Goal: Task Accomplishment & Management: Manage account settings

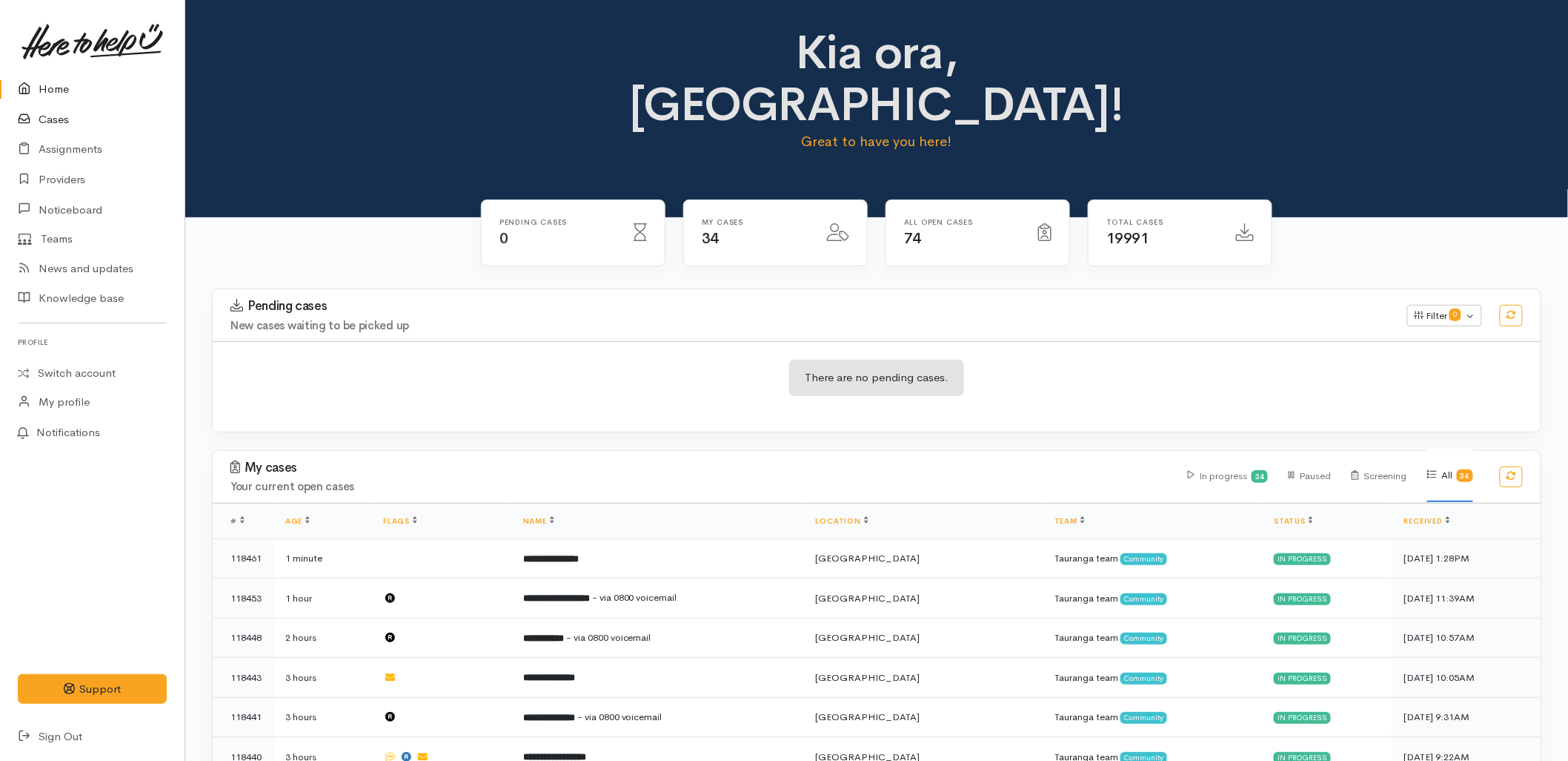
click at [67, 119] on link "Cases" at bounding box center [92, 120] width 185 height 31
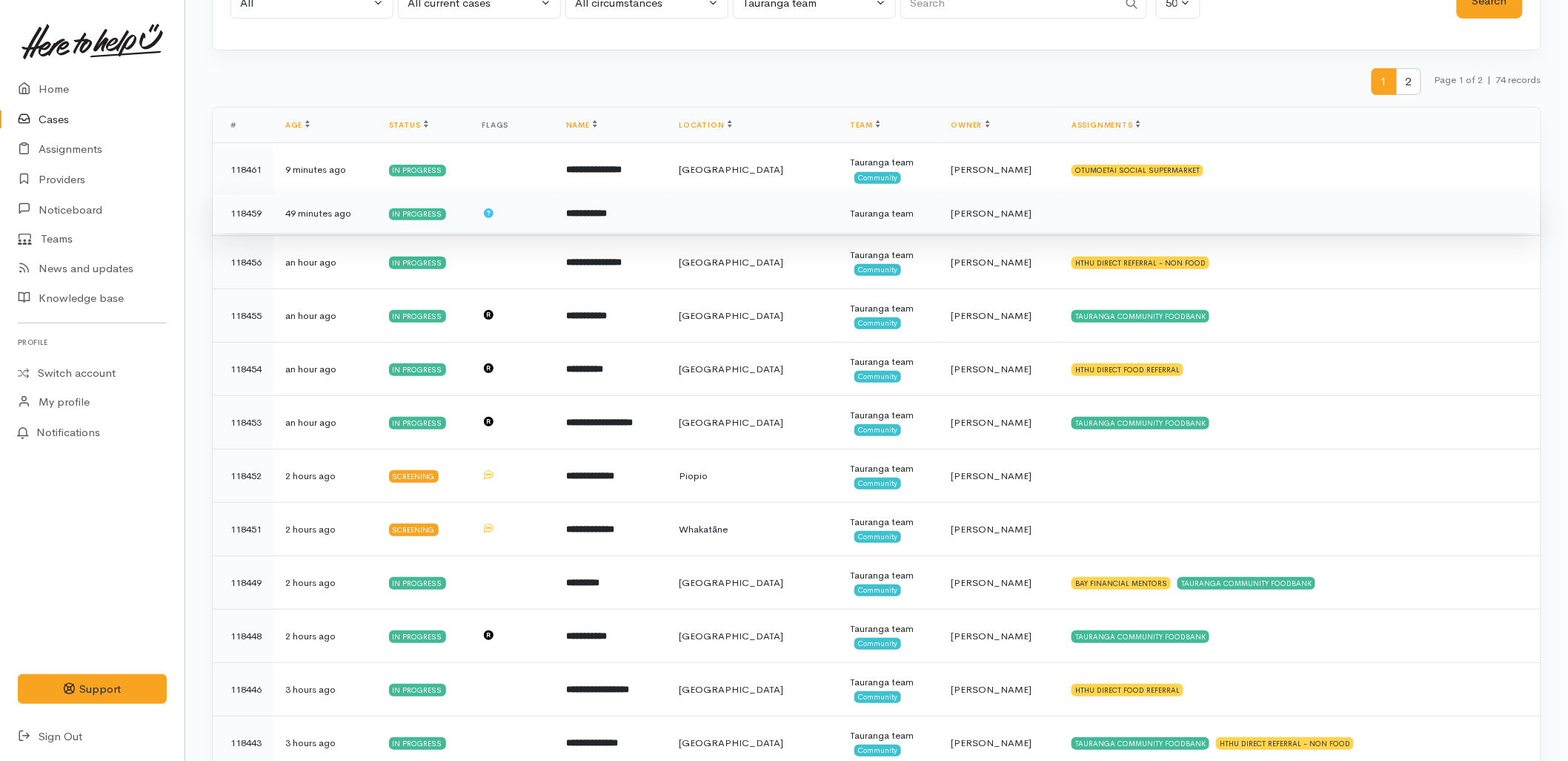
scroll to position [165, 0]
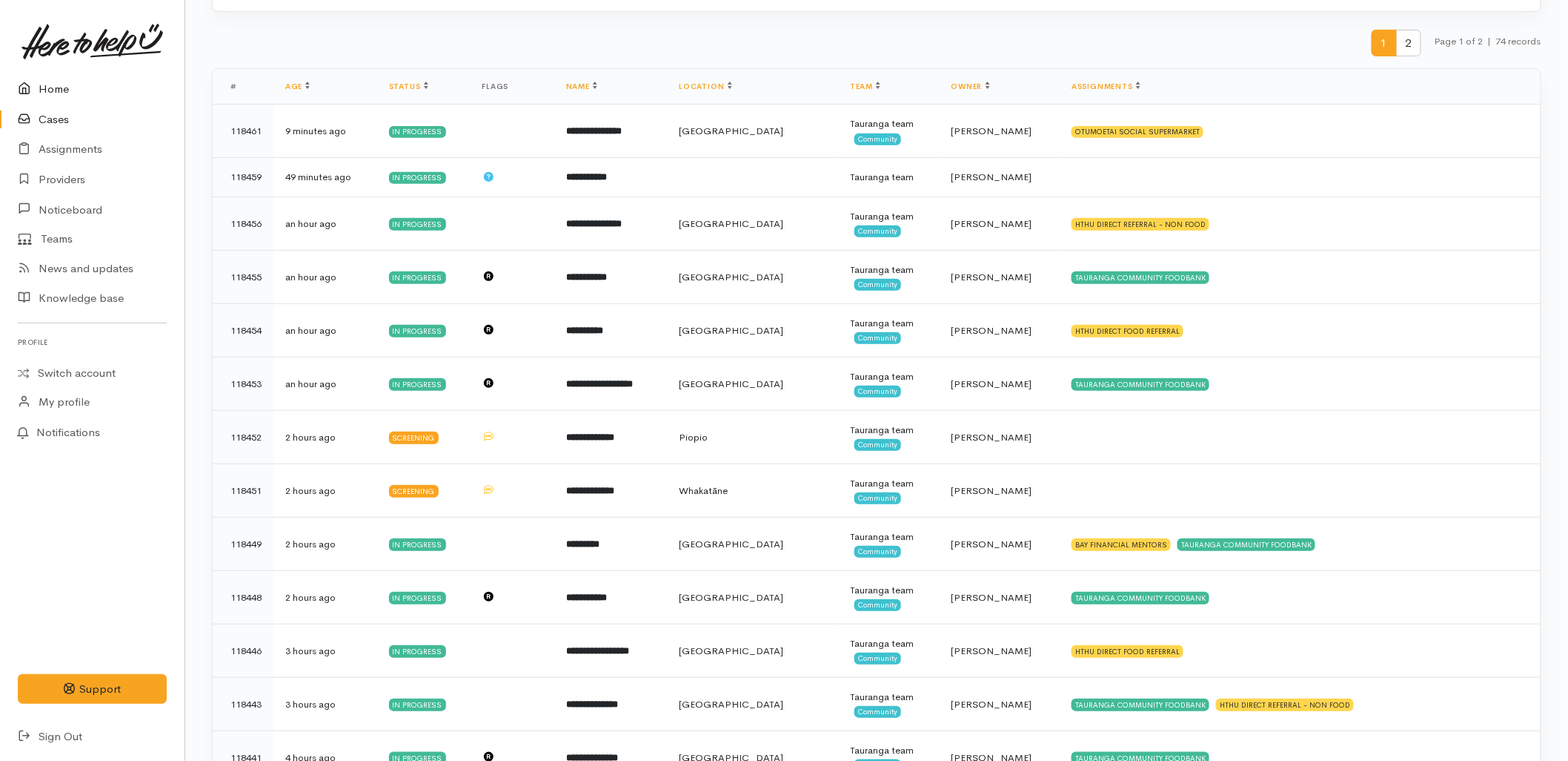
click at [53, 85] on link "Home" at bounding box center [92, 90] width 185 height 31
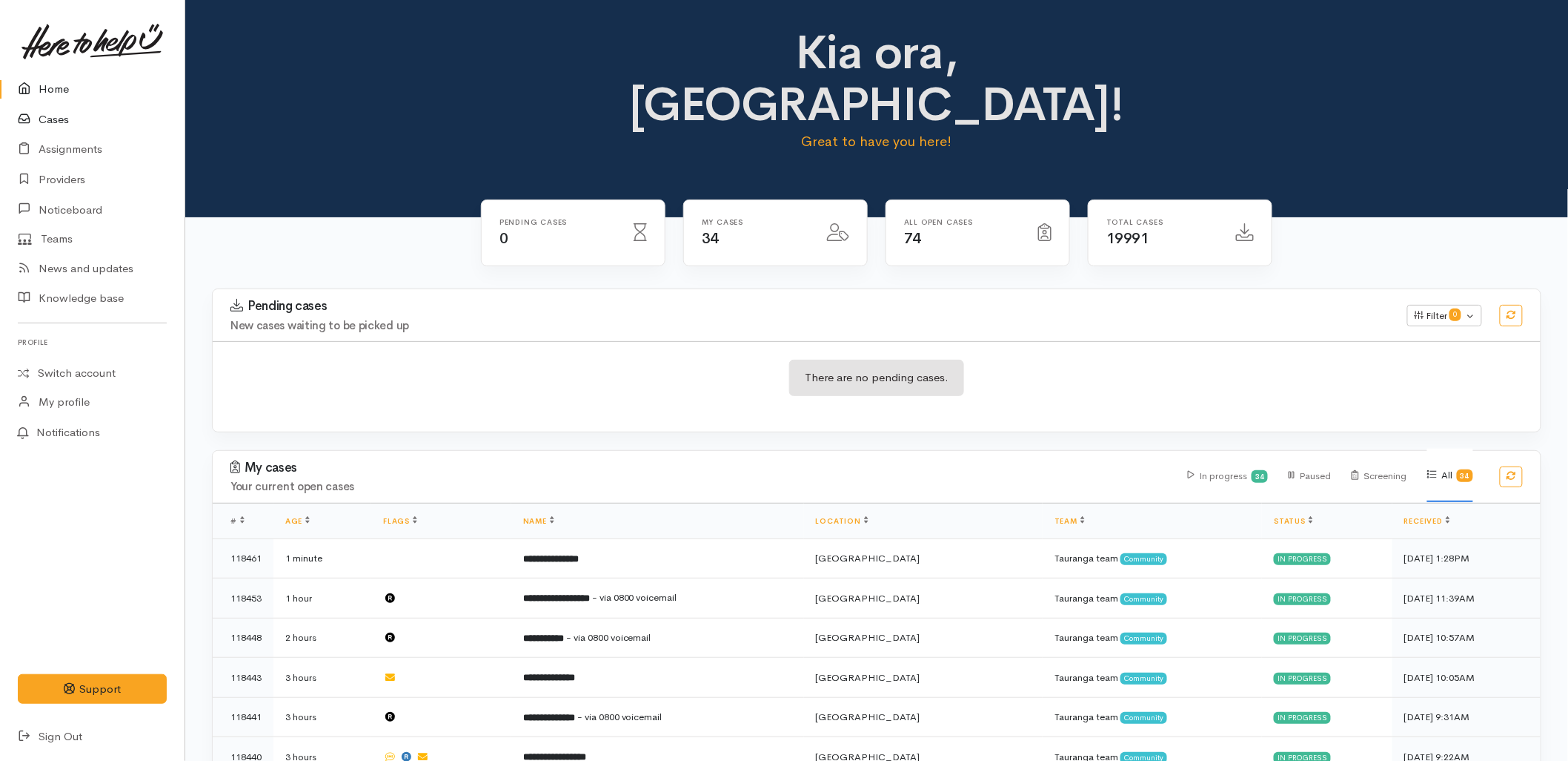
click at [62, 115] on link "Cases" at bounding box center [92, 120] width 185 height 31
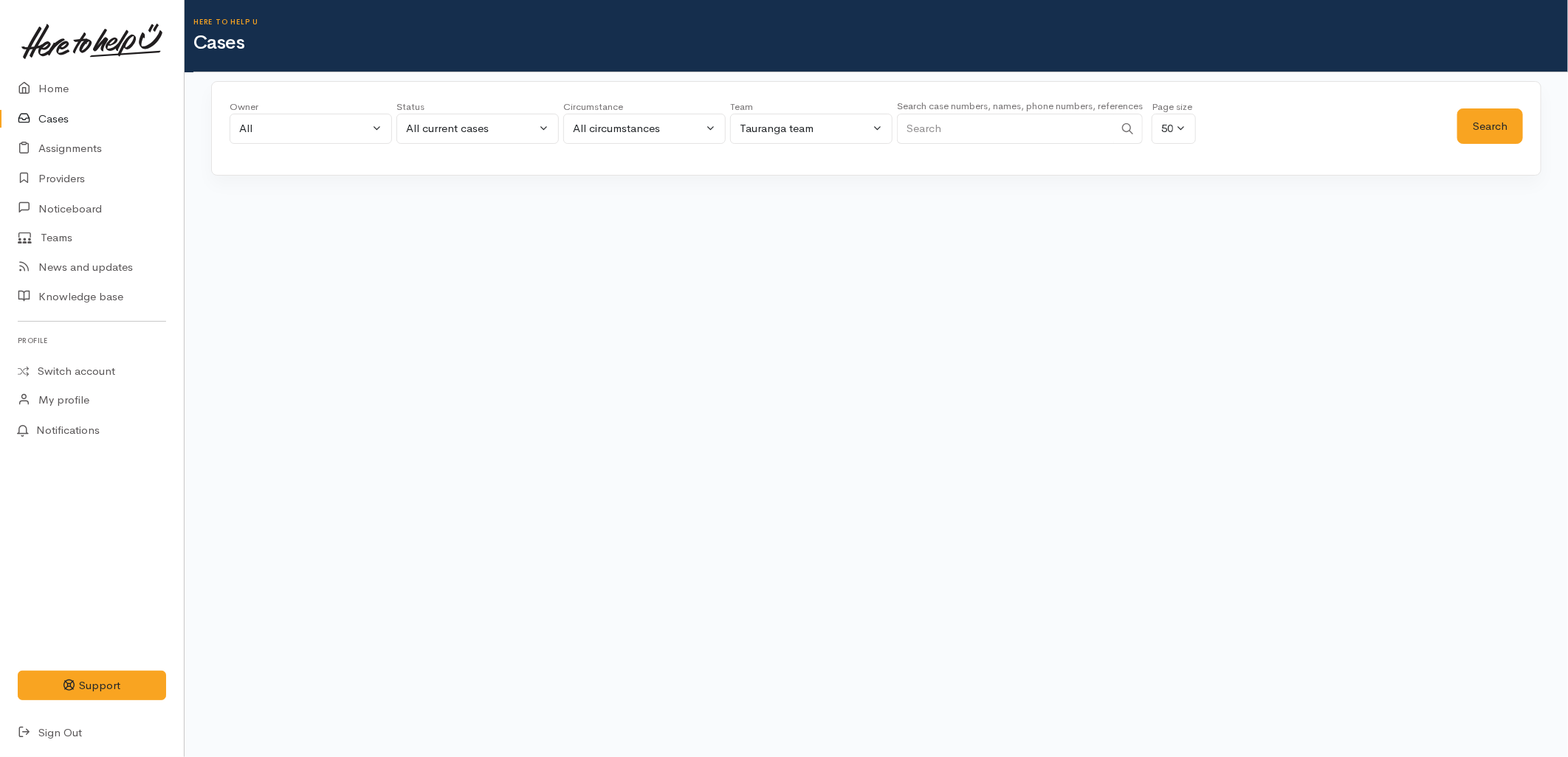
click at [1037, 131] on input "Search" at bounding box center [1005, 129] width 217 height 30
paste input "02236913"
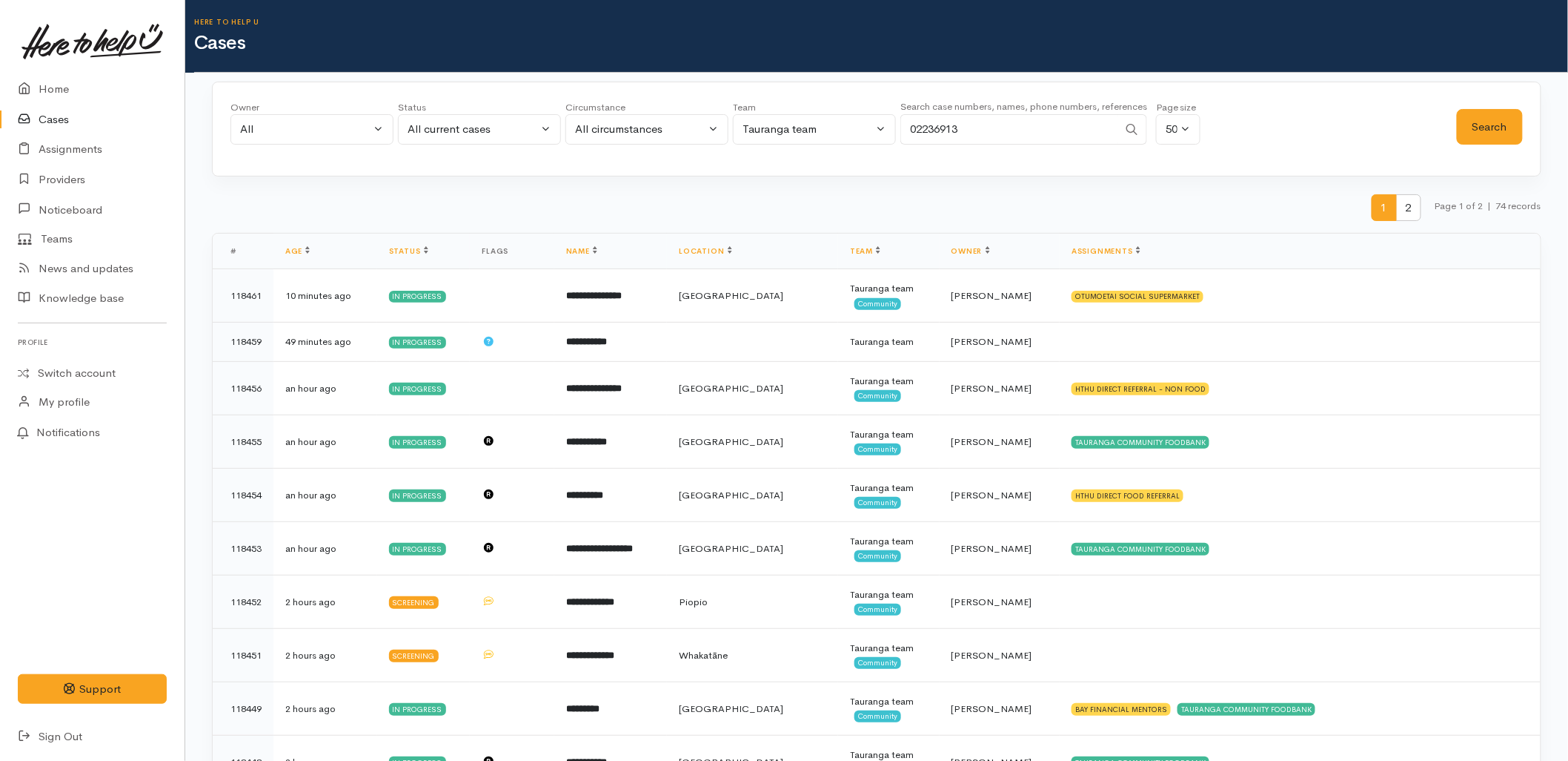
type input "02236913"
click at [445, 138] on button "All current cases" at bounding box center [479, 130] width 163 height 31
click at [440, 404] on link "All" at bounding box center [479, 403] width 162 height 23
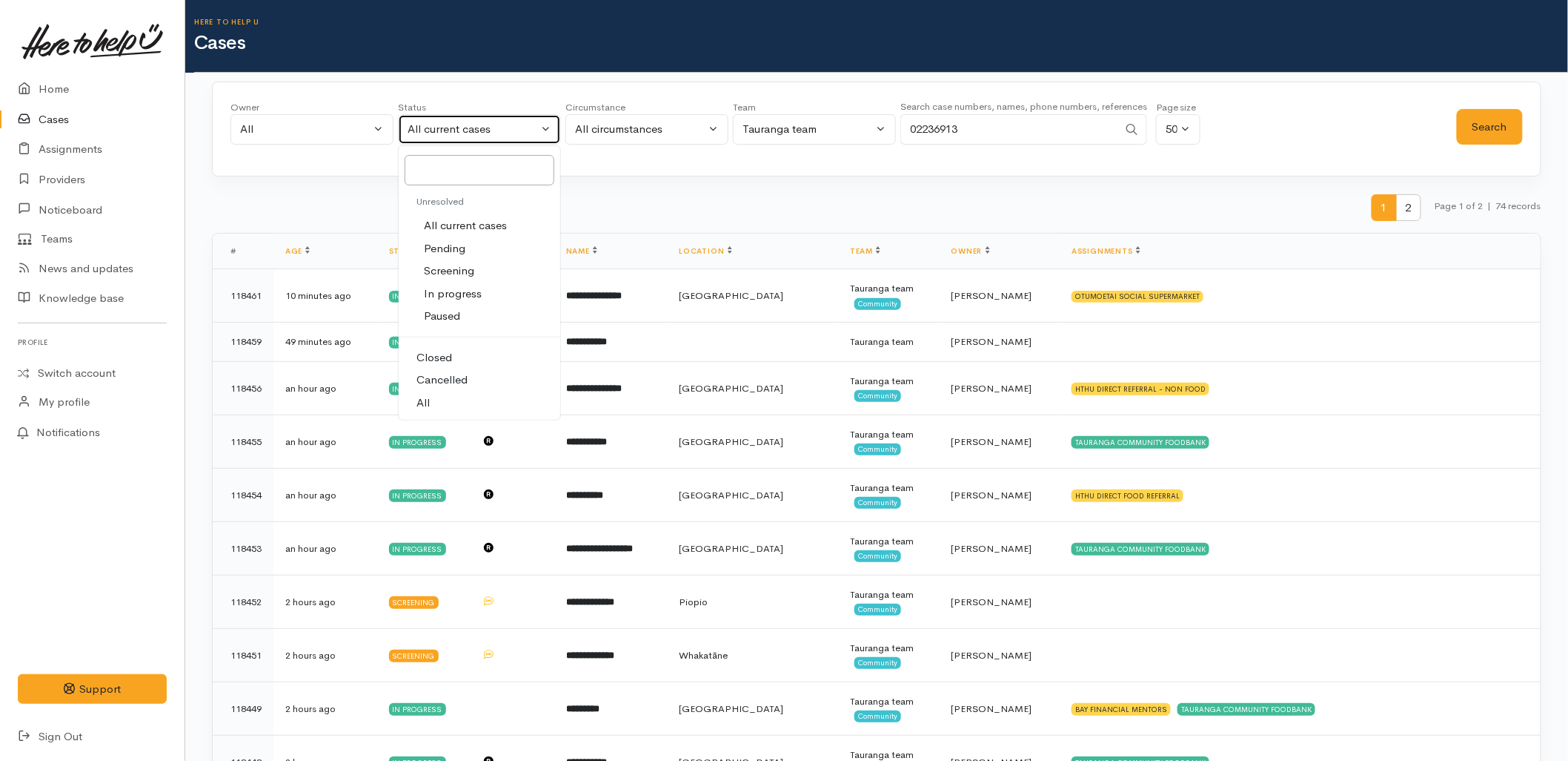
select select "All"
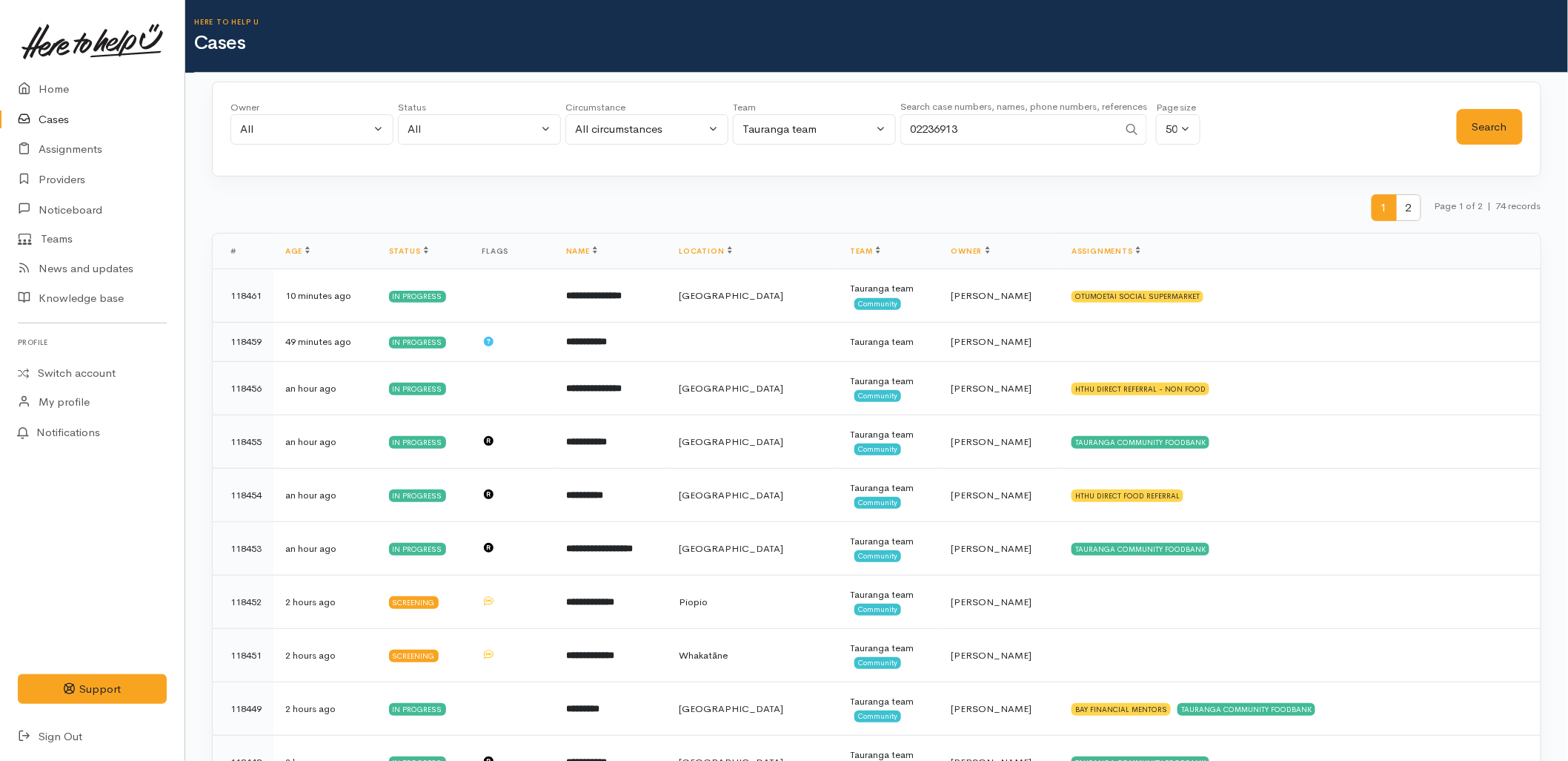
click at [1005, 115] on input "02236913" at bounding box center [1009, 130] width 218 height 31
type input "0223691300"
click at [1491, 135] on button "Search" at bounding box center [1490, 127] width 66 height 36
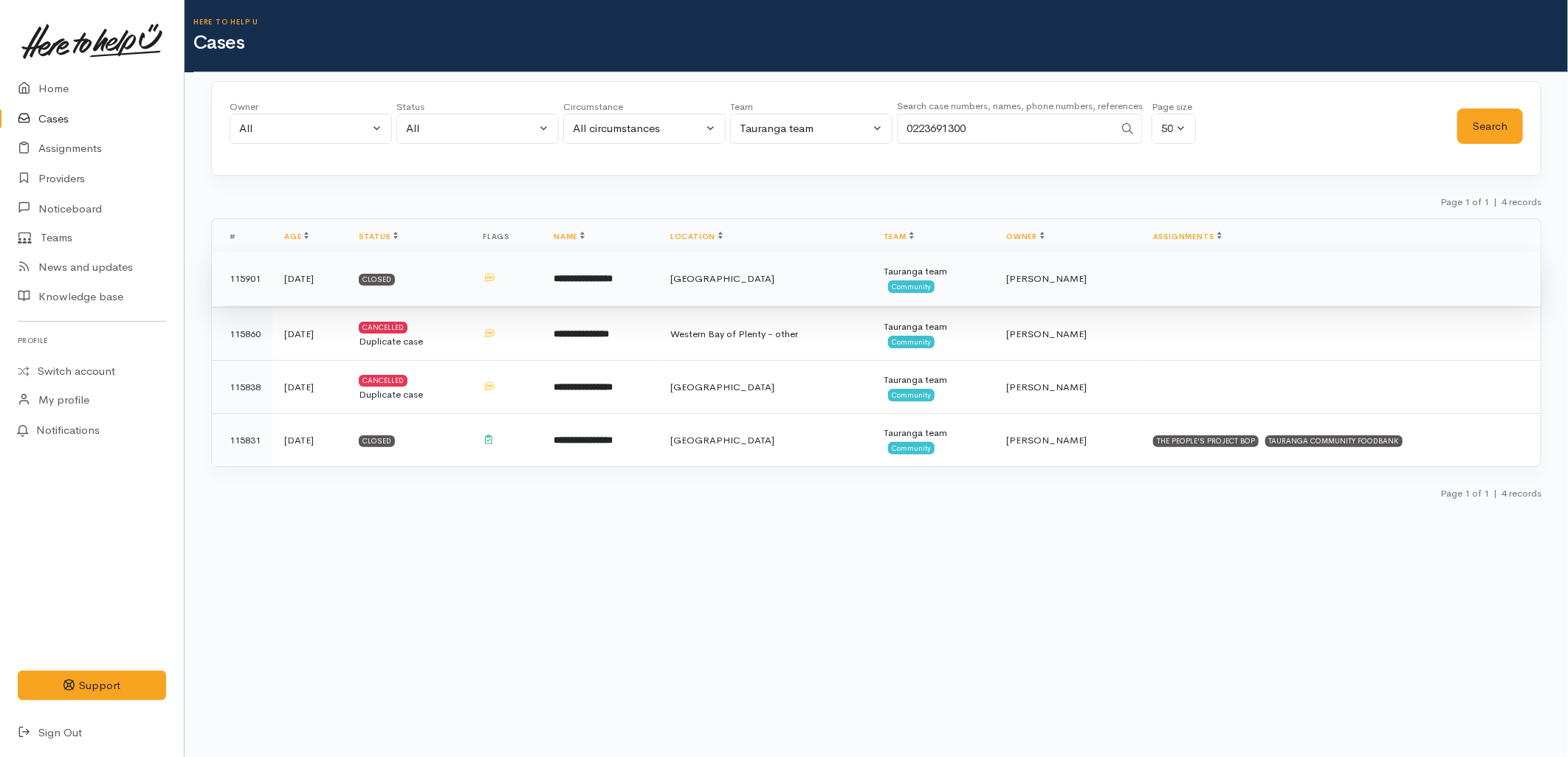
click at [659, 279] on td "**********" at bounding box center [600, 279] width 117 height 53
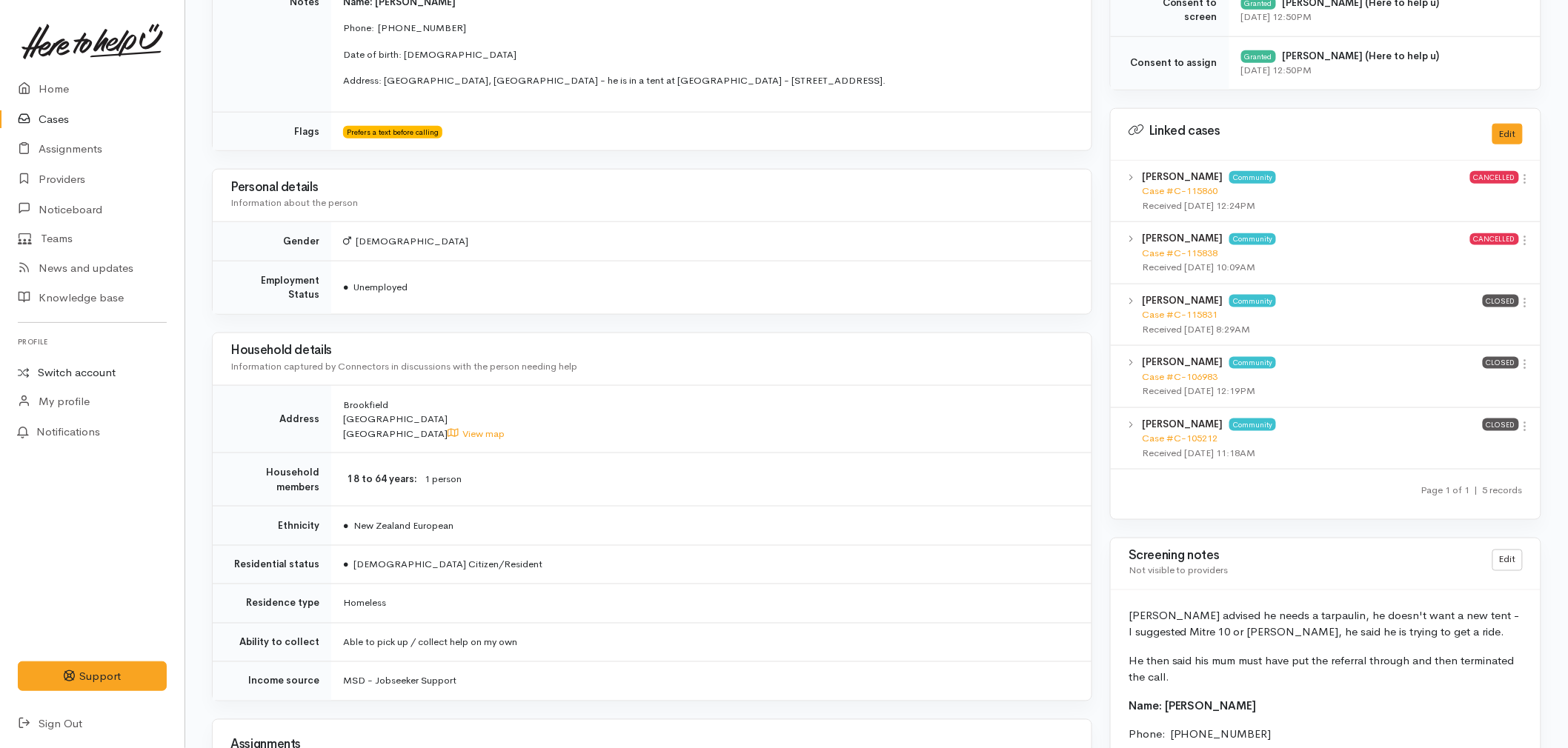
scroll to position [596, 0]
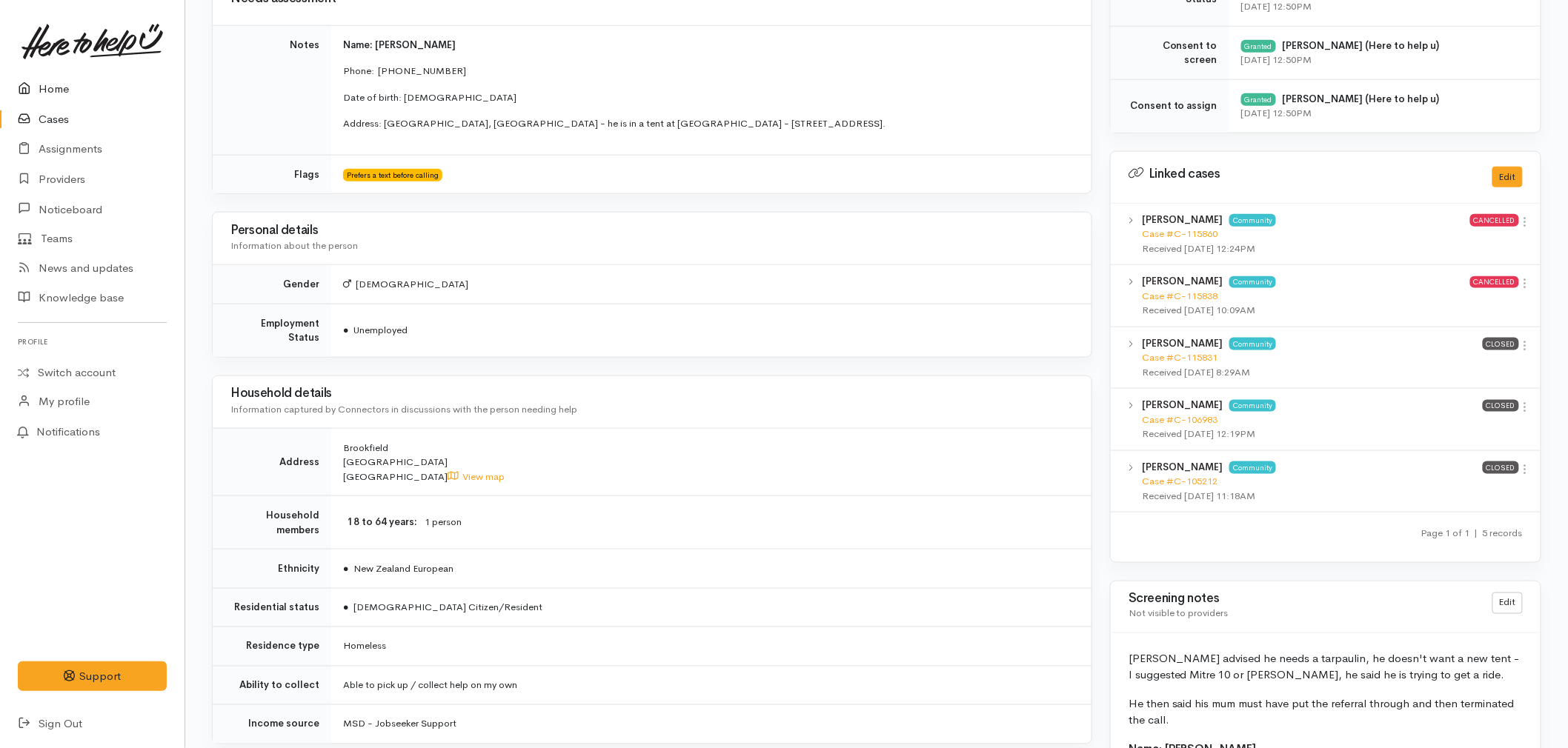
click at [70, 88] on link "Home" at bounding box center [92, 90] width 185 height 30
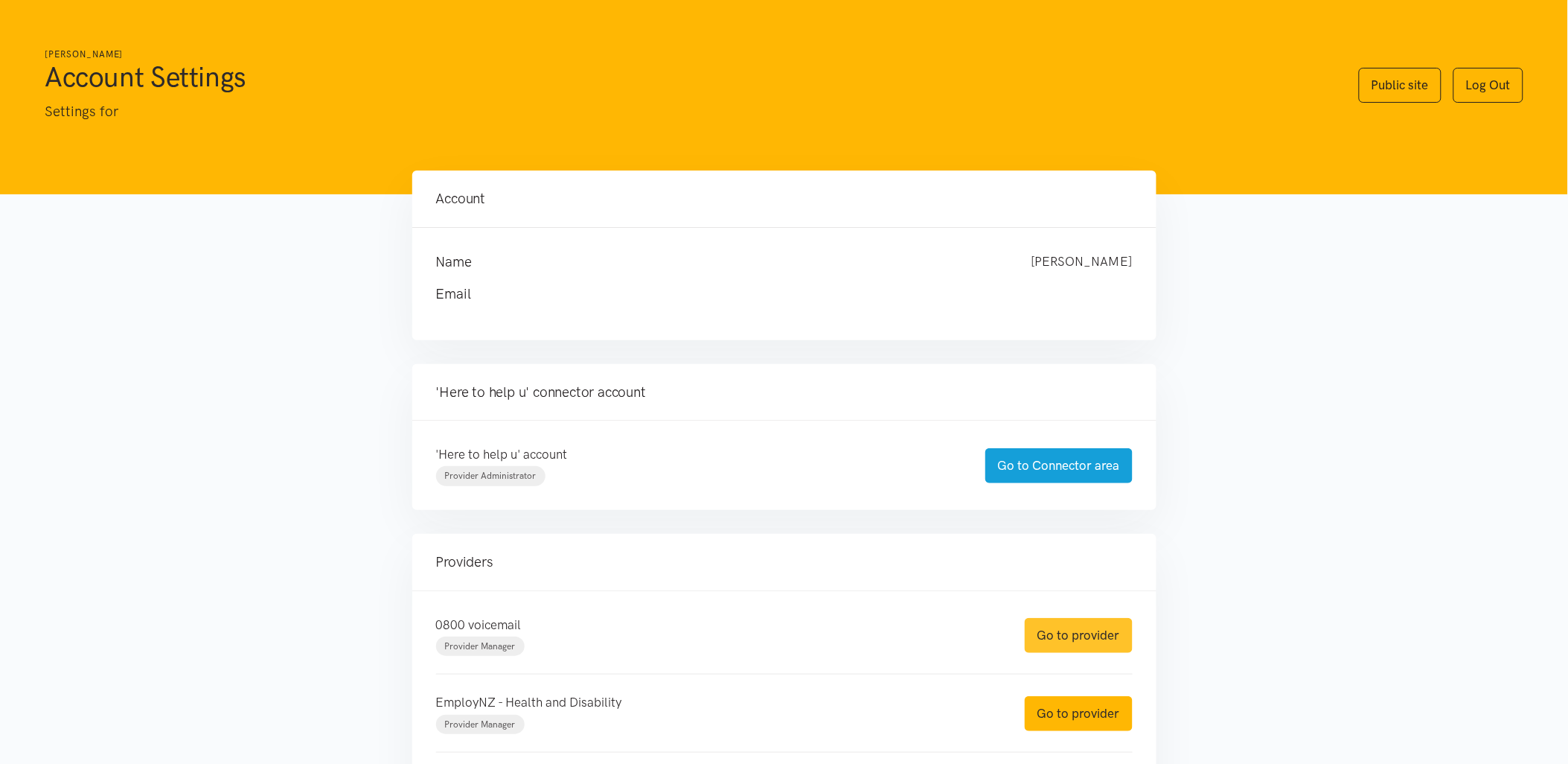
click at [1048, 646] on link "Go to provider" at bounding box center [1079, 635] width 108 height 35
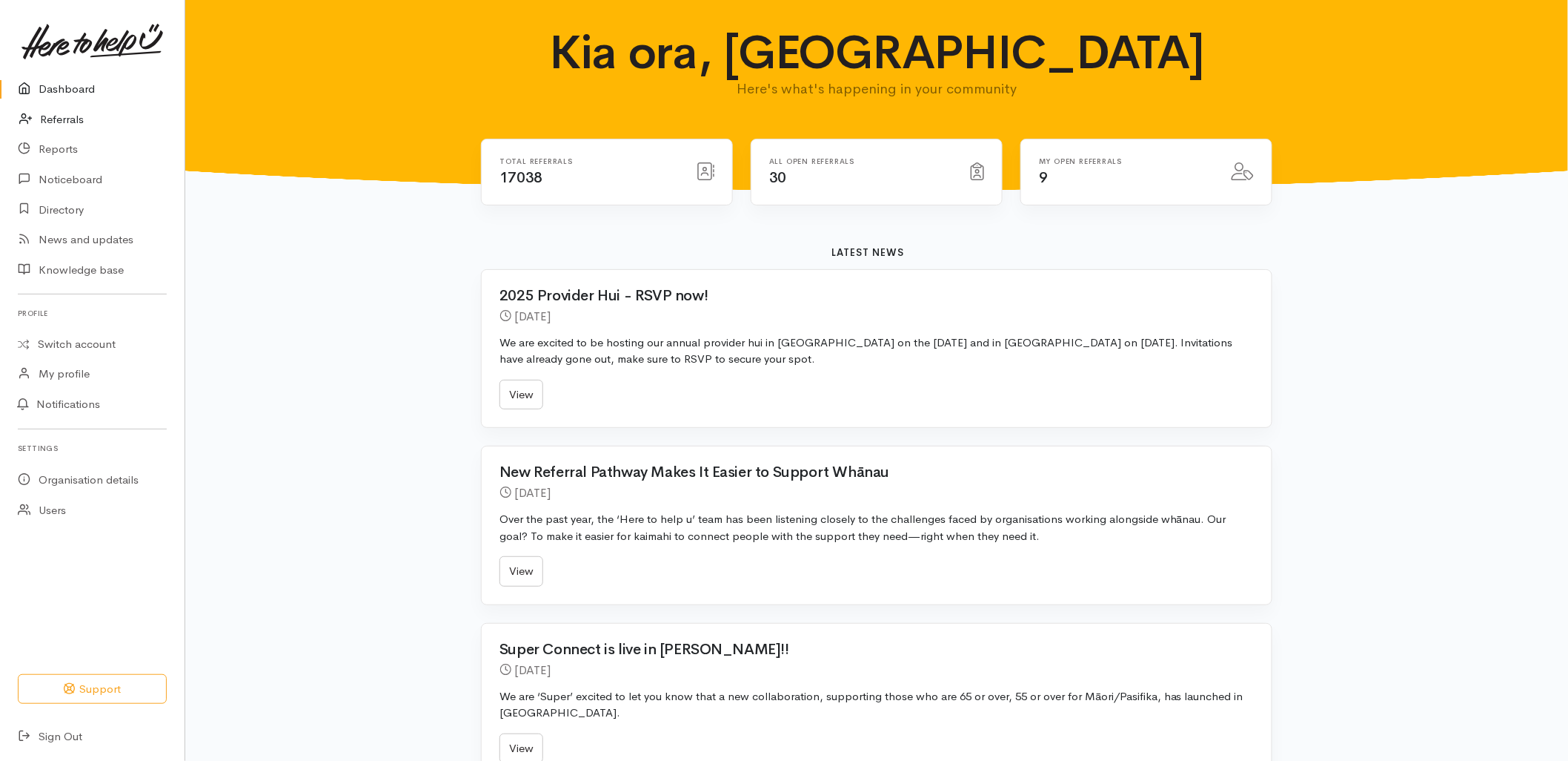
click at [68, 128] on link "Referrals" at bounding box center [92, 120] width 185 height 31
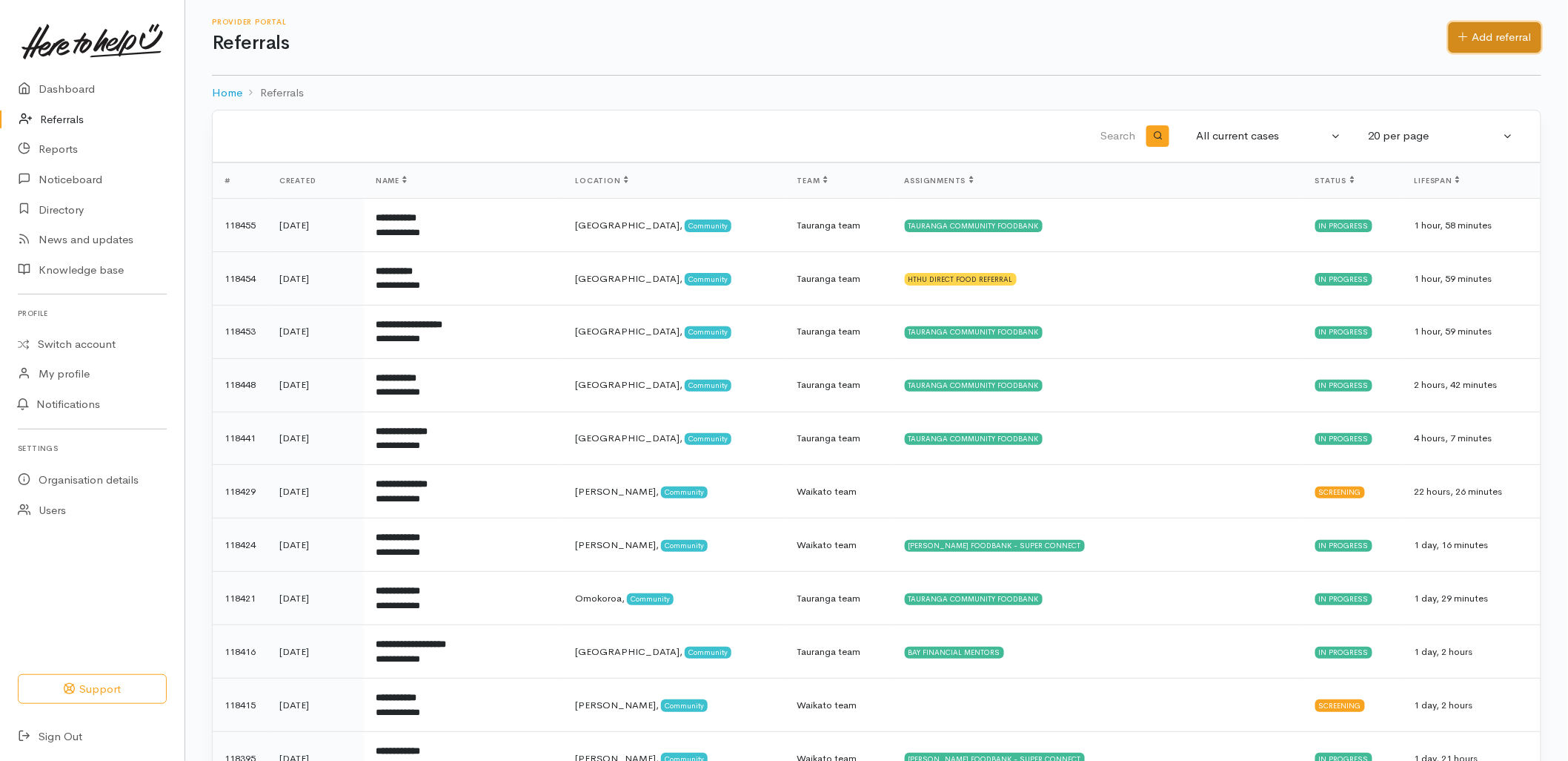
click at [1496, 42] on link "Add referral" at bounding box center [1495, 37] width 92 height 31
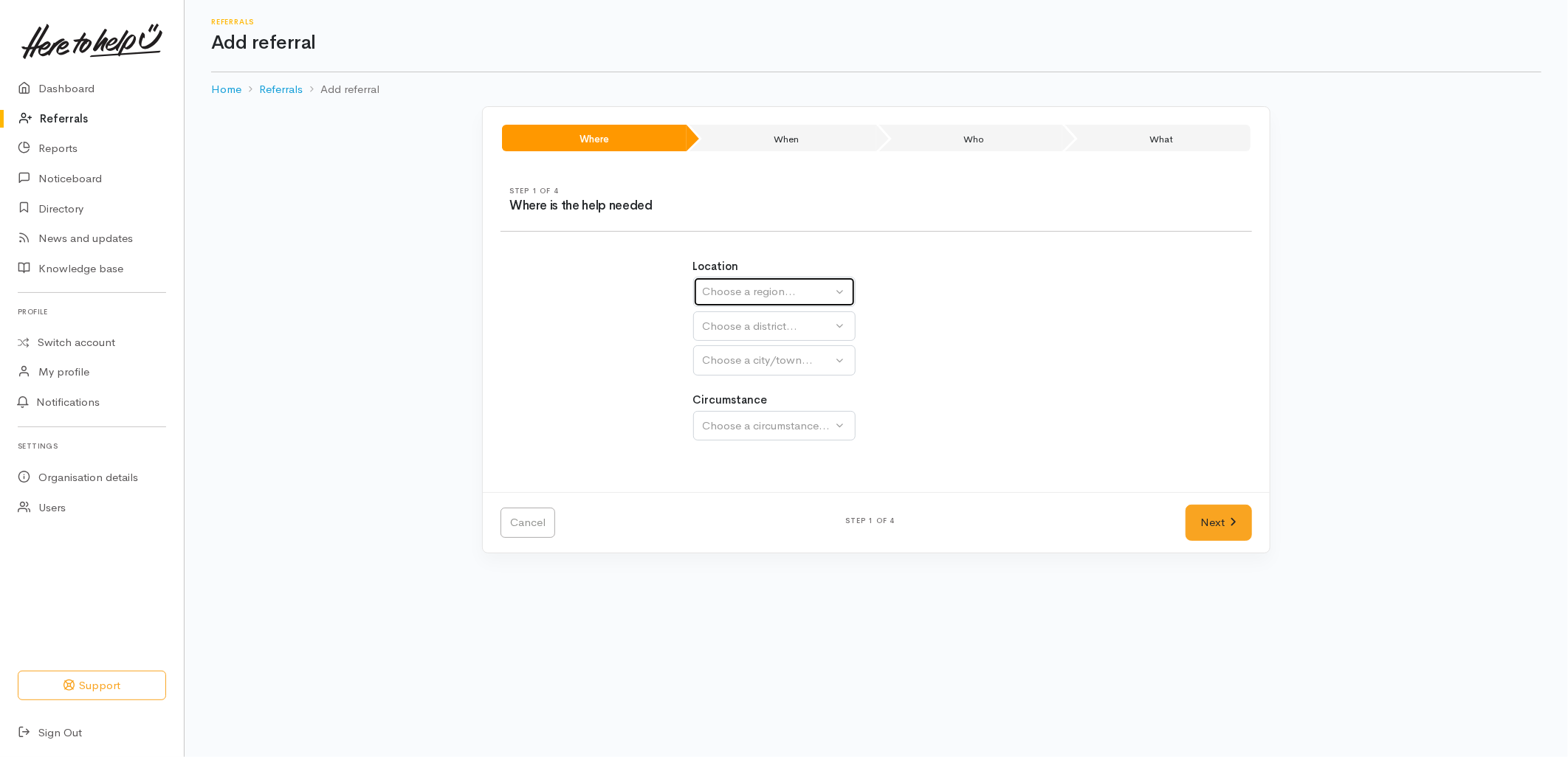
click at [749, 298] on div "Choose a region..." at bounding box center [767, 292] width 130 height 17
click at [727, 407] on span "Bay of Plenty" at bounding box center [745, 407] width 66 height 17
select select "4"
select select
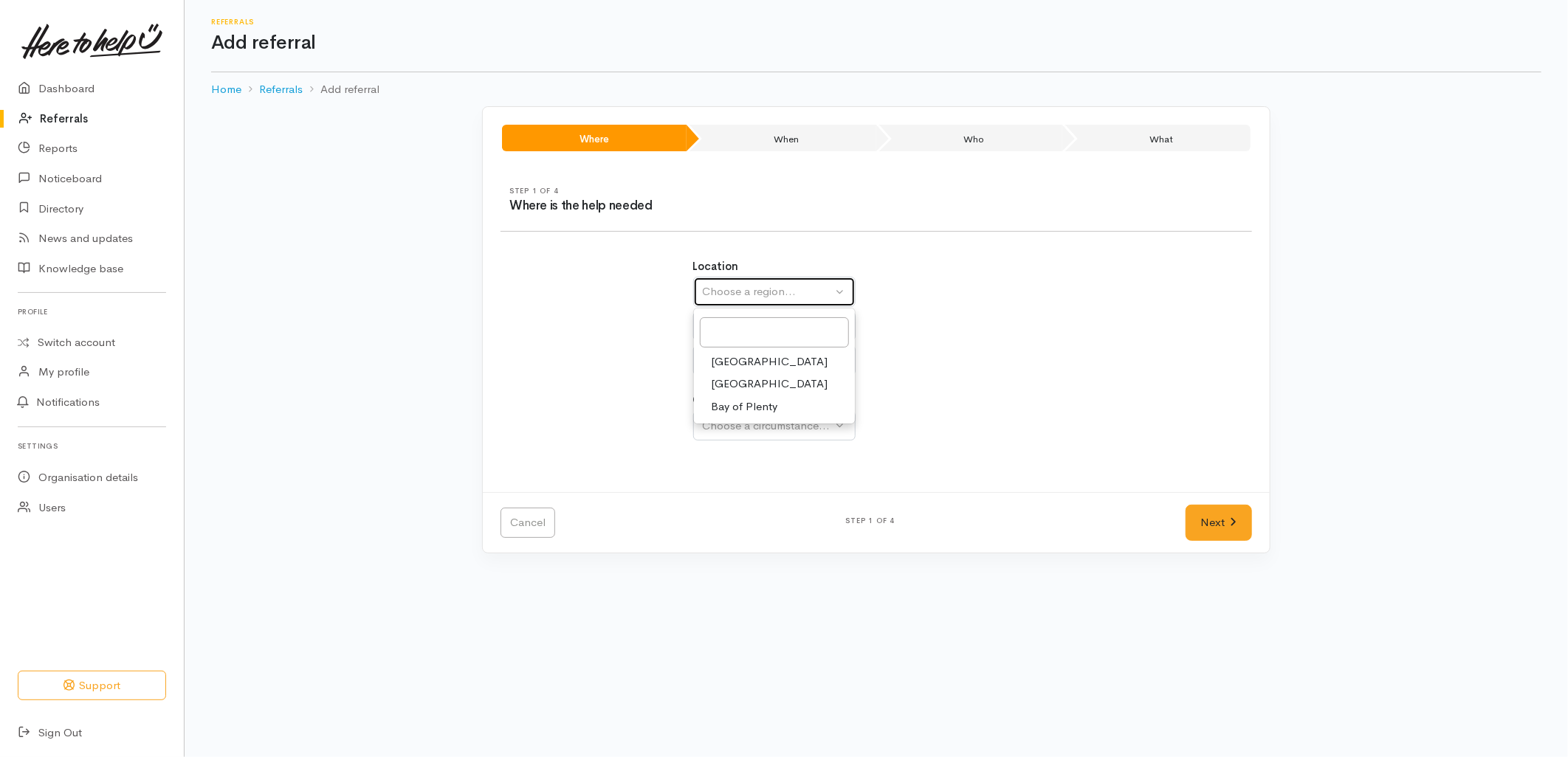
select select
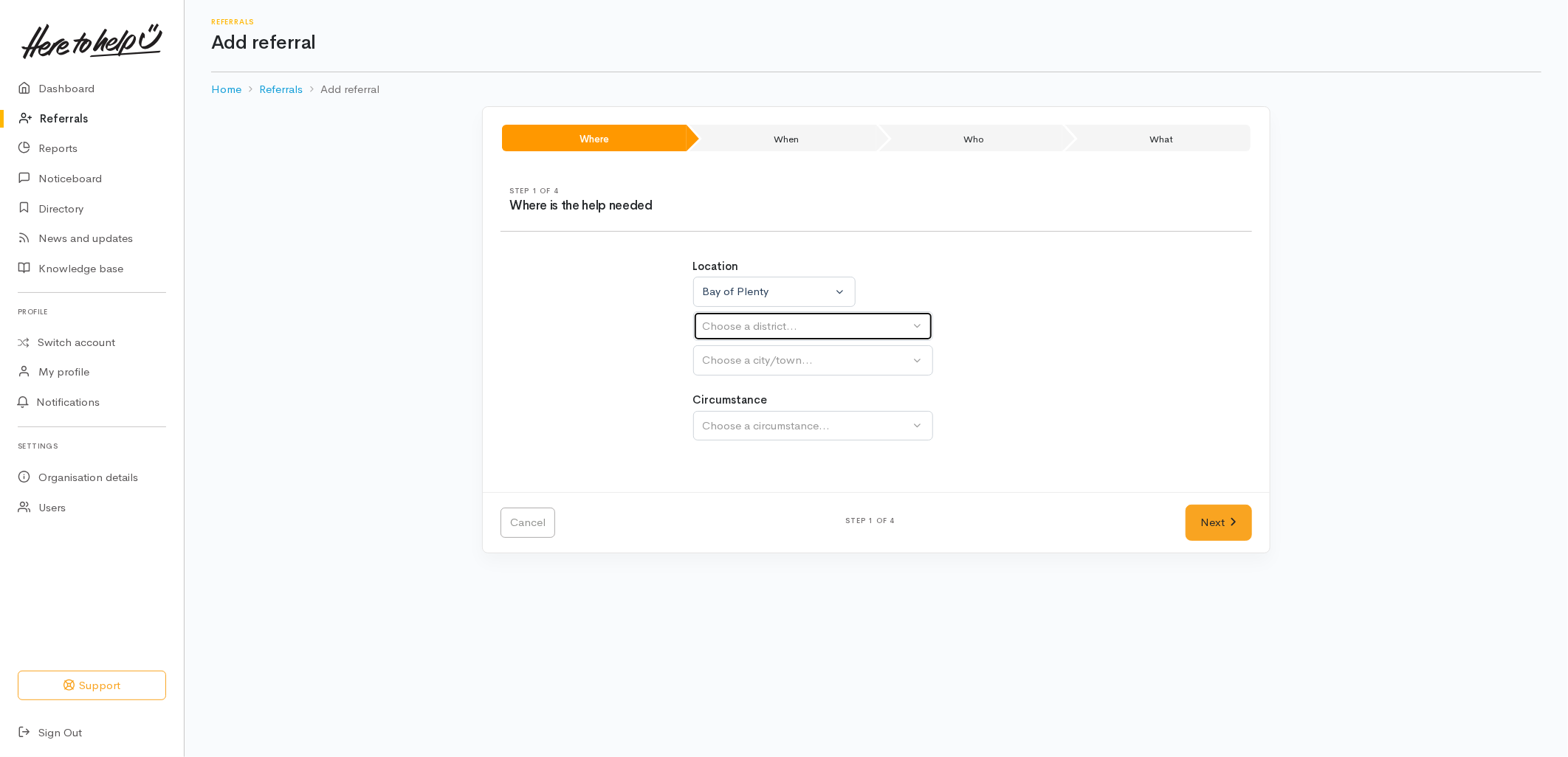
click at [735, 328] on div "Choose a district..." at bounding box center [806, 326] width 208 height 17
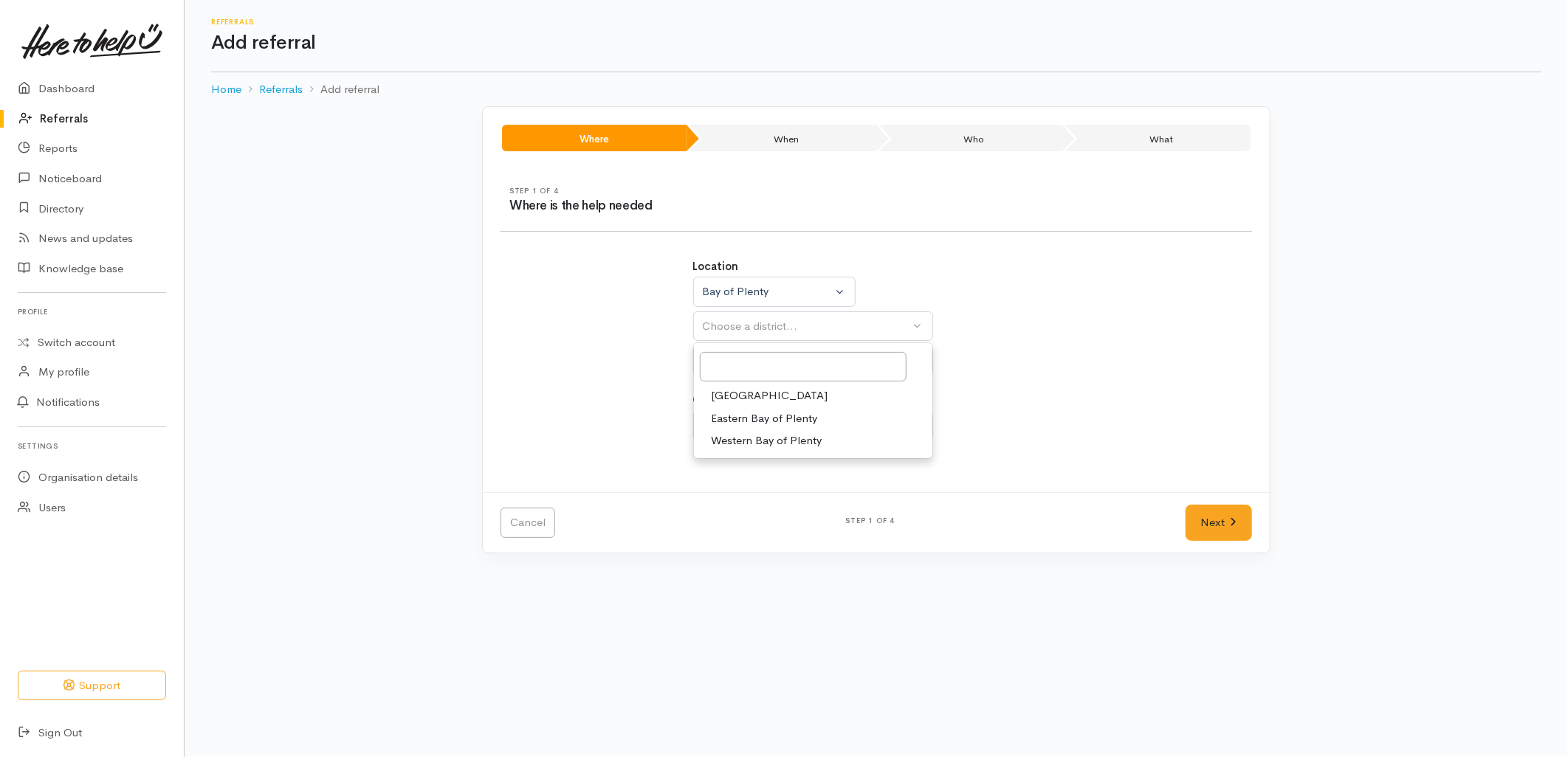
click at [732, 389] on span "[GEOGRAPHIC_DATA]" at bounding box center [770, 396] width 117 height 17
select select "6"
select select
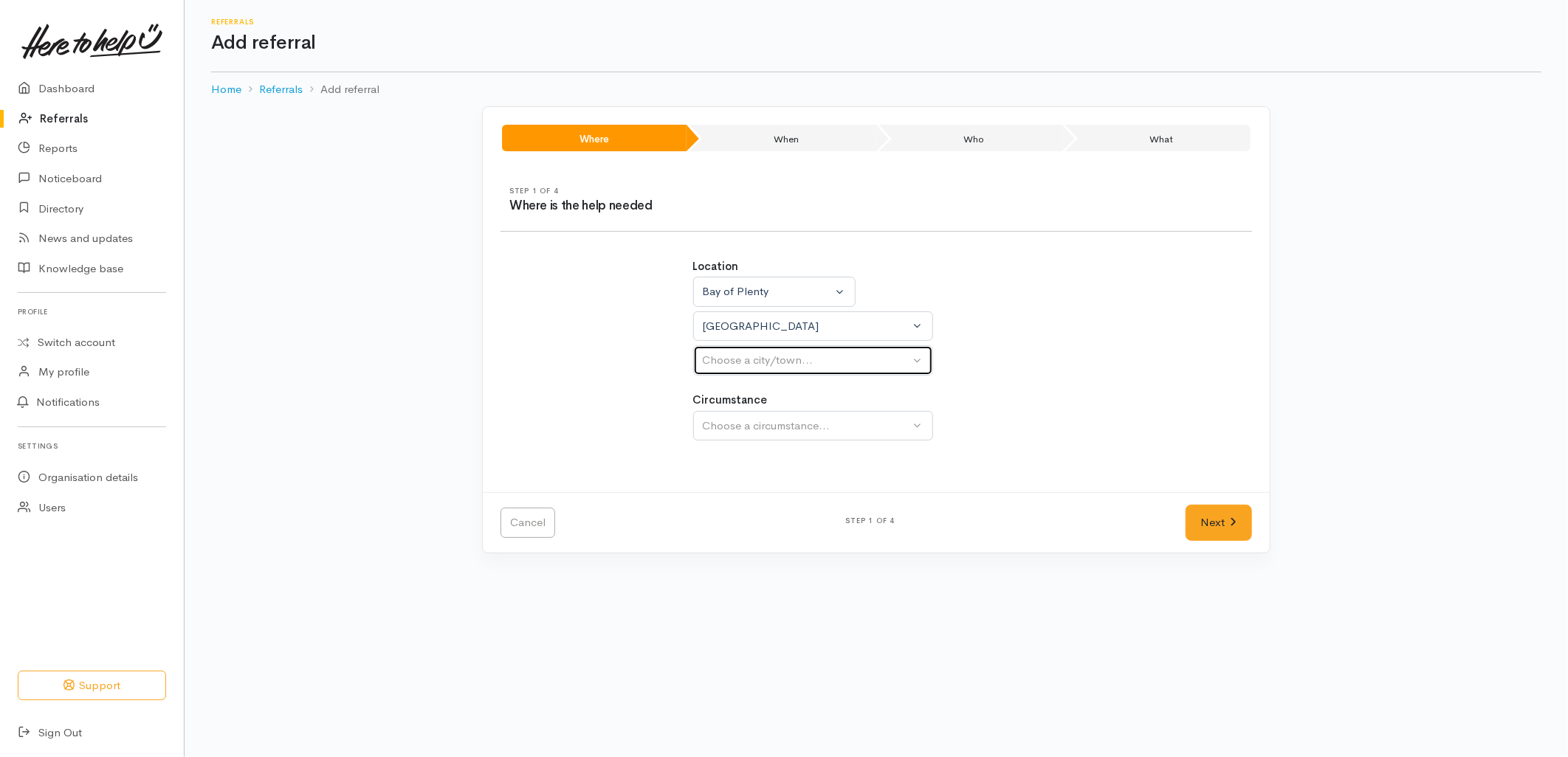
click at [732, 366] on div "Choose a city/town..." at bounding box center [806, 360] width 208 height 17
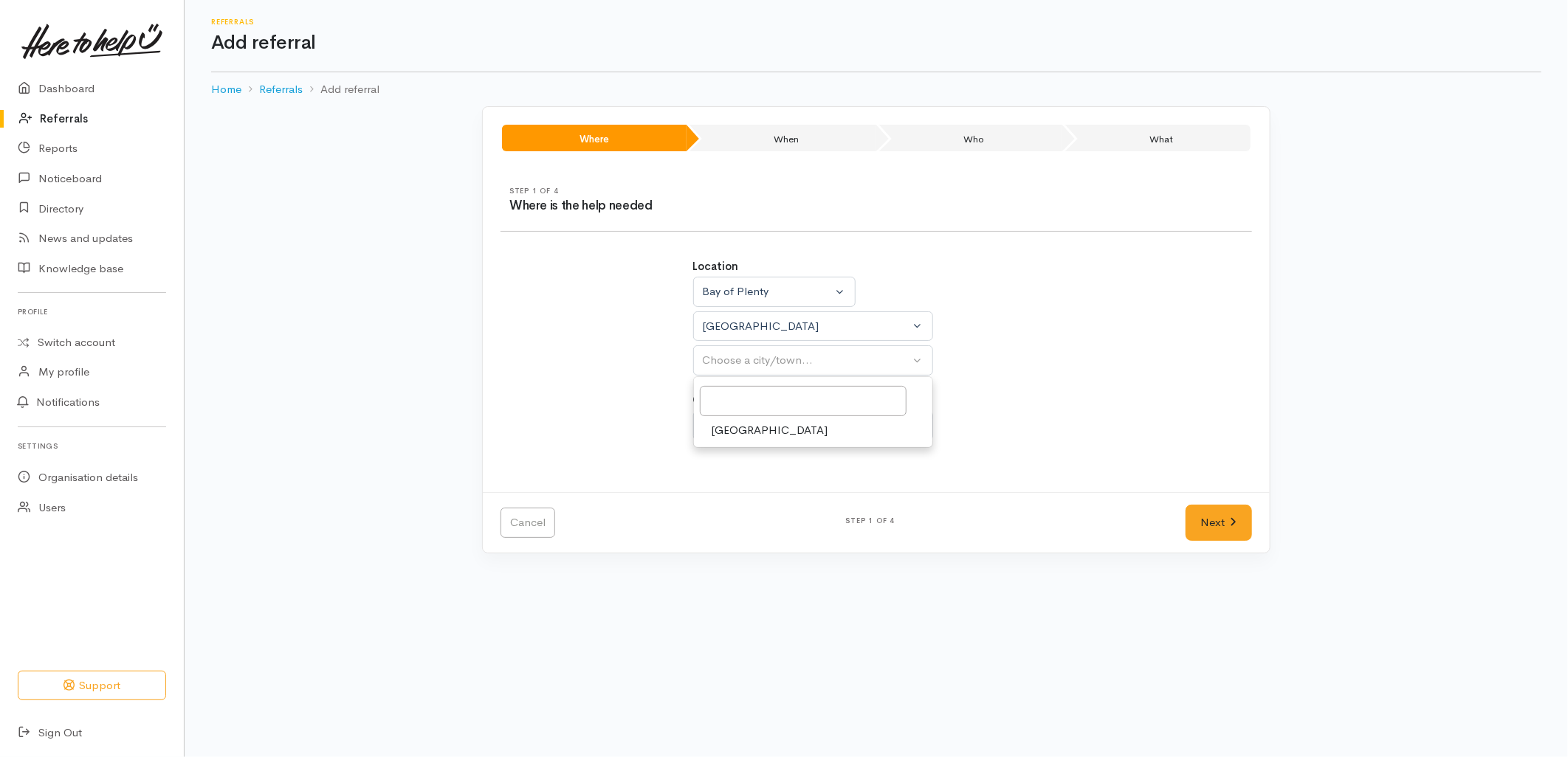
click at [725, 443] on div "[GEOGRAPHIC_DATA]" at bounding box center [812, 412] width 240 height 71
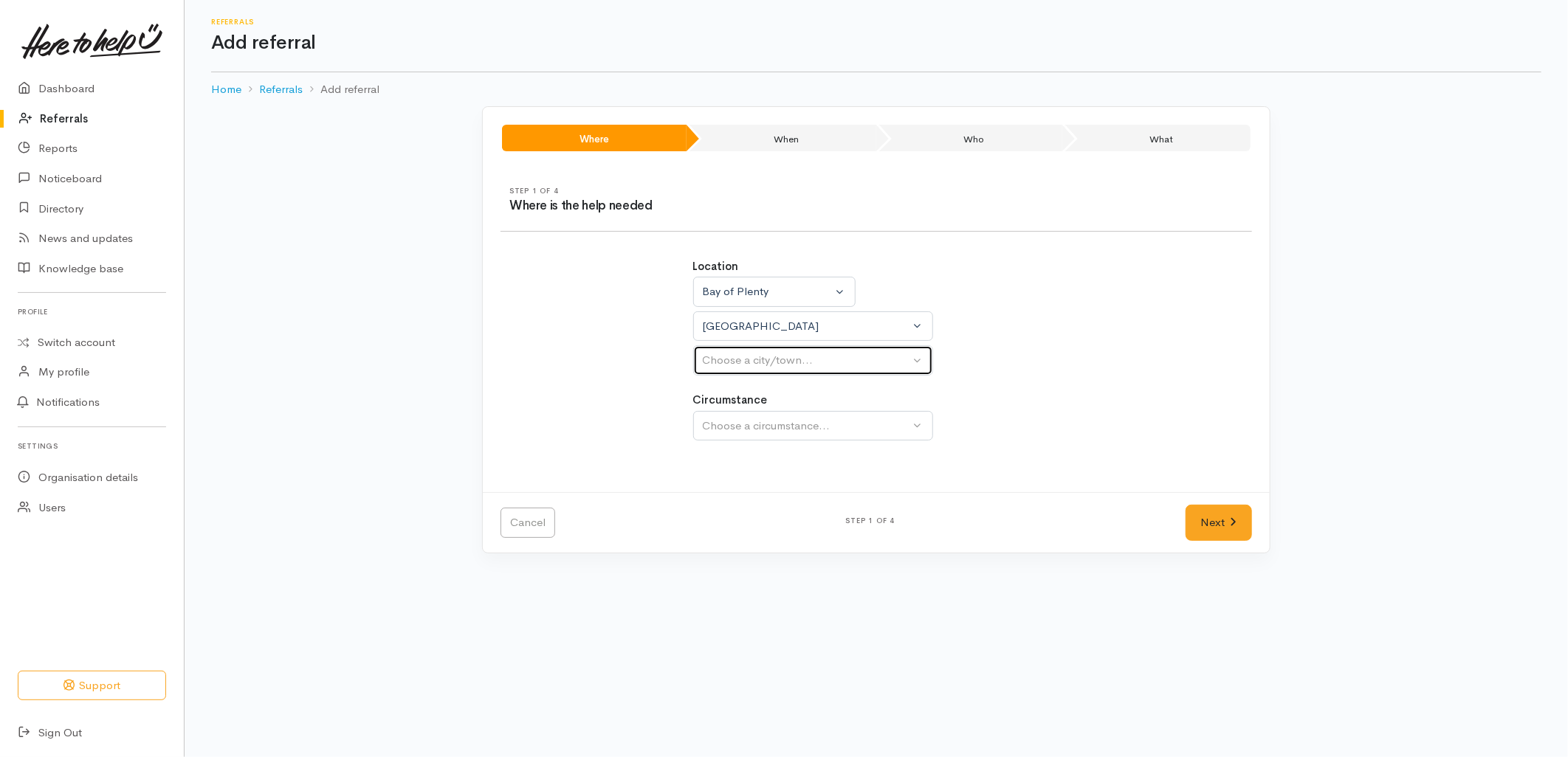
click at [727, 373] on button "Choose a city/town..." at bounding box center [812, 360] width 240 height 30
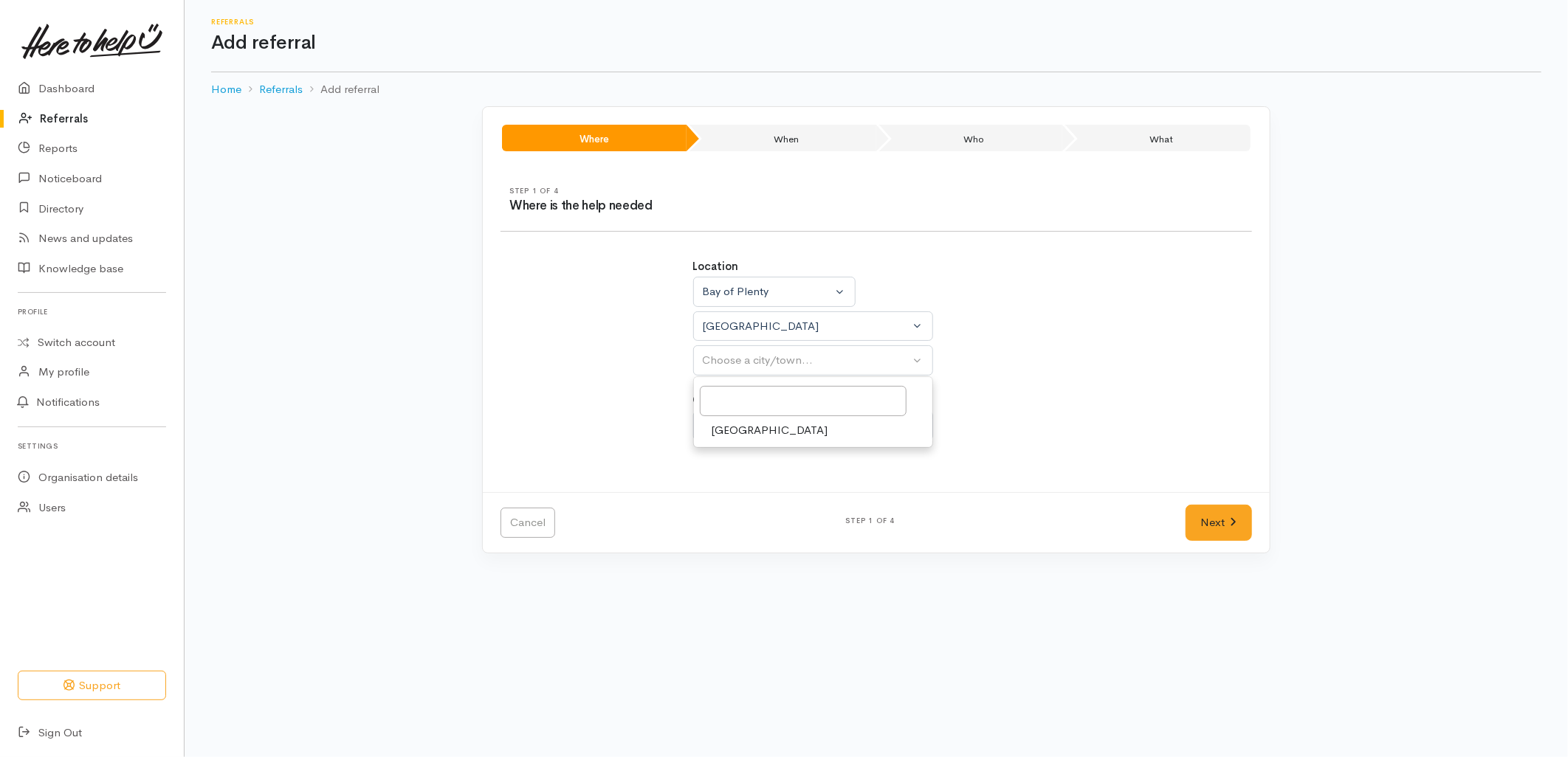
click at [721, 431] on span "[GEOGRAPHIC_DATA]" at bounding box center [770, 431] width 117 height 17
select select "4"
click at [721, 430] on div "Choose a circumstance..." at bounding box center [806, 426] width 208 height 17
click at [733, 483] on div at bounding box center [812, 467] width 238 height 36
click at [738, 435] on button "Choose a circumstance..." at bounding box center [812, 426] width 240 height 30
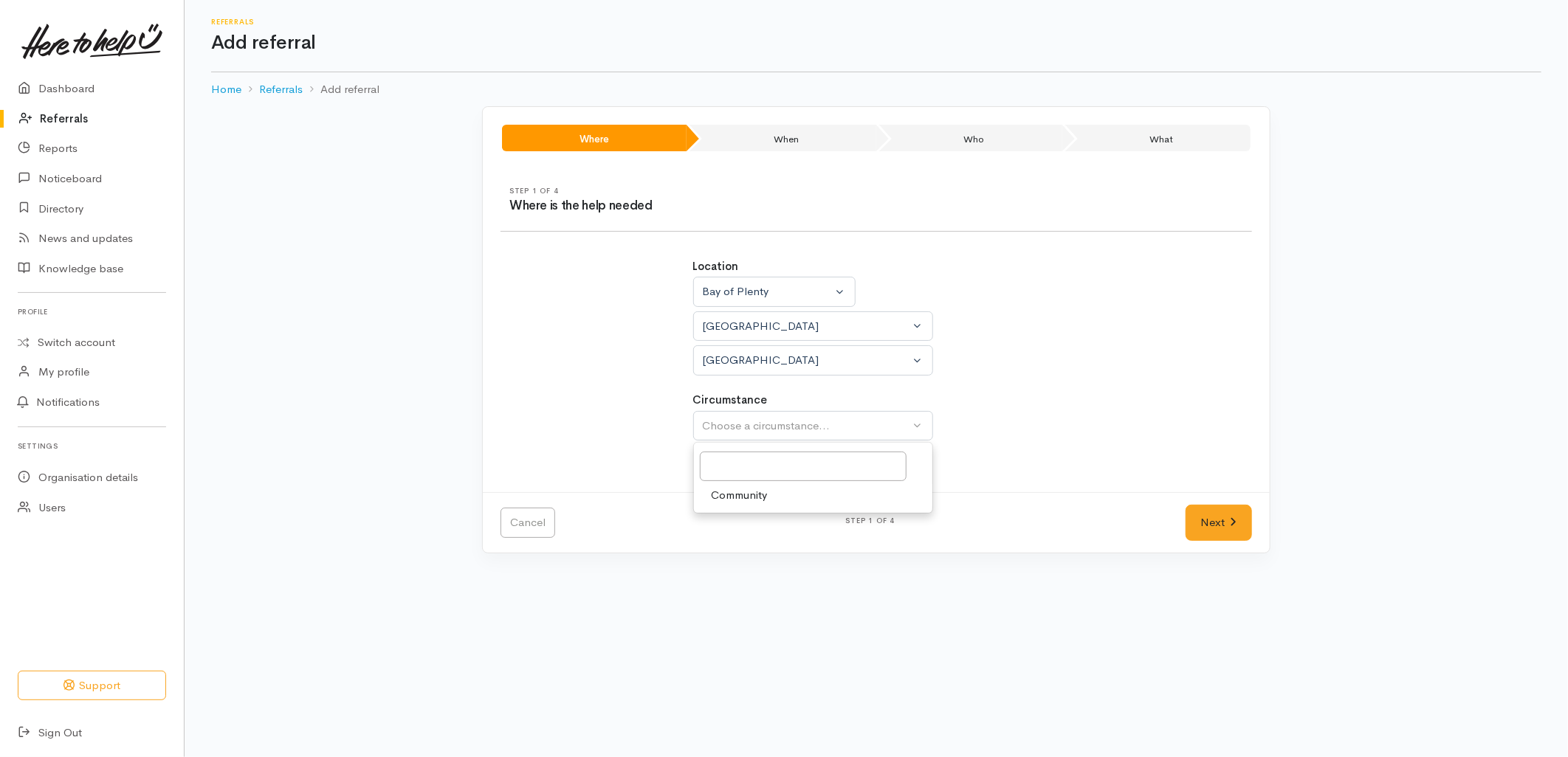
click at [738, 492] on span "Community" at bounding box center [739, 495] width 56 height 17
select select "2"
click at [1213, 510] on link "Next" at bounding box center [1219, 523] width 66 height 36
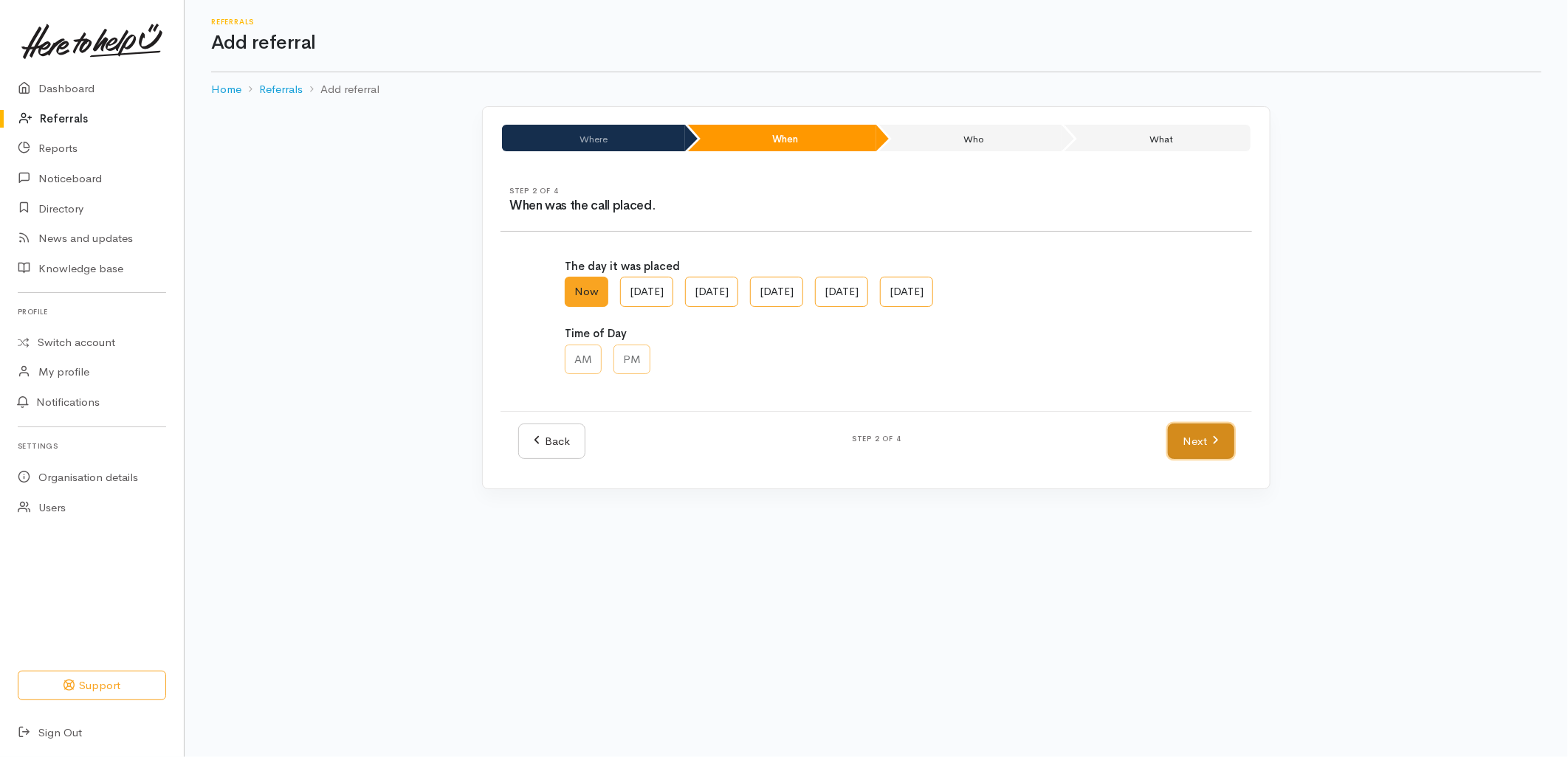
click at [1207, 451] on link "Next" at bounding box center [1201, 441] width 66 height 36
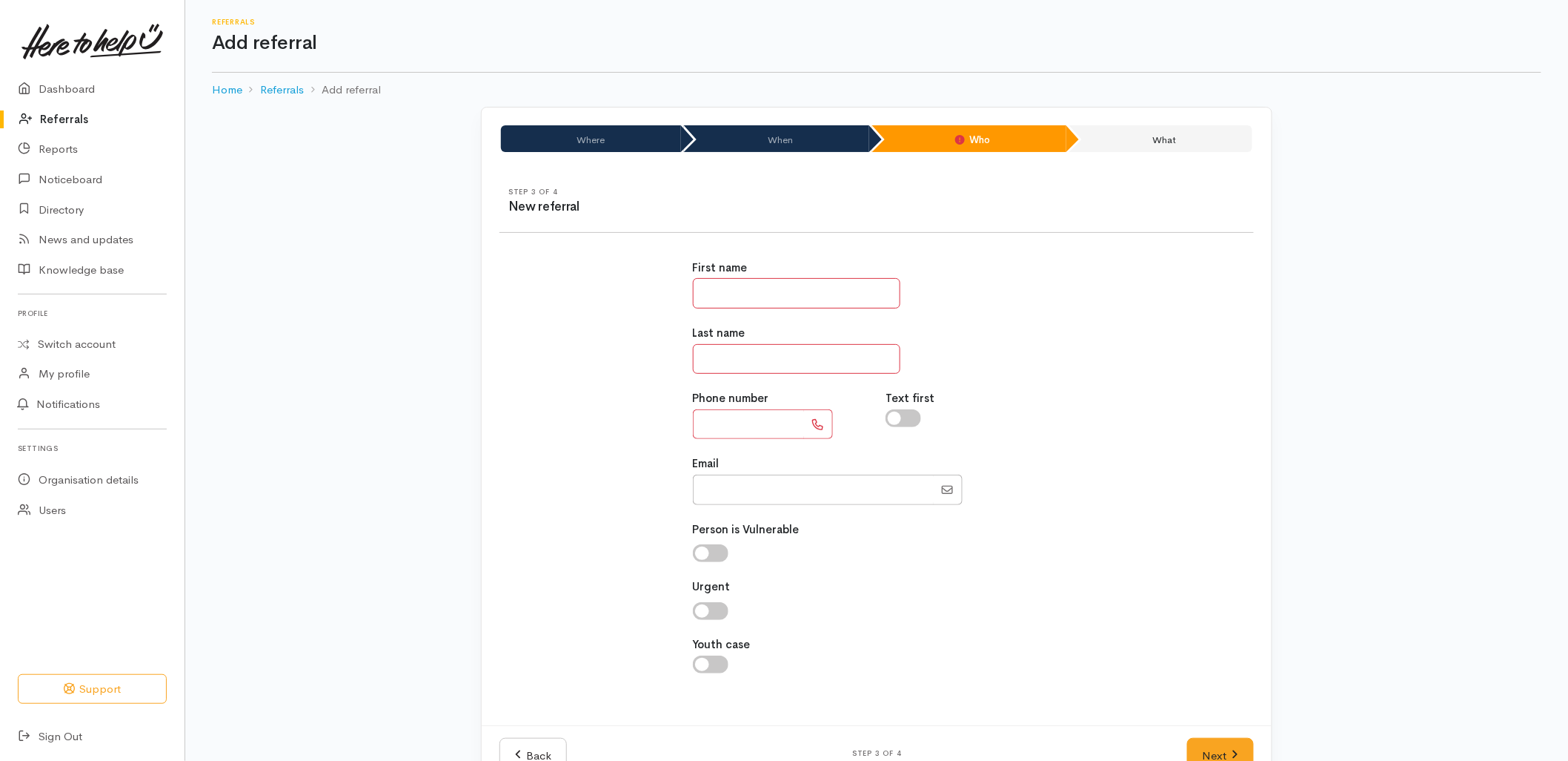
click at [728, 284] on input "text" at bounding box center [797, 294] width 208 height 31
type input "*******"
type input "********"
type input "**********"
click at [1225, 757] on link "Next" at bounding box center [1221, 756] width 67 height 36
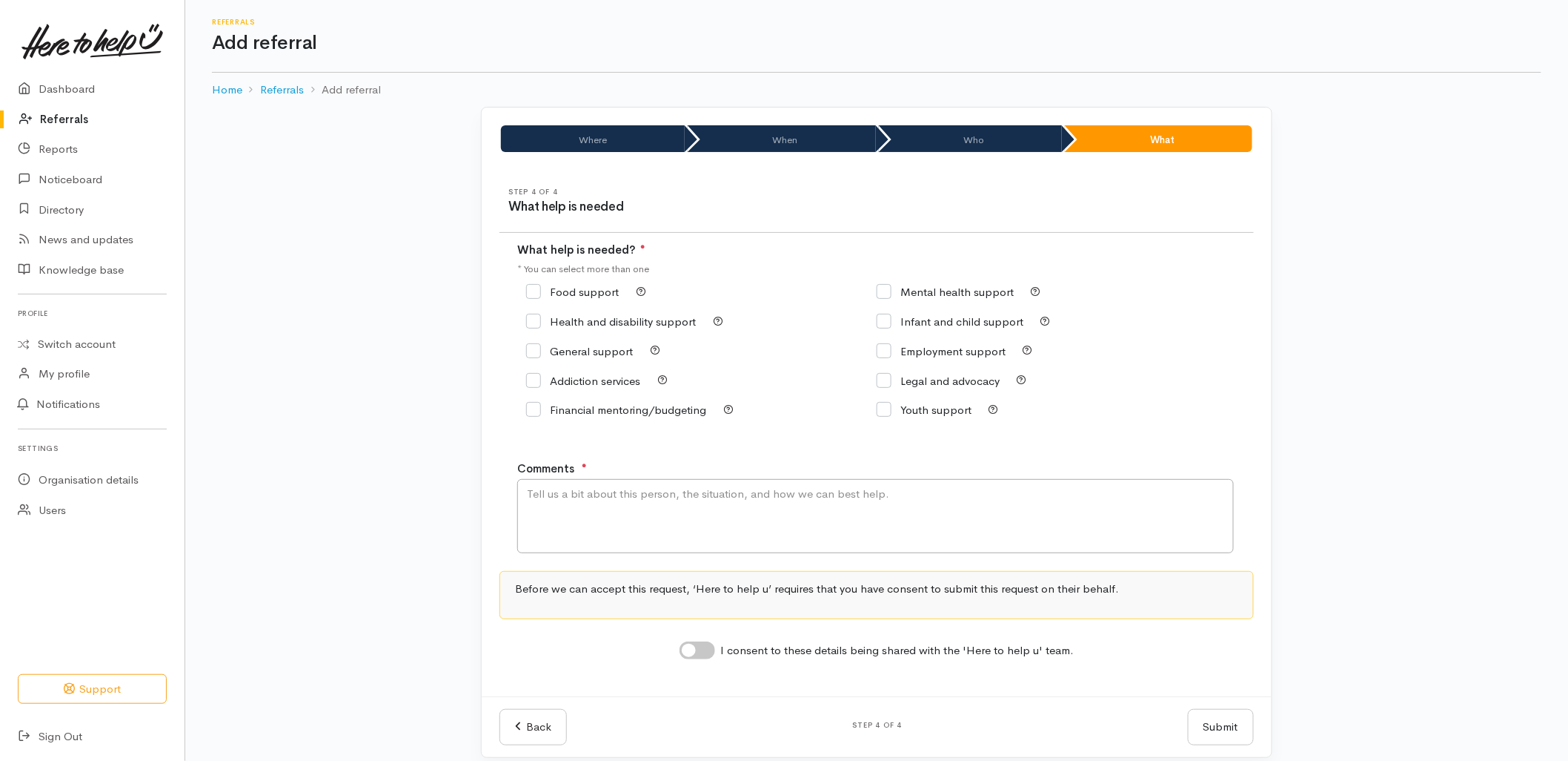
click at [594, 287] on input "Food support" at bounding box center [572, 292] width 92 height 11
checkbox input "true"
click at [608, 522] on textarea "Comments" at bounding box center [876, 516] width 717 height 74
type textarea "Requesting food support."
click at [692, 656] on input "I consent to these details being shared with the 'Here to help u' team." at bounding box center [697, 650] width 35 height 18
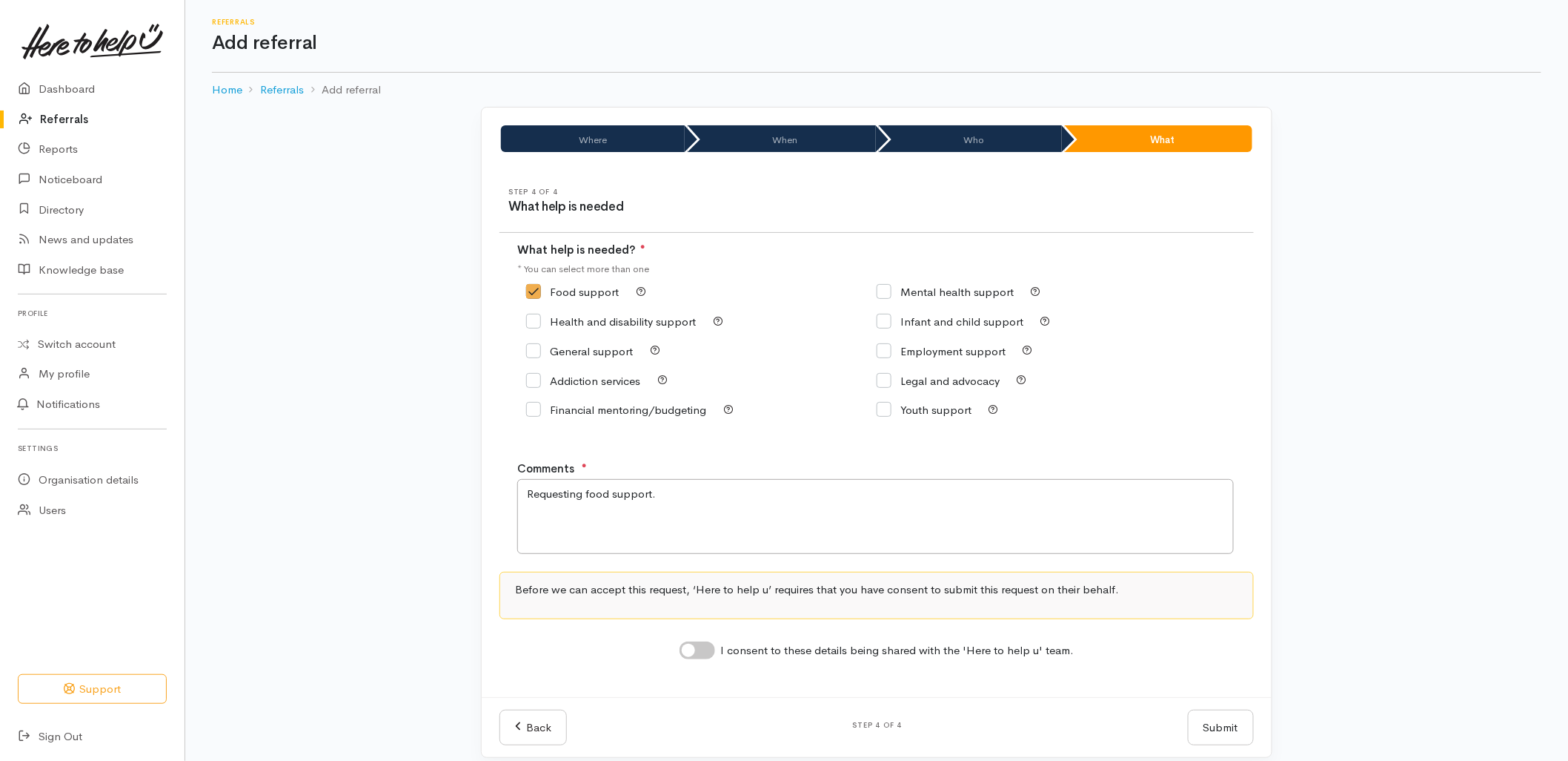
checkbox input "true"
click at [1262, 736] on div "Submit Submit" at bounding box center [1221, 728] width 84 height 36
click at [1246, 735] on button "Submit" at bounding box center [1221, 728] width 66 height 36
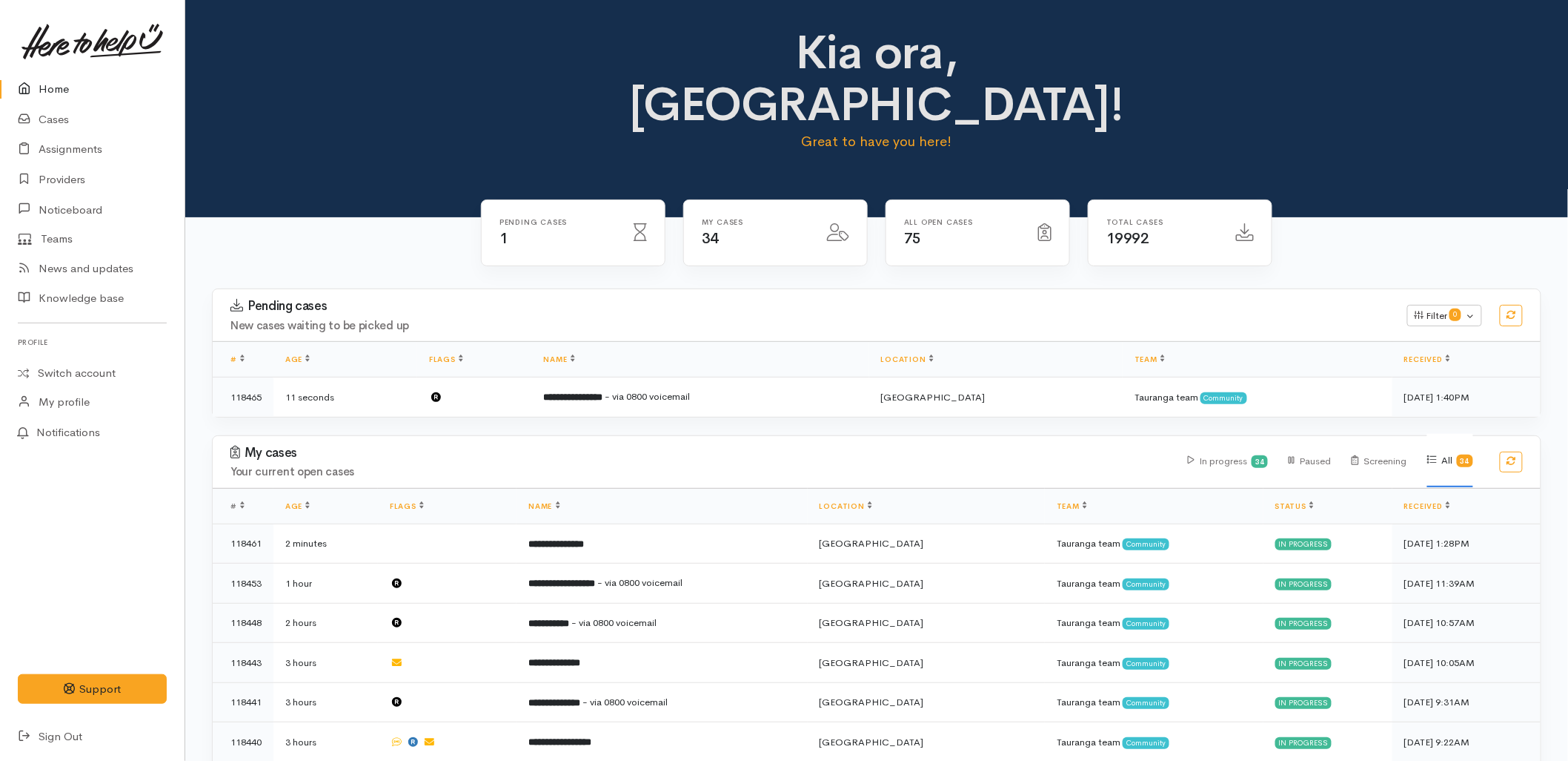
click at [639, 289] on div "Pending cases New cases waiting to be picked up Filter 0 Filters Clear filters …" at bounding box center [877, 315] width 1346 height 51
click at [42, 117] on link "Cases" at bounding box center [92, 120] width 185 height 31
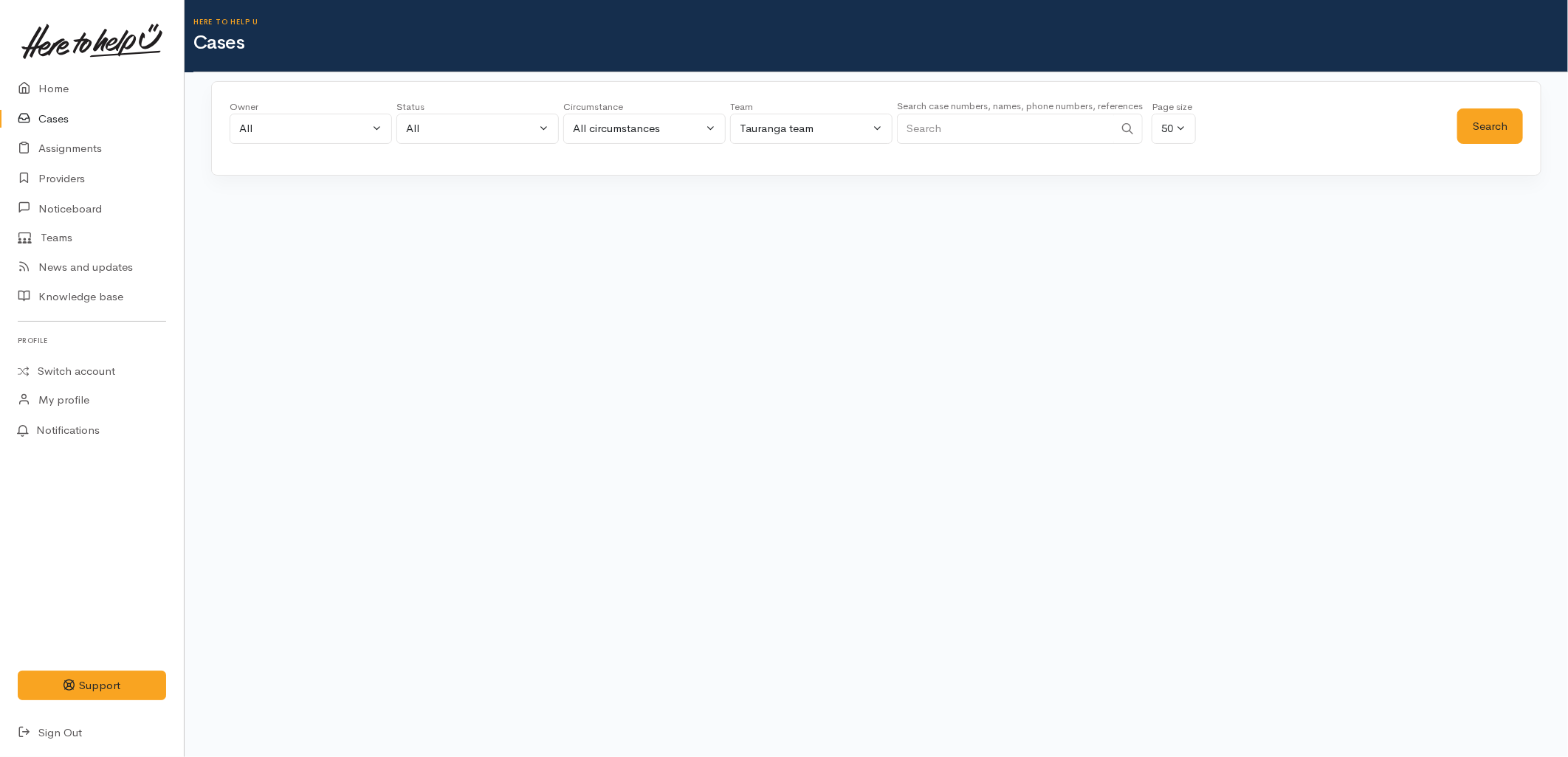
click at [1007, 138] on input "Search" at bounding box center [1005, 129] width 217 height 30
type input "2108479505"
click at [1510, 119] on button "Search" at bounding box center [1489, 126] width 65 height 36
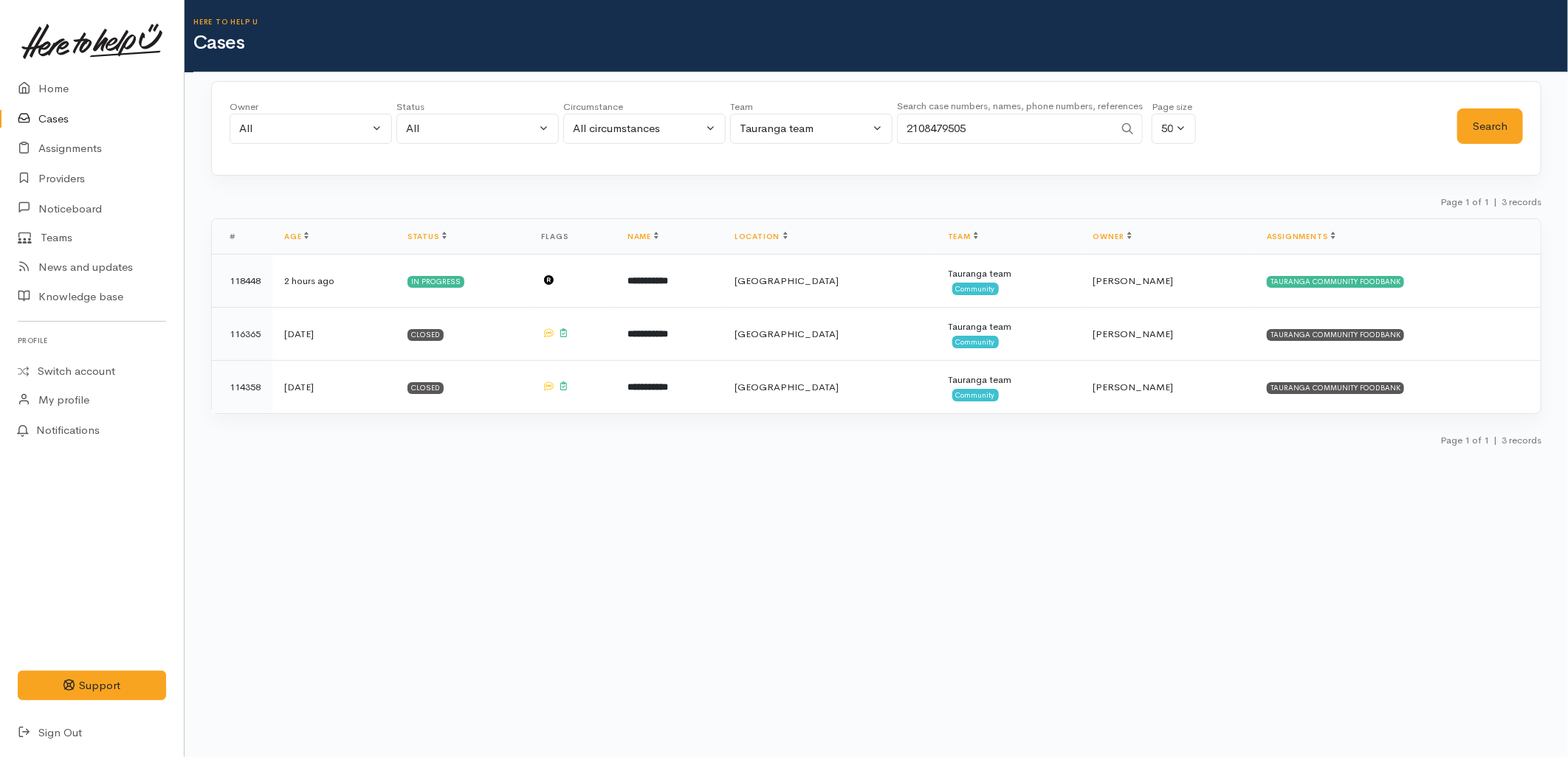
click at [703, 197] on div "Page 1 of 1 | 3 records" at bounding box center [875, 206] width 1330 height 26
click at [119, 84] on link "Home" at bounding box center [92, 89] width 184 height 30
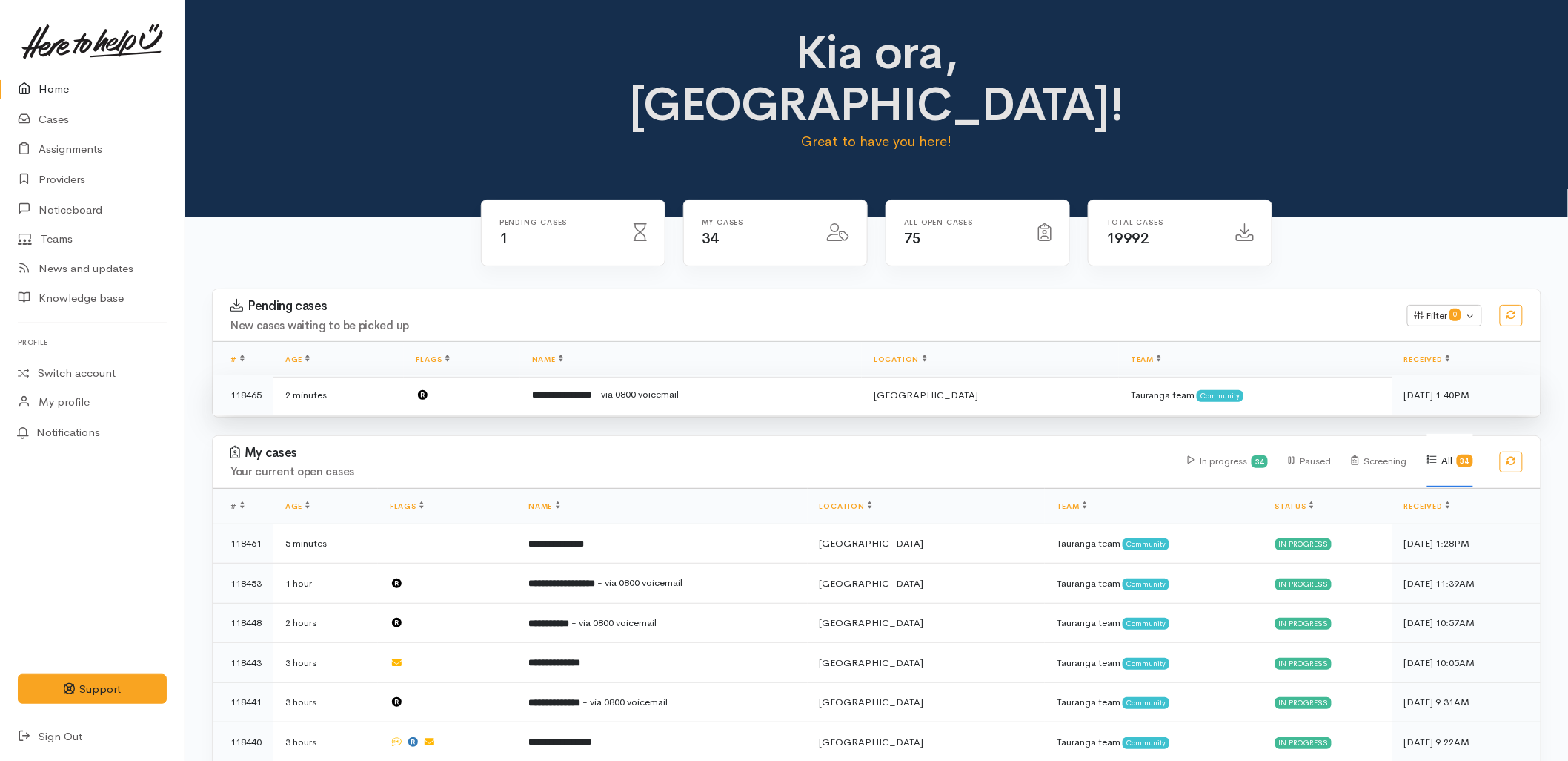
click at [587, 375] on td "**********" at bounding box center [691, 394] width 341 height 39
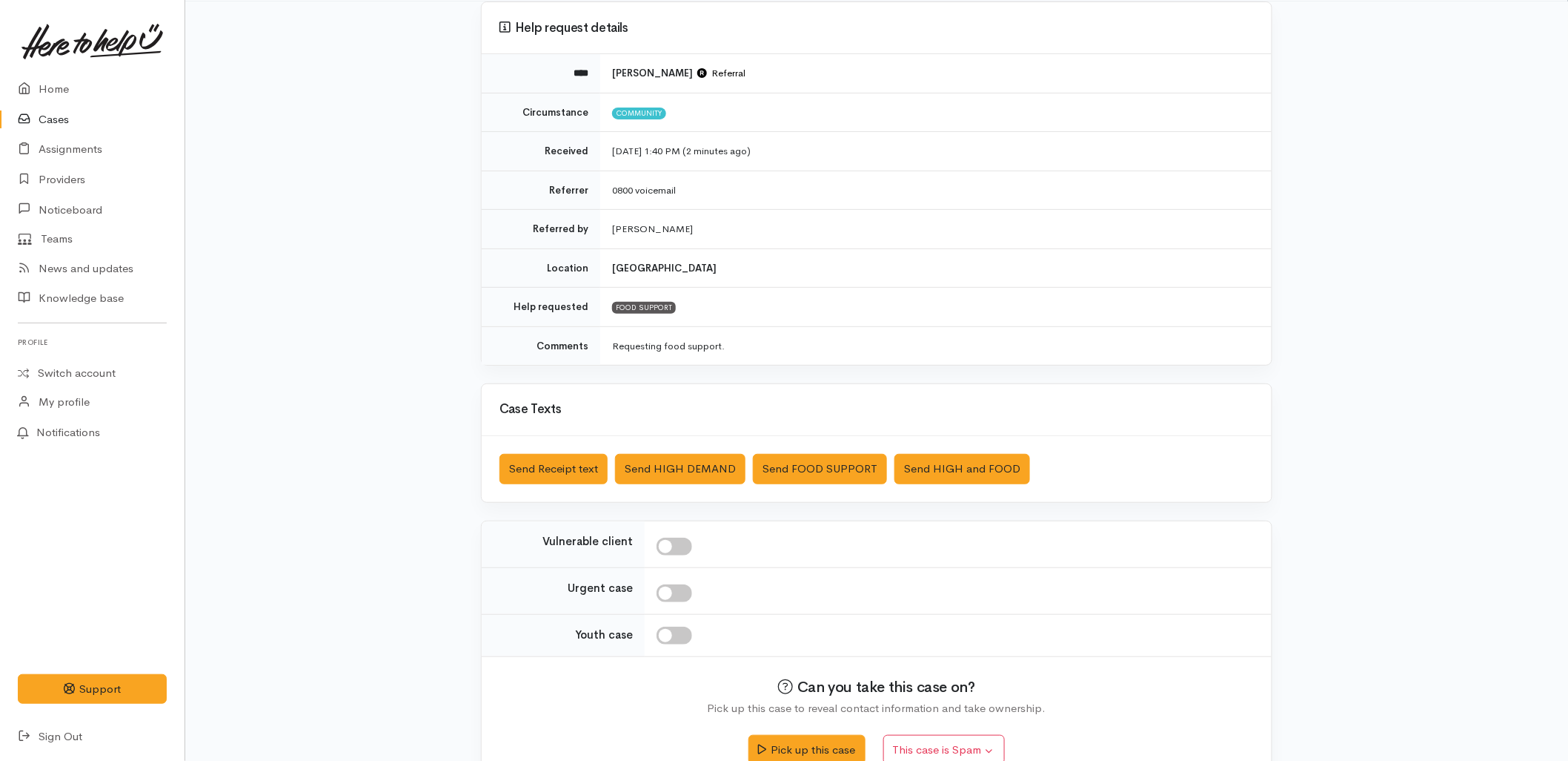
scroll to position [160, 0]
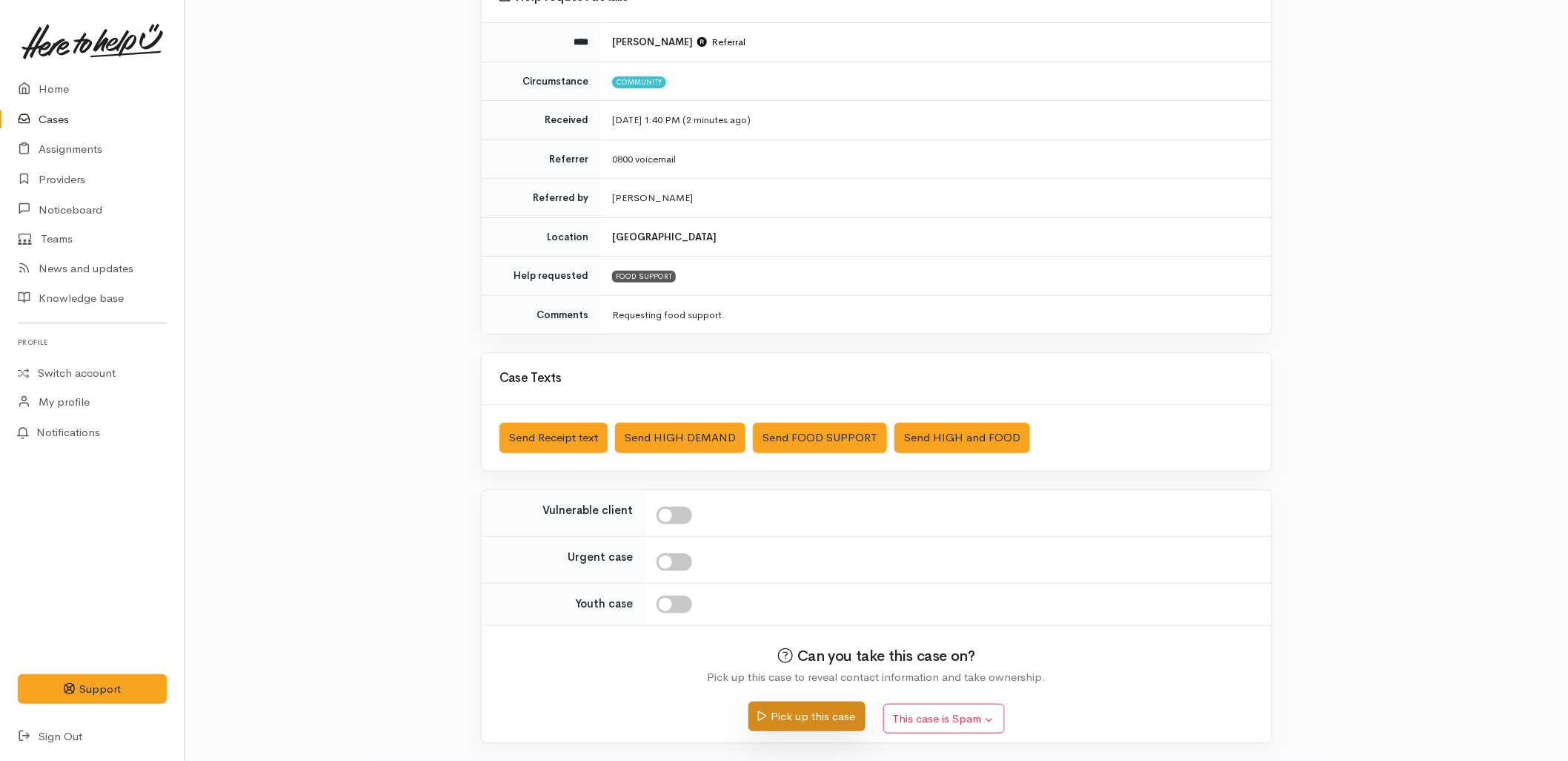
click at [796, 723] on button "Pick up this case" at bounding box center [806, 717] width 116 height 31
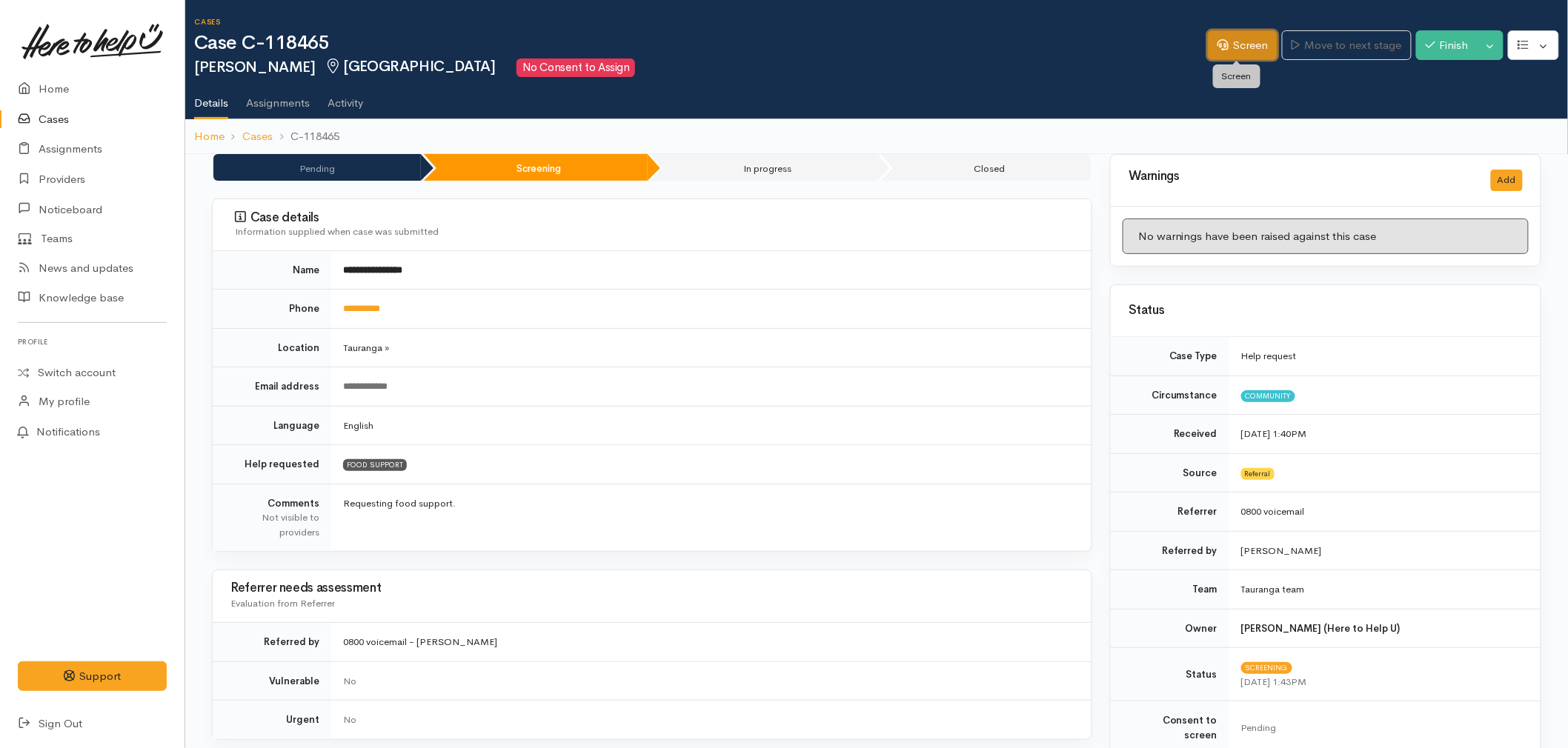
click at [1247, 57] on link "Screen" at bounding box center [1243, 46] width 70 height 30
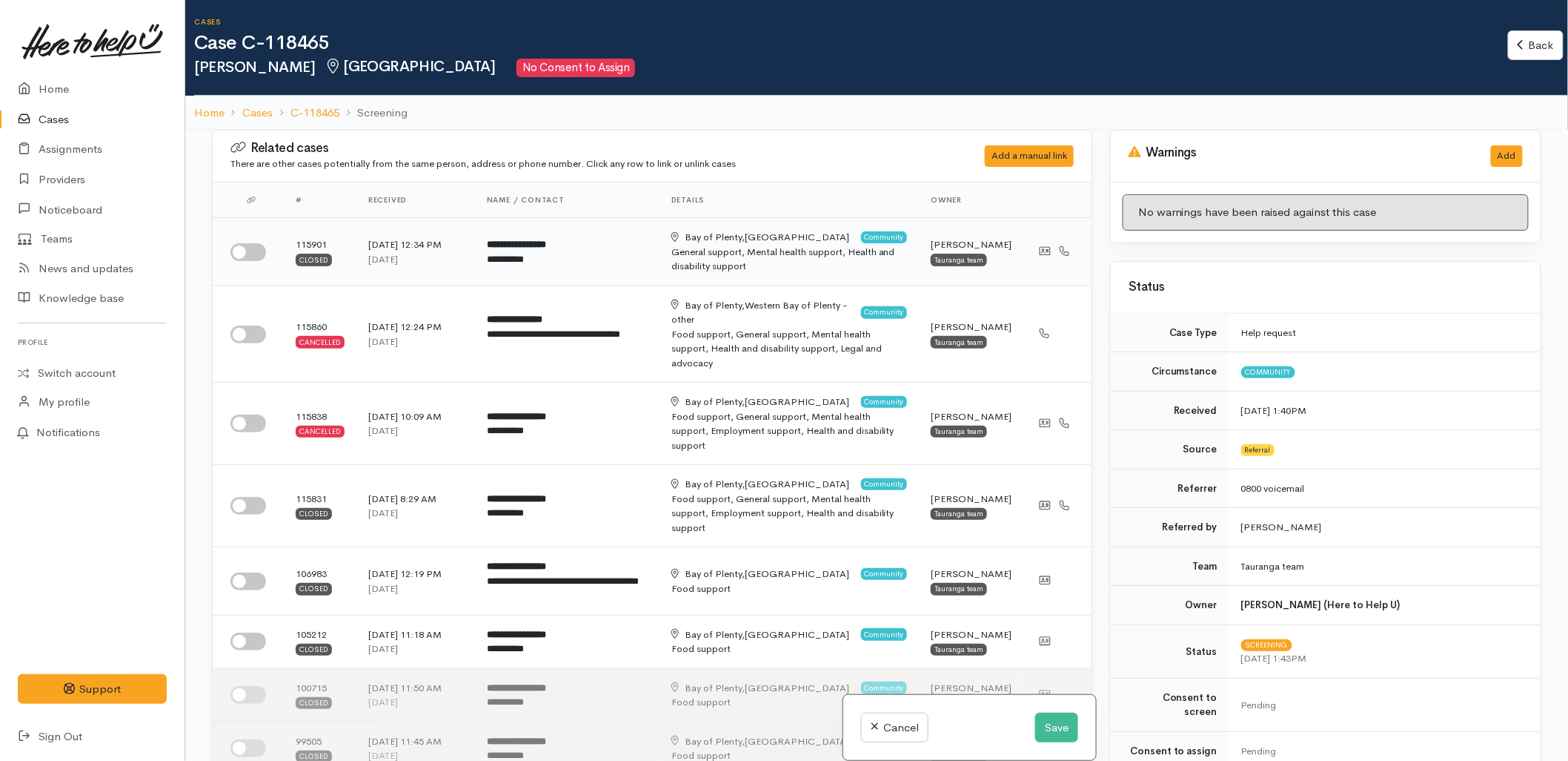
click at [241, 246] on input "checkbox" at bounding box center [248, 252] width 35 height 18
checkbox input "true"
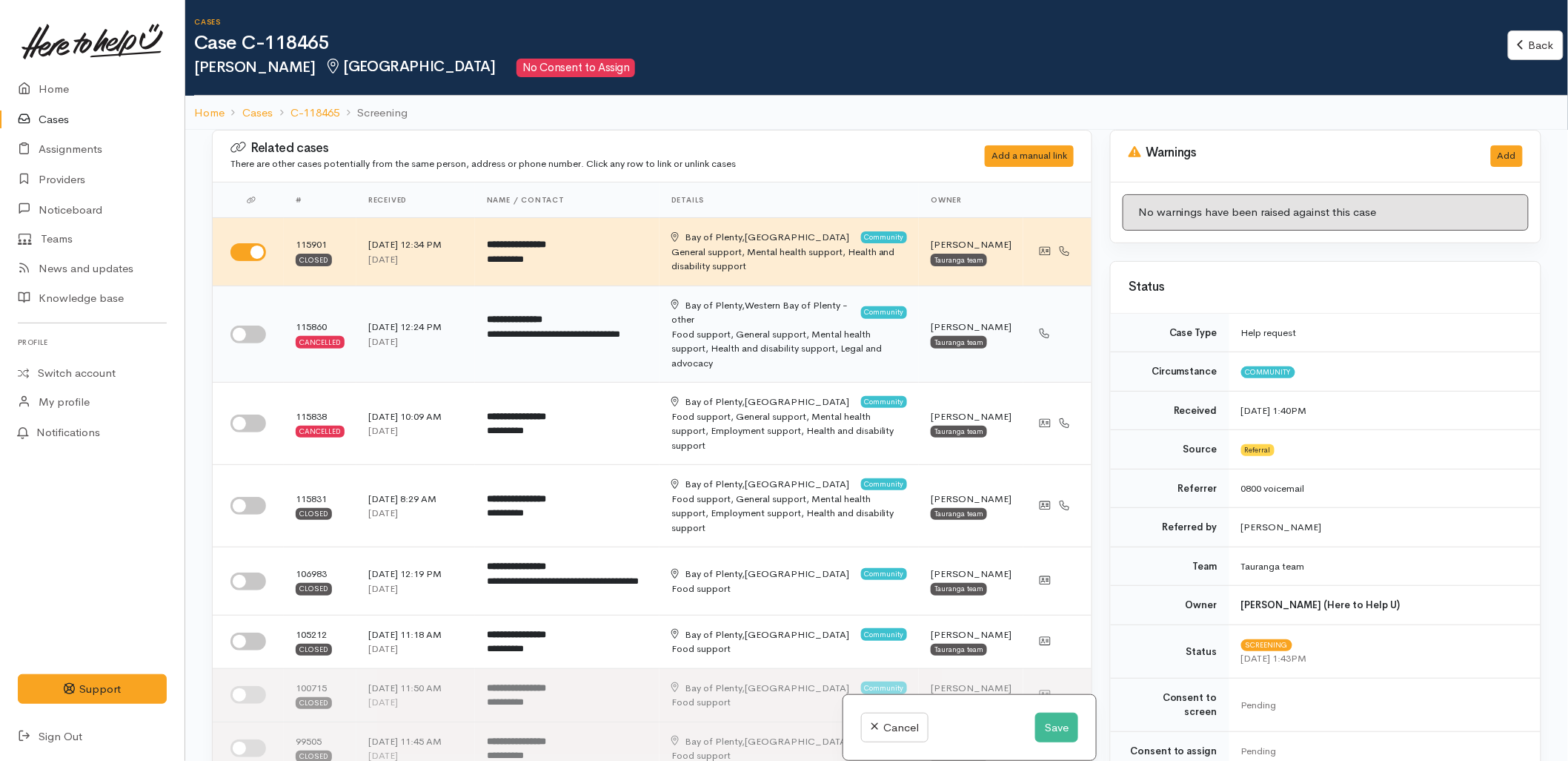
click at [248, 325] on input "checkbox" at bounding box center [248, 334] width 35 height 18
checkbox input "true"
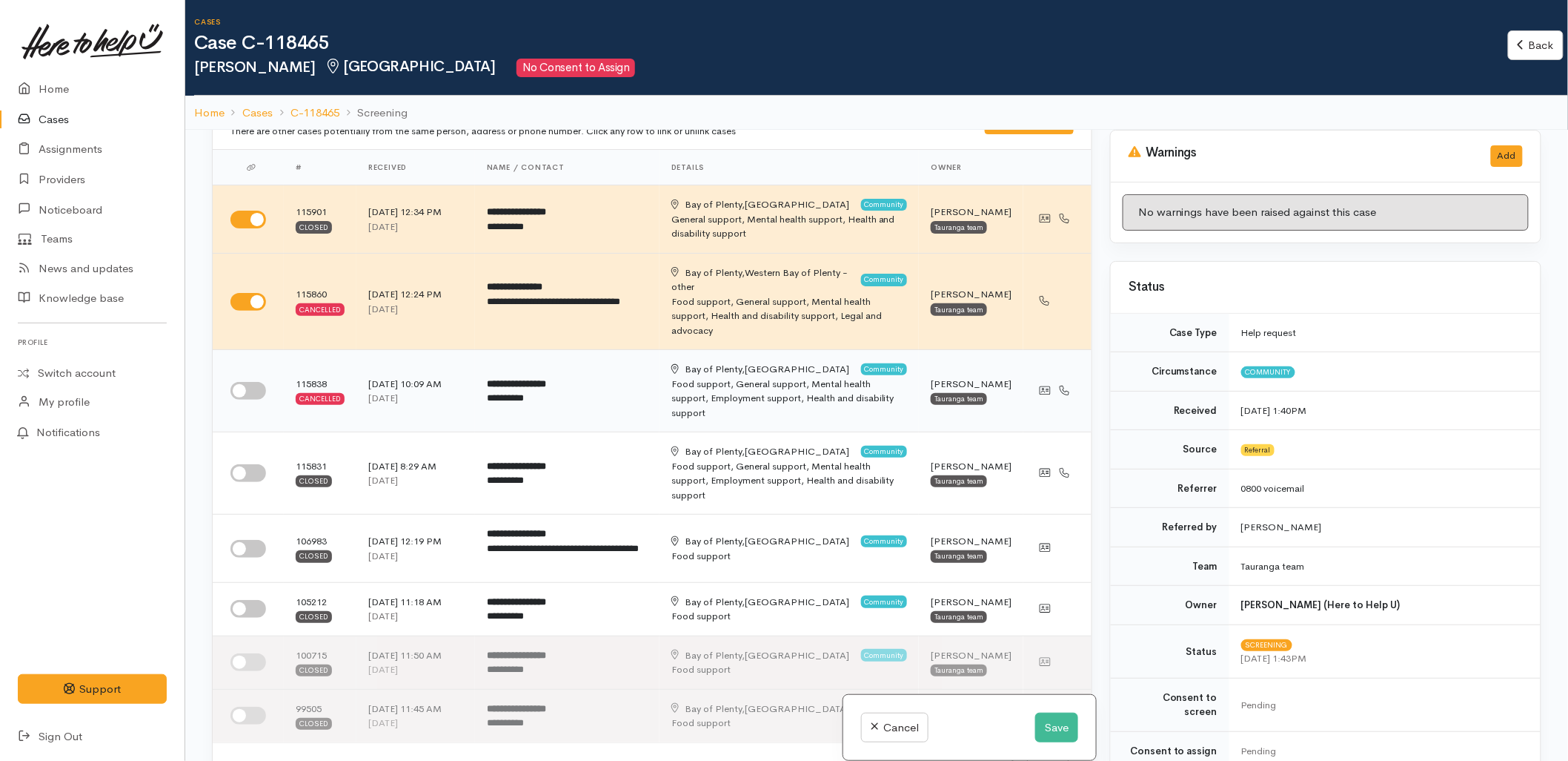
scroll to position [82, 0]
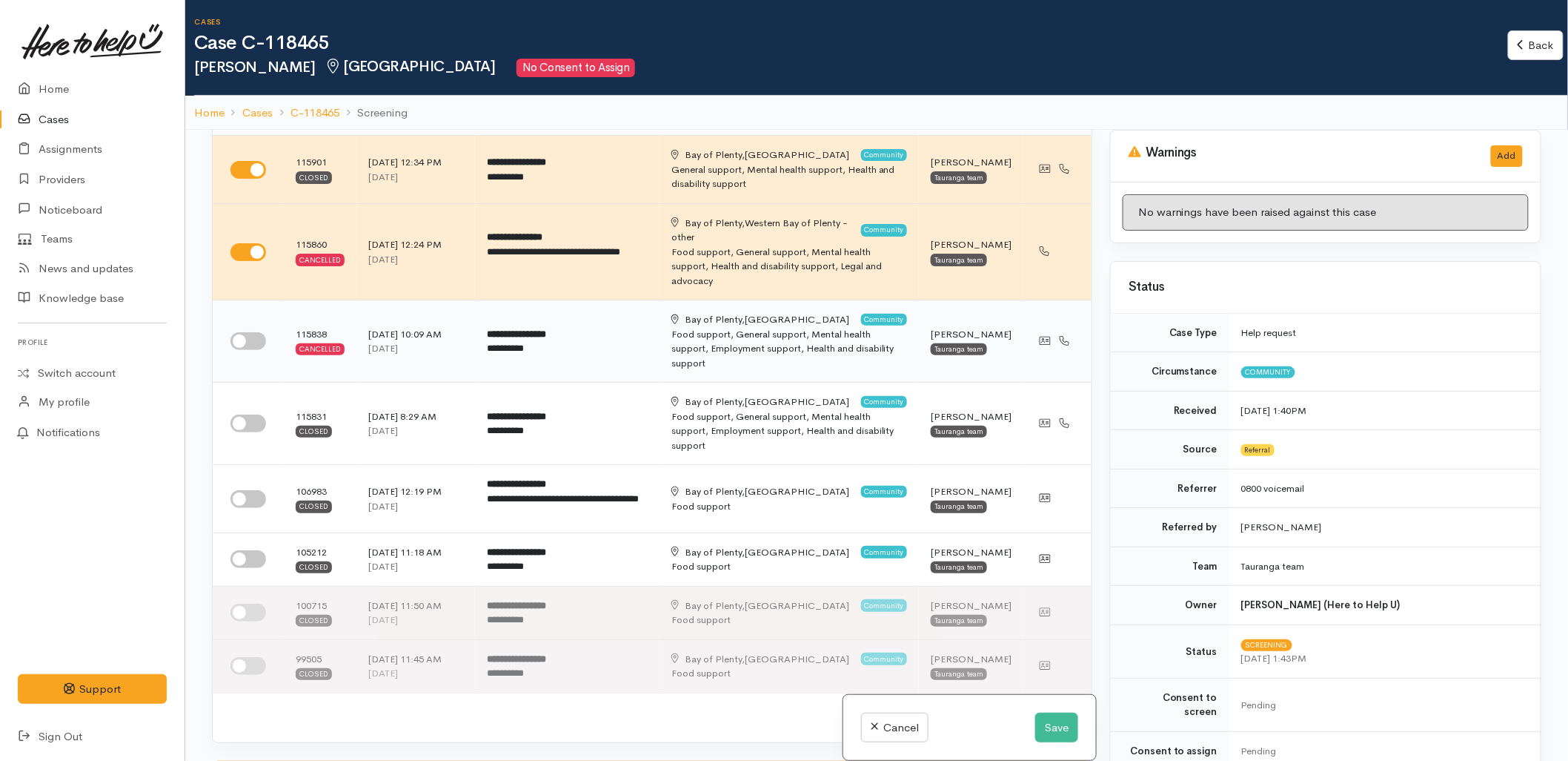
click at [245, 332] on input "checkbox" at bounding box center [248, 340] width 35 height 18
checkbox input "true"
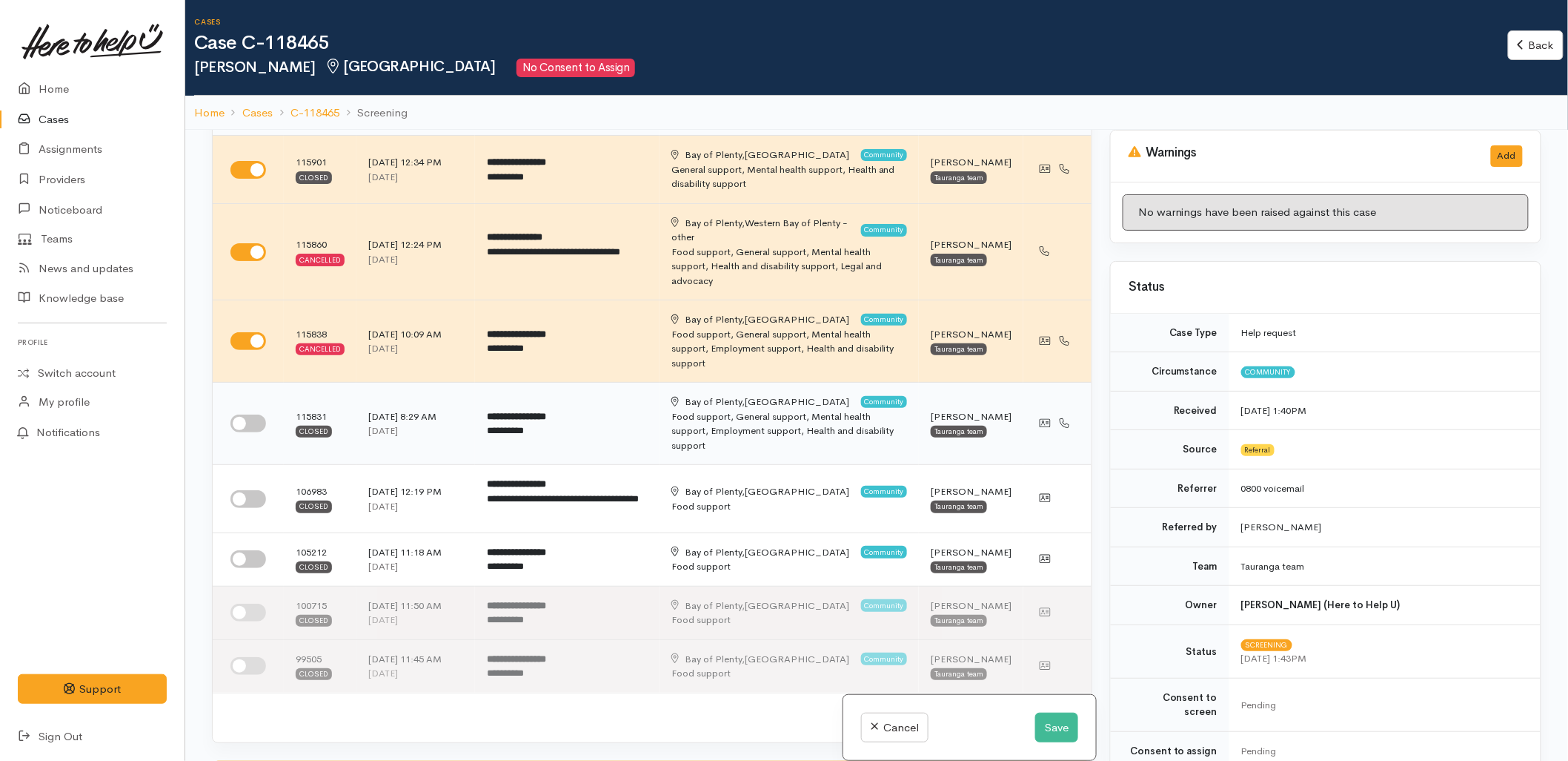
click at [240, 385] on td at bounding box center [248, 423] width 71 height 82
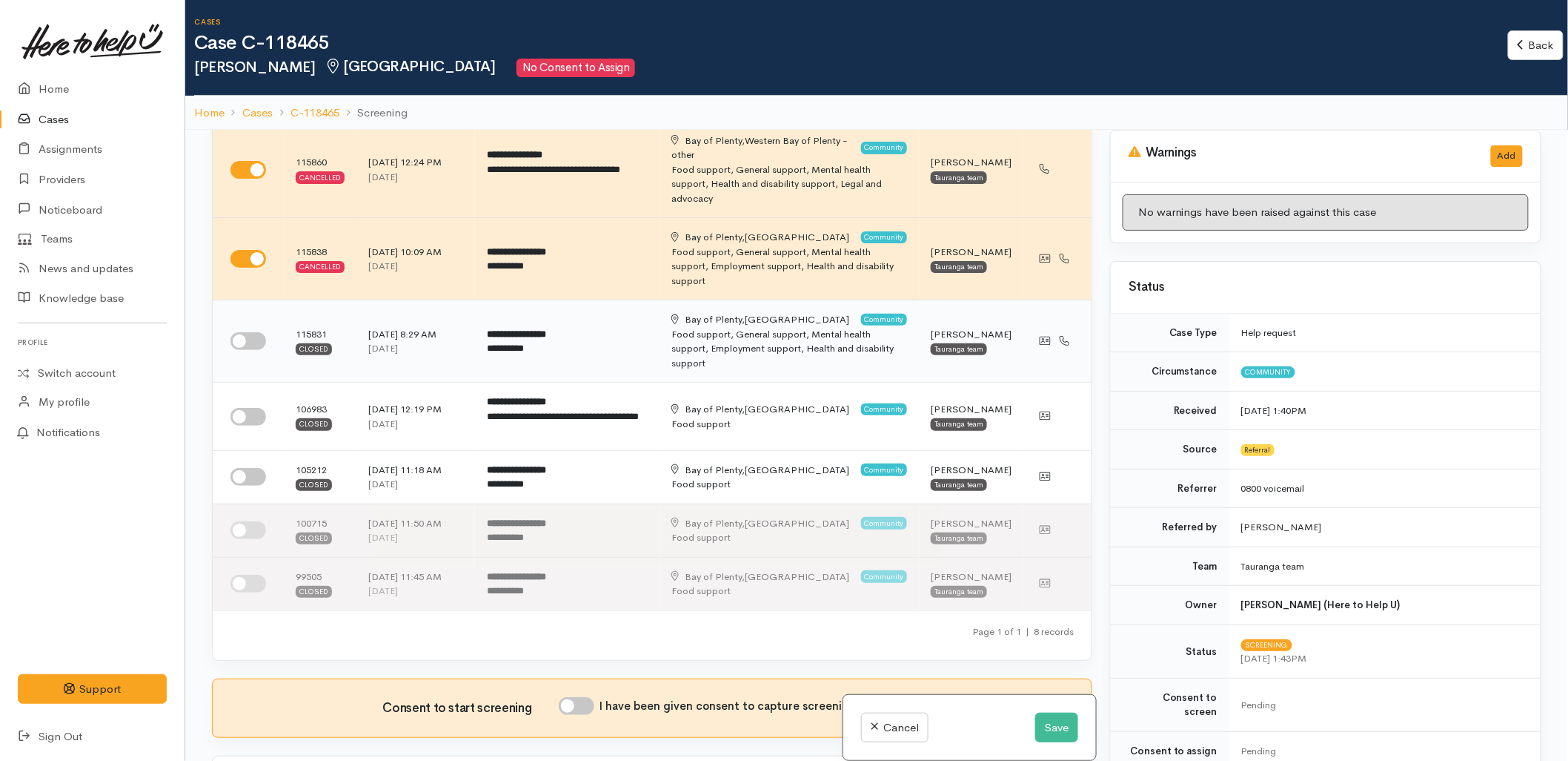
click at [249, 332] on input "checkbox" at bounding box center [248, 340] width 35 height 18
checkbox input "true"
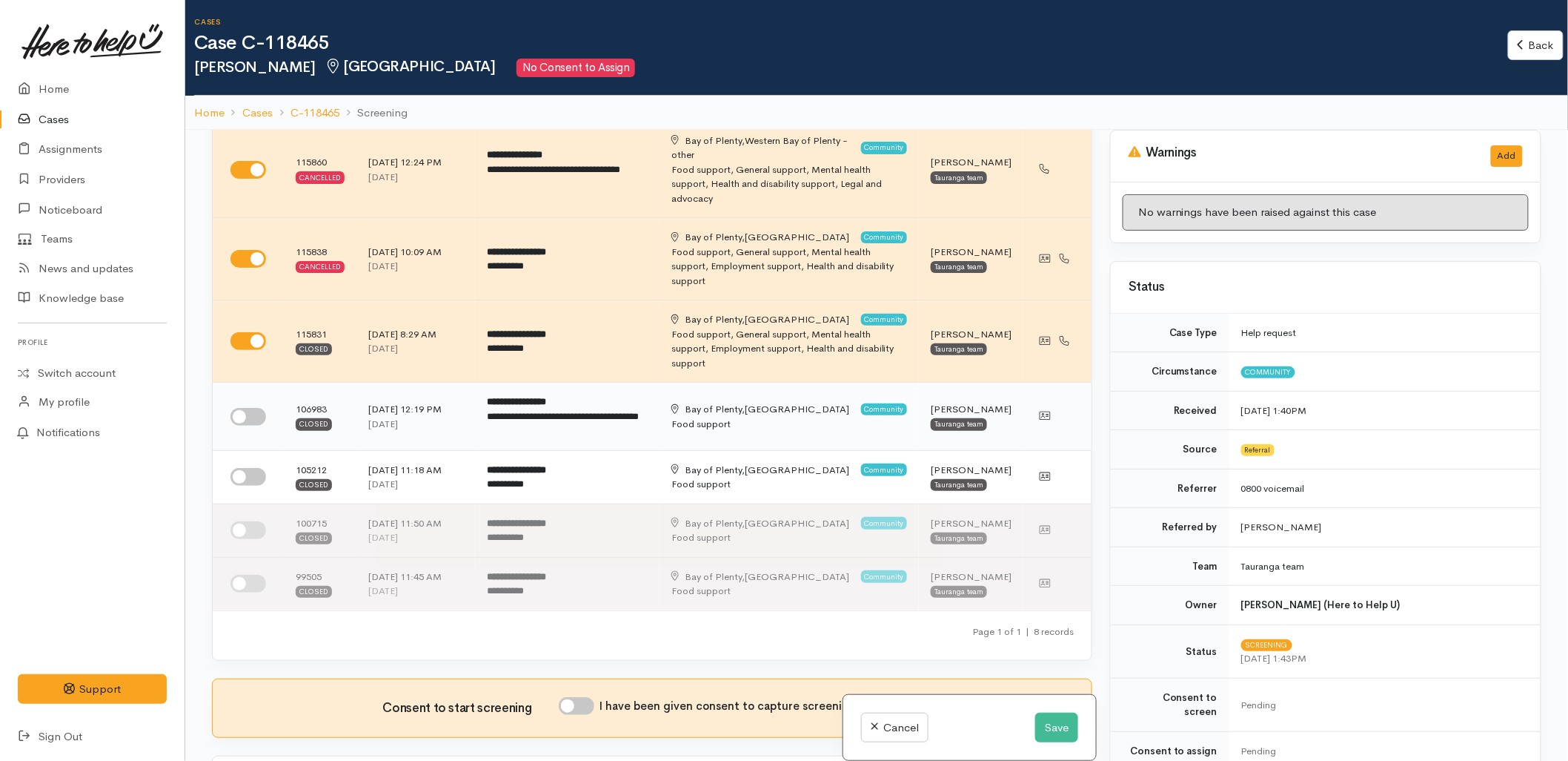
click at [249, 408] on input "checkbox" at bounding box center [248, 417] width 35 height 18
checkbox input "true"
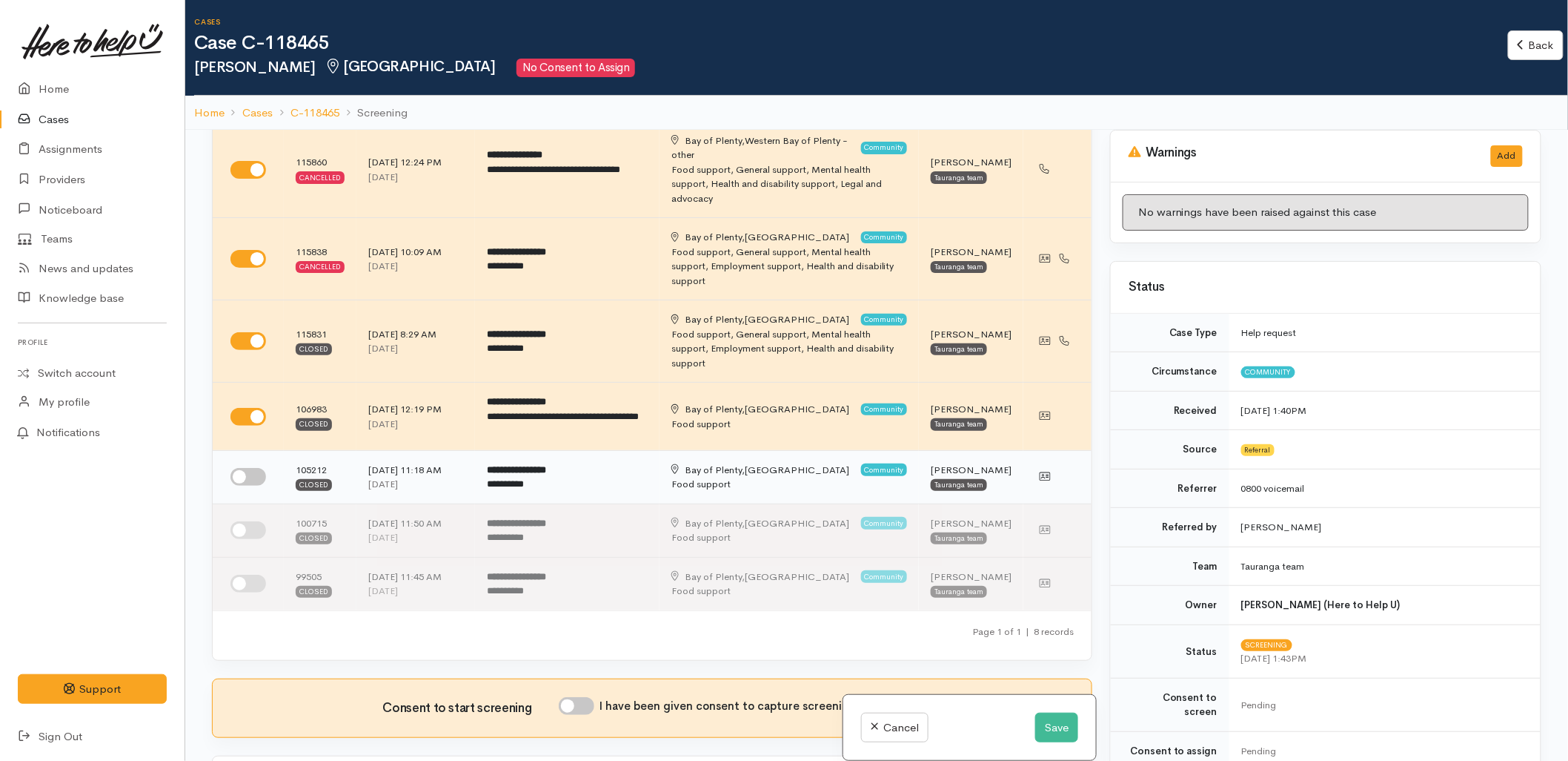
click at [247, 468] on input "checkbox" at bounding box center [248, 477] width 35 height 18
checkbox input "true"
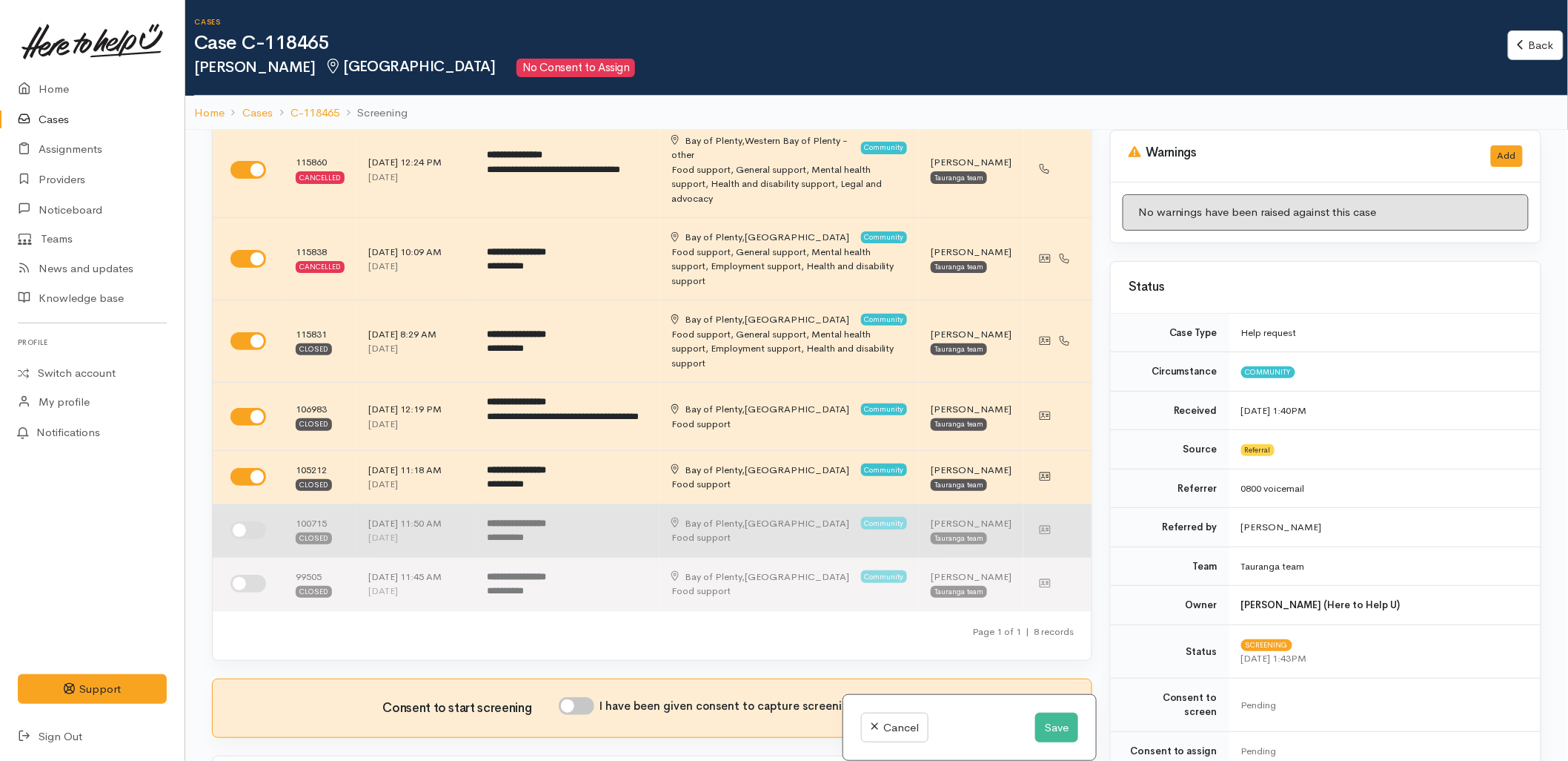
click at [250, 522] on input "checkbox" at bounding box center [248, 530] width 35 height 18
checkbox input "true"
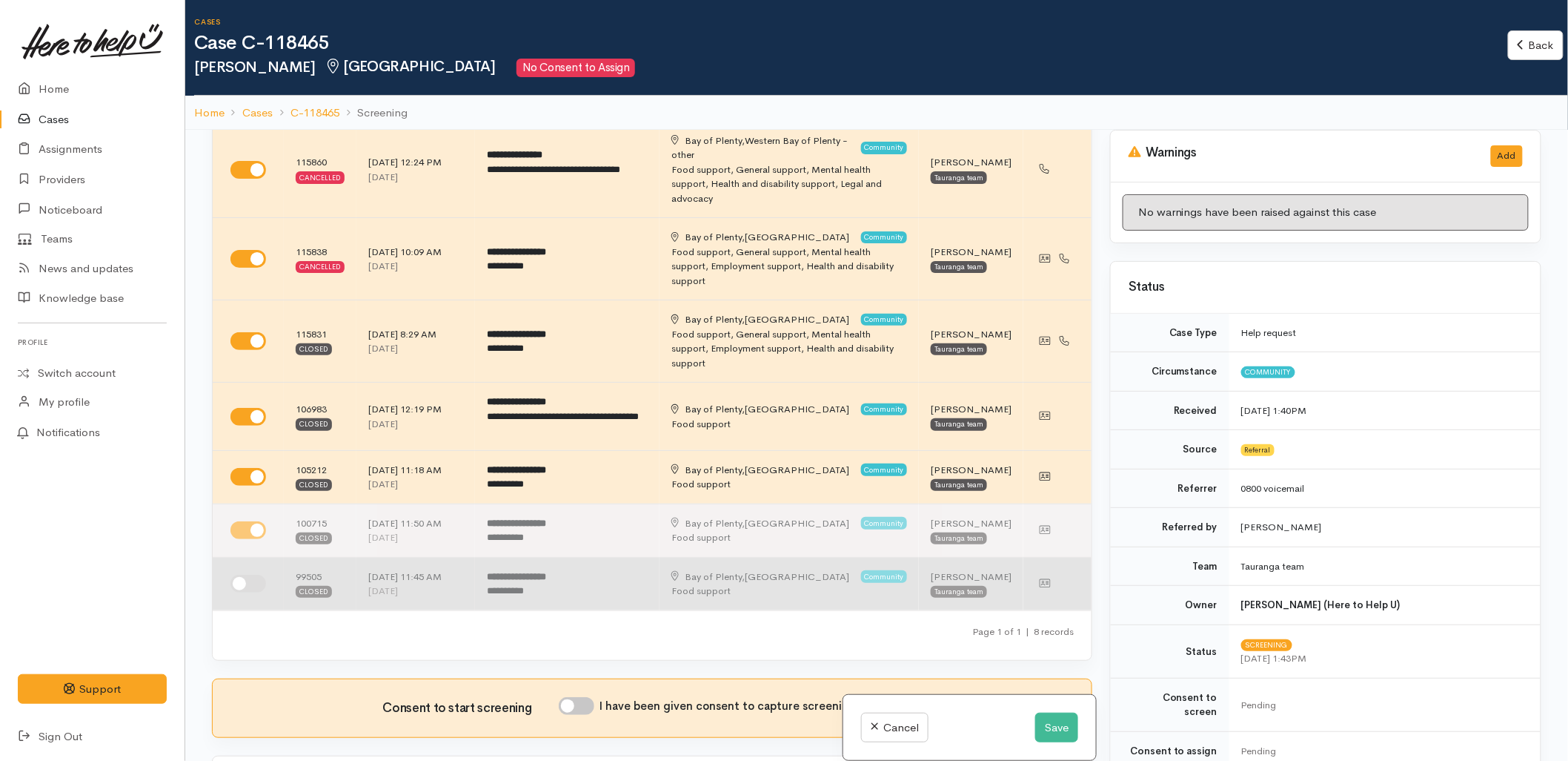
click at [245, 575] on input "checkbox" at bounding box center [248, 584] width 35 height 18
checkbox input "true"
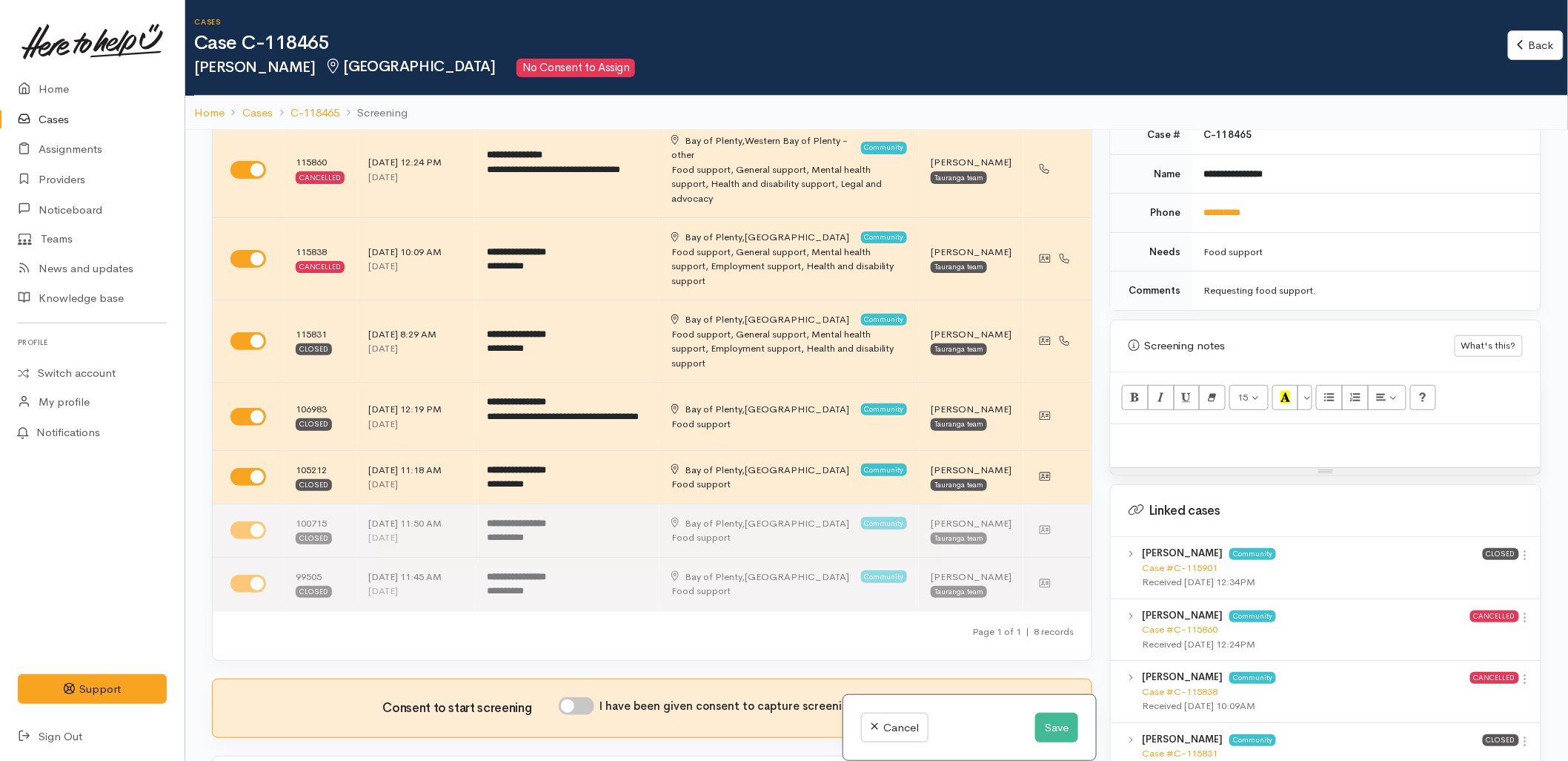
scroll to position [742, 0]
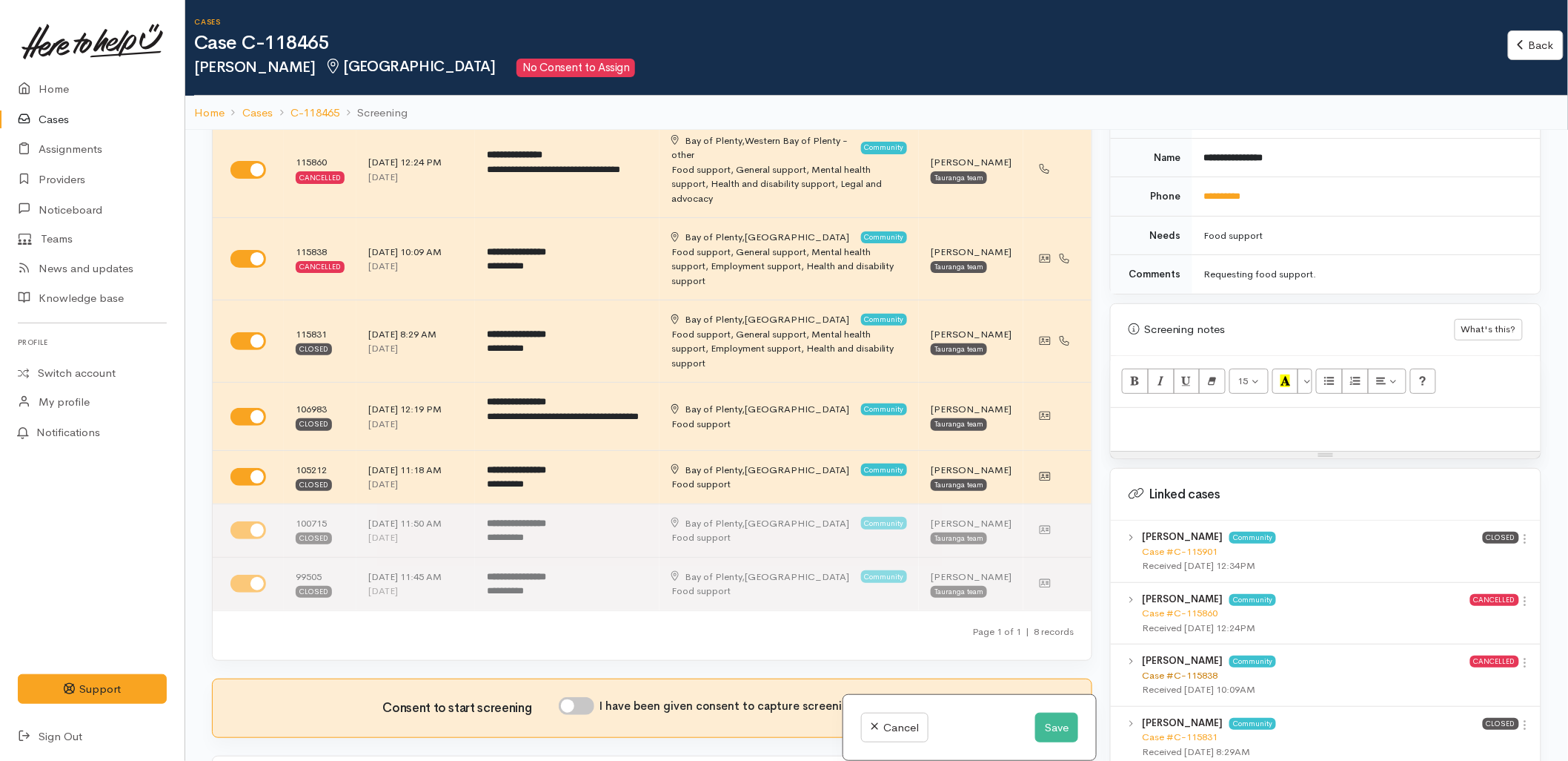
click at [1204, 668] on link "Case #C-115838" at bounding box center [1179, 674] width 75 height 12
click at [1198, 745] on div "Received [DATE] 8:29AM" at bounding box center [1313, 752] width 341 height 15
click at [1195, 730] on link "Case #C-115831" at bounding box center [1179, 736] width 75 height 12
click at [1221, 192] on link "**********" at bounding box center [1223, 196] width 37 height 10
click at [1189, 415] on p at bounding box center [1325, 423] width 415 height 17
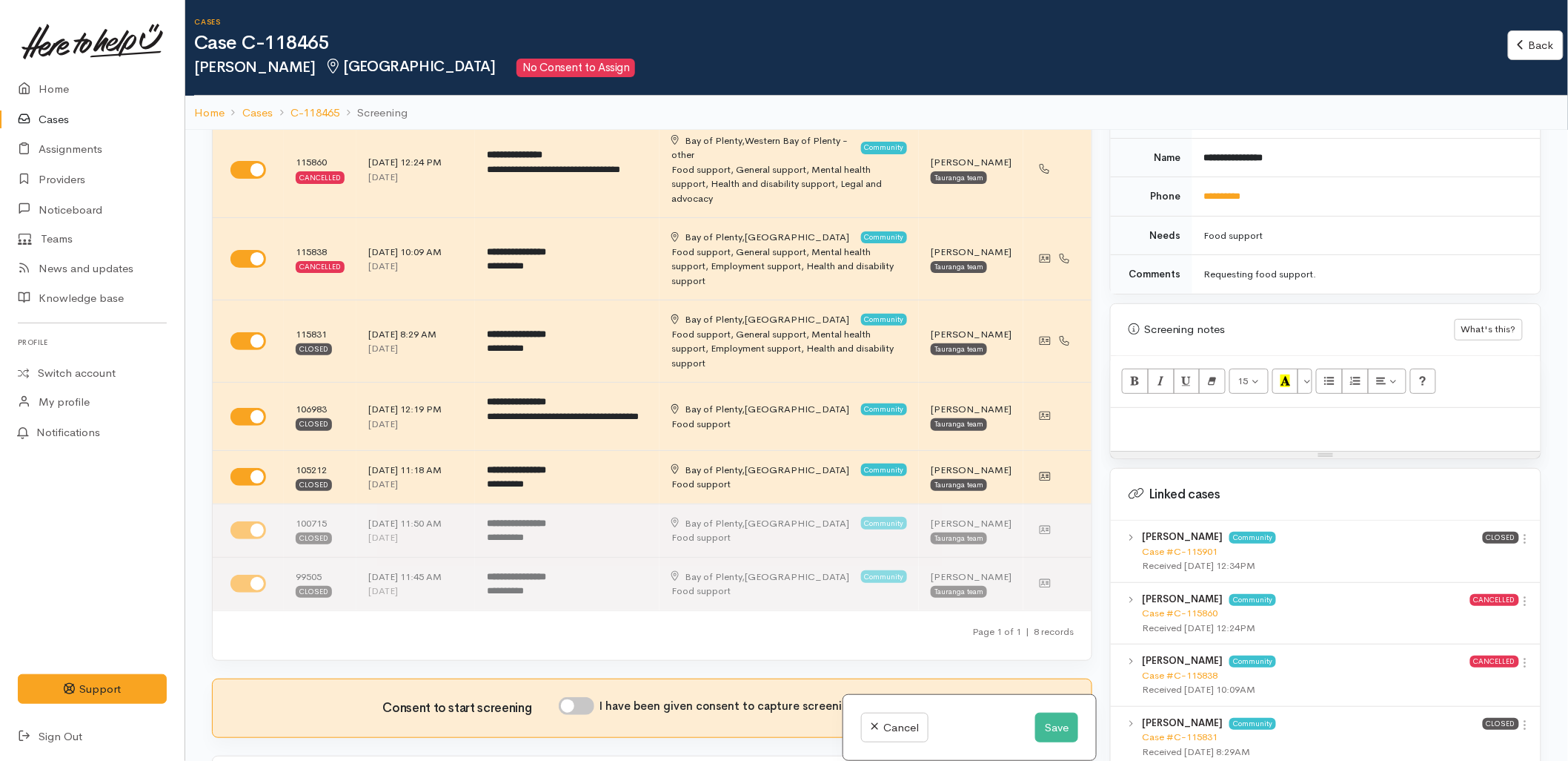
paste div
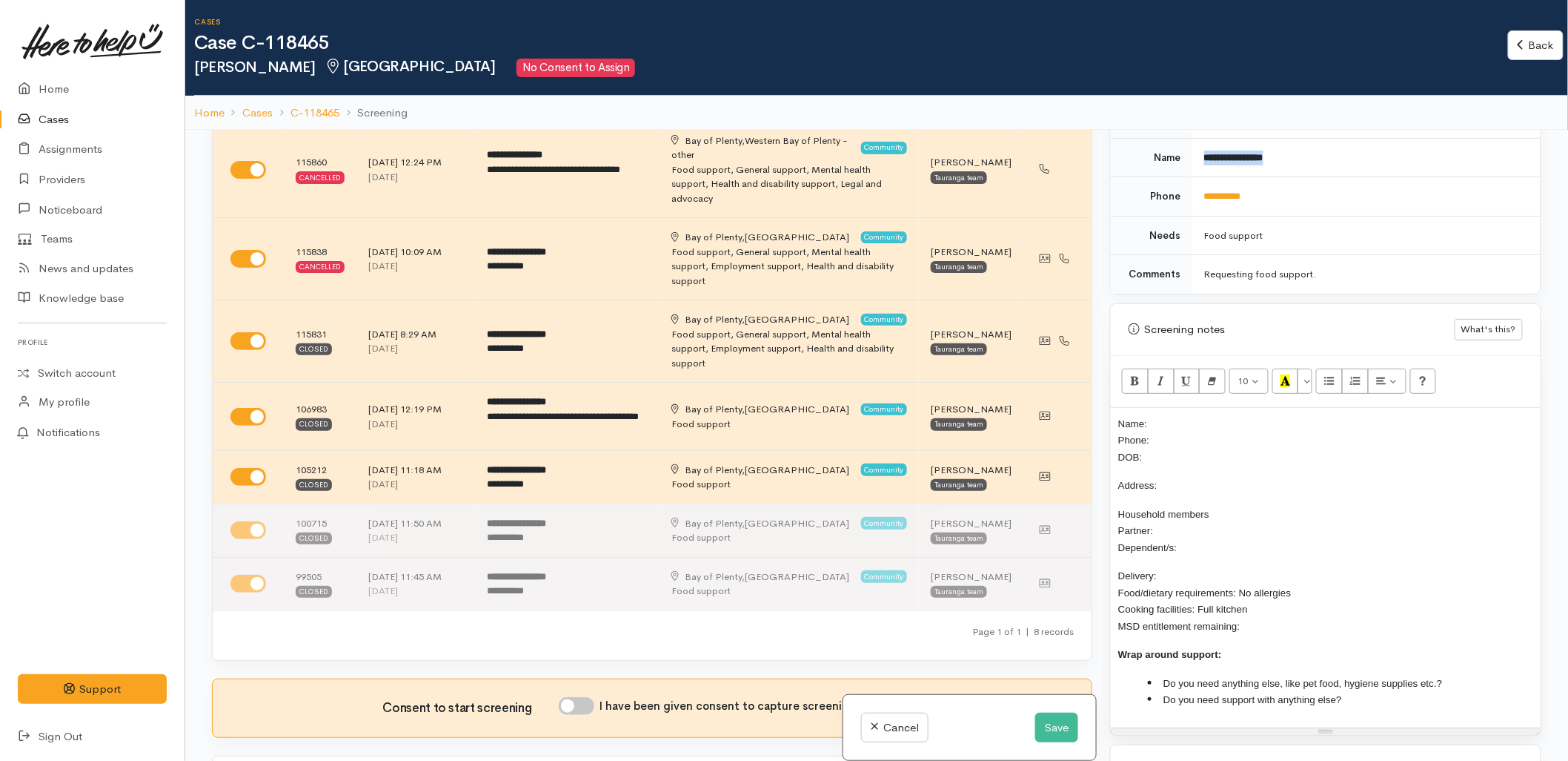
drag, startPoint x: 1302, startPoint y: 152, endPoint x: 1199, endPoint y: 154, distance: 103.0
click at [1199, 154] on td "**********" at bounding box center [1366, 157] width 348 height 39
copy b "**********"
click at [1209, 415] on p "Name: Phone: DOB:" at bounding box center [1325, 440] width 415 height 51
drag, startPoint x: 1279, startPoint y: 195, endPoint x: 1199, endPoint y: 194, distance: 80.0
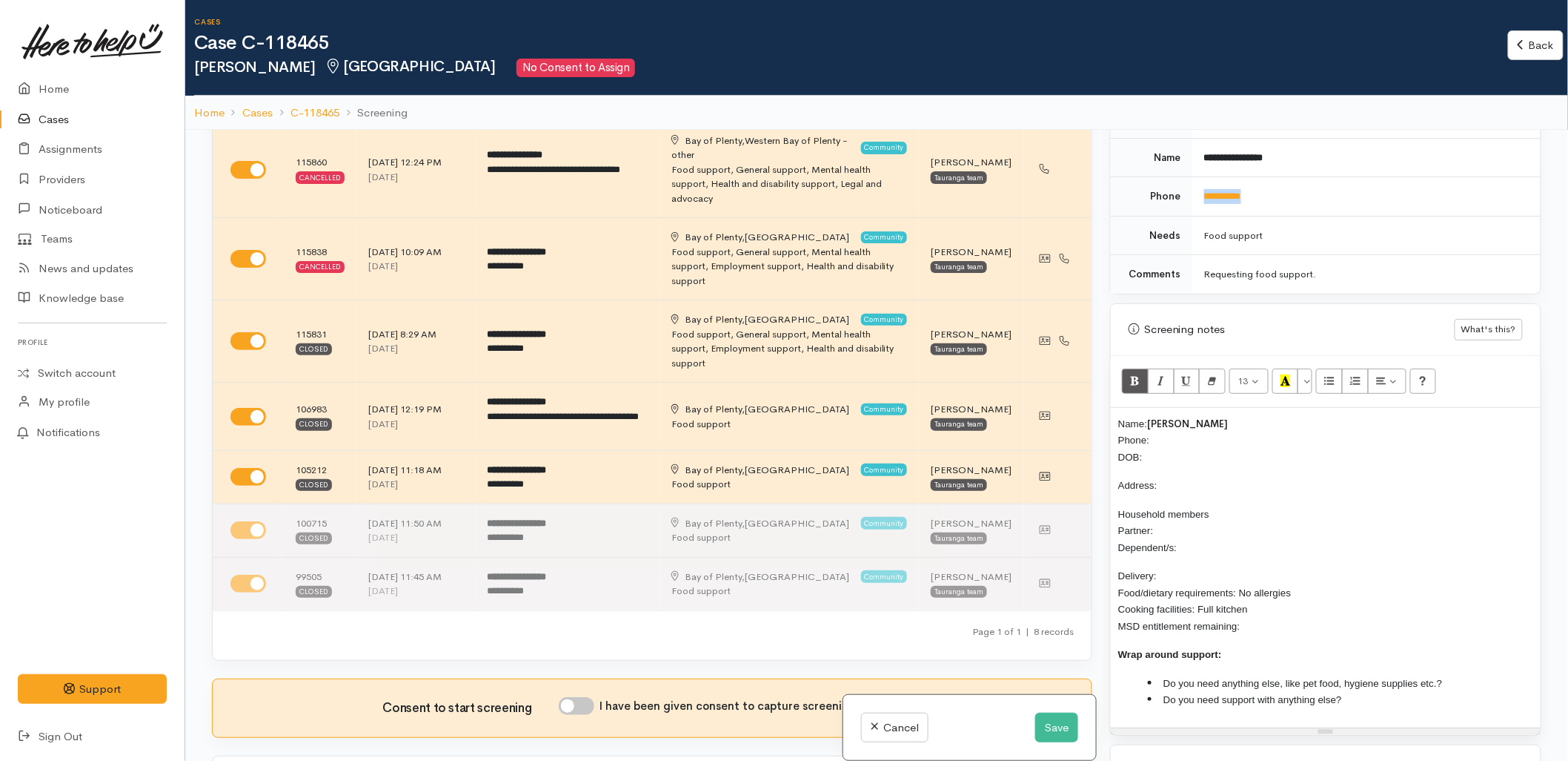
click at [1199, 194] on td "**********" at bounding box center [1366, 196] width 348 height 39
copy link "**********"
click at [1171, 424] on p "Name: Richard Thompson Phone: DOB:" at bounding box center [1325, 440] width 415 height 51
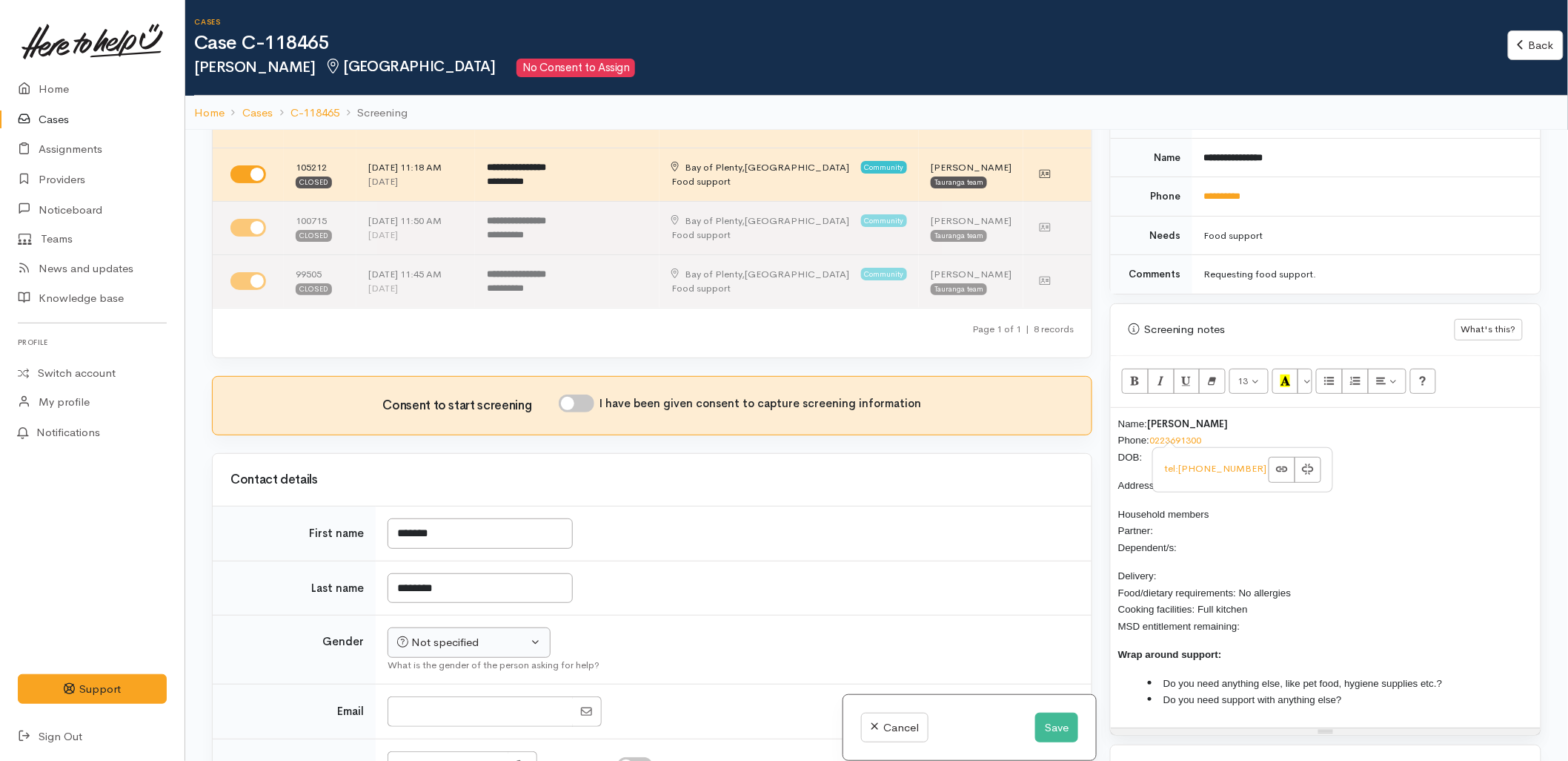
scroll to position [576, 0]
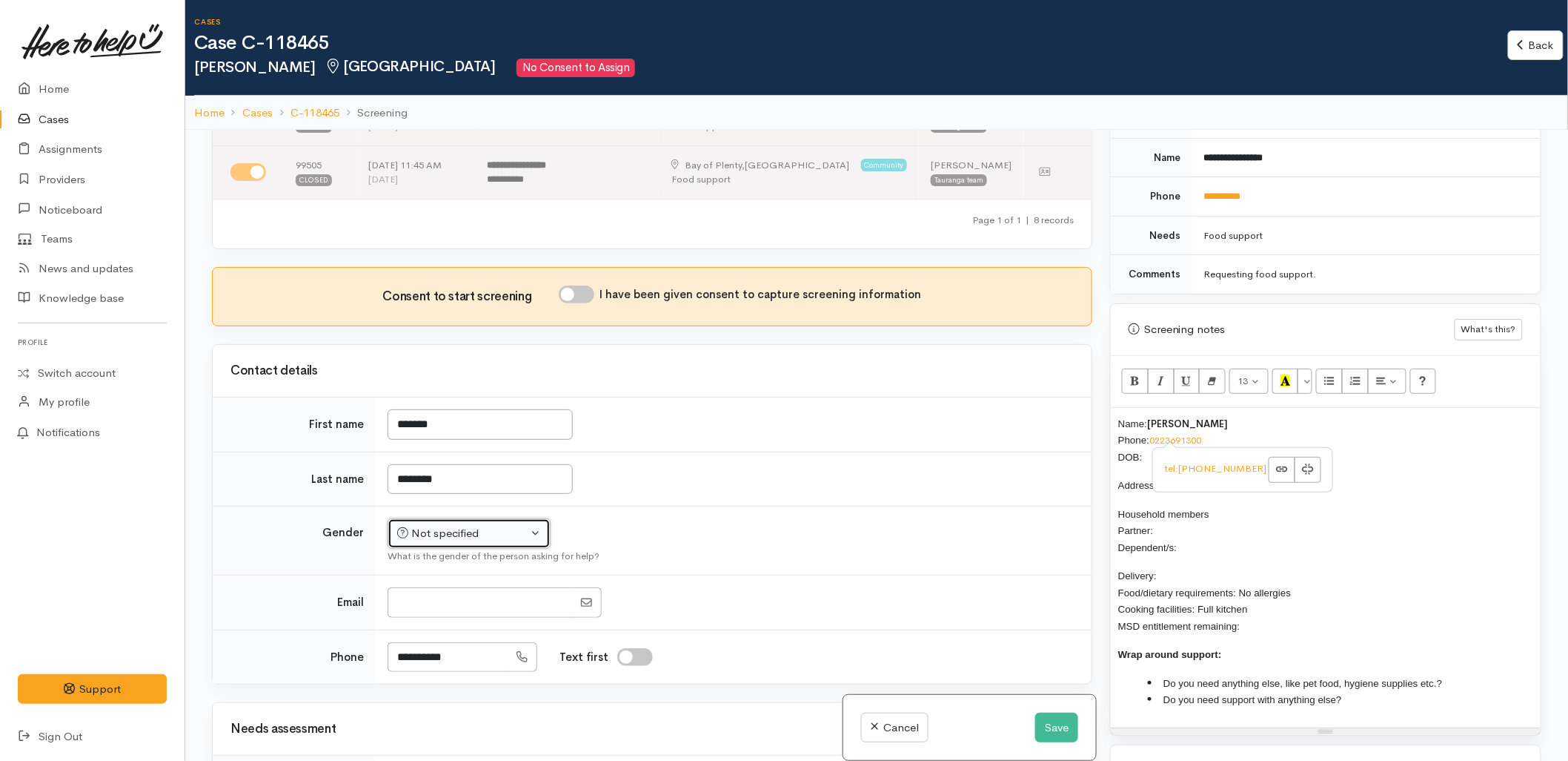
click at [457, 525] on div "Not specified" at bounding box center [462, 534] width 131 height 17
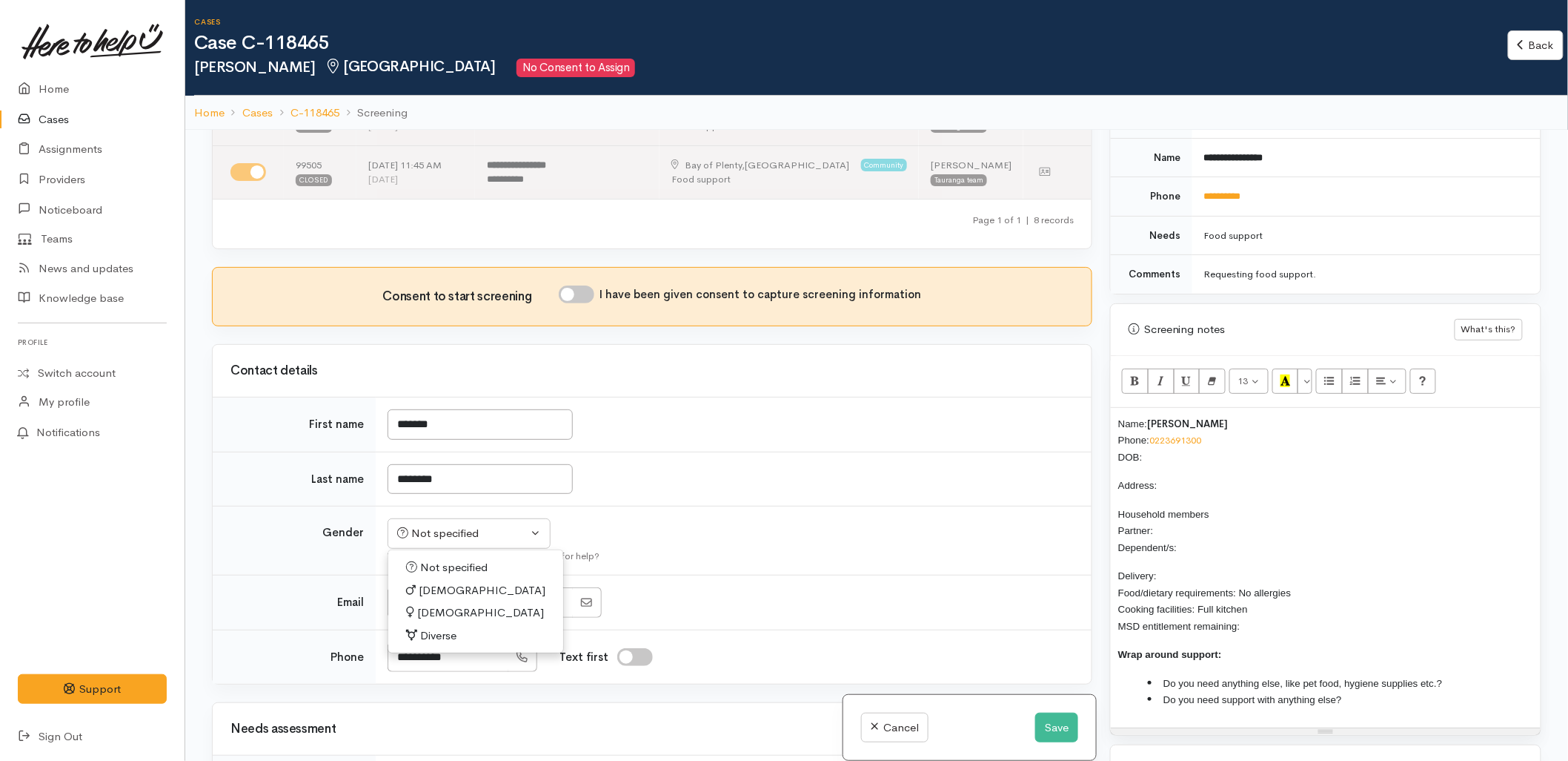
click at [446, 580] on link "Male" at bounding box center [476, 590] width 175 height 23
select select "[DEMOGRAPHIC_DATA]"
click at [581, 285] on input "I have been given consent to capture screening information" at bounding box center [576, 294] width 35 height 18
checkbox input "true"
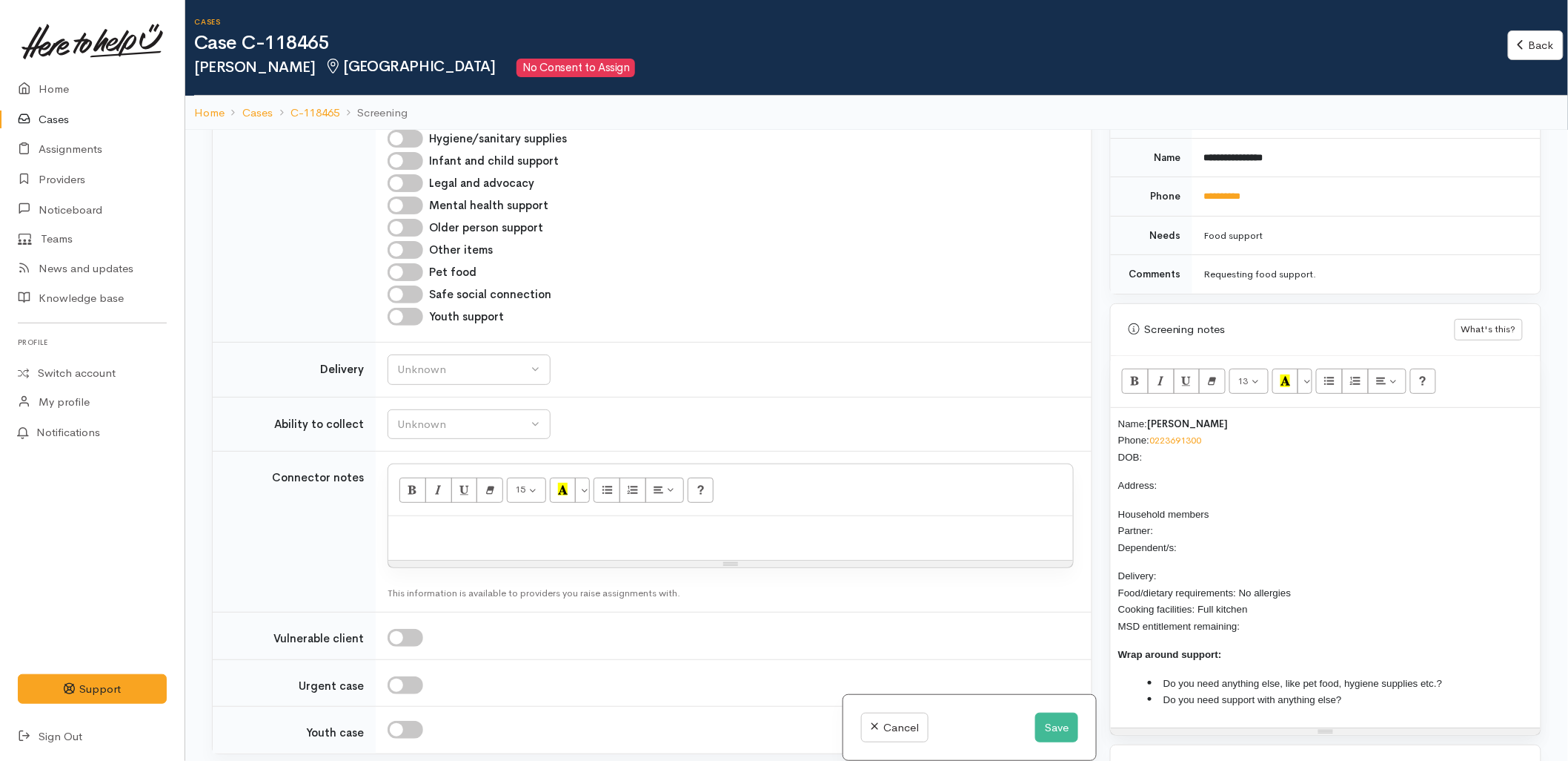
scroll to position [1483, 0]
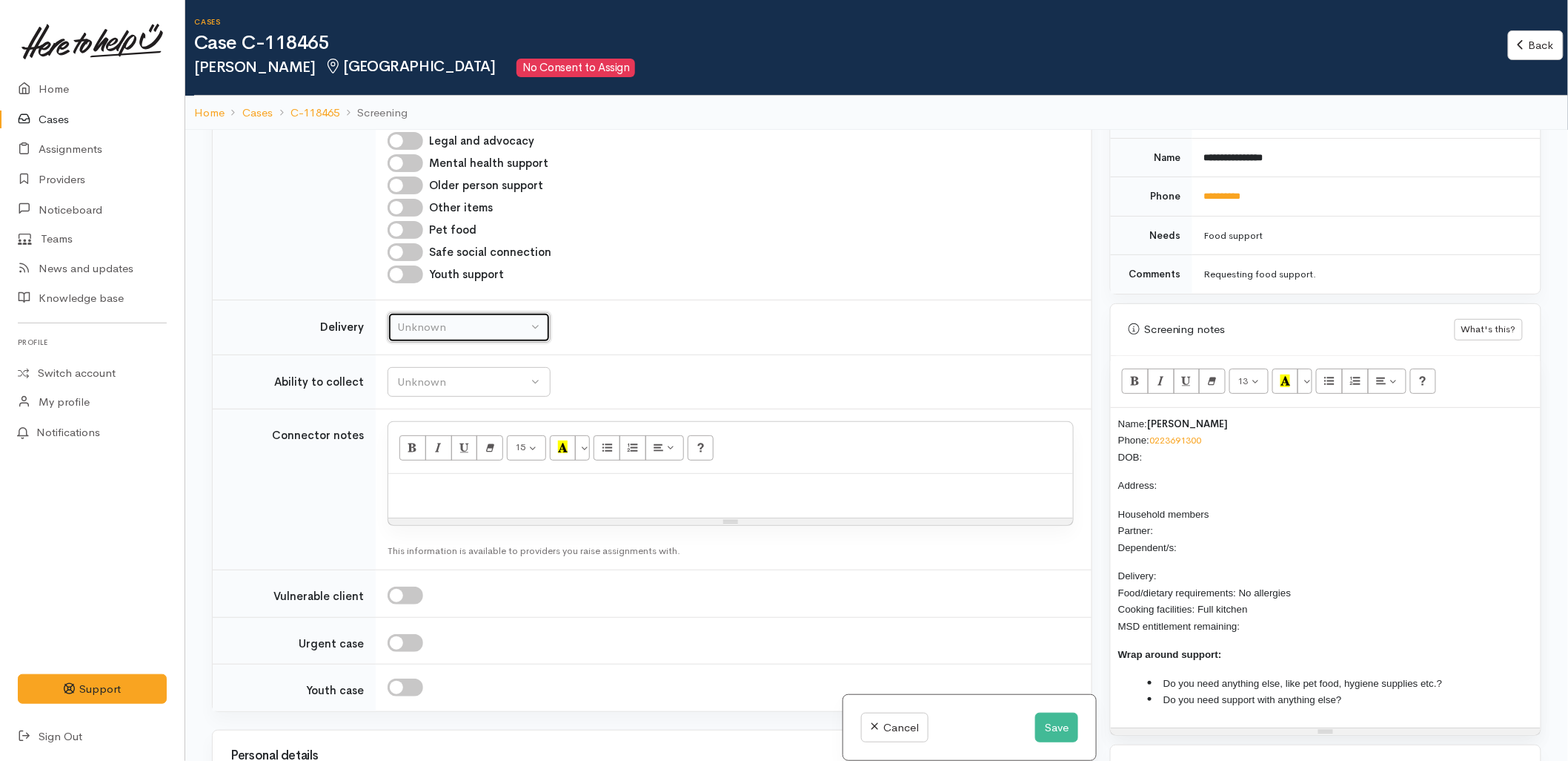
click at [458, 319] on div "Unknown" at bounding box center [462, 327] width 131 height 17
click at [425, 454] on link "No" at bounding box center [469, 465] width 162 height 23
select select "1"
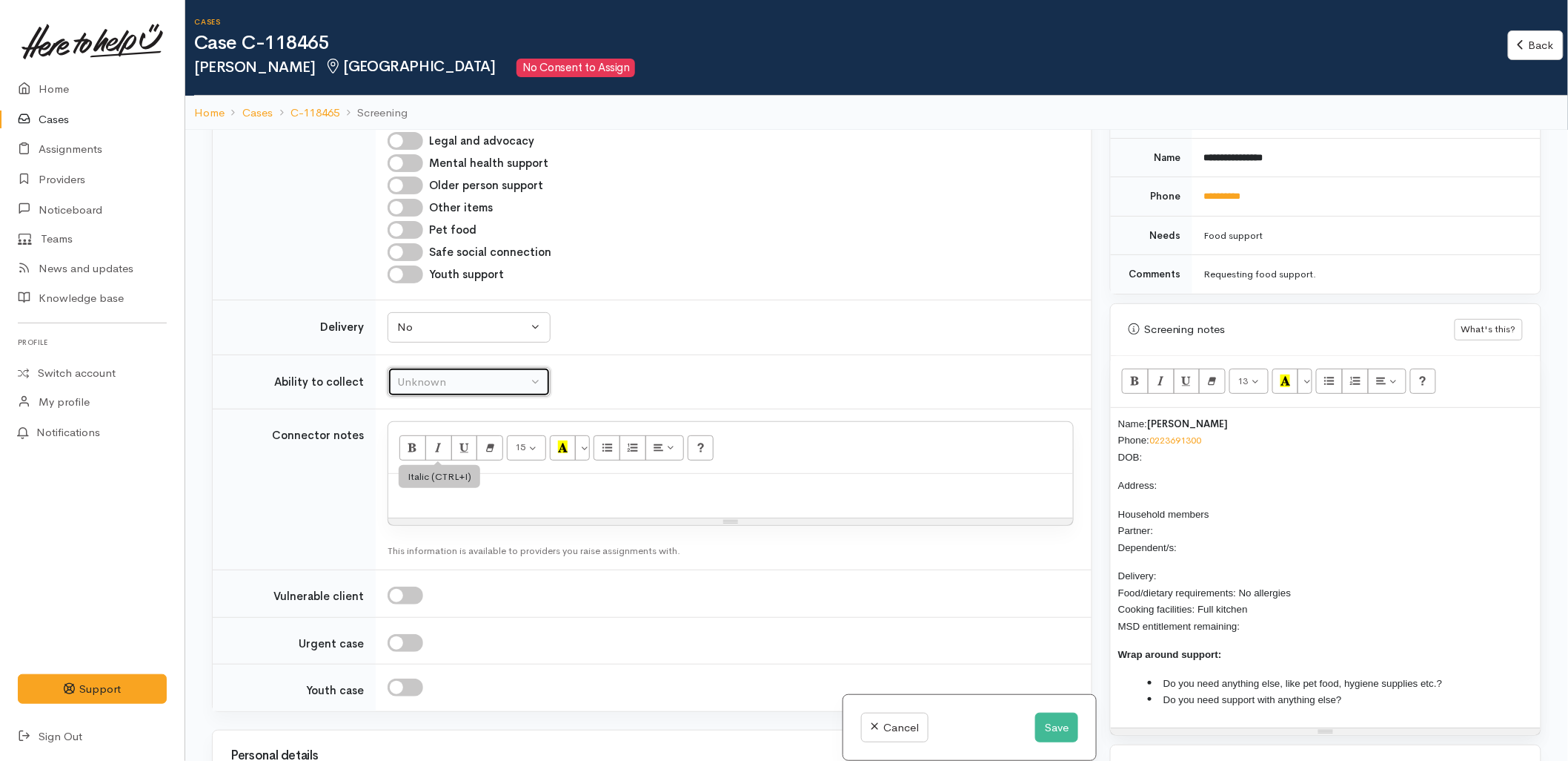
click at [432, 374] on div "Unknown" at bounding box center [462, 382] width 131 height 17
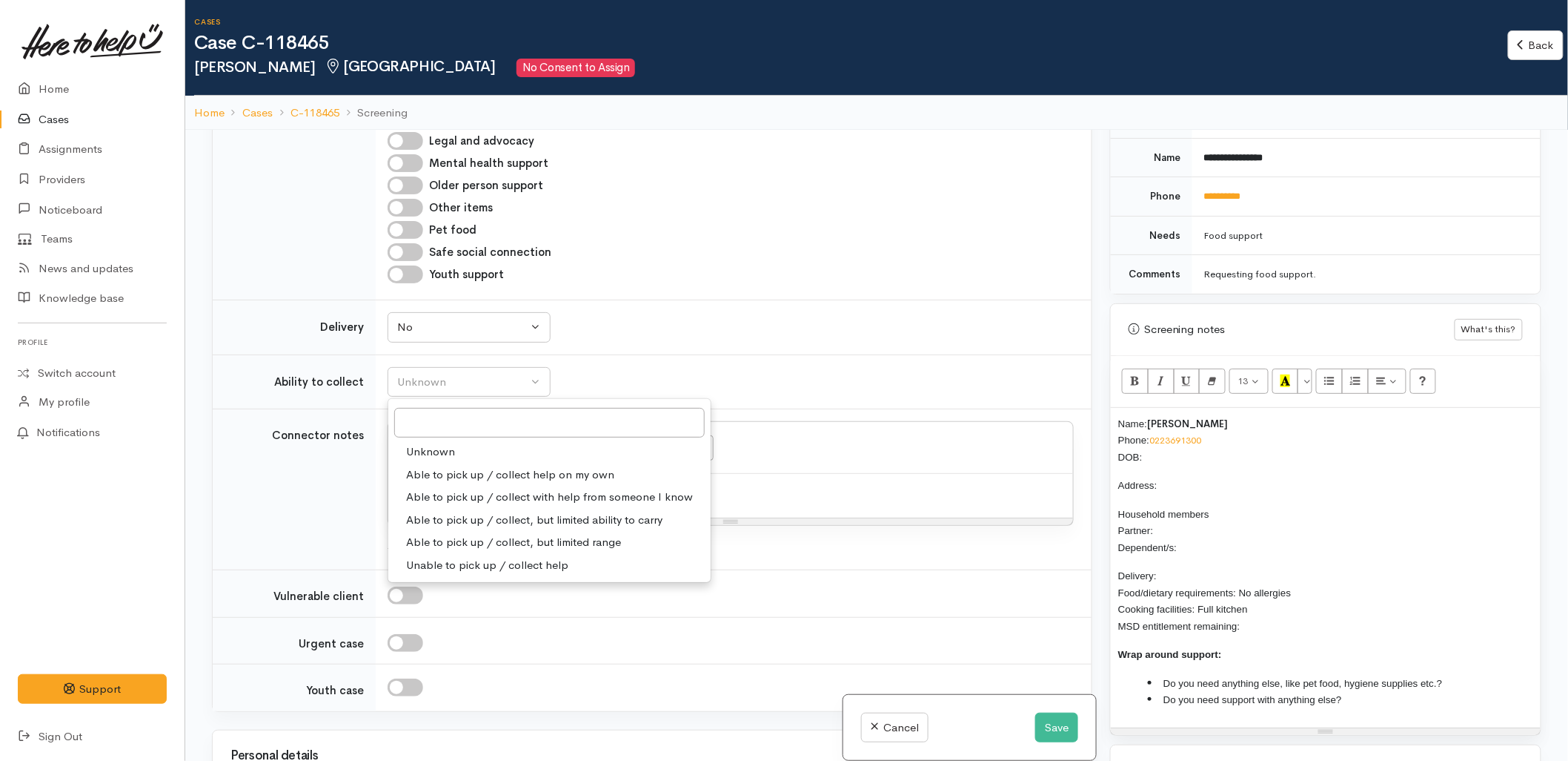
click at [435, 466] on span "Able to pick up / collect help on my own" at bounding box center [510, 475] width 209 height 17
select select "2"
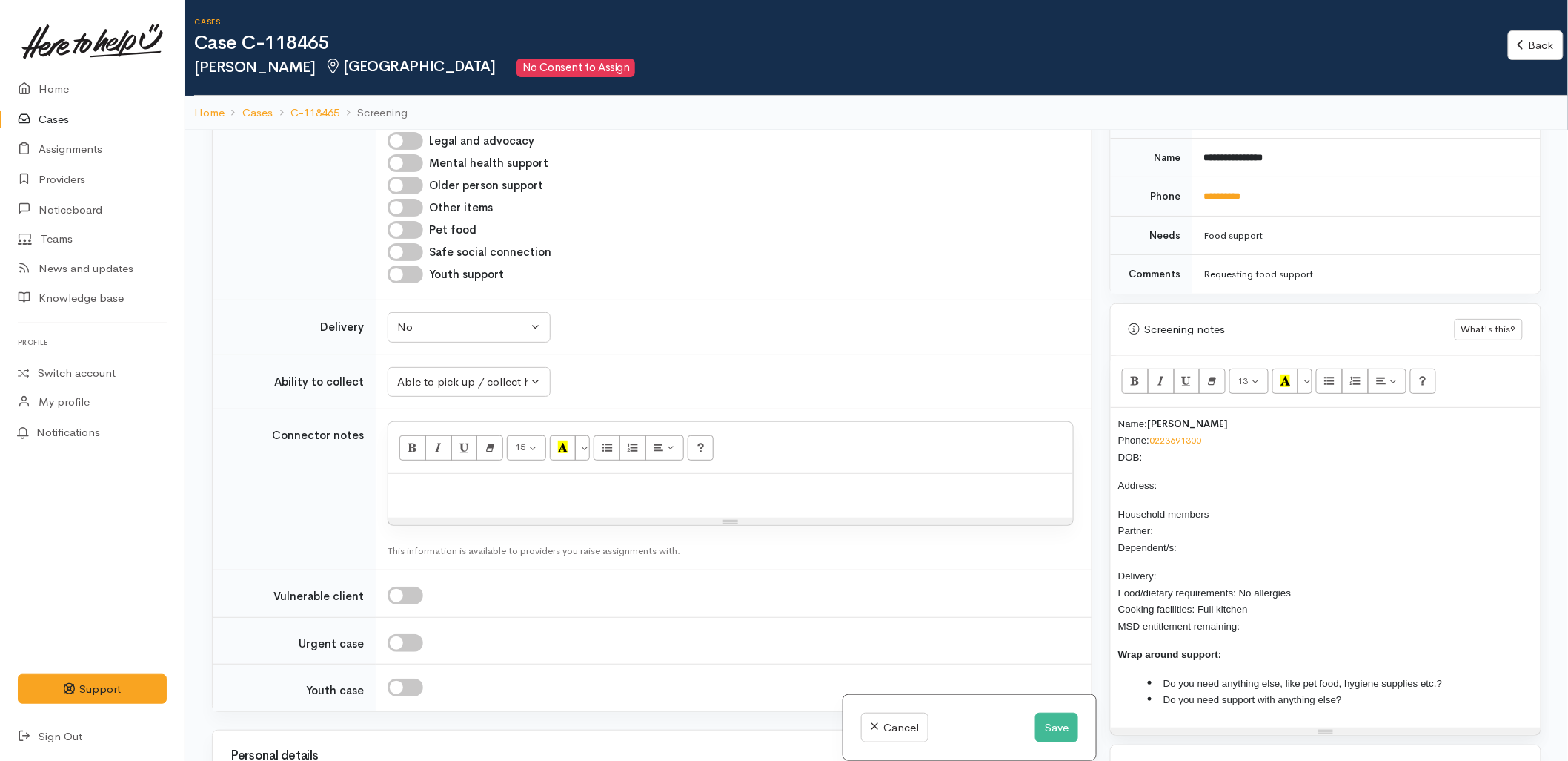
click at [686, 330] on td "Unknown Delivery needed Delivery preferred No No Unknown Delivery needed Delive…" at bounding box center [733, 328] width 716 height 55
click at [1171, 450] on p "Name: Richard Thompson Phone: 0223691300 DOB:" at bounding box center [1325, 440] width 415 height 51
click at [1031, 603] on td "Why? Help others understand why you think this is an appropriate assessment for…" at bounding box center [733, 594] width 716 height 48
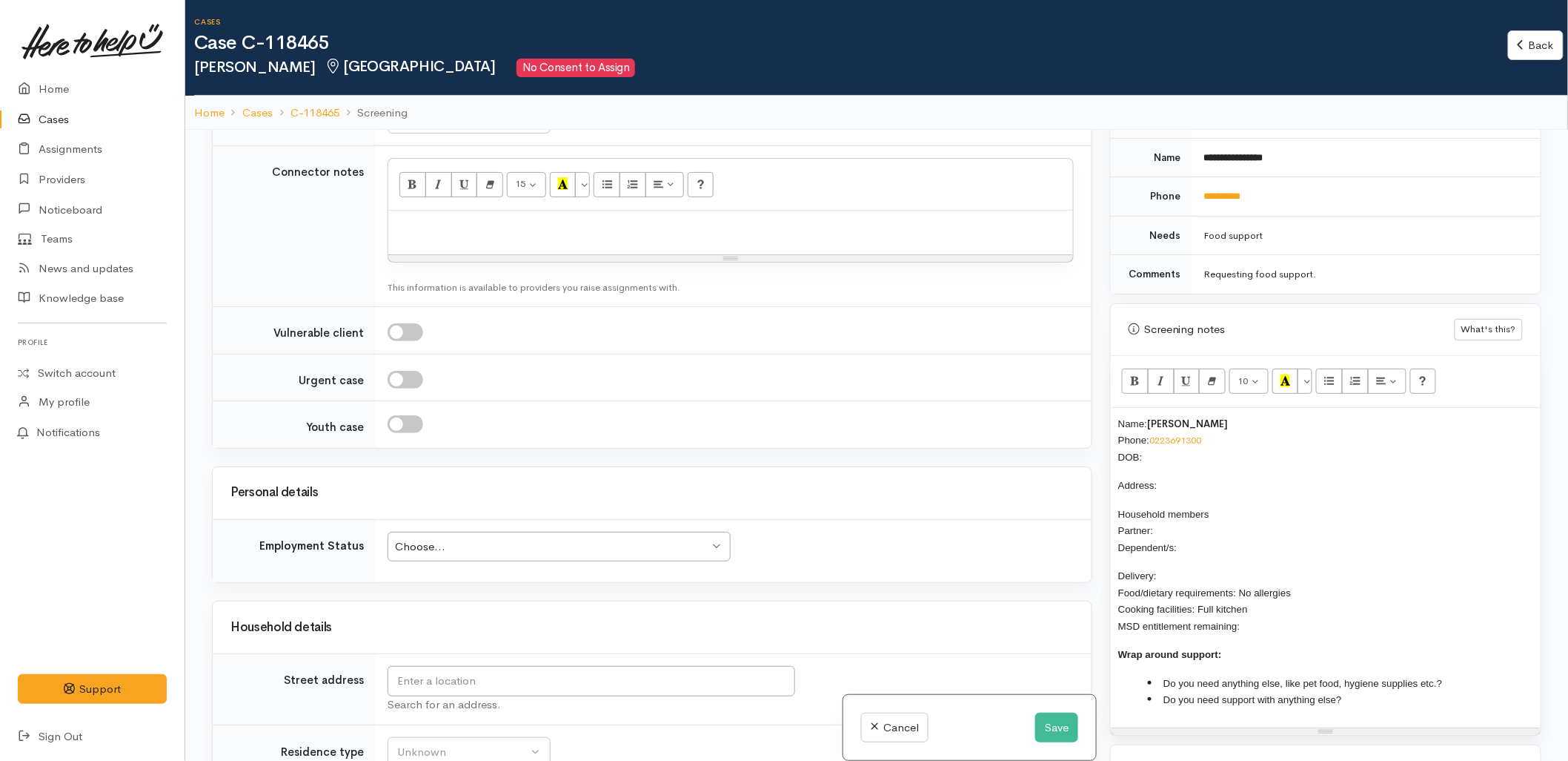
scroll to position [1812, 0]
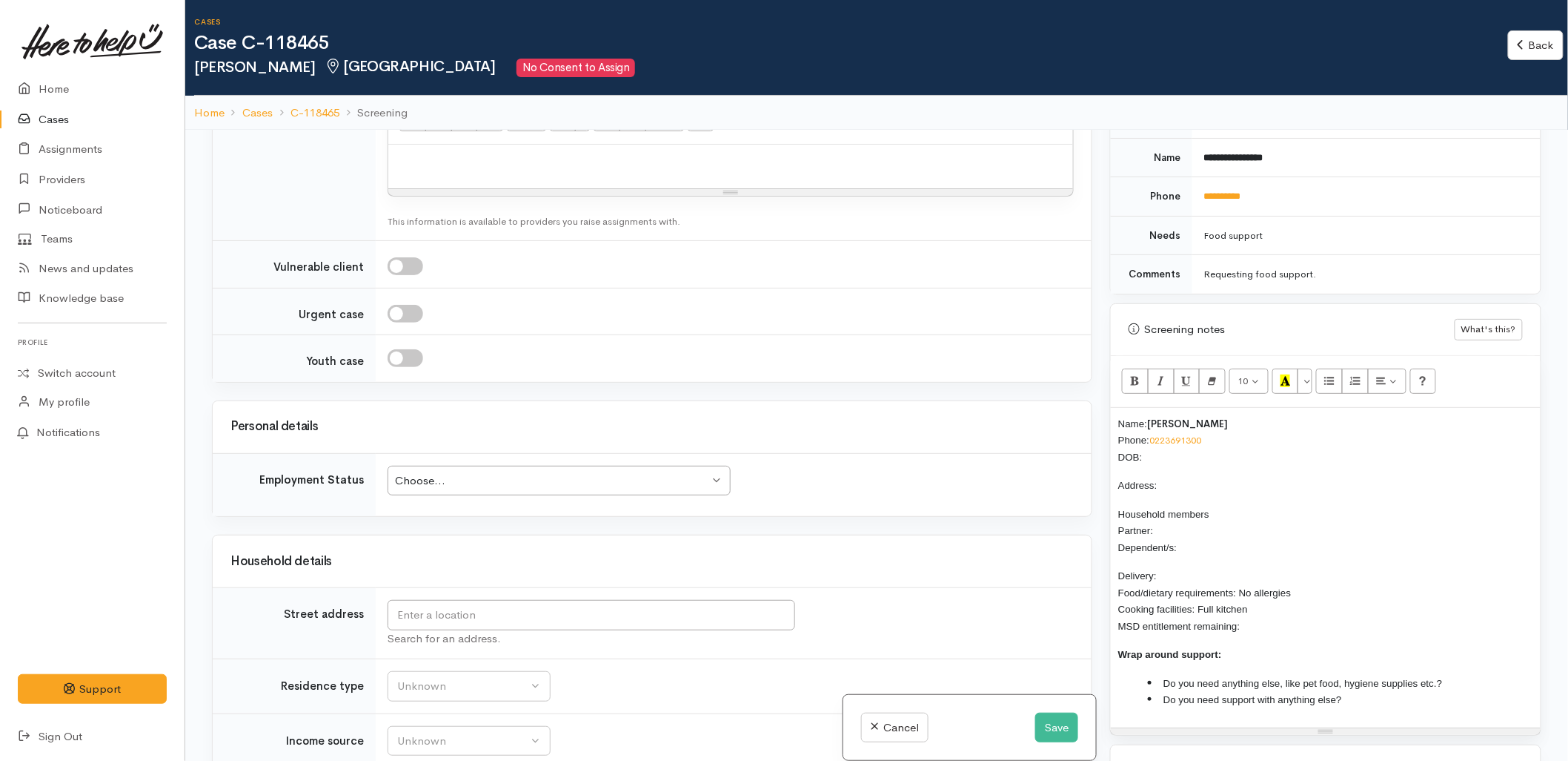
click at [468, 472] on div "Choose..." at bounding box center [552, 481] width 315 height 17
click at [947, 464] on td "Choose... Choose... Choose... Unknown Employed casually Employed full-time Empl…" at bounding box center [733, 484] width 716 height 63
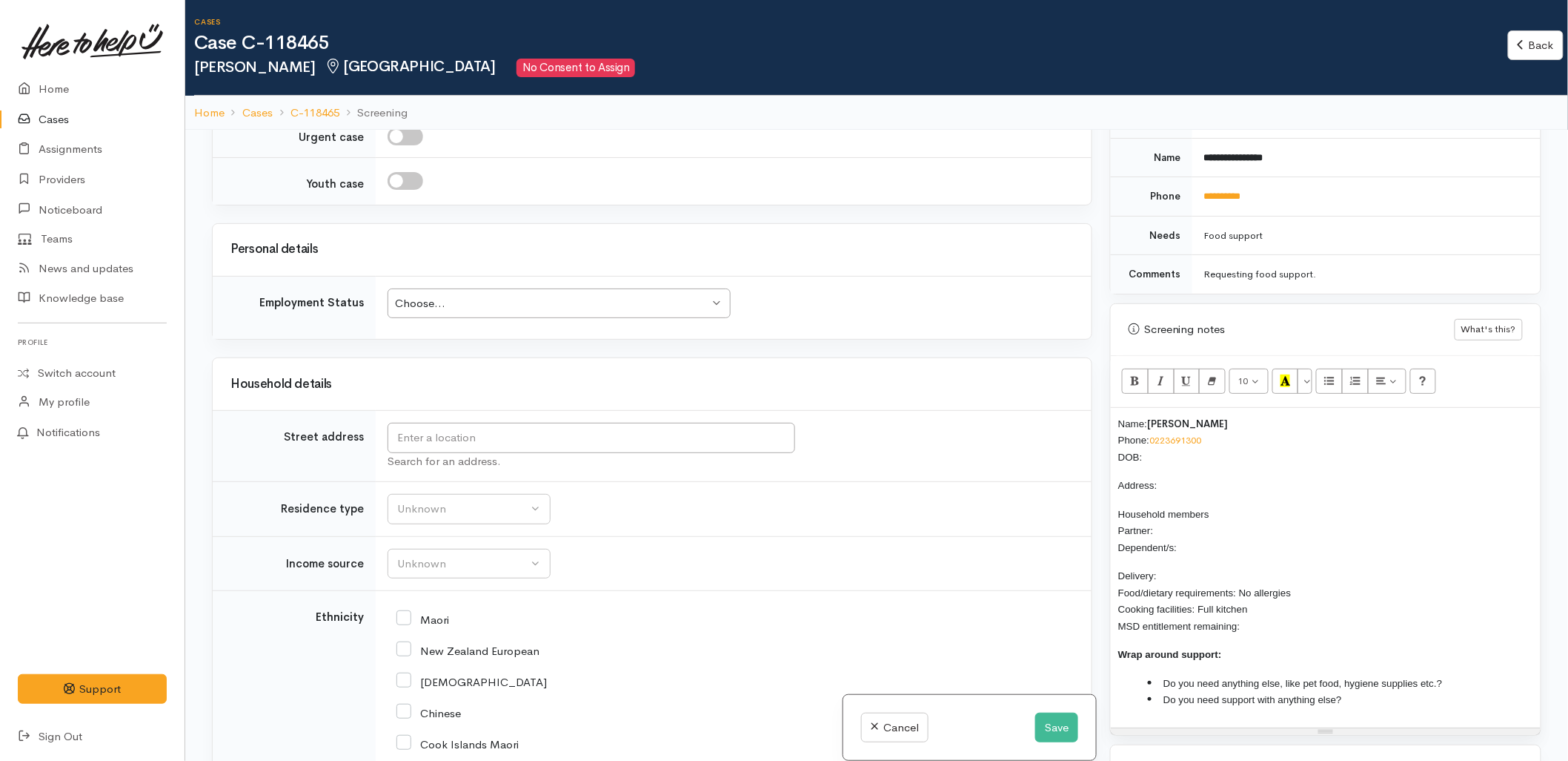
scroll to position [2059, 0]
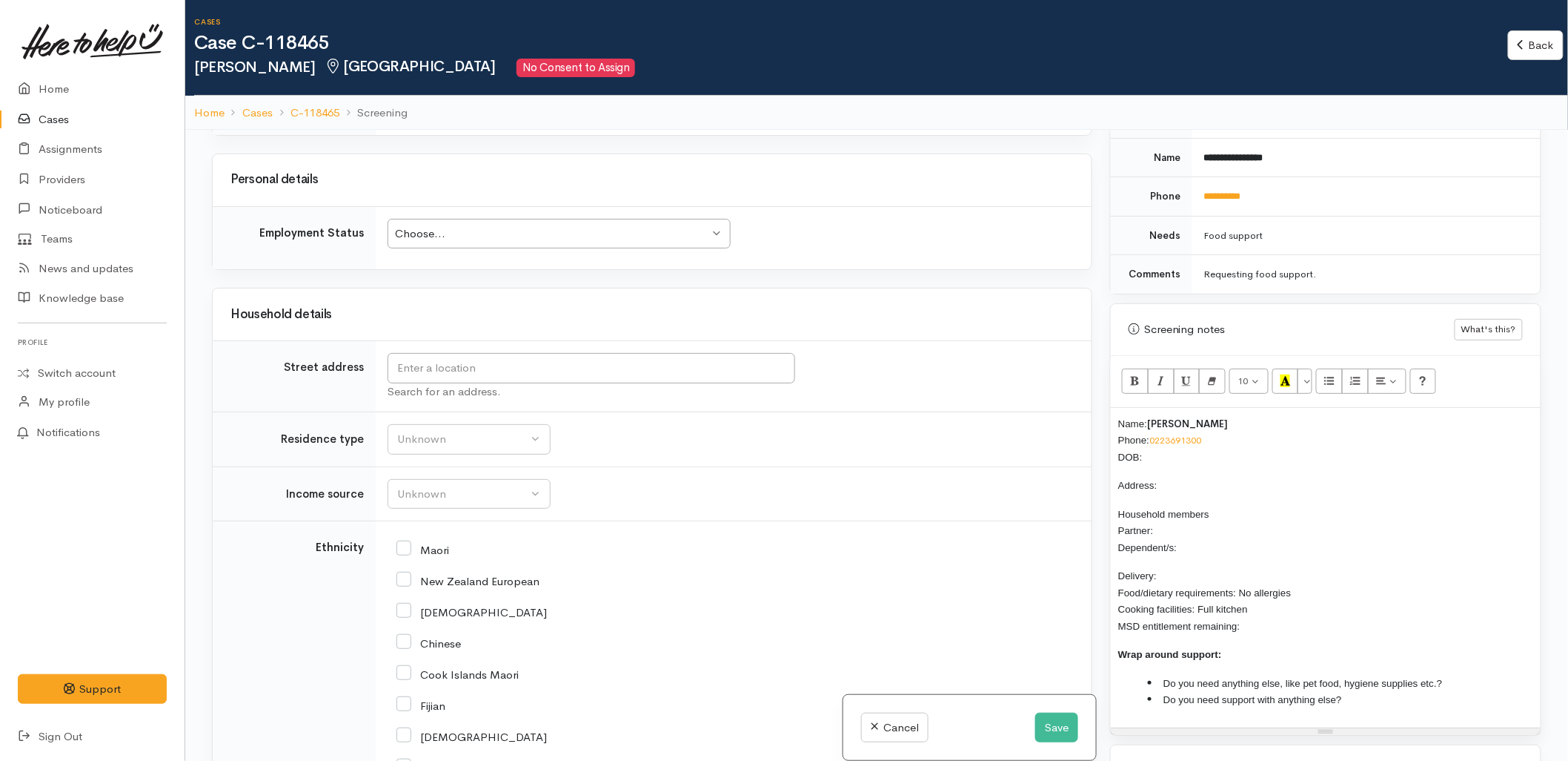
click at [423, 218] on div "Choose... Choose..." at bounding box center [560, 234] width 343 height 31
click at [902, 573] on div "New Zealand European" at bounding box center [730, 580] width 668 height 13
click at [534, 231] on div "Choose... Choose..." at bounding box center [560, 234] width 343 height 31
click at [1155, 436] on p "Name: Richard Thompson Phone: 0223691300 DOB:" at bounding box center [1325, 440] width 415 height 51
click at [855, 431] on td "Unknown Emergency accommodation Homeless Other Own home Private rental Public /…" at bounding box center [733, 440] width 716 height 55
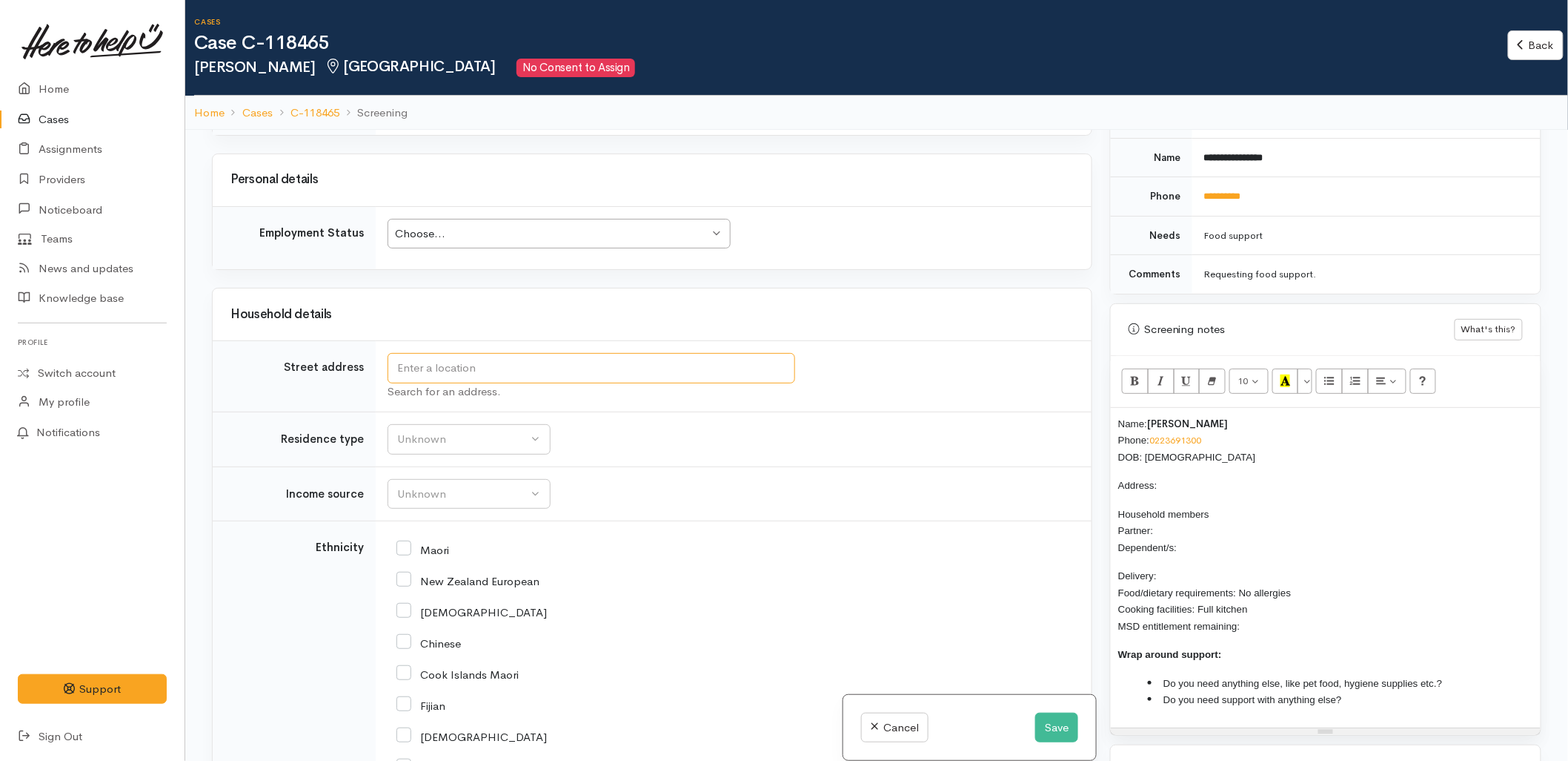
click at [442, 353] on input "text" at bounding box center [592, 368] width 408 height 31
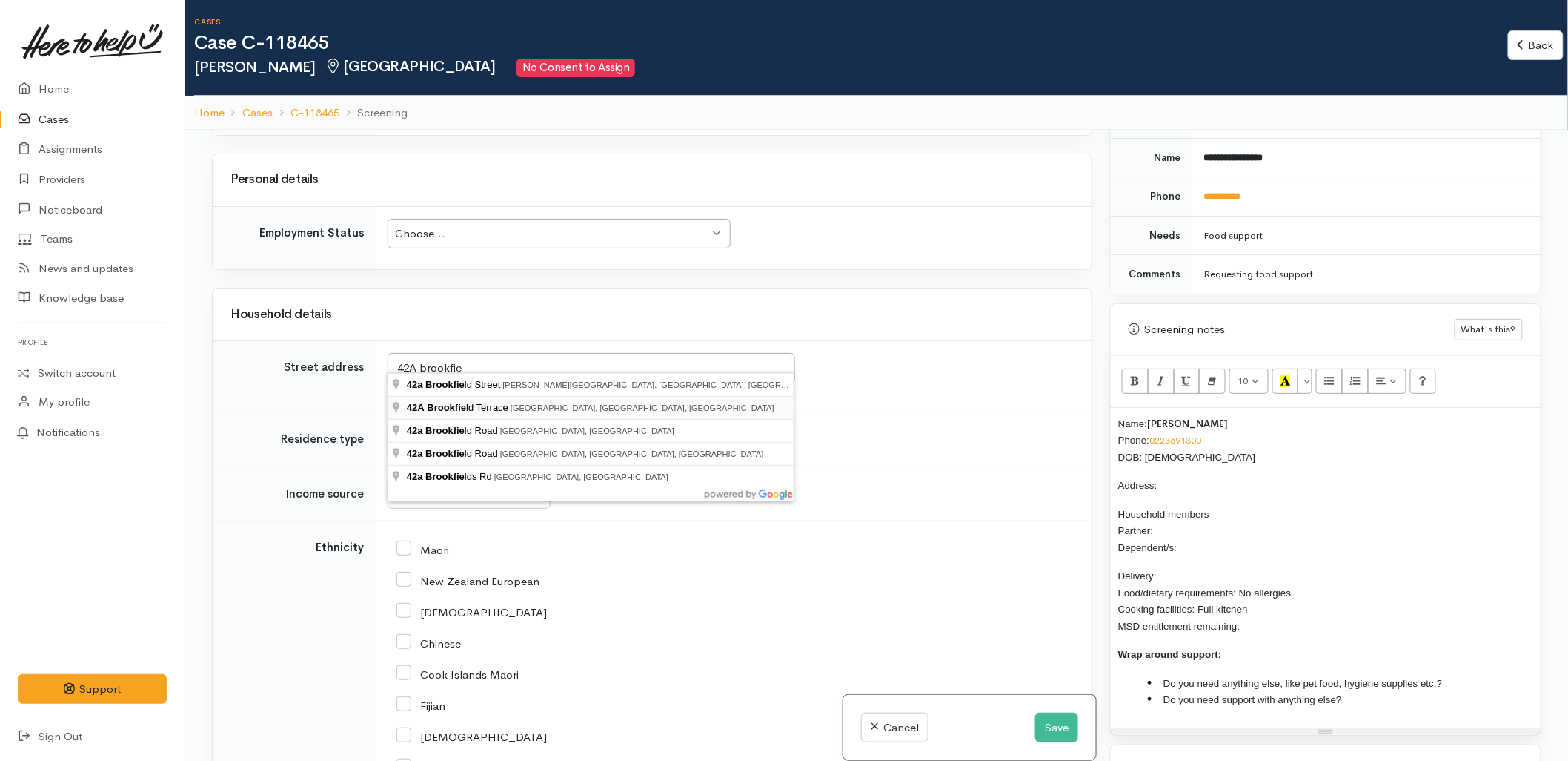
type input "42A Brookfield Terrace, Brookfield, Tauranga, New Zealand"
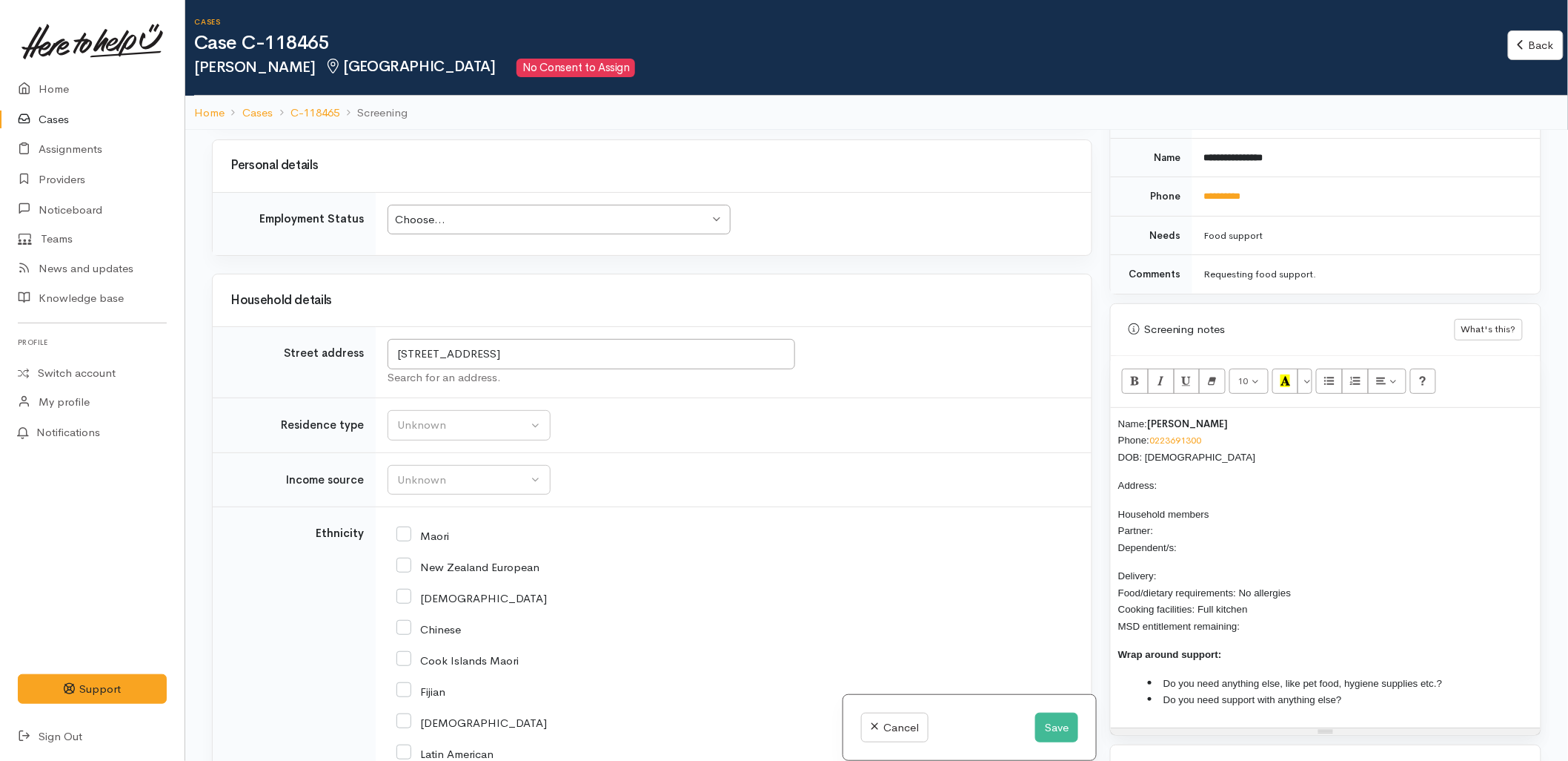
scroll to position [2127, 0]
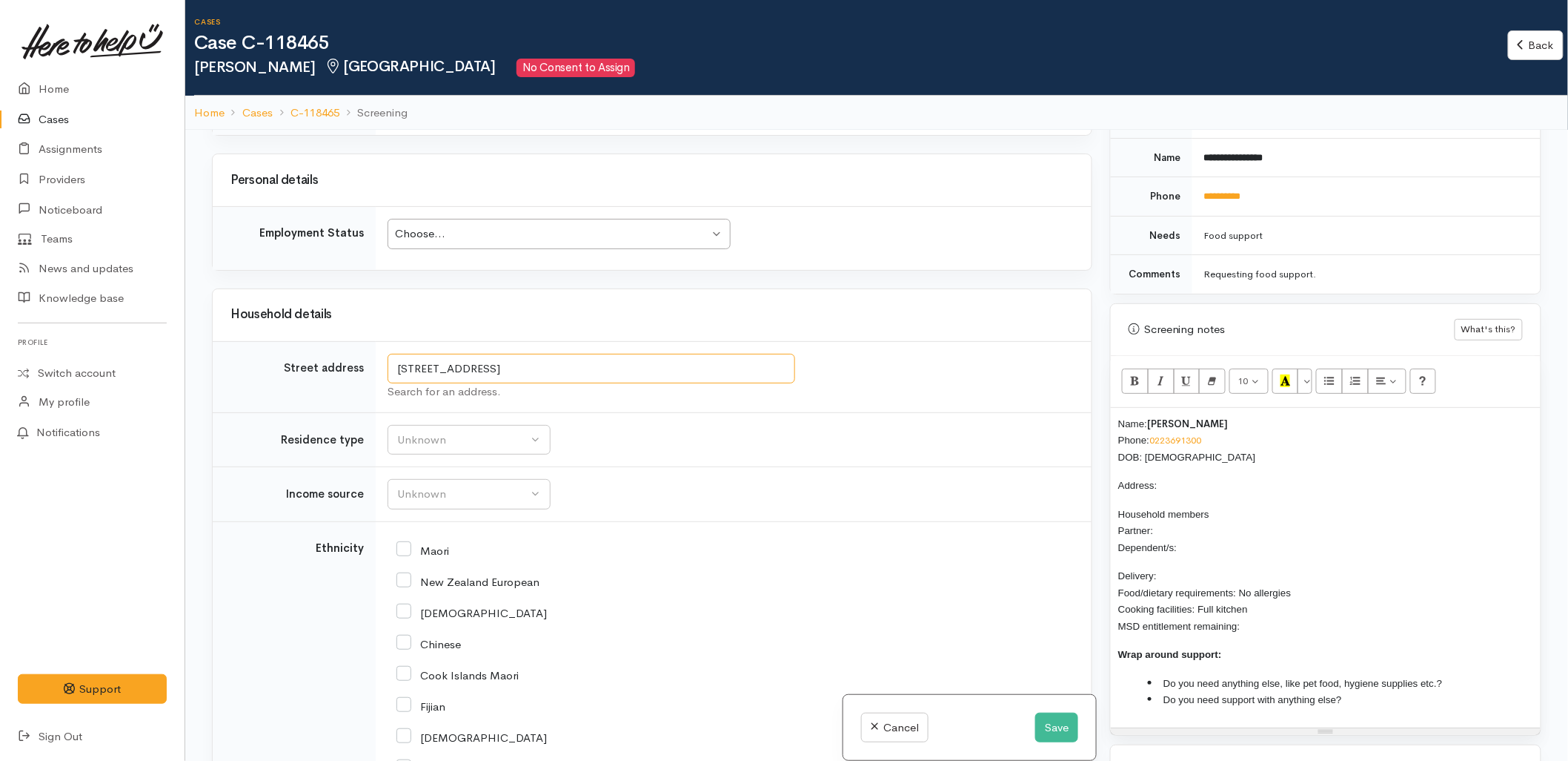
drag, startPoint x: 567, startPoint y: 360, endPoint x: 397, endPoint y: 360, distance: 170.0
click at [397, 360] on input "42A Brookfield Terrace, Brookfield, Tauranga, New Zealand" at bounding box center [592, 369] width 408 height 31
click at [1176, 477] on p "Address:" at bounding box center [1325, 485] width 415 height 17
click at [1205, 523] on p "Household members Partner: Dependent/s:" at bounding box center [1325, 530] width 415 height 51
click at [1171, 568] on p "Delivery: Food/dietary requirements: No allergies Cooking facilities: Full kitc…" at bounding box center [1325, 601] width 415 height 67
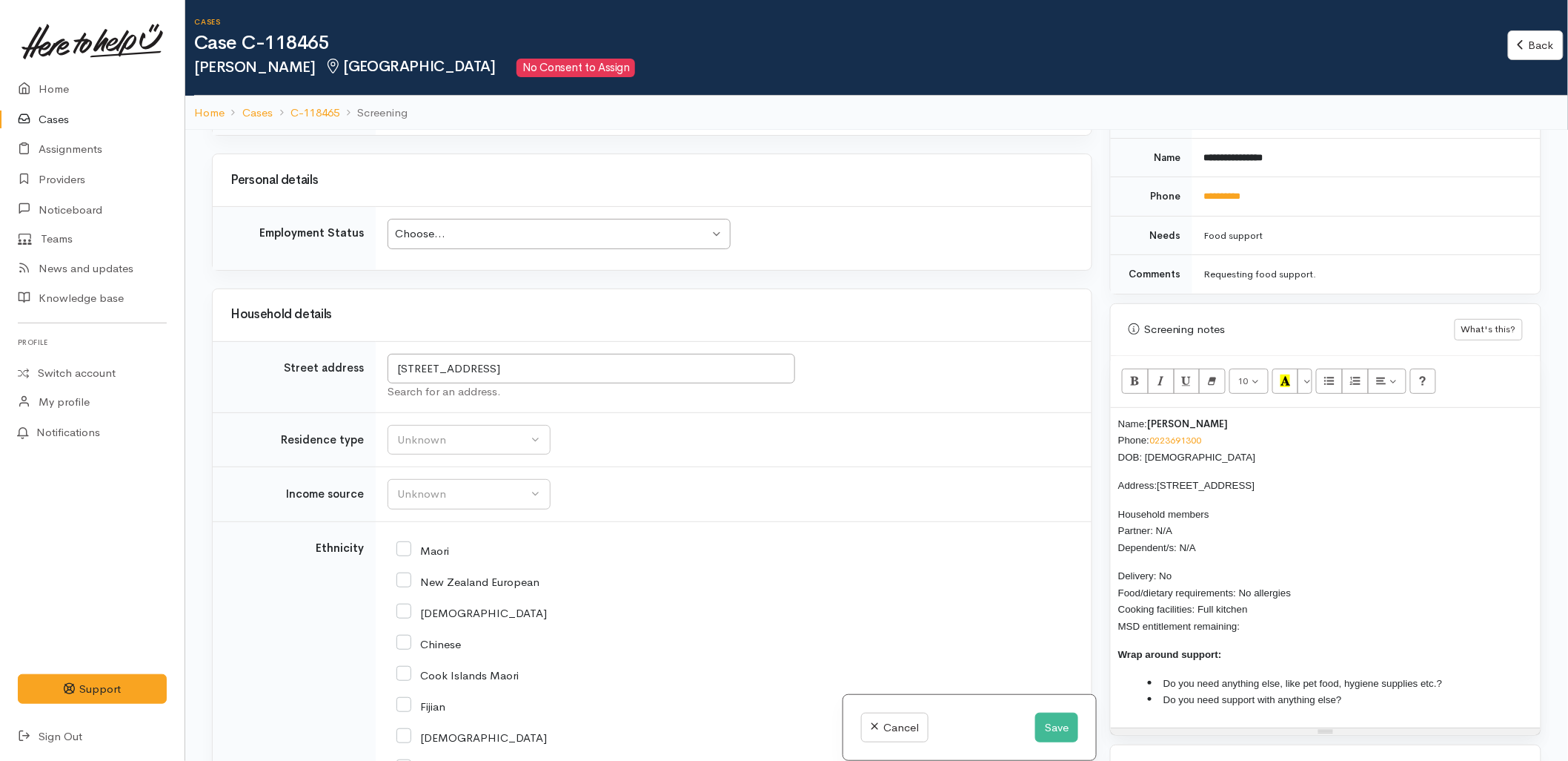
click at [1301, 606] on p "Delivery: No Food/dietary requirements: No allergies Cooking facilities: Full k…" at bounding box center [1325, 601] width 415 height 67
click at [455, 439] on button "Unknown" at bounding box center [469, 441] width 163 height 31
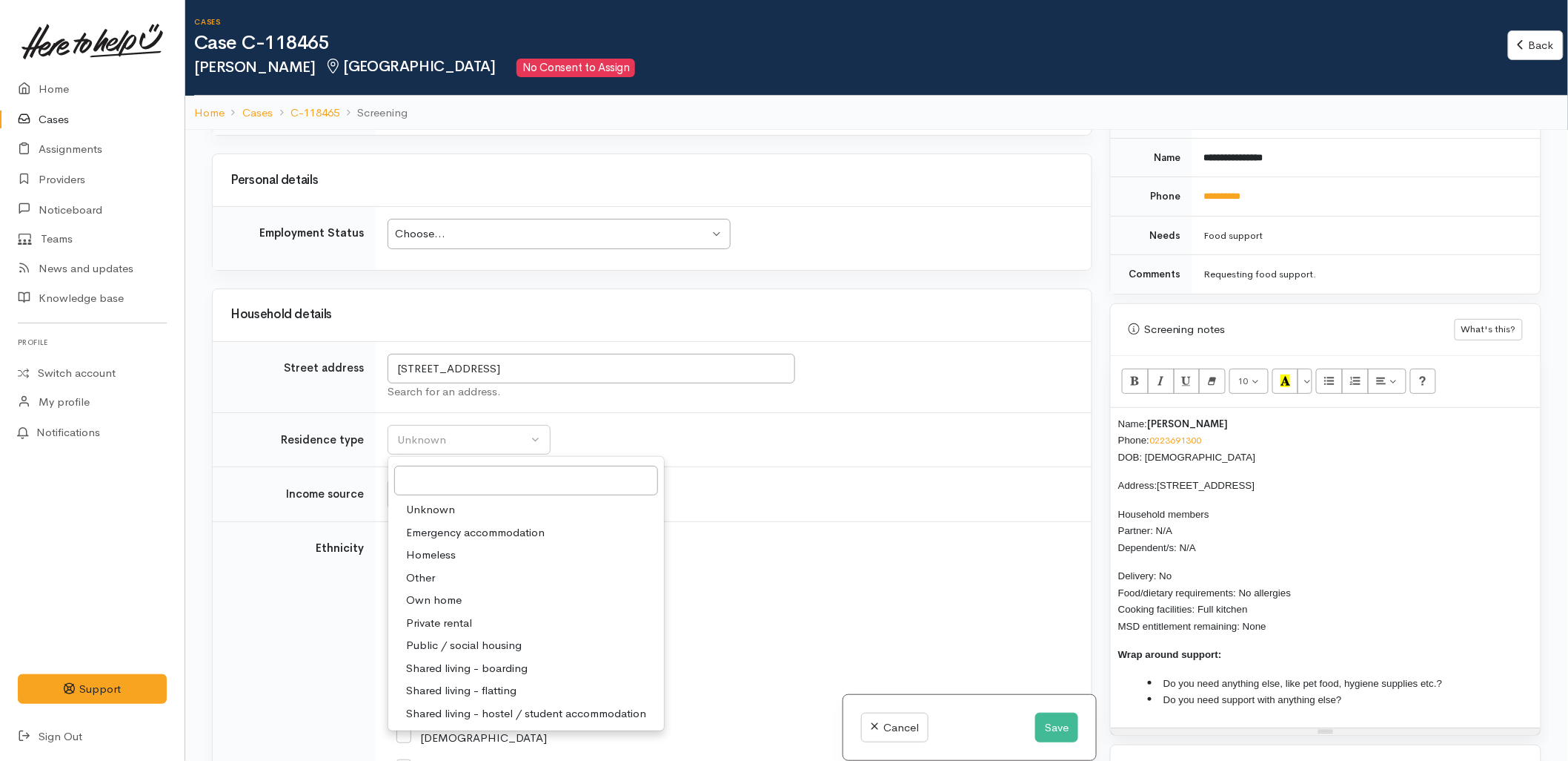
click at [446, 615] on span "Private rental" at bounding box center [438, 624] width 66 height 17
select select "2"
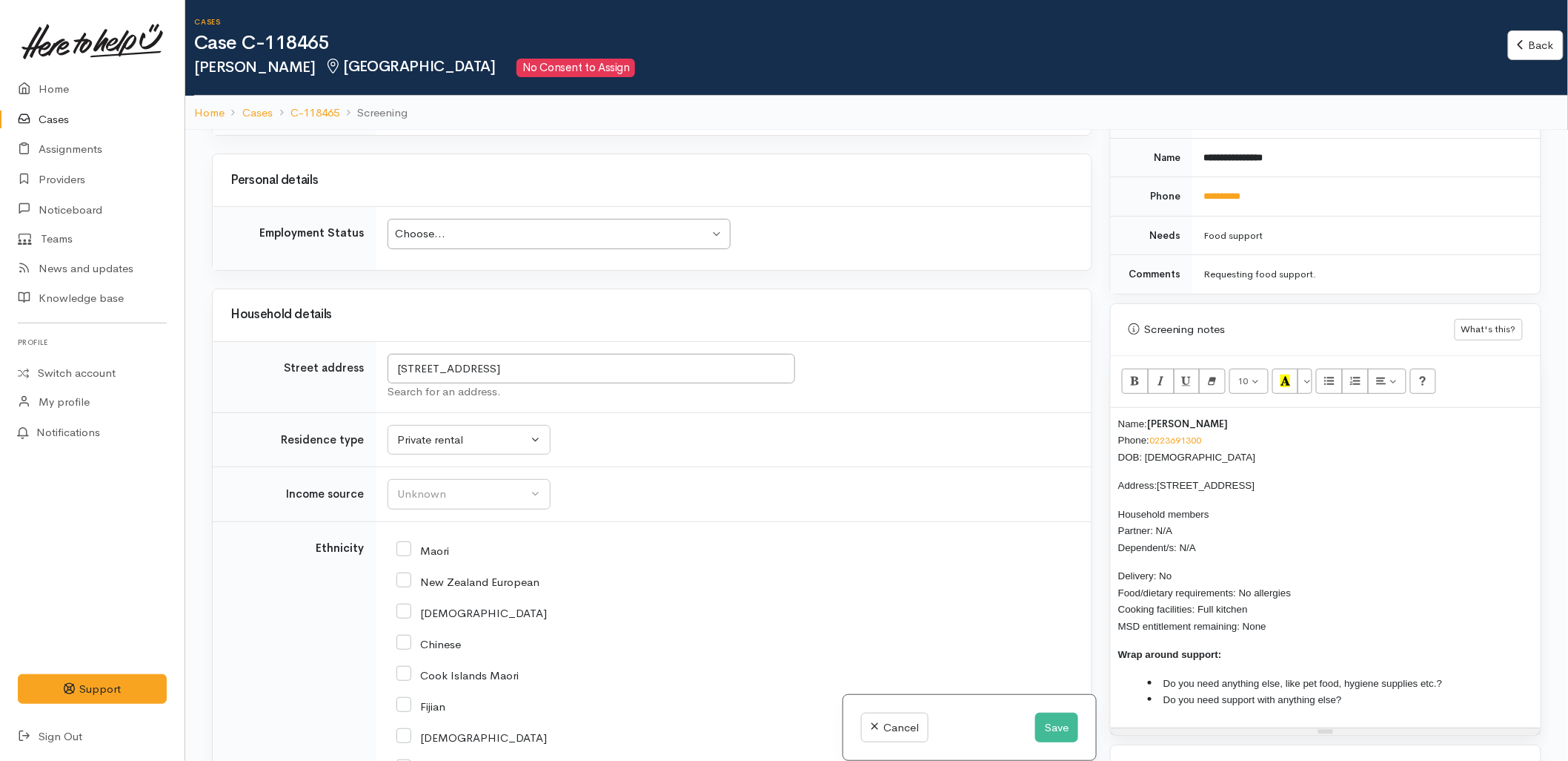
click at [804, 543] on div "Maori" at bounding box center [730, 549] width 668 height 13
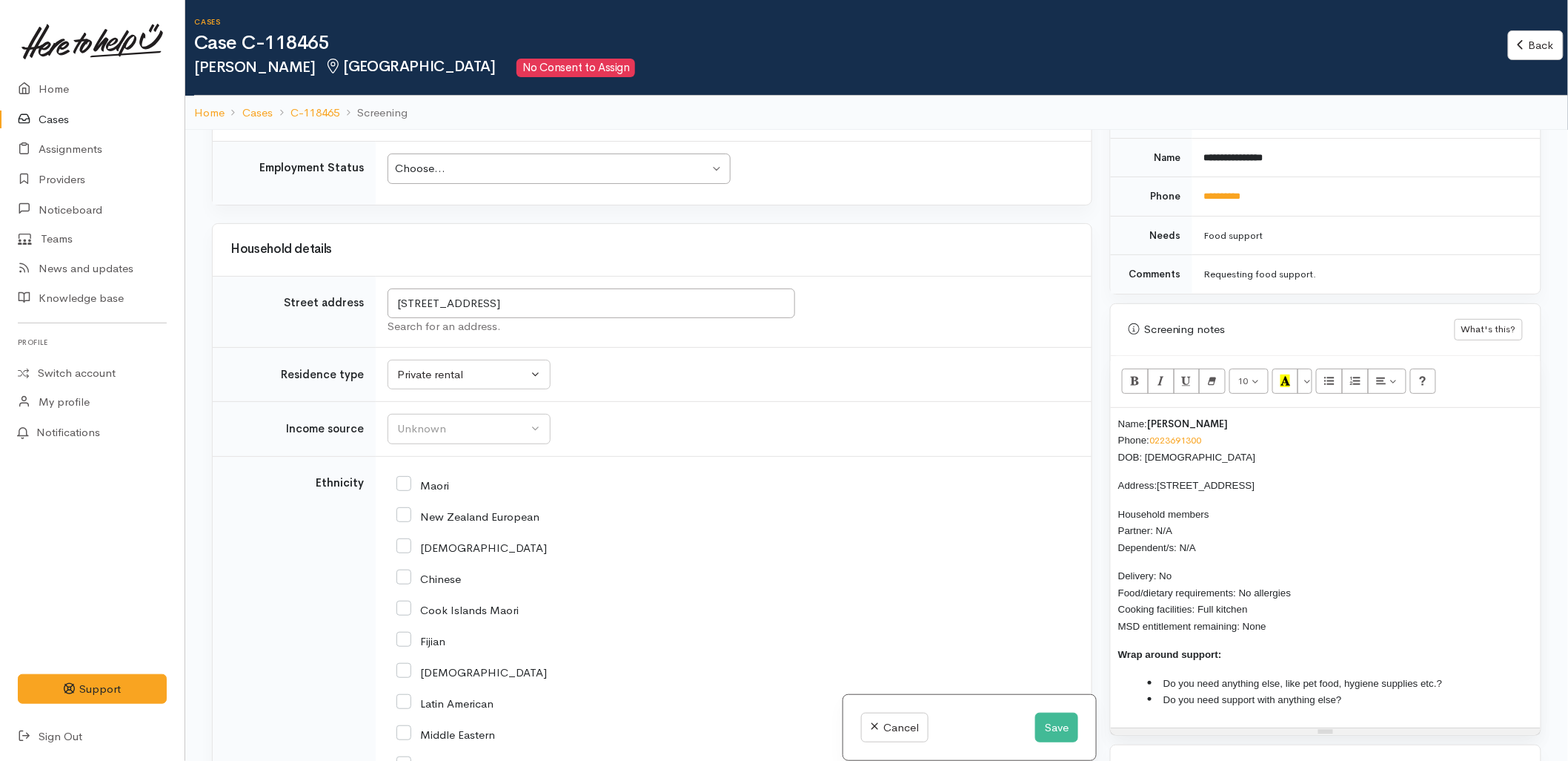
scroll to position [2293, 0]
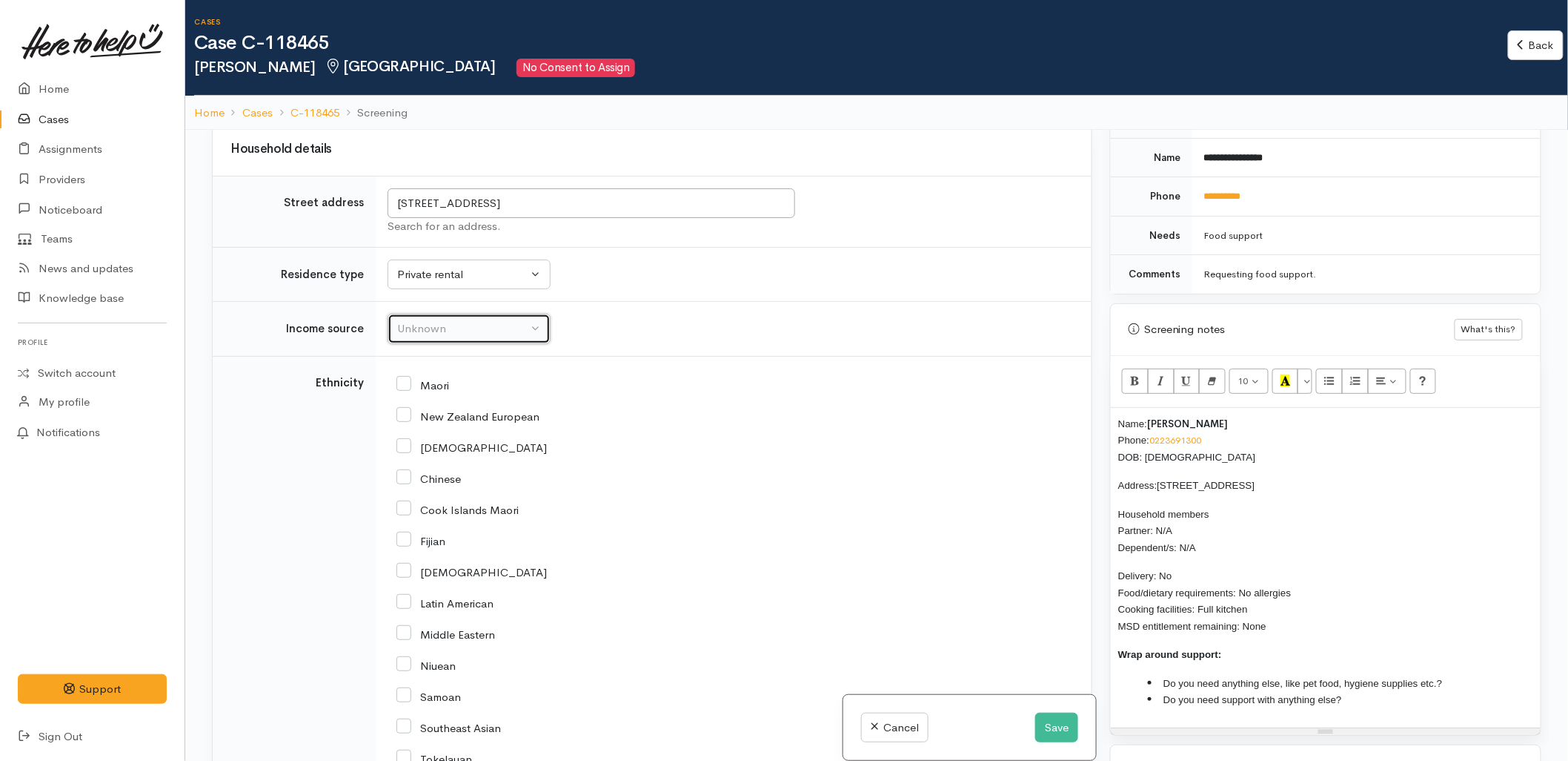
click at [462, 321] on div "Unknown" at bounding box center [462, 329] width 131 height 17
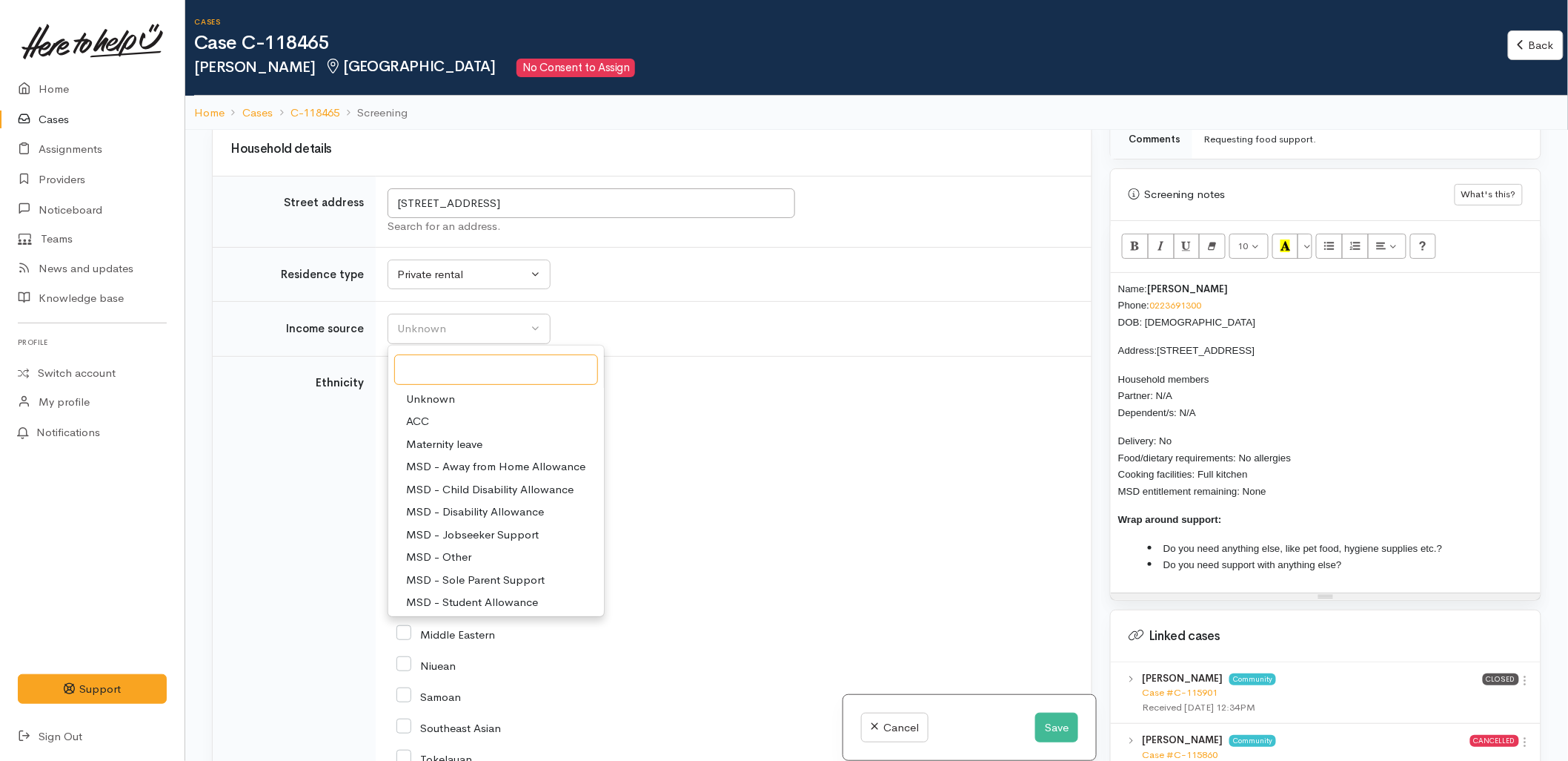
scroll to position [906, 0]
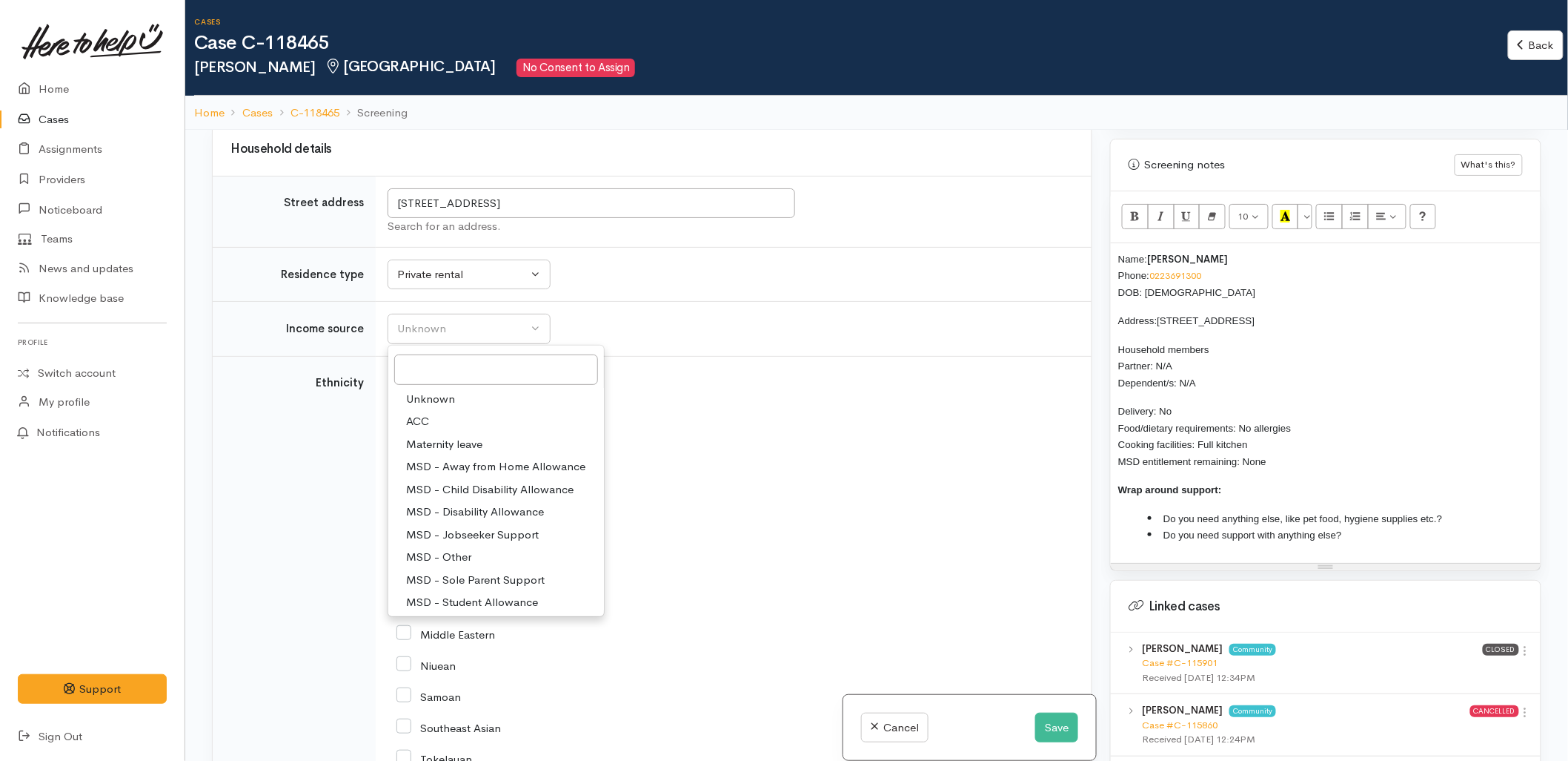
click at [811, 448] on div "African" at bounding box center [730, 446] width 668 height 31
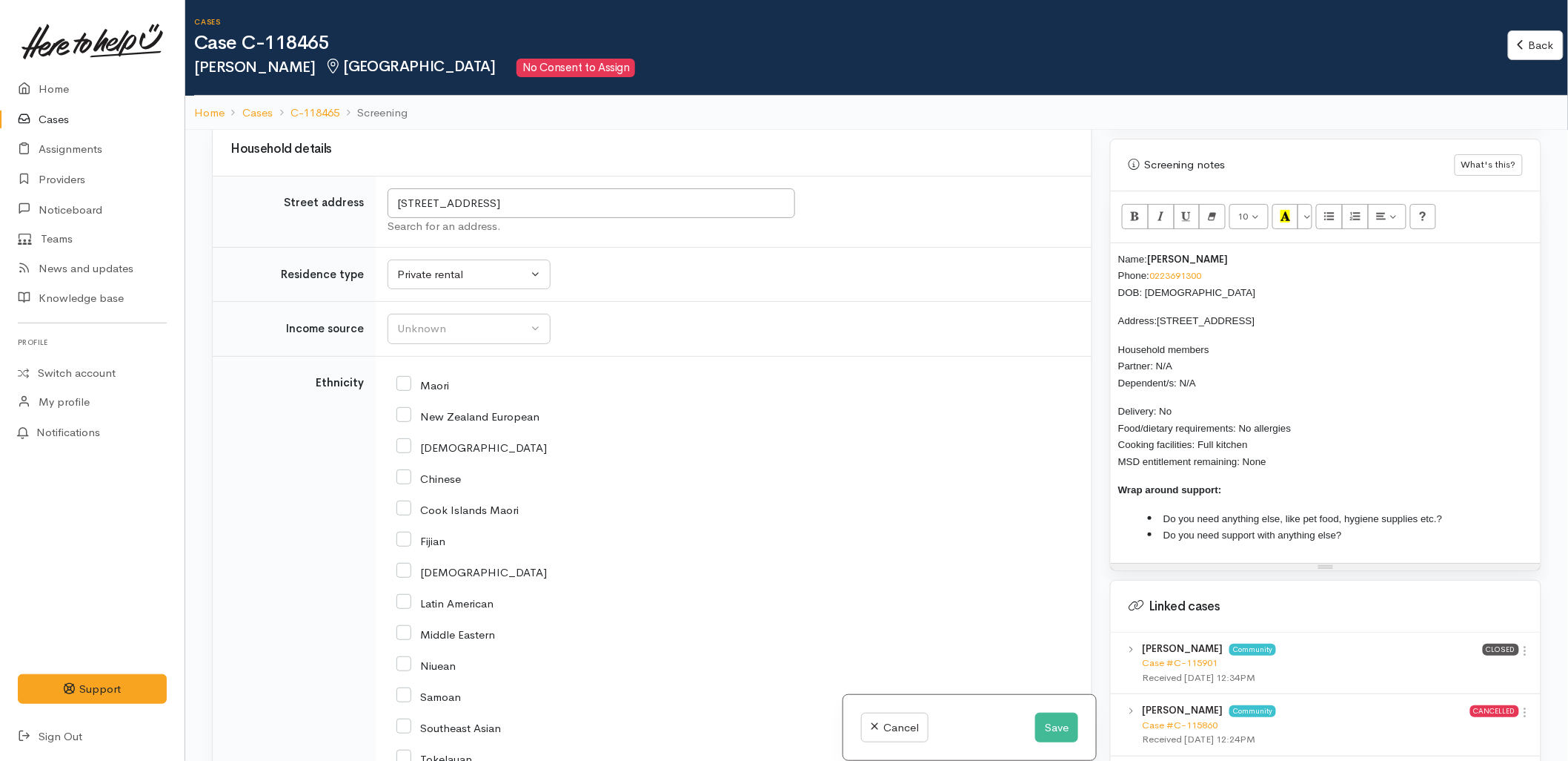
click at [1330, 312] on p "Address: 42A Brookfield Terrace, Brookfield" at bounding box center [1325, 320] width 415 height 17
drag, startPoint x: 1309, startPoint y: 416, endPoint x: 1251, endPoint y: 412, distance: 58.1
click at [1251, 412] on p "Delivery: No Food/dietary requirements: No allergies Cooking facilities: Full k…" at bounding box center [1325, 436] width 415 height 67
drag, startPoint x: 1258, startPoint y: 433, endPoint x: 1201, endPoint y: 428, distance: 57.2
click at [1201, 428] on p "Delivery: No Food/dietary requirements: Non-perishable items - no cooking facil…" at bounding box center [1325, 436] width 415 height 67
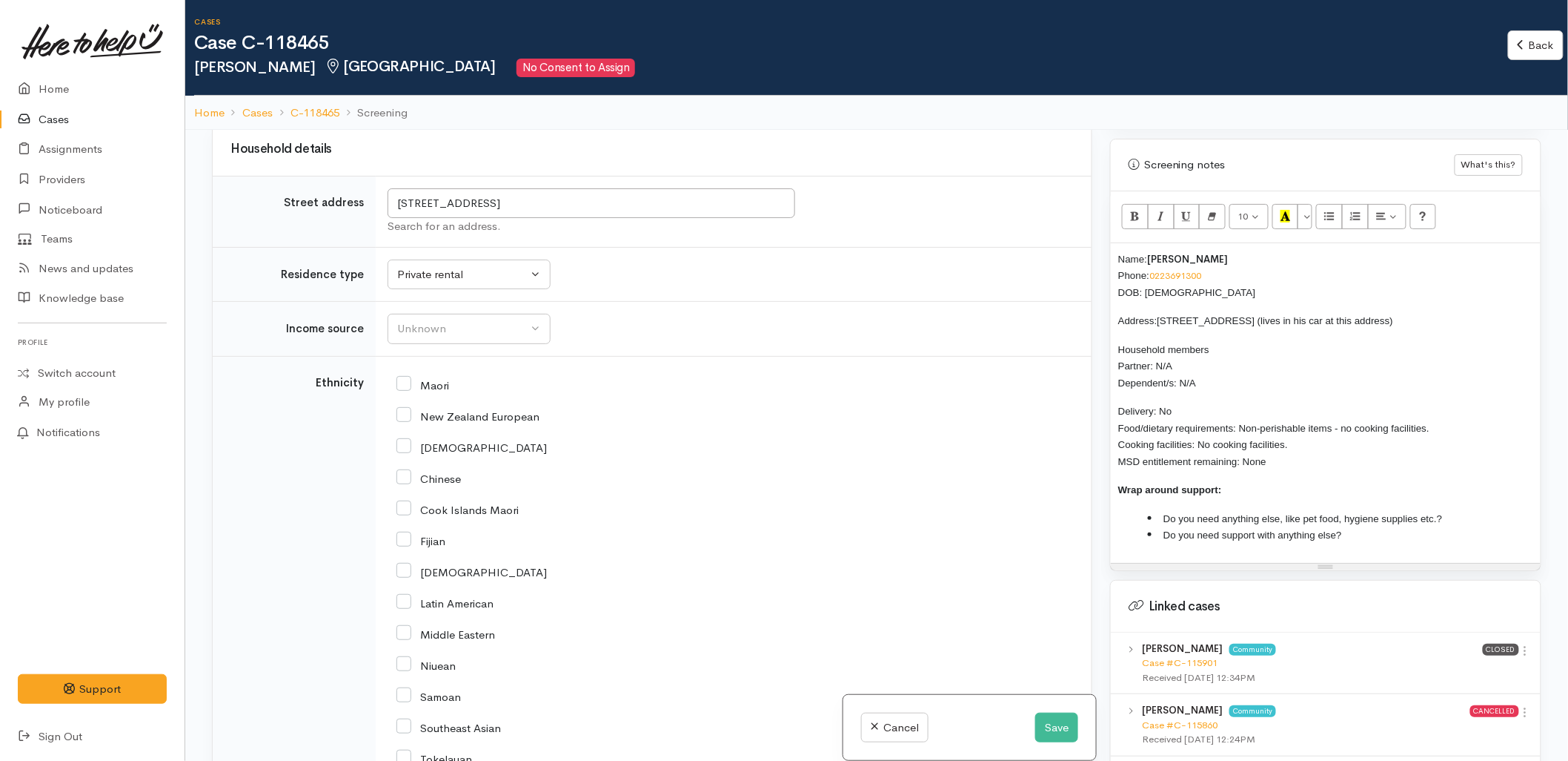
drag, startPoint x: 1309, startPoint y: 440, endPoint x: 1158, endPoint y: 425, distance: 151.7
click at [1158, 425] on p "Delivery: No Food/dietary requirements: Non-perishable items - no cooking facil…" at bounding box center [1325, 436] width 415 height 67
click at [1301, 485] on div "Name: Richard Thompson Phone: 0223691300 DOB: 16/10/1984 Address: 42A Brookfiel…" at bounding box center [1326, 402] width 430 height 319
drag, startPoint x: 1294, startPoint y: 428, endPoint x: 1116, endPoint y: 410, distance: 178.9
click at [1116, 410] on div "Name: Richard Thompson Phone: 0223691300 DOB: 16/10/1984 Address: 42A Brookfiel…" at bounding box center [1326, 402] width 430 height 319
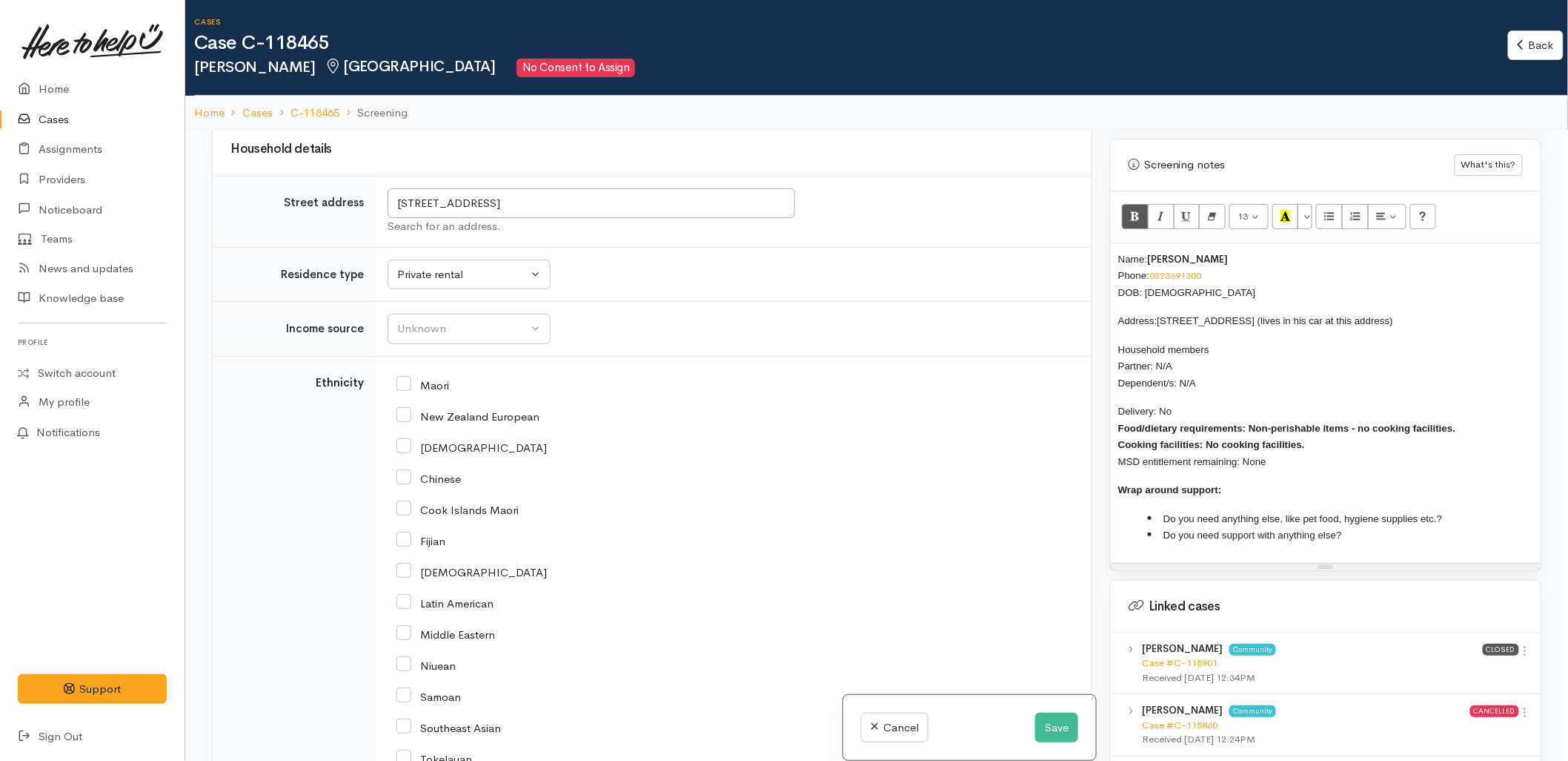
click at [1254, 448] on span "Delivery: No Food/dietary requirements: Non-perishable items - no cooking facil…" at bounding box center [1287, 436] width 337 height 62
click at [1463, 510] on li "Do you need anything else, like pet food, hygiene supplies etc.?" at bounding box center [1341, 519] width 385 height 17
click at [1386, 535] on div "Name: Richard Thompson Phone: 0223691300 DOB: 16/10/1984 Address: 42A Brookfiel…" at bounding box center [1326, 402] width 430 height 319
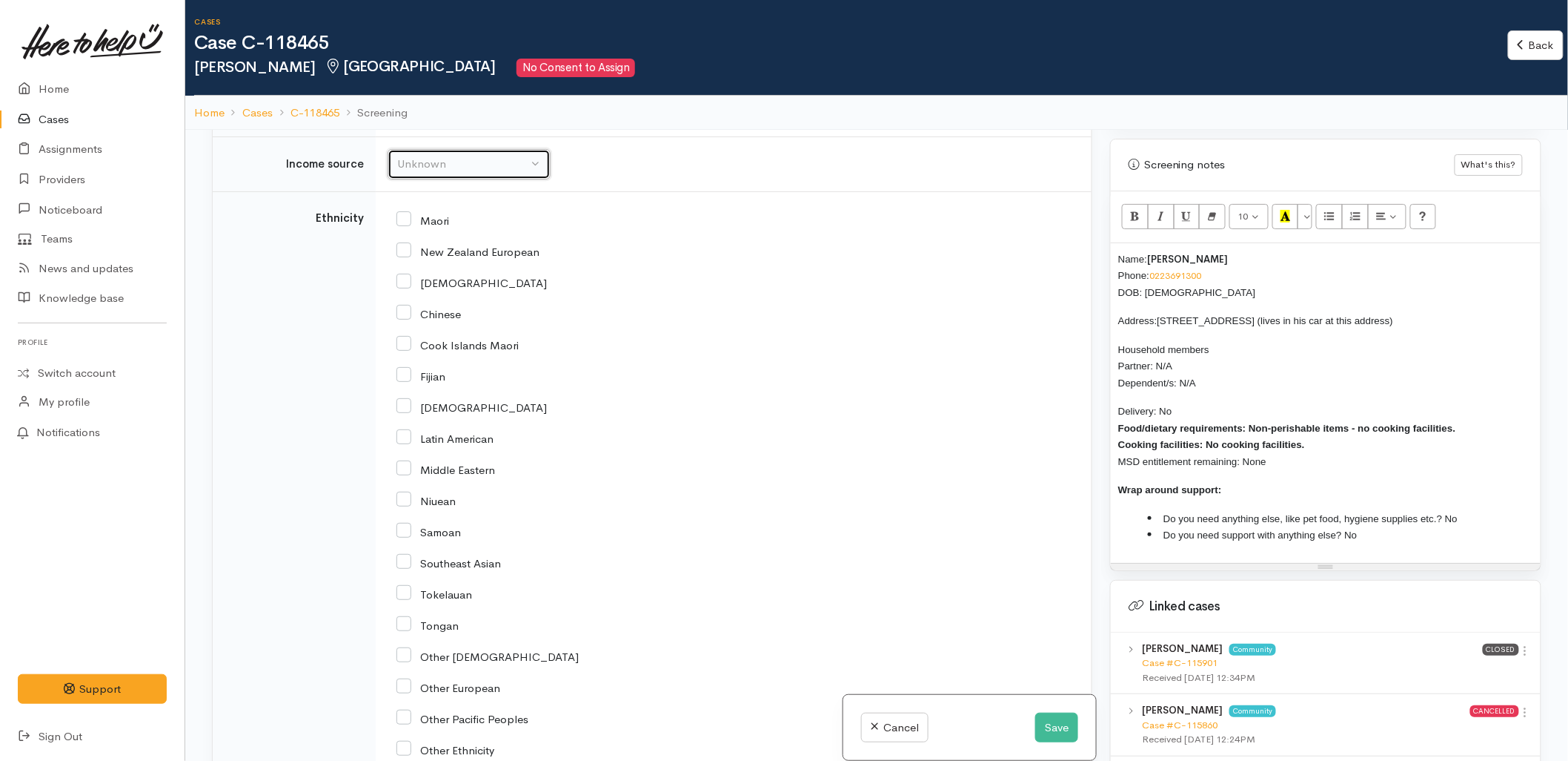
click at [445, 155] on div "Unknown" at bounding box center [462, 164] width 131 height 17
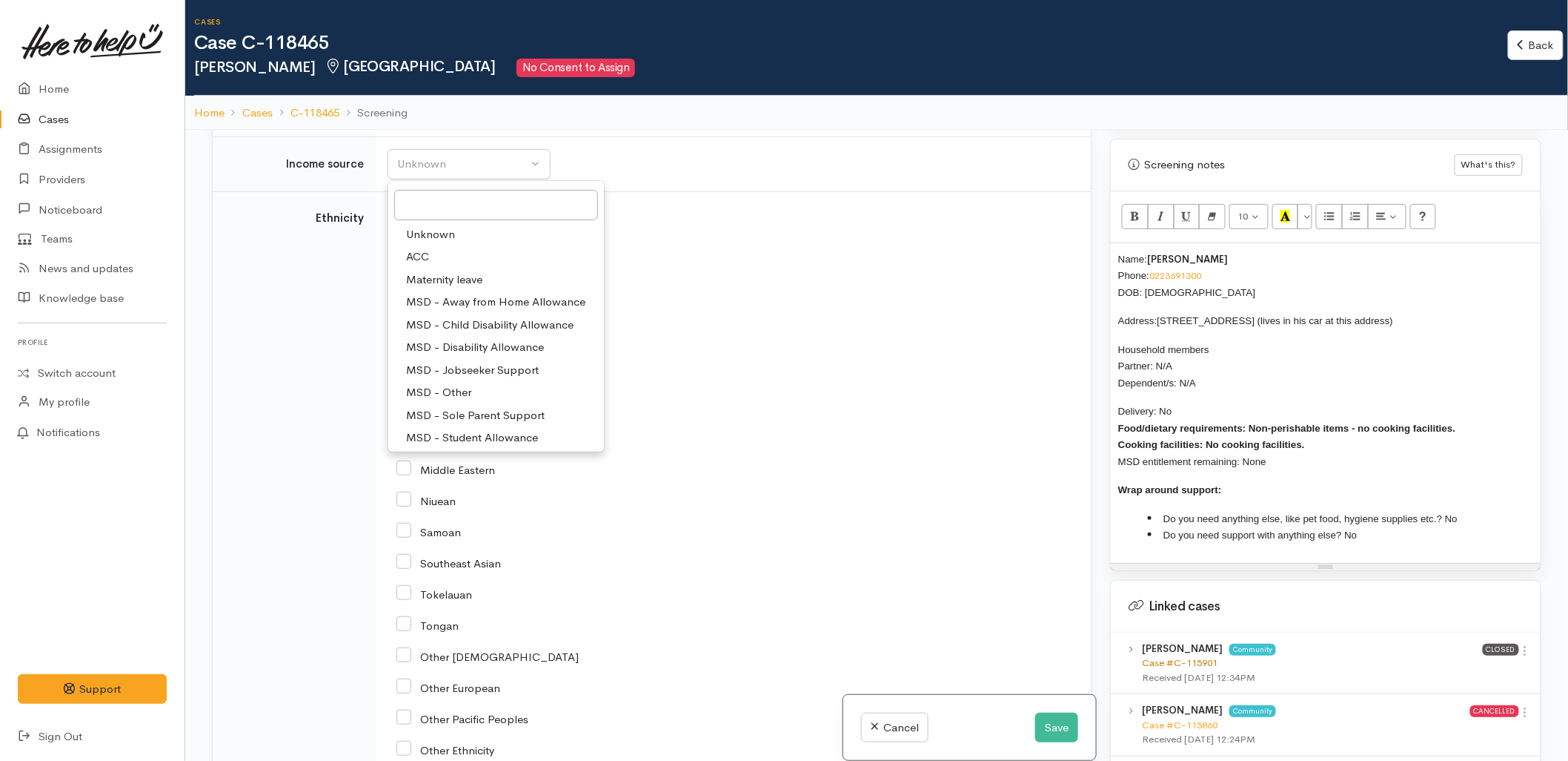
click at [1183, 656] on link "Case #C-115901" at bounding box center [1179, 662] width 75 height 12
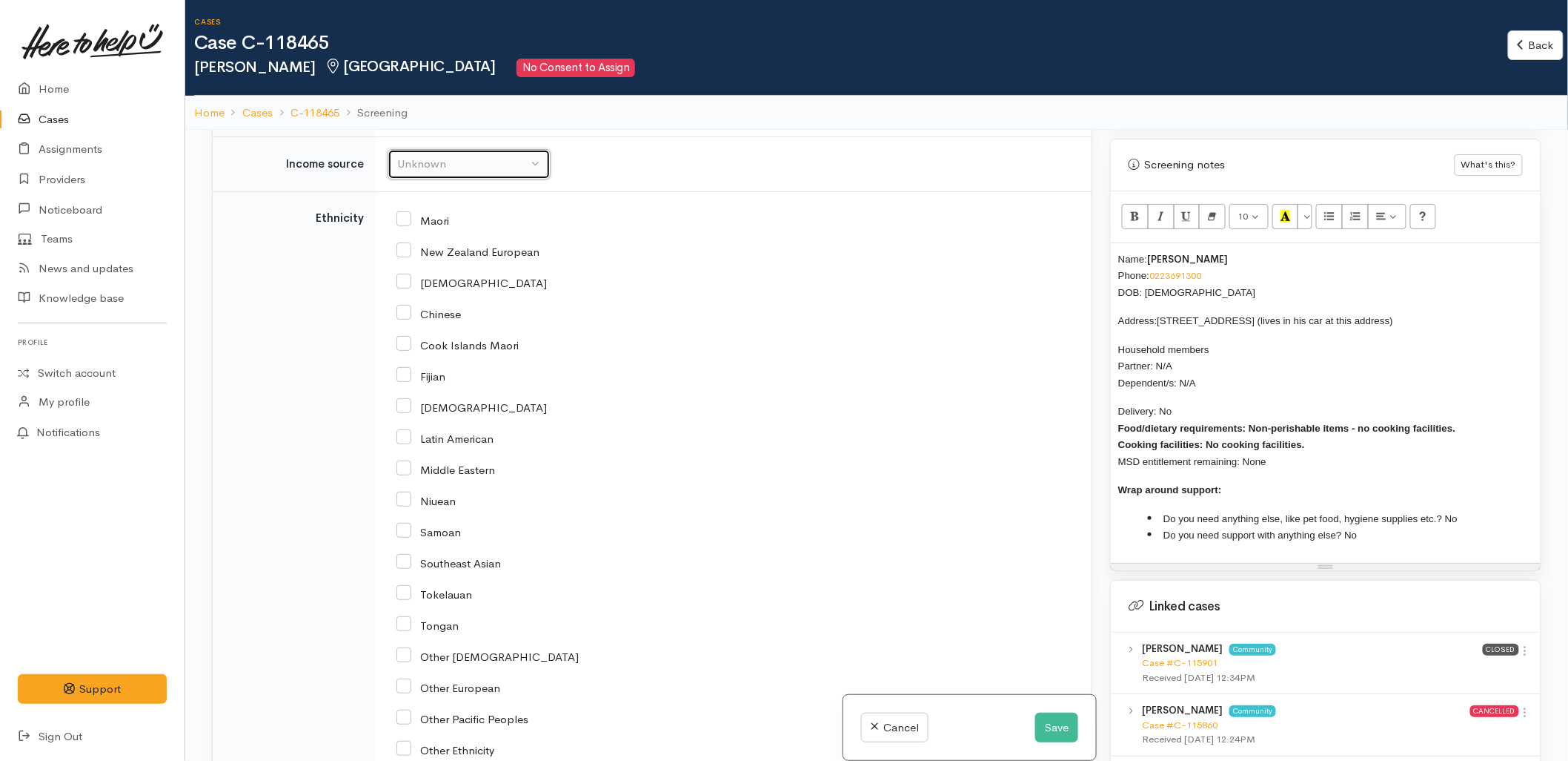
click at [461, 149] on button "Unknown" at bounding box center [469, 164] width 163 height 31
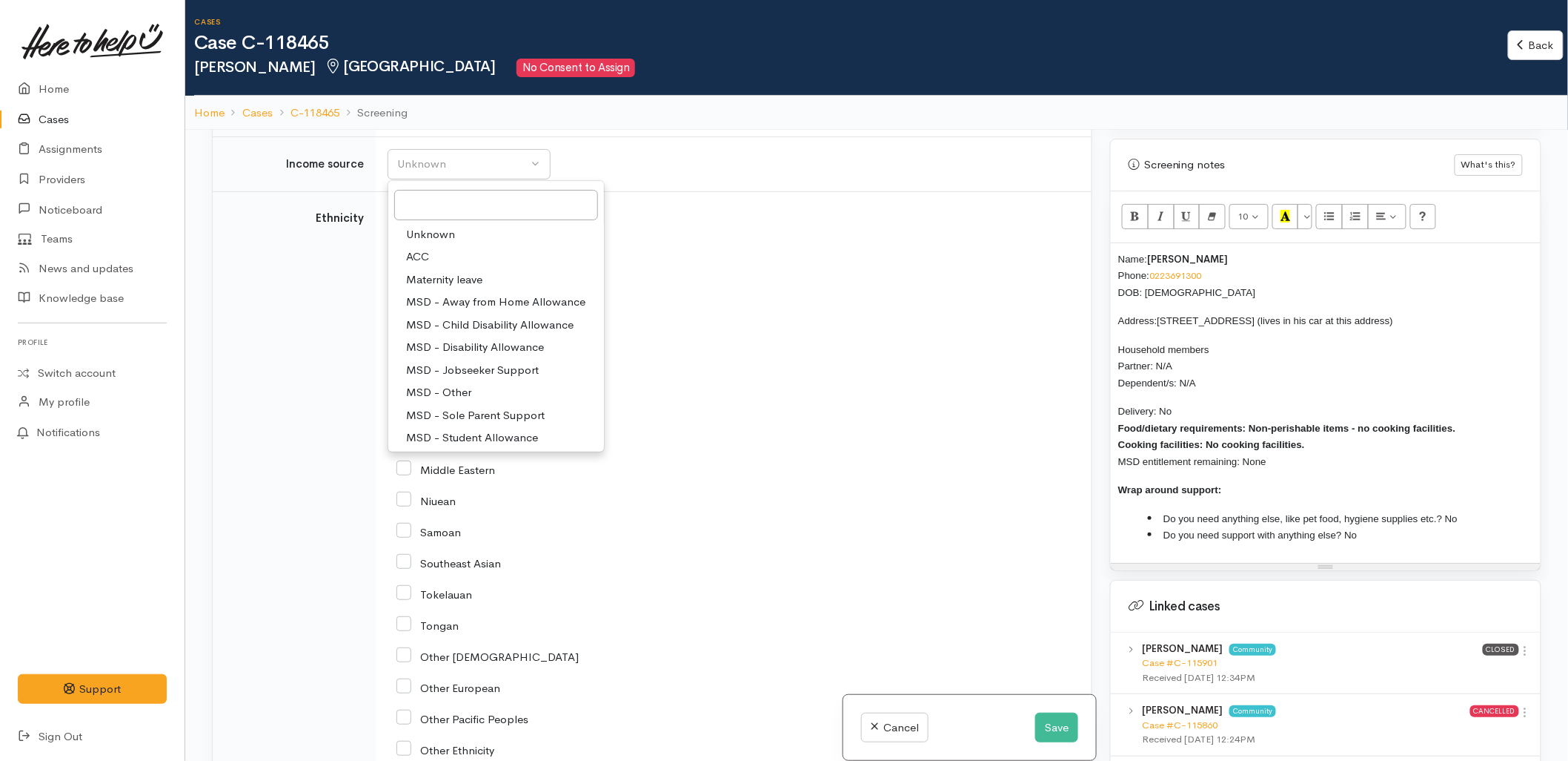
click at [719, 281] on div "African" at bounding box center [730, 281] width 668 height 31
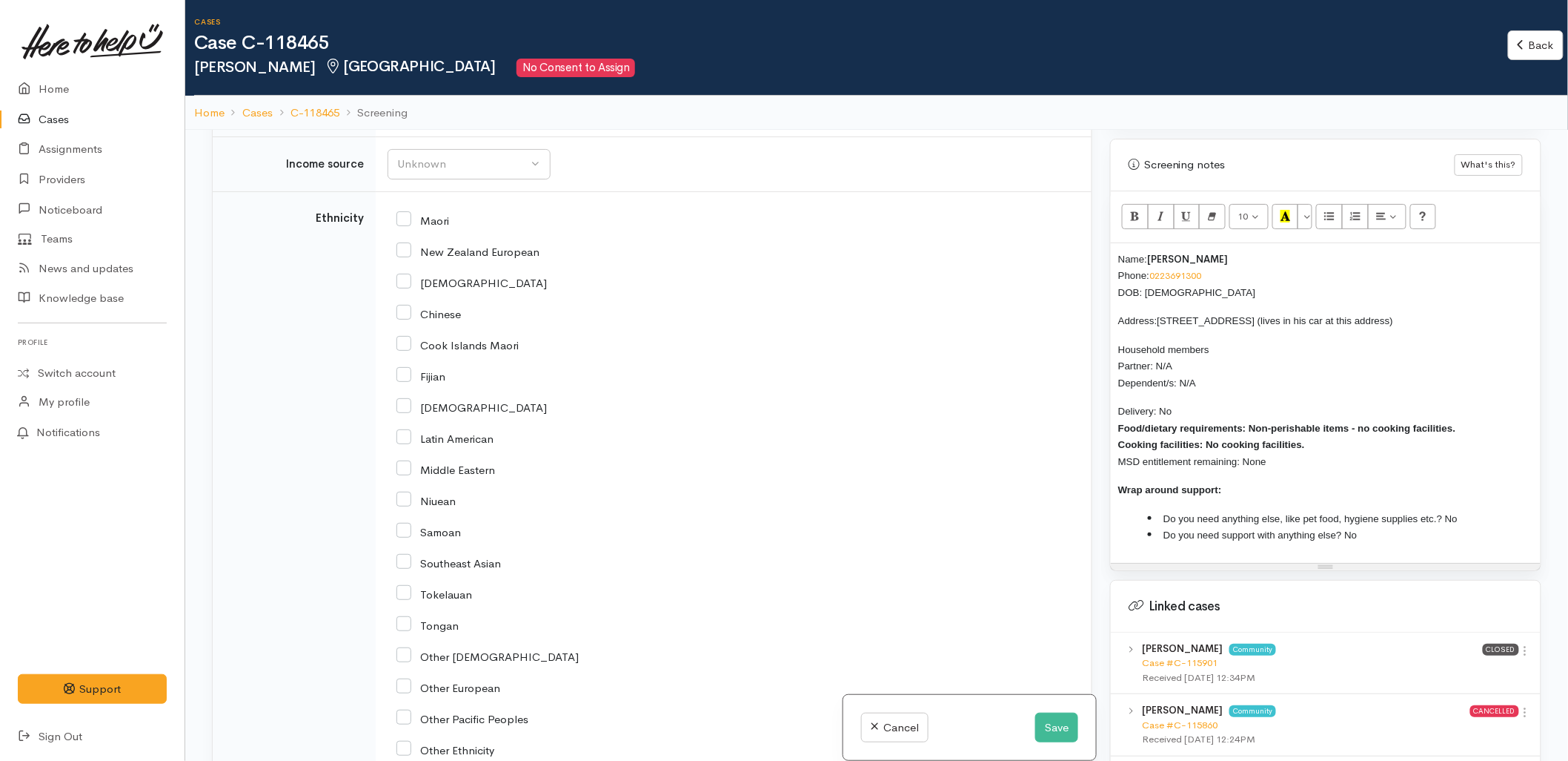
click at [436, 244] on input "New Zealand European" at bounding box center [468, 251] width 143 height 13
checkbox input "true"
click at [453, 162] on button "Unknown" at bounding box center [469, 164] width 163 height 31
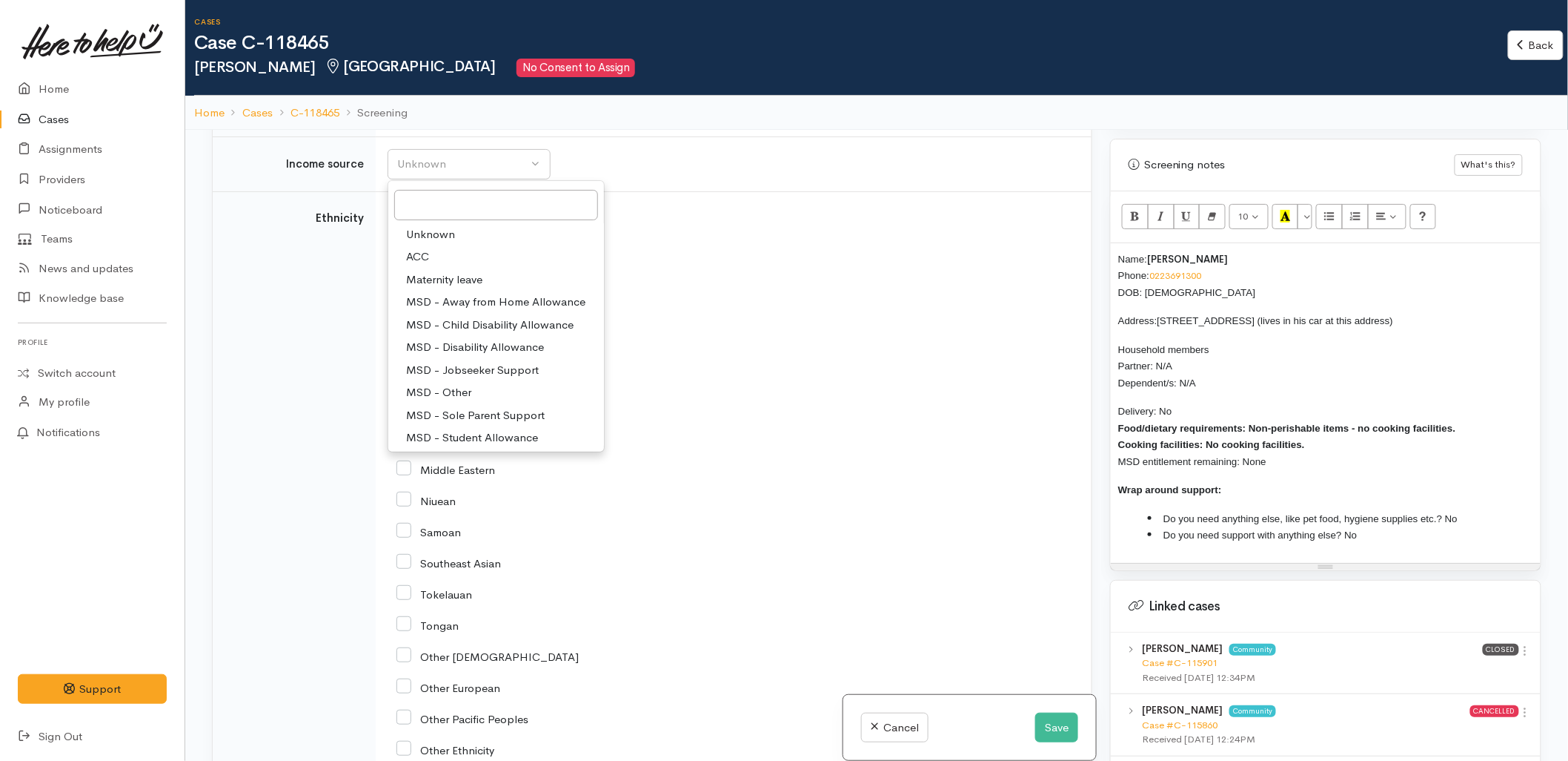
click at [462, 361] on span "MSD - Jobseeker Support" at bounding box center [472, 370] width 132 height 17
select select "4"
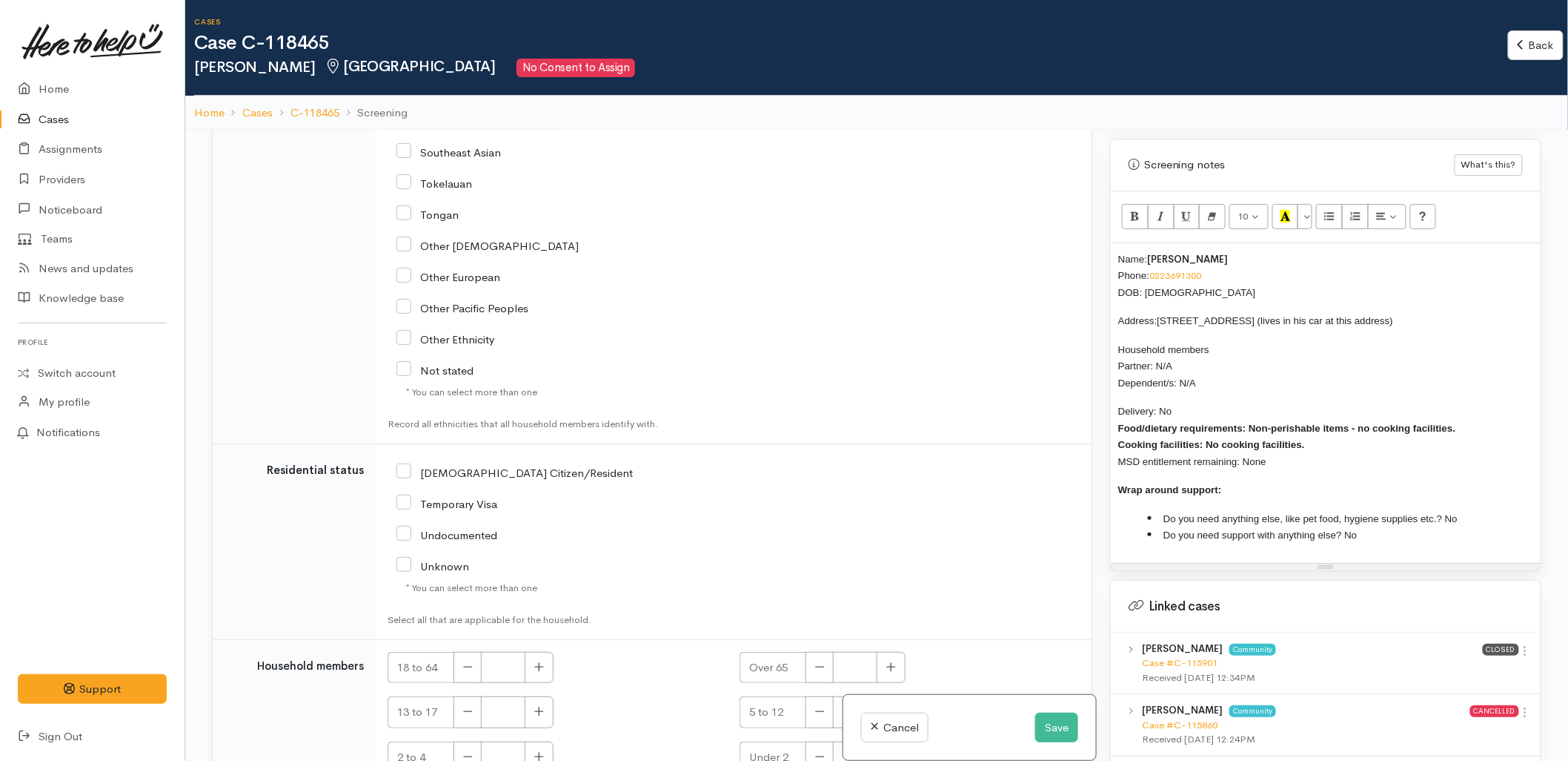
scroll to position [2869, 0]
click at [462, 464] on input "NZ Citizen/Resident" at bounding box center [515, 471] width 236 height 13
checkbox input "true"
click at [539, 661] on icon "button" at bounding box center [540, 667] width 10 height 11
type input "1"
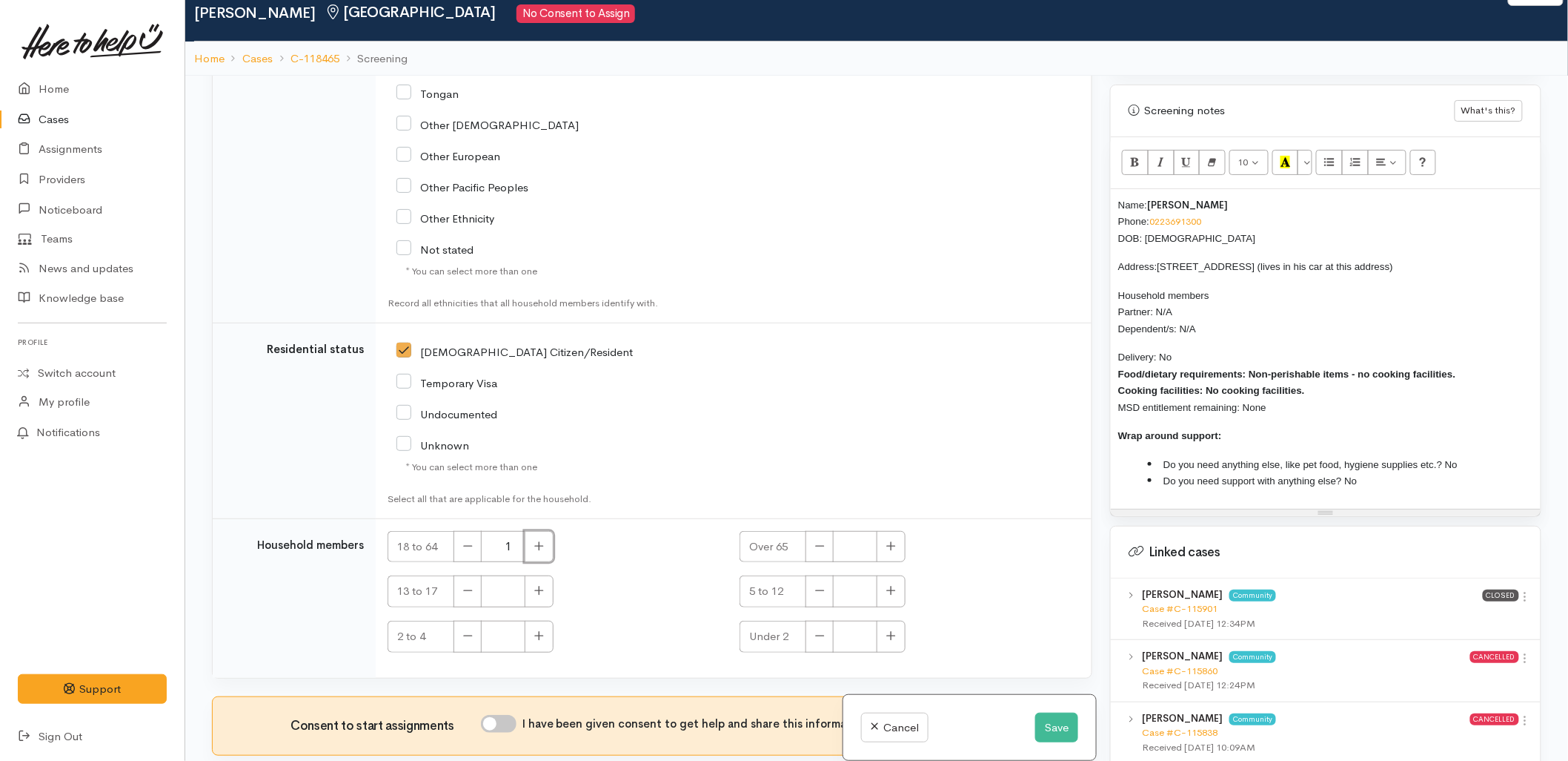
scroll to position [130, 0]
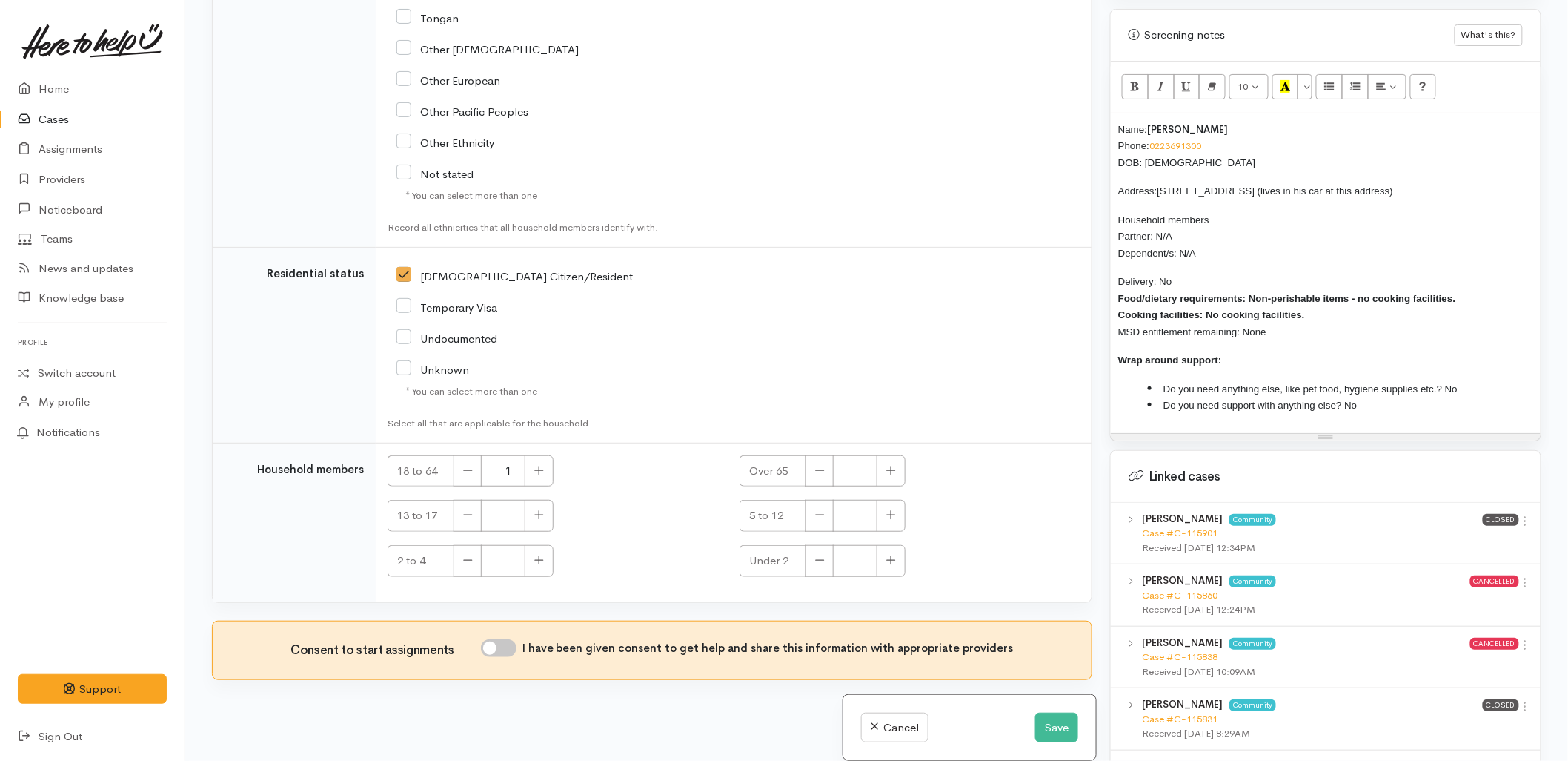
click at [513, 642] on input "I have been given consent to get help and share this information with appropria…" at bounding box center [499, 648] width 35 height 18
checkbox input "true"
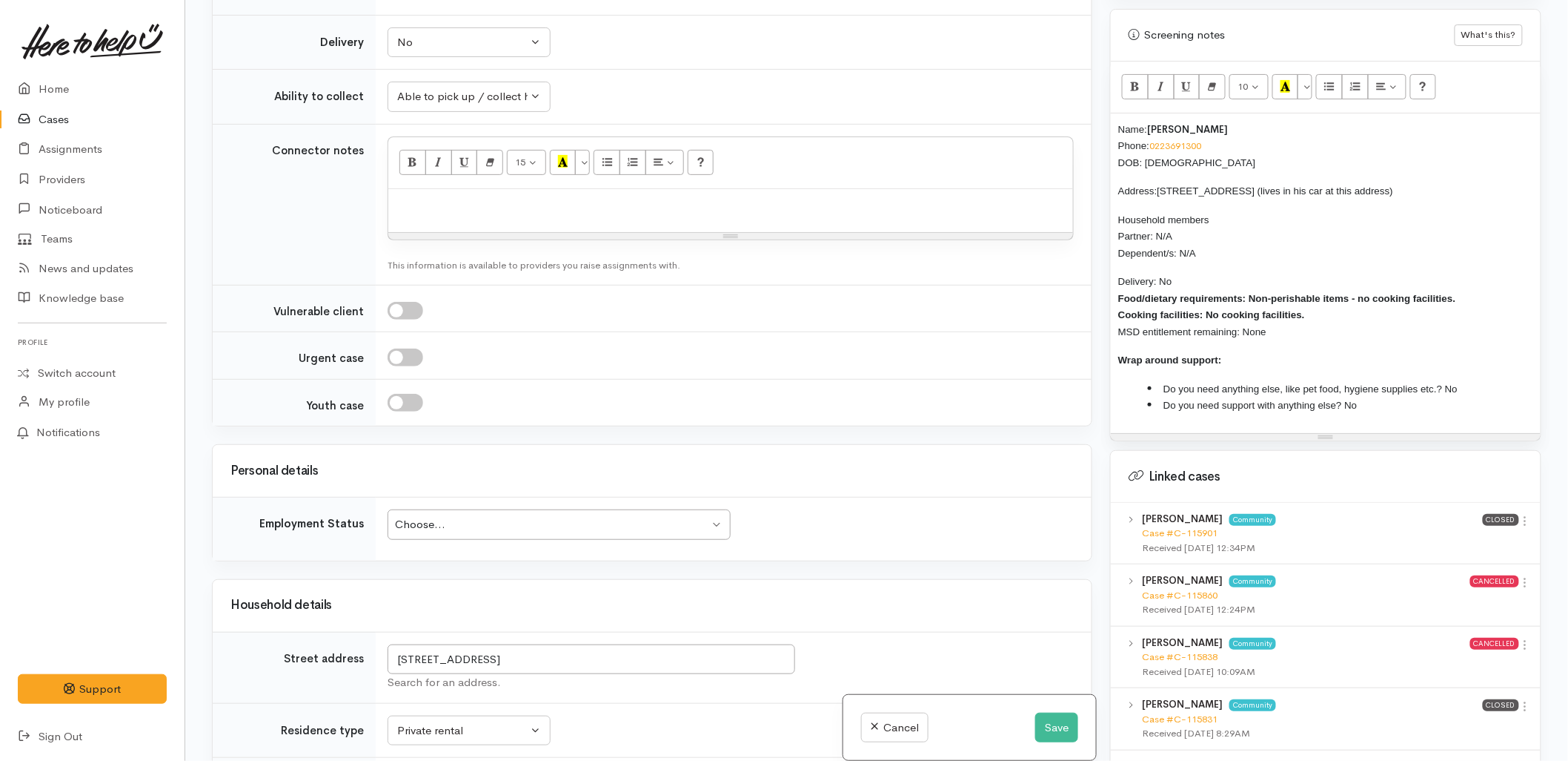
scroll to position [1699, 0]
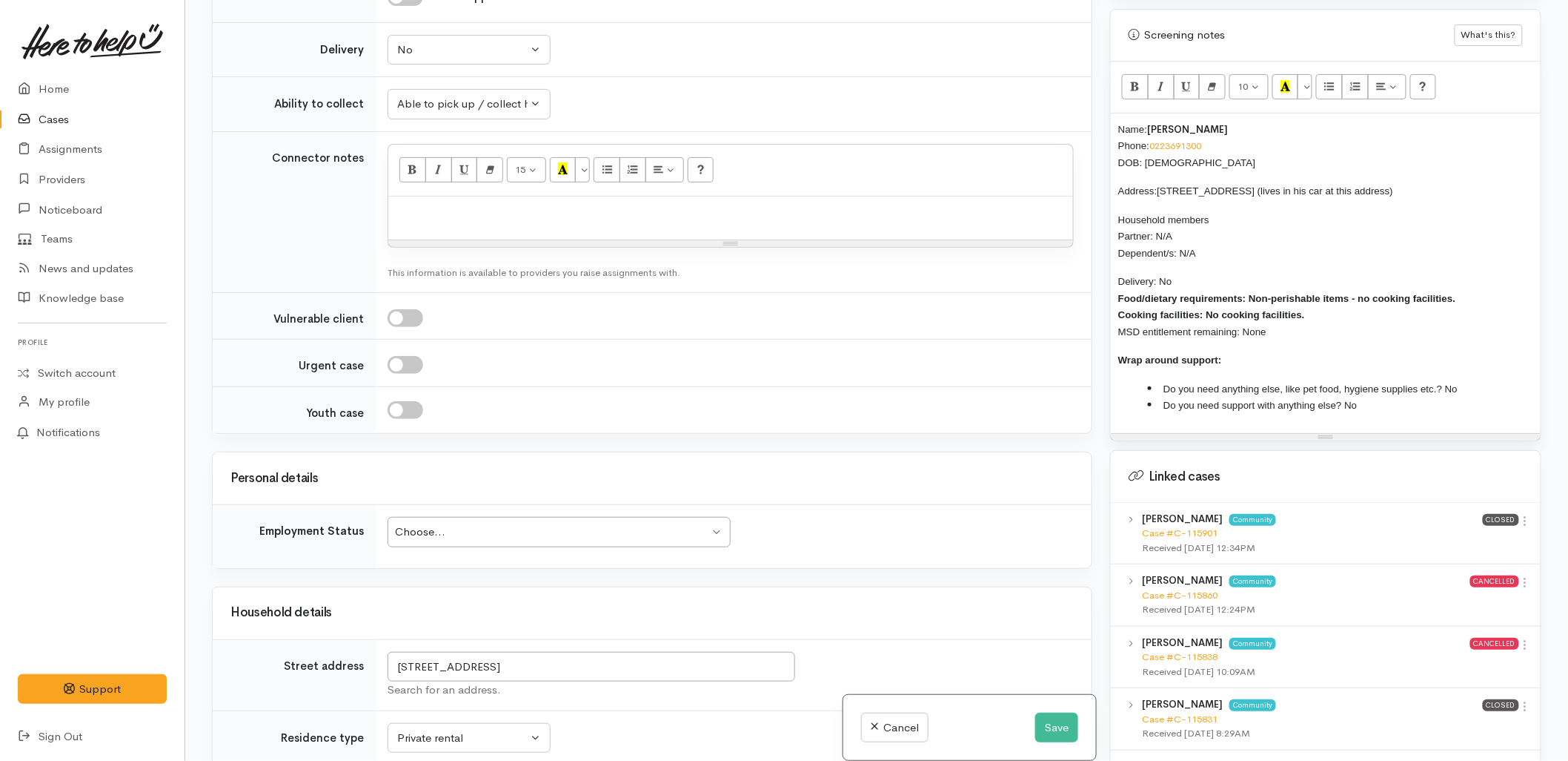
click at [481, 524] on div "Choose..." at bounding box center [552, 532] width 315 height 17
click at [724, 433] on div "Related cases There are other cases potentially from the same person, address o…" at bounding box center [652, 380] width 898 height 761
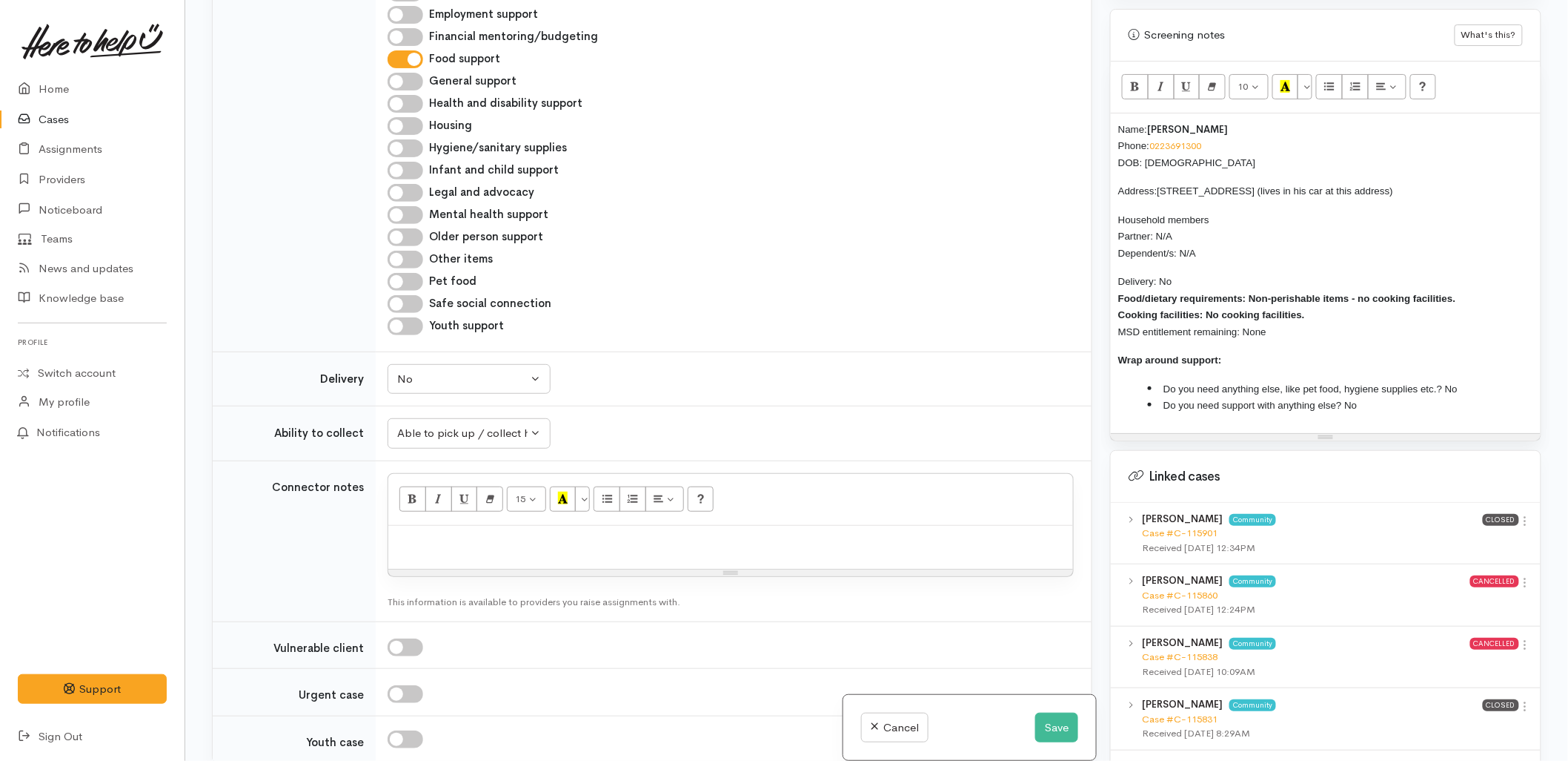
scroll to position [1368, 0]
drag, startPoint x: 1284, startPoint y: 321, endPoint x: 1115, endPoint y: 113, distance: 268.0
click at [1115, 113] on div "Name: Richard Thompson Phone: 0223691300 DOB: 16/10/1984 Address: 42A Brookfiel…" at bounding box center [1326, 273] width 430 height 319
copy div "Name: Richard Thompson Phone: 0223691300 DOB: 16/10/1984 Address: 42A Brookfiel…"
click at [708, 537] on p at bounding box center [730, 543] width 670 height 17
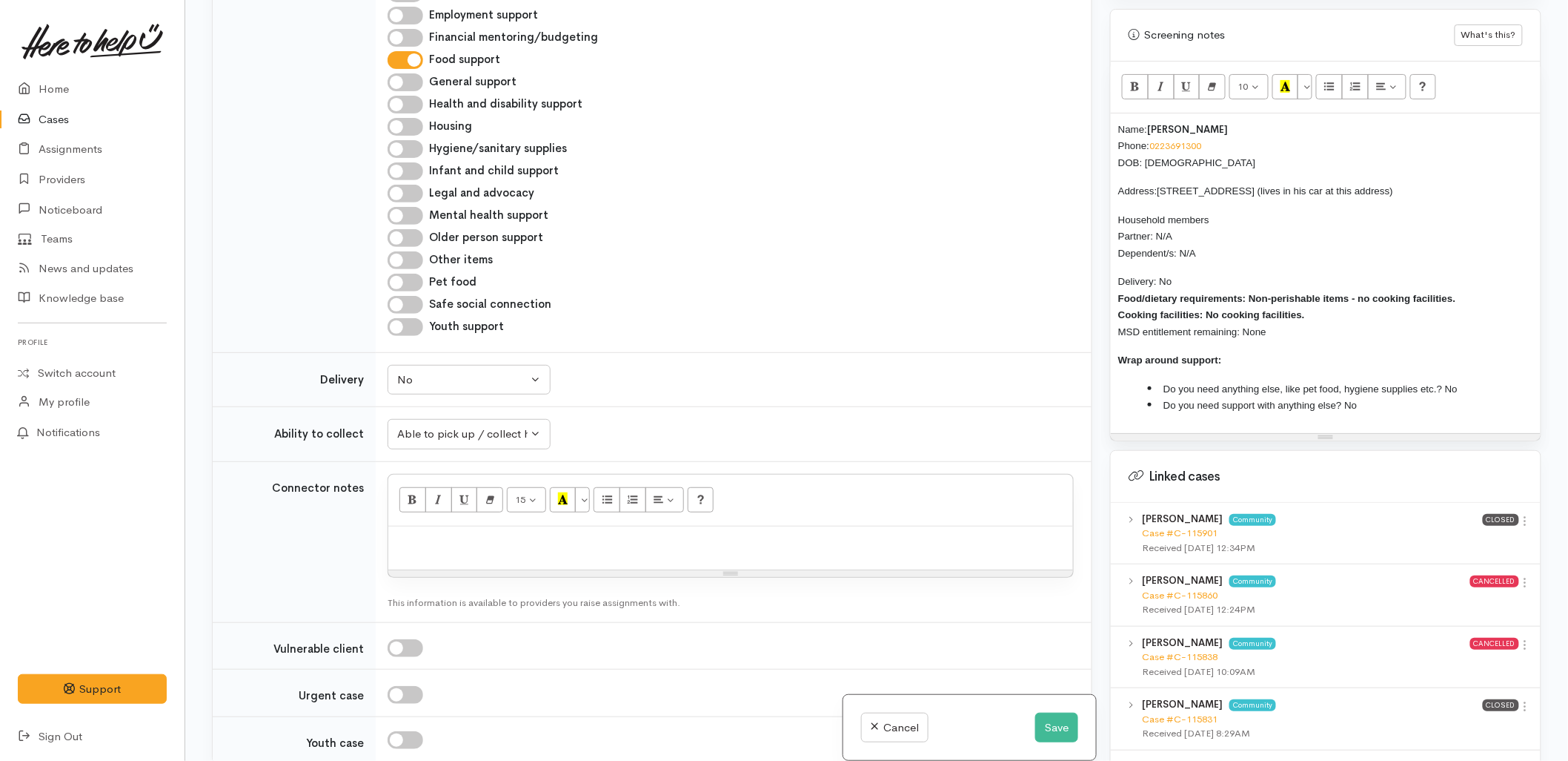
paste div
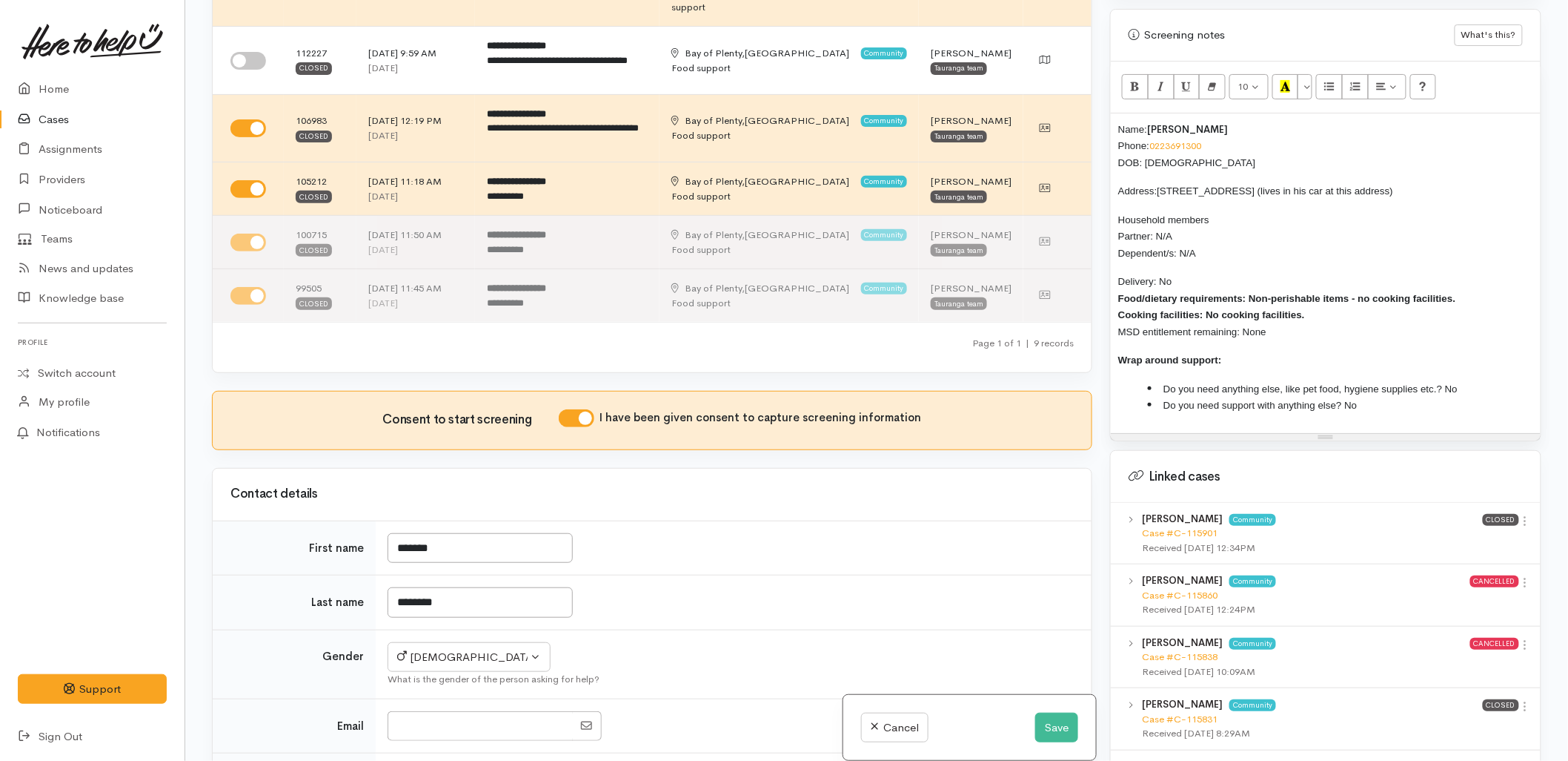
scroll to position [380, 0]
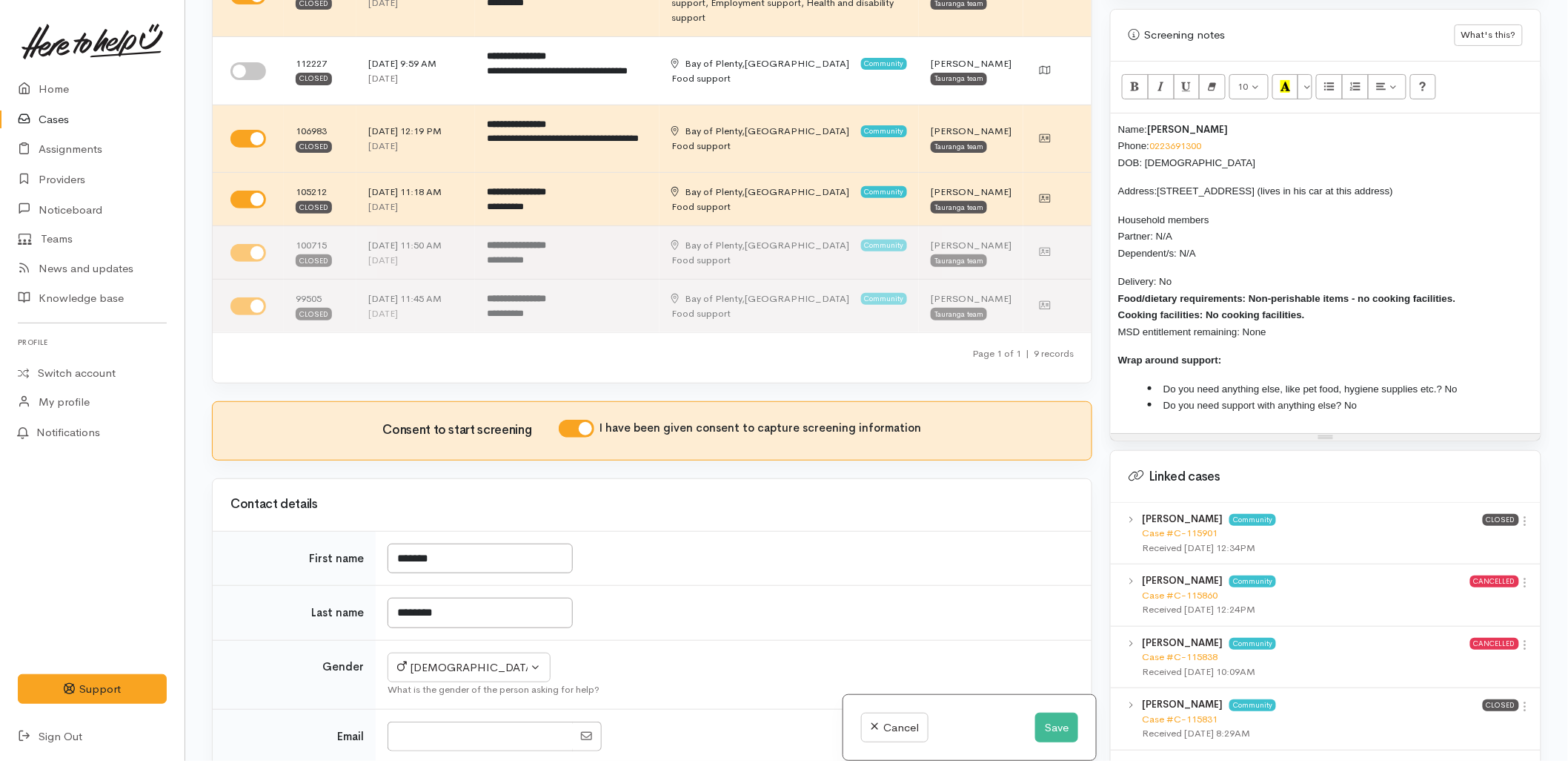
click at [858, 531] on td "*******" at bounding box center [733, 559] width 716 height 55
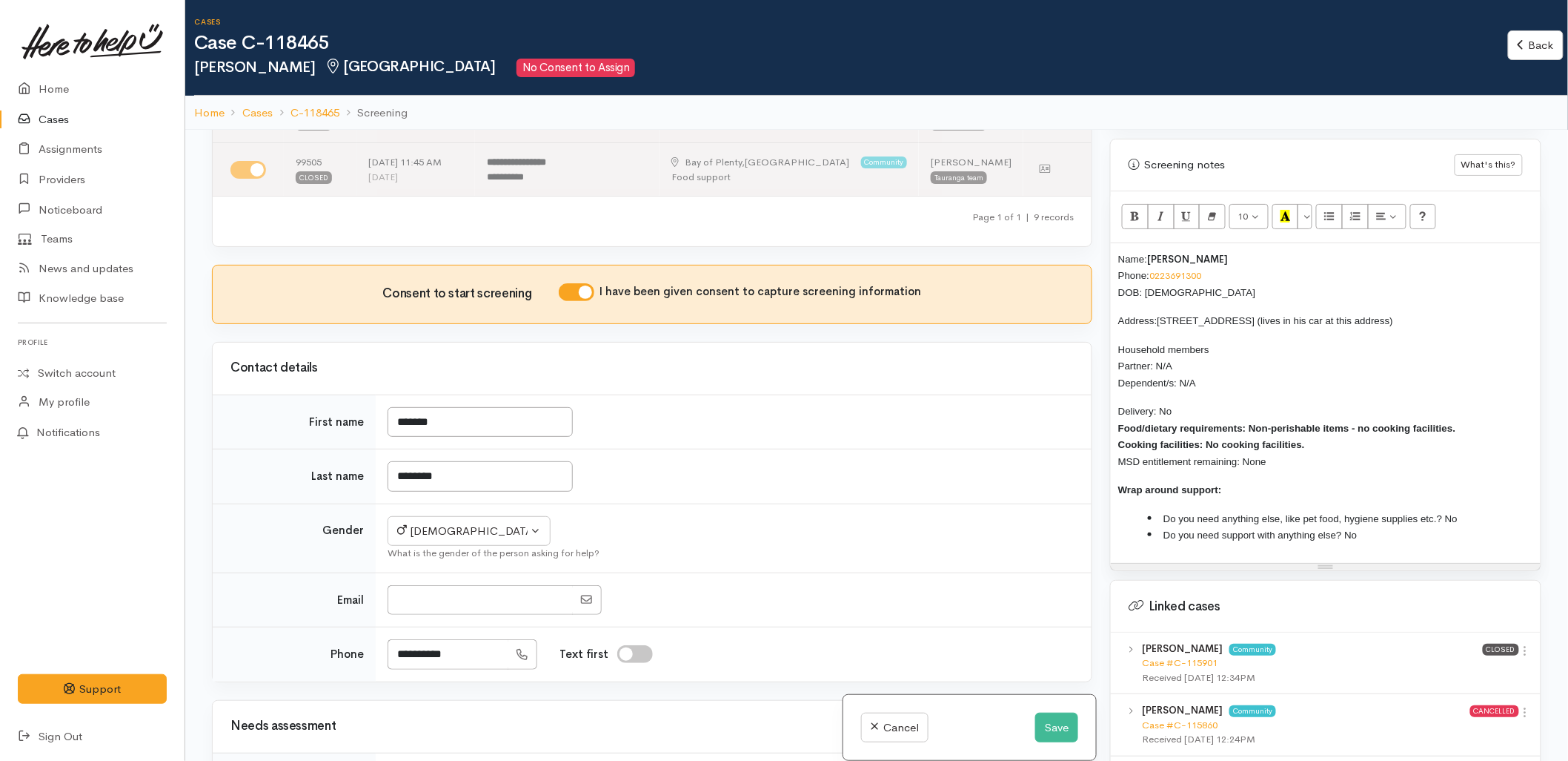
scroll to position [659, 0]
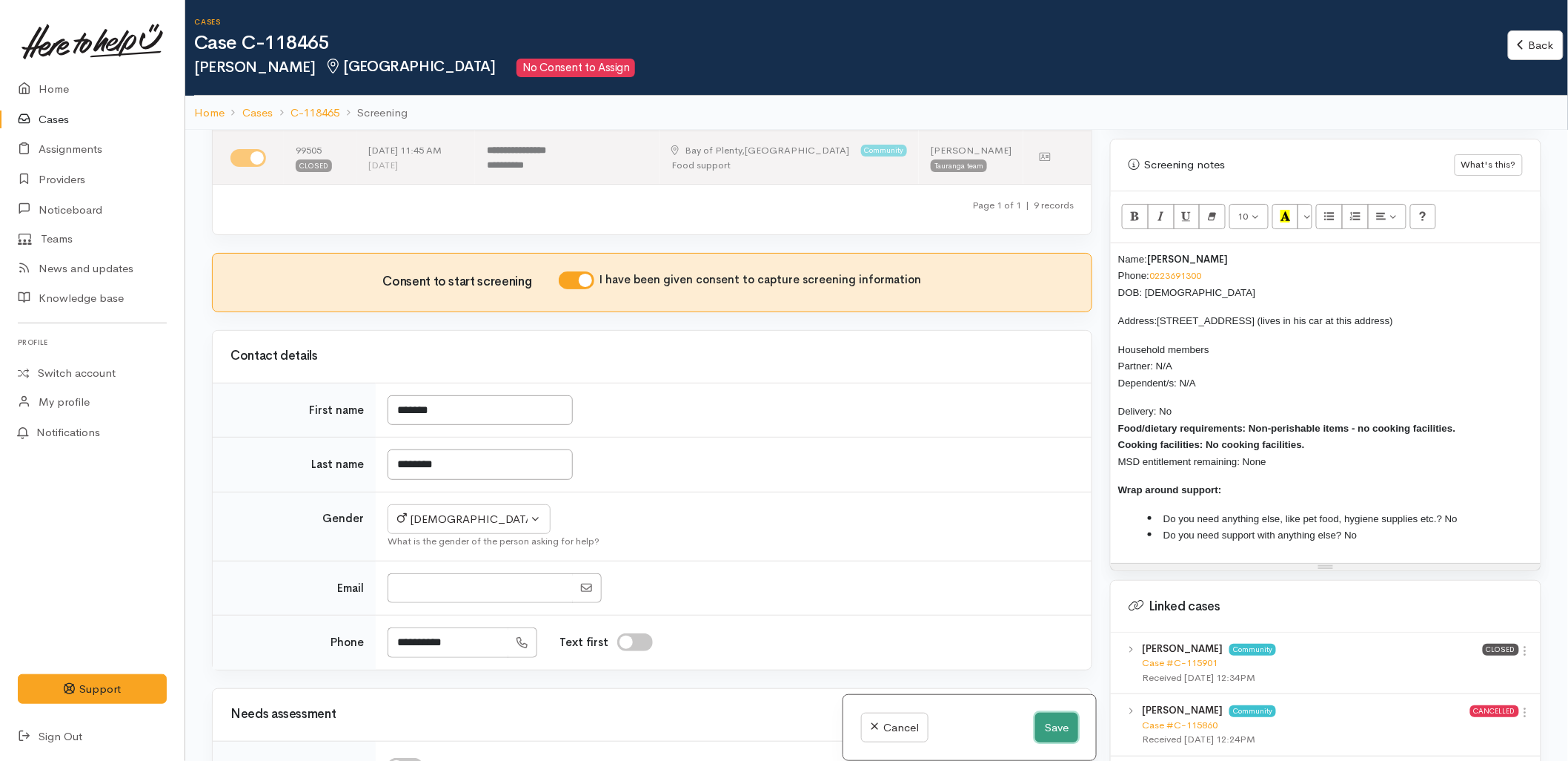
click at [1048, 730] on button "Save" at bounding box center [1056, 728] width 43 height 31
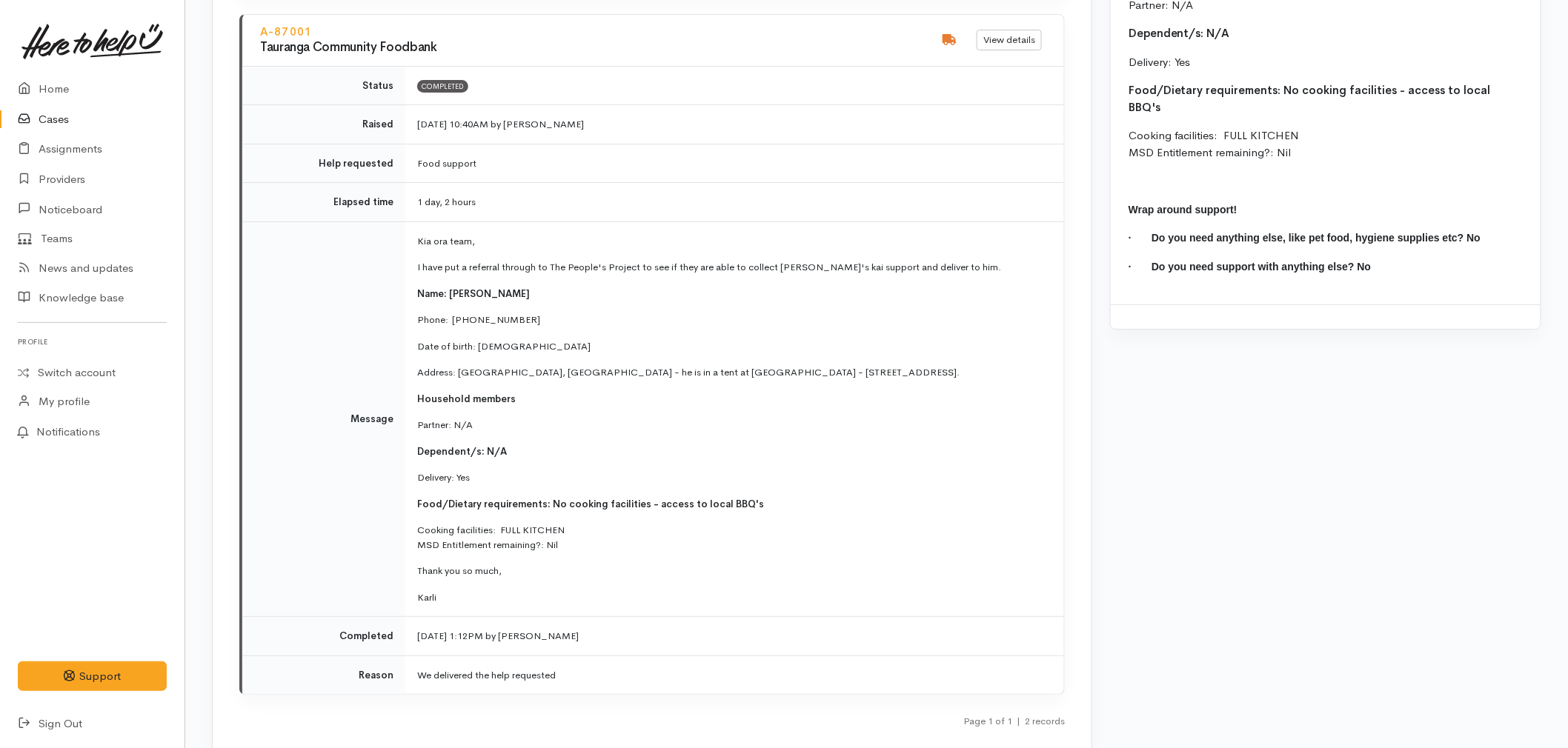
scroll to position [2387, 0]
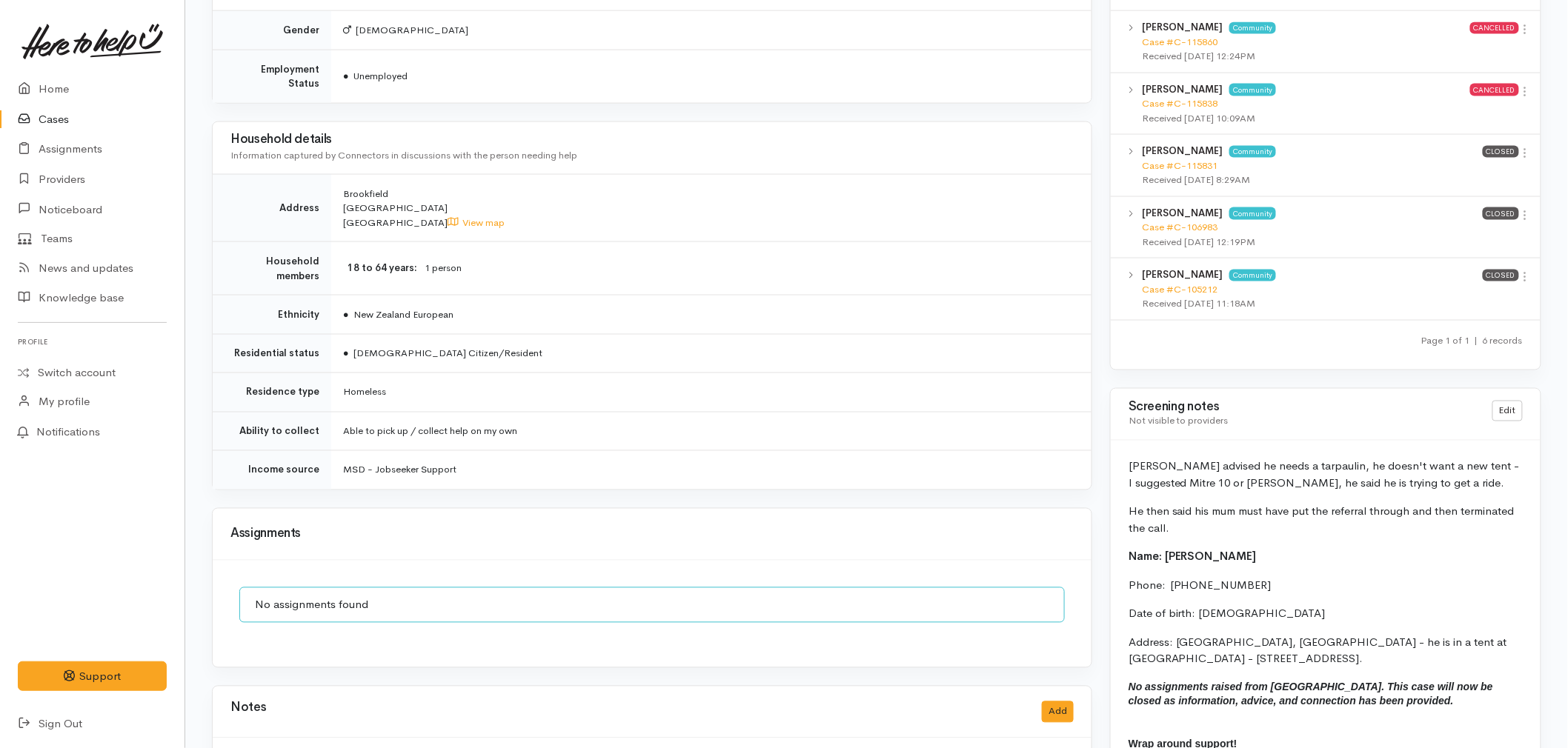
scroll to position [853, 0]
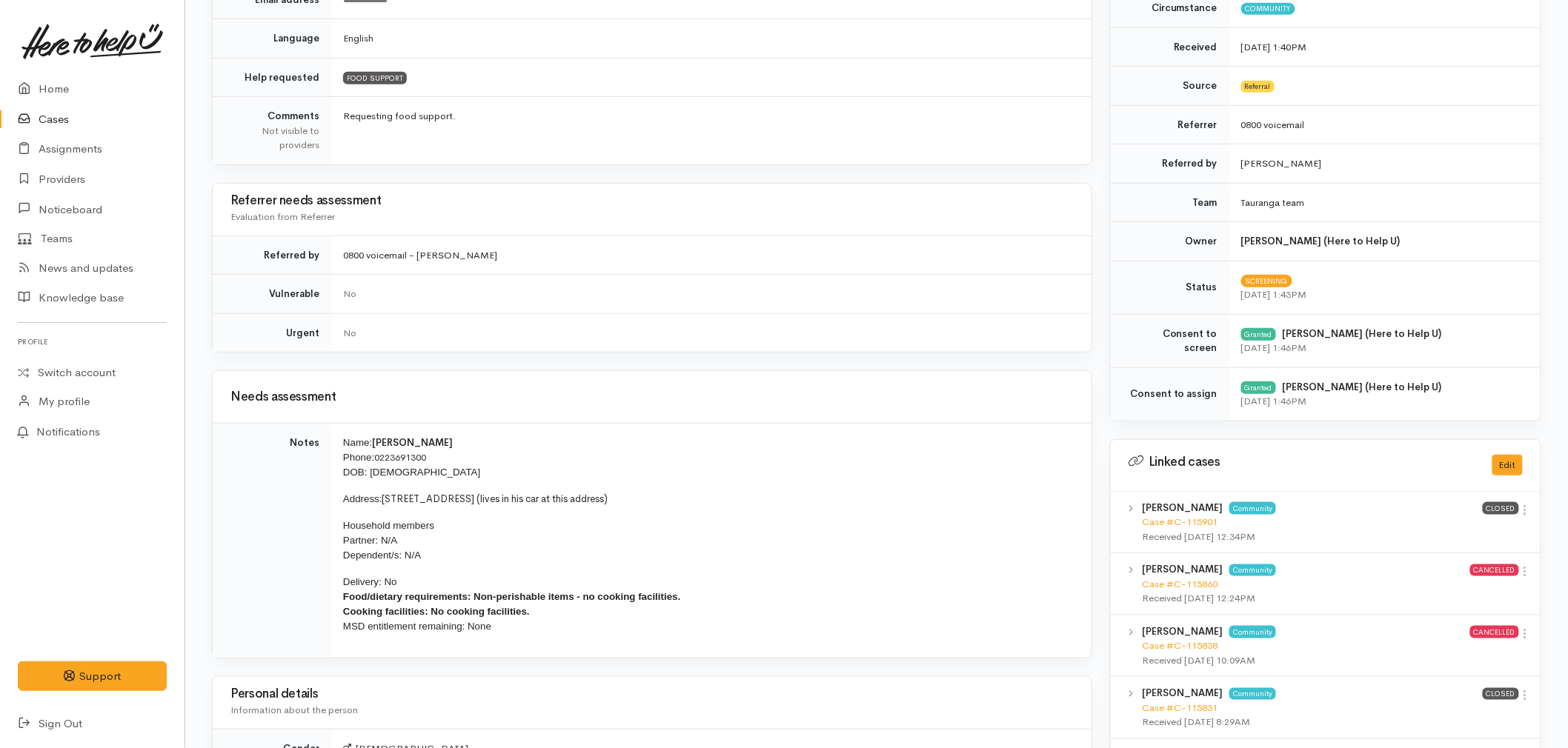
scroll to position [412, 0]
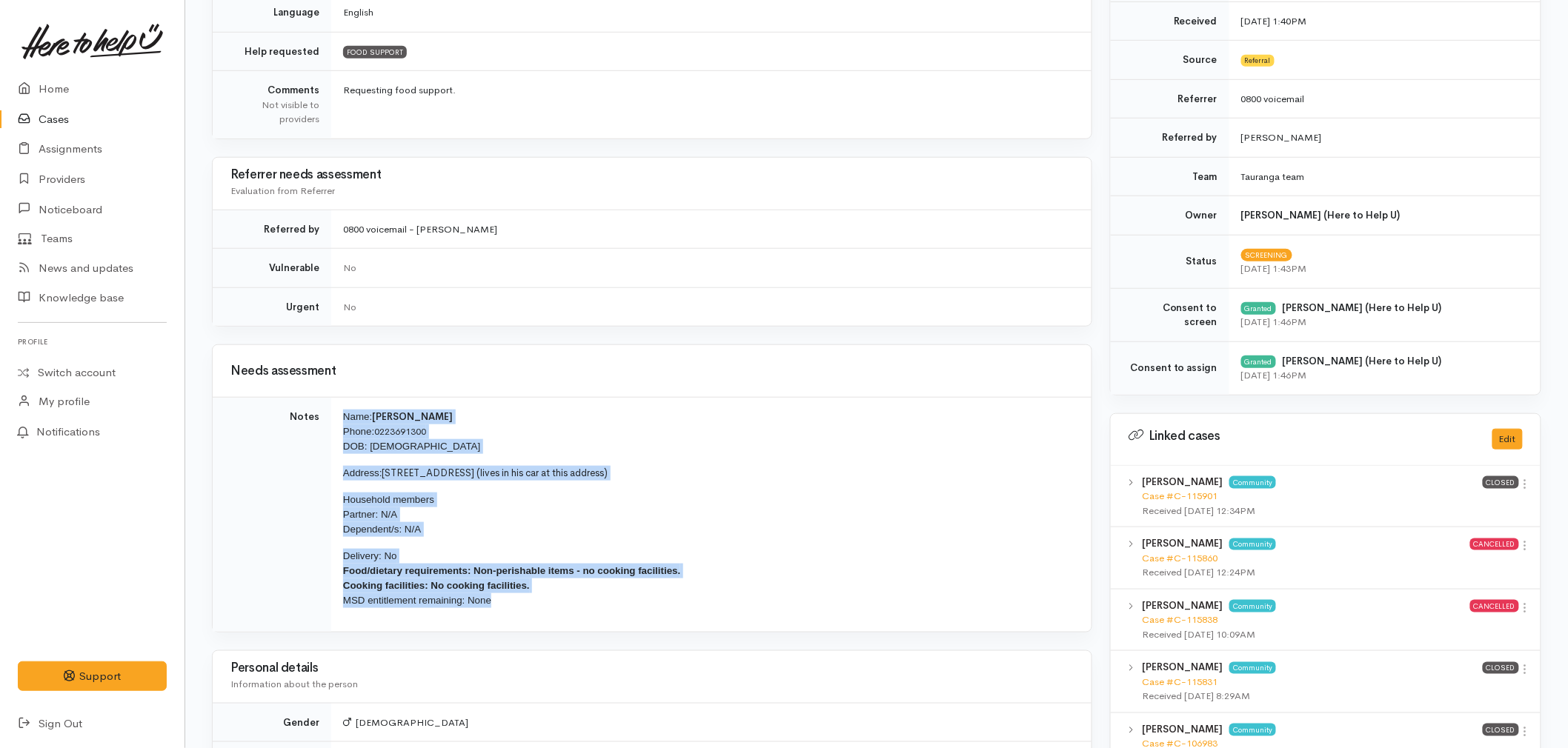
drag, startPoint x: 517, startPoint y: 604, endPoint x: 338, endPoint y: 417, distance: 258.9
click at [338, 417] on td "Name: Richard Thompson Phone: 0223691300 DOB: 16/10/1984 Address: 42A Brookfiel…" at bounding box center [712, 516] width 761 height 234
copy td "Name: Richard Thompson Phone: 0223691300 DOB: 16/10/1984 Address: 42A Brookfiel…"
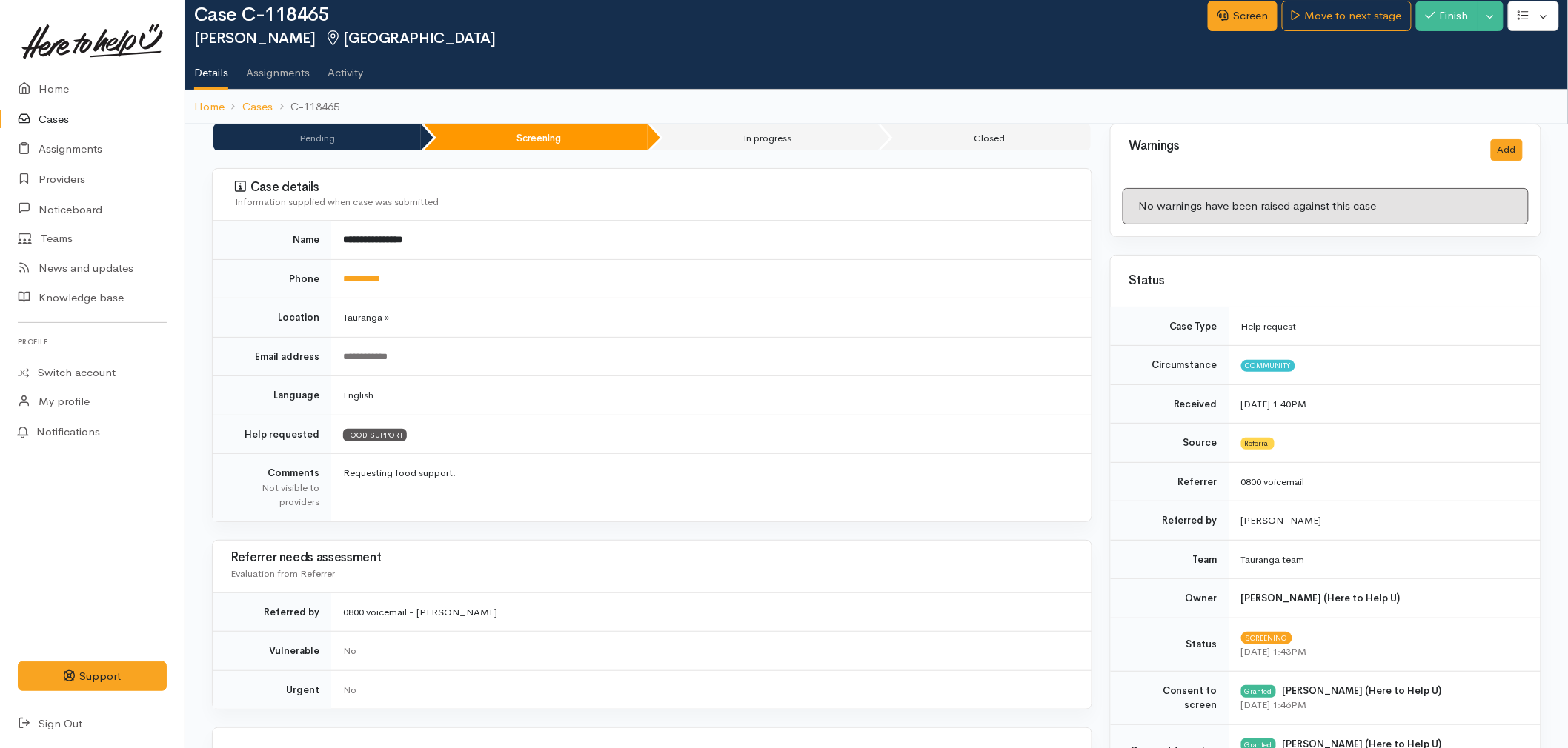
scroll to position [0, 0]
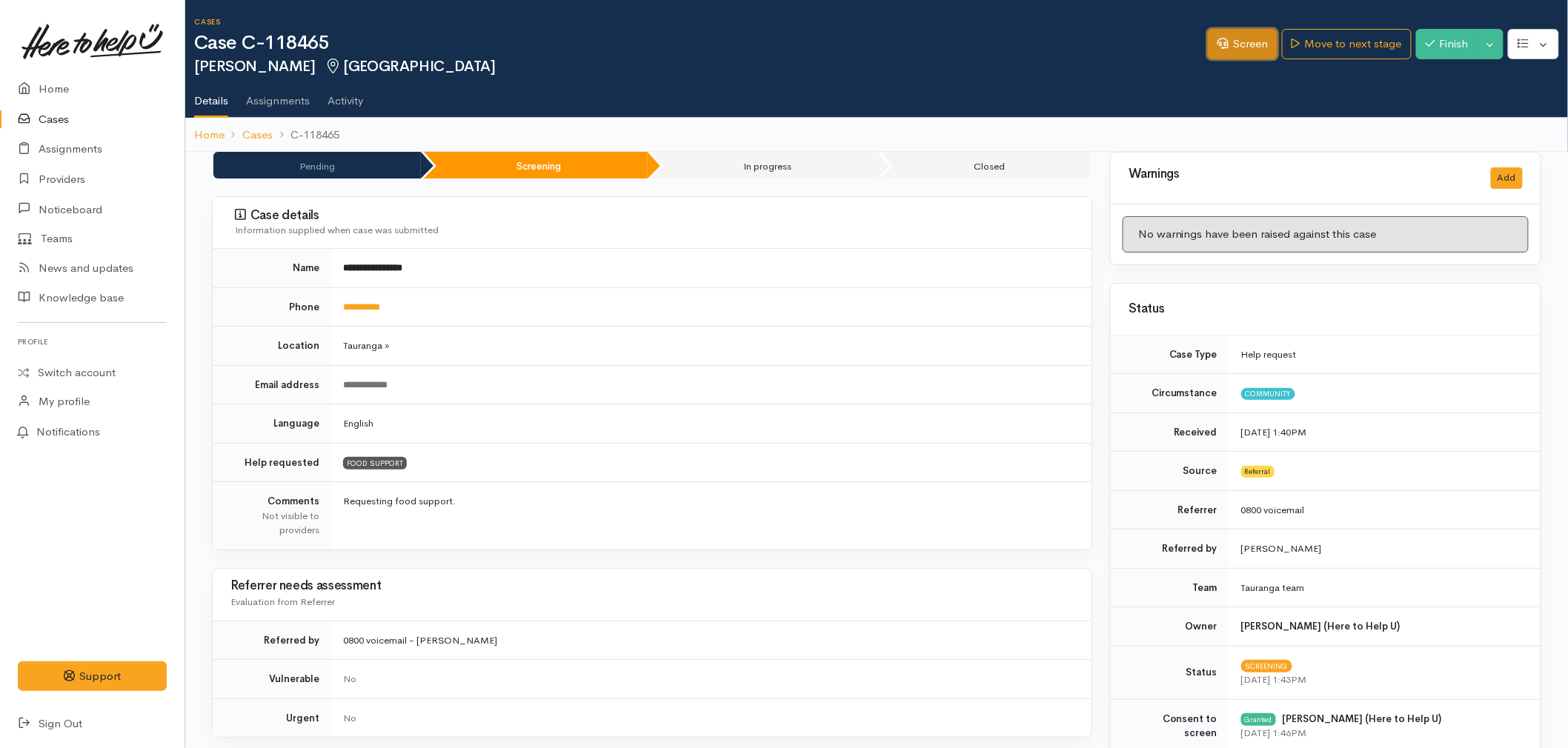
click at [1234, 38] on link "Screen" at bounding box center [1243, 44] width 70 height 30
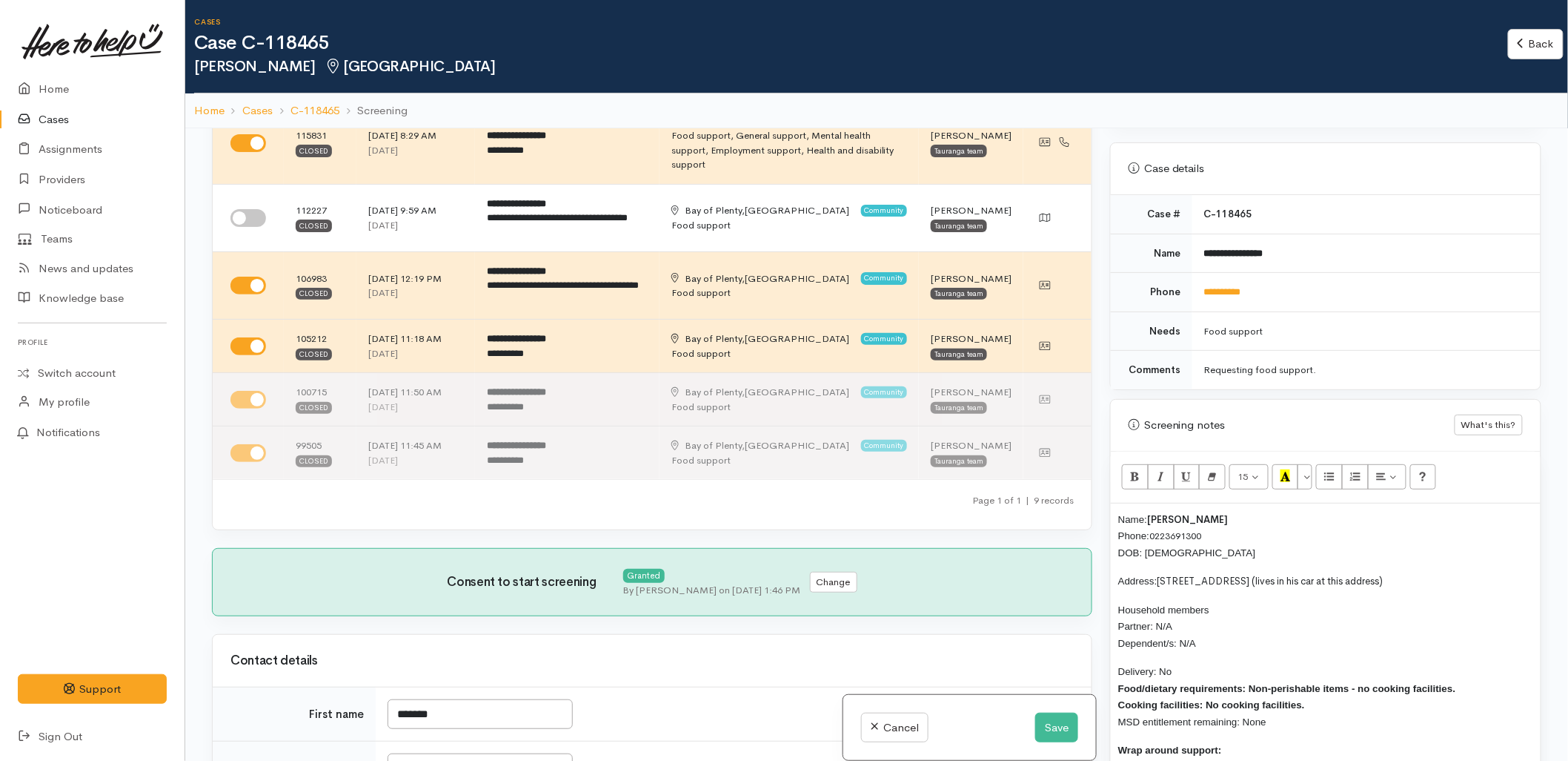
scroll to position [412, 0]
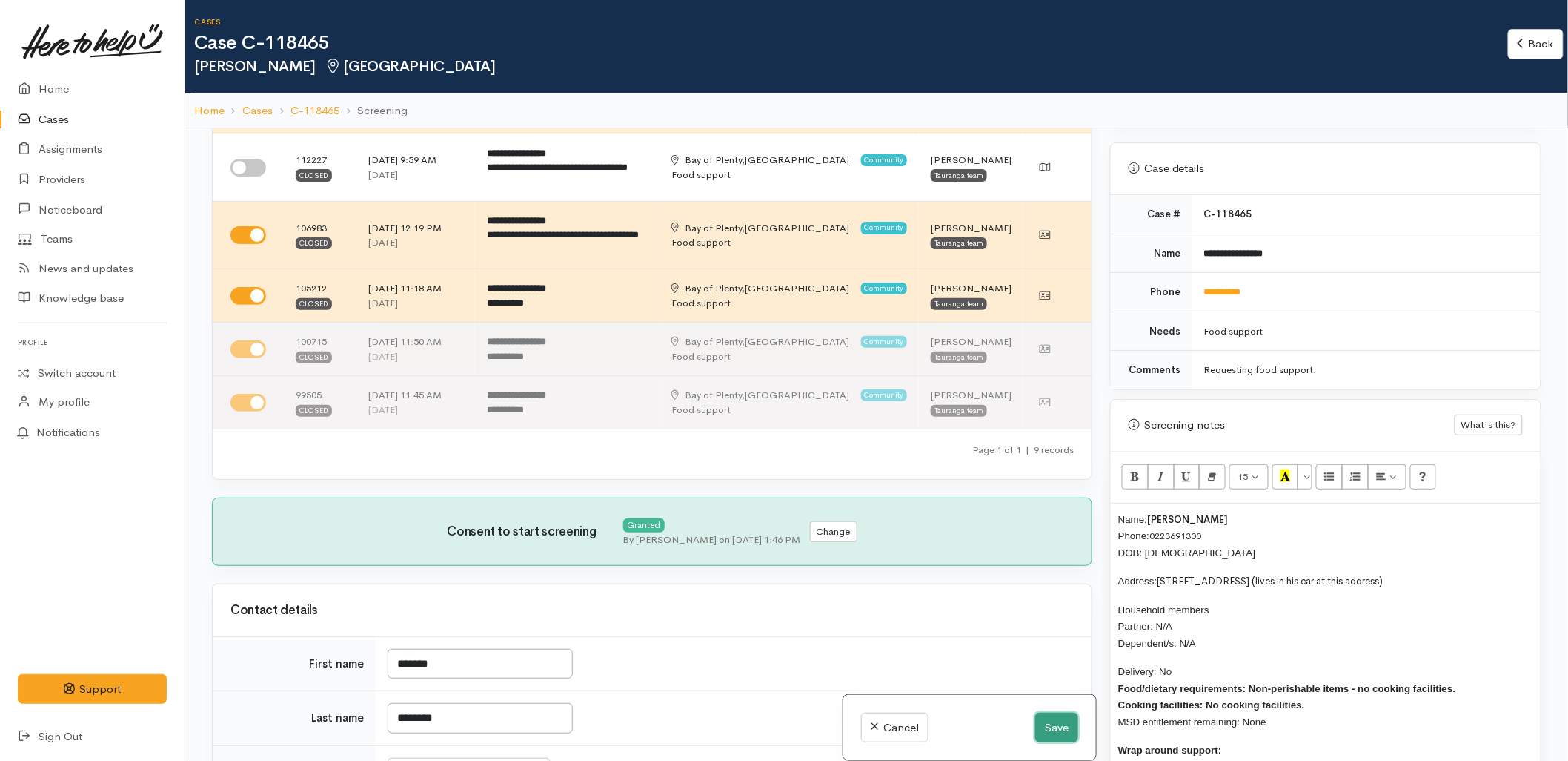
click at [1049, 722] on button "Save" at bounding box center [1056, 728] width 43 height 31
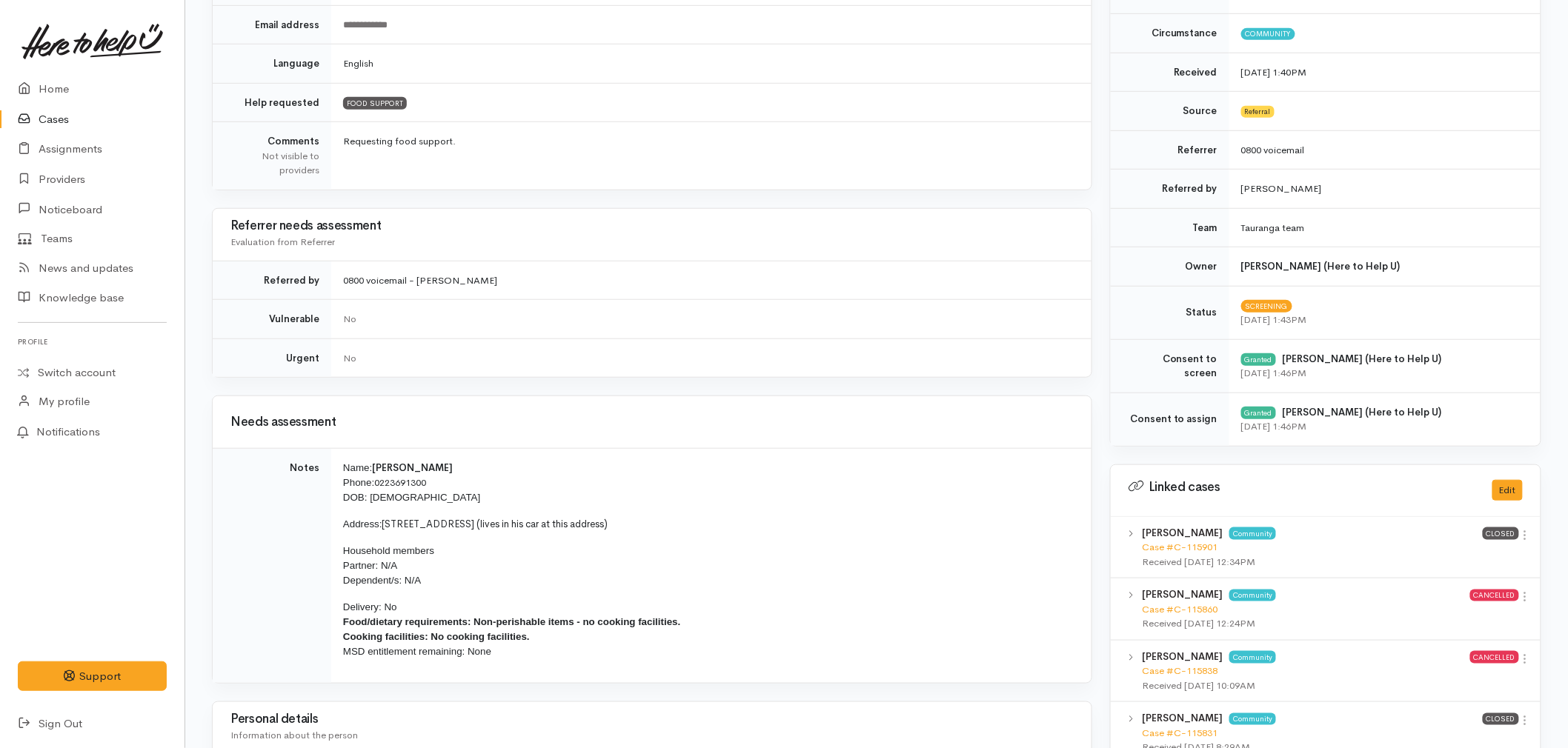
scroll to position [412, 0]
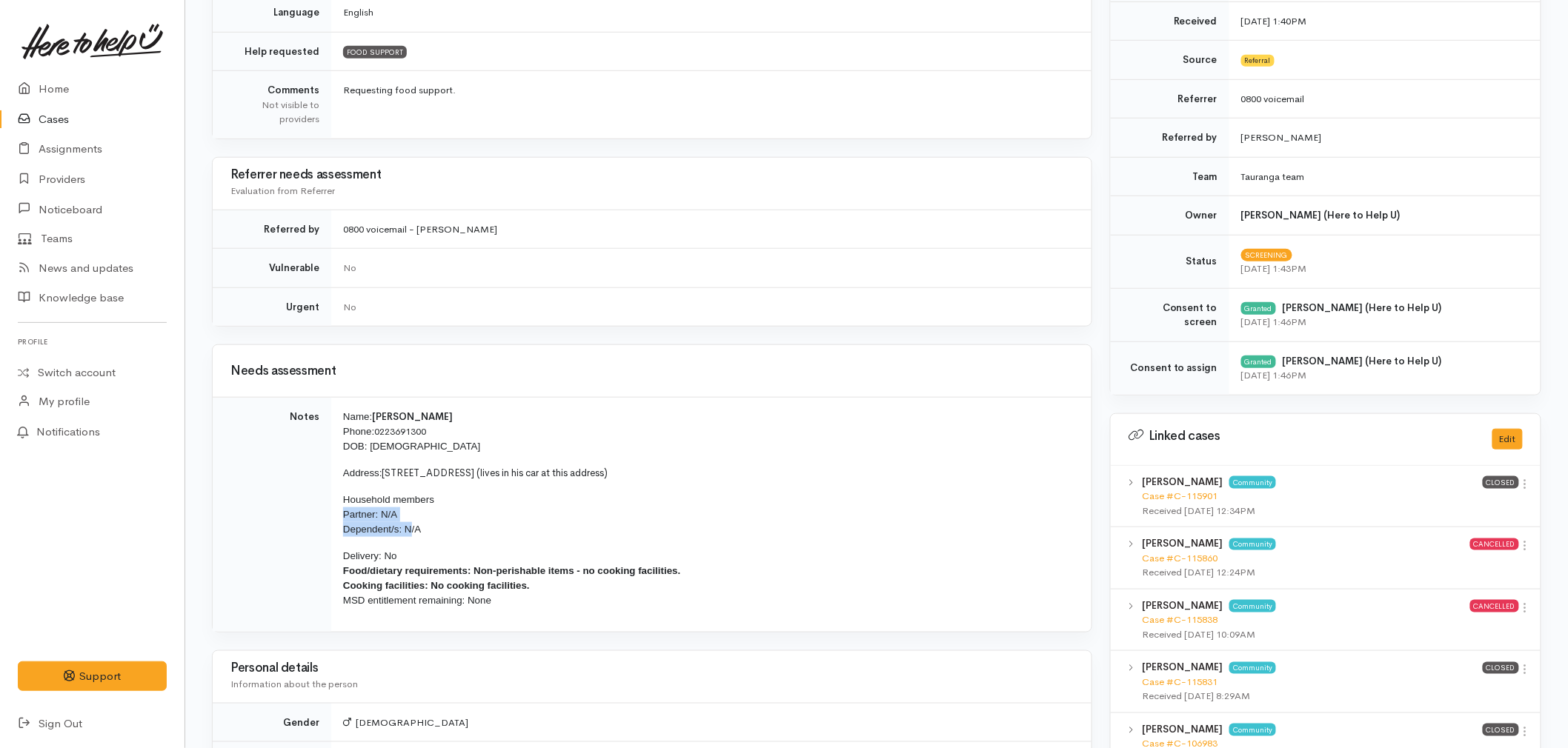
click at [412, 526] on p "Household members Partner: N/A Dependent/s: N/A" at bounding box center [708, 515] width 731 height 45
click at [572, 614] on td "Name: [PERSON_NAME] Phone: [PHONE_NUMBER] DOB: [DEMOGRAPHIC_DATA] Address: [STR…" at bounding box center [712, 516] width 761 height 234
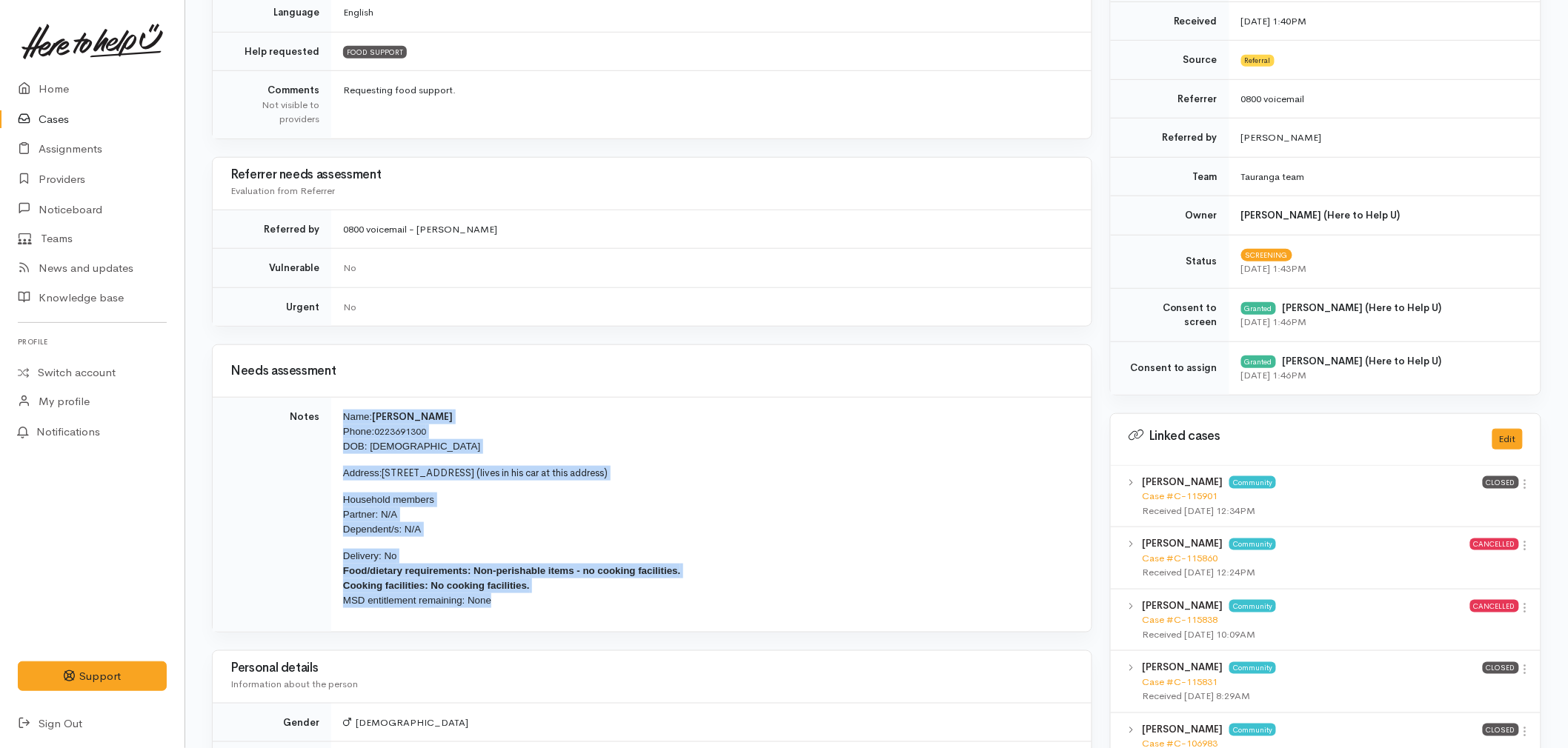
drag, startPoint x: 525, startPoint y: 609, endPoint x: 341, endPoint y: 402, distance: 277.0
click at [341, 402] on td "Name: [PERSON_NAME] Phone: [PHONE_NUMBER] DOB: [DEMOGRAPHIC_DATA] Address: [STR…" at bounding box center [712, 516] width 761 height 234
copy td "Name: [PERSON_NAME] Phone: [PHONE_NUMBER] DOB: [DEMOGRAPHIC_DATA] Address: [STR…"
click at [746, 604] on p "Delivery: No Food/dietary requirements: Non-perishable items - no cooking facil…" at bounding box center [708, 578] width 731 height 59
click at [699, 403] on td "Name: [PERSON_NAME] Phone: [PHONE_NUMBER] DOB: [DEMOGRAPHIC_DATA] Address: [STR…" at bounding box center [712, 516] width 761 height 234
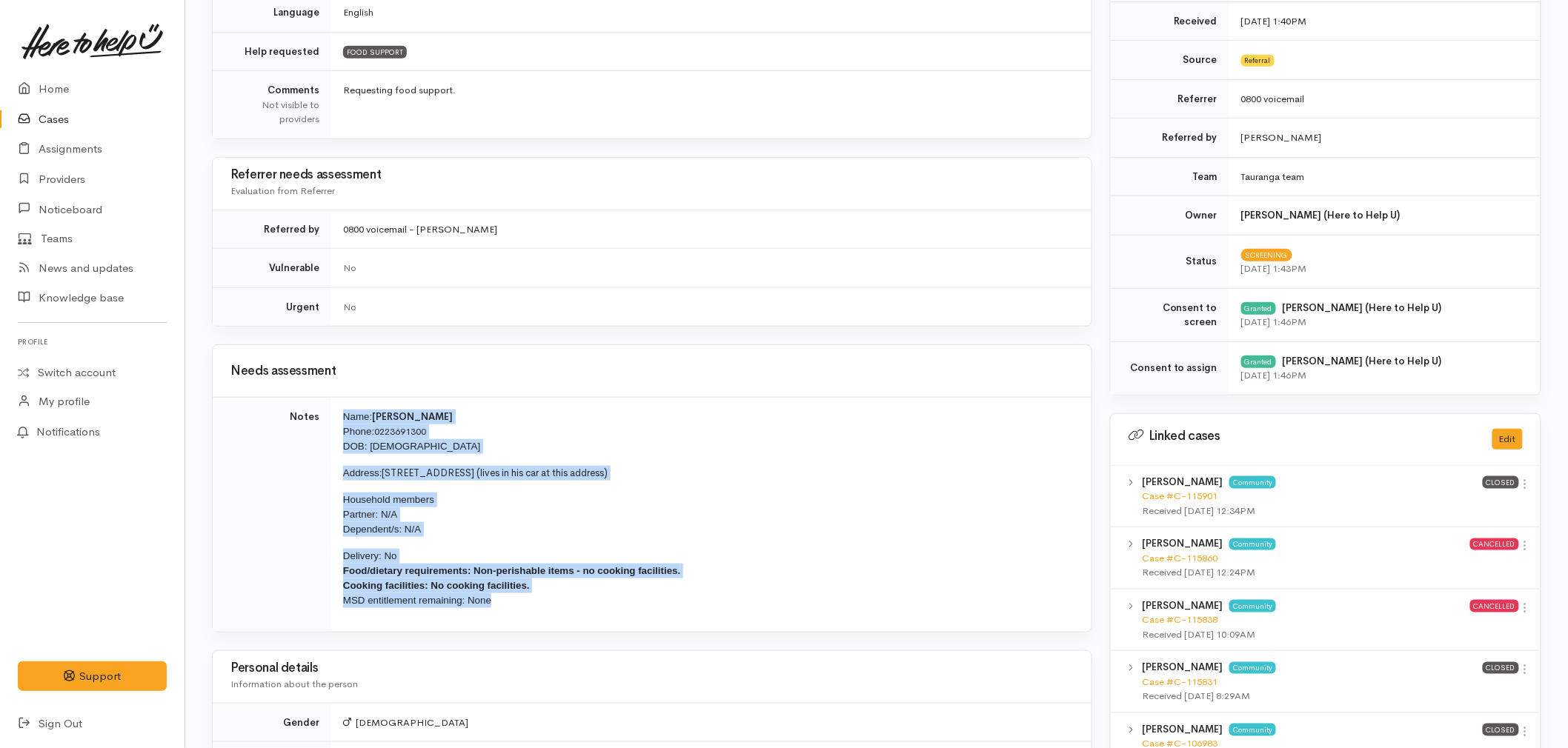
drag, startPoint x: 534, startPoint y: 610, endPoint x: 331, endPoint y: 418, distance: 279.4
click at [332, 418] on td "Name: [PERSON_NAME] Phone: [PHONE_NUMBER] DOB: [DEMOGRAPHIC_DATA] Address: [STR…" at bounding box center [712, 516] width 761 height 234
copy td "Name: [PERSON_NAME] Phone: [PHONE_NUMBER] DOB: [DEMOGRAPHIC_DATA] Address: [STR…"
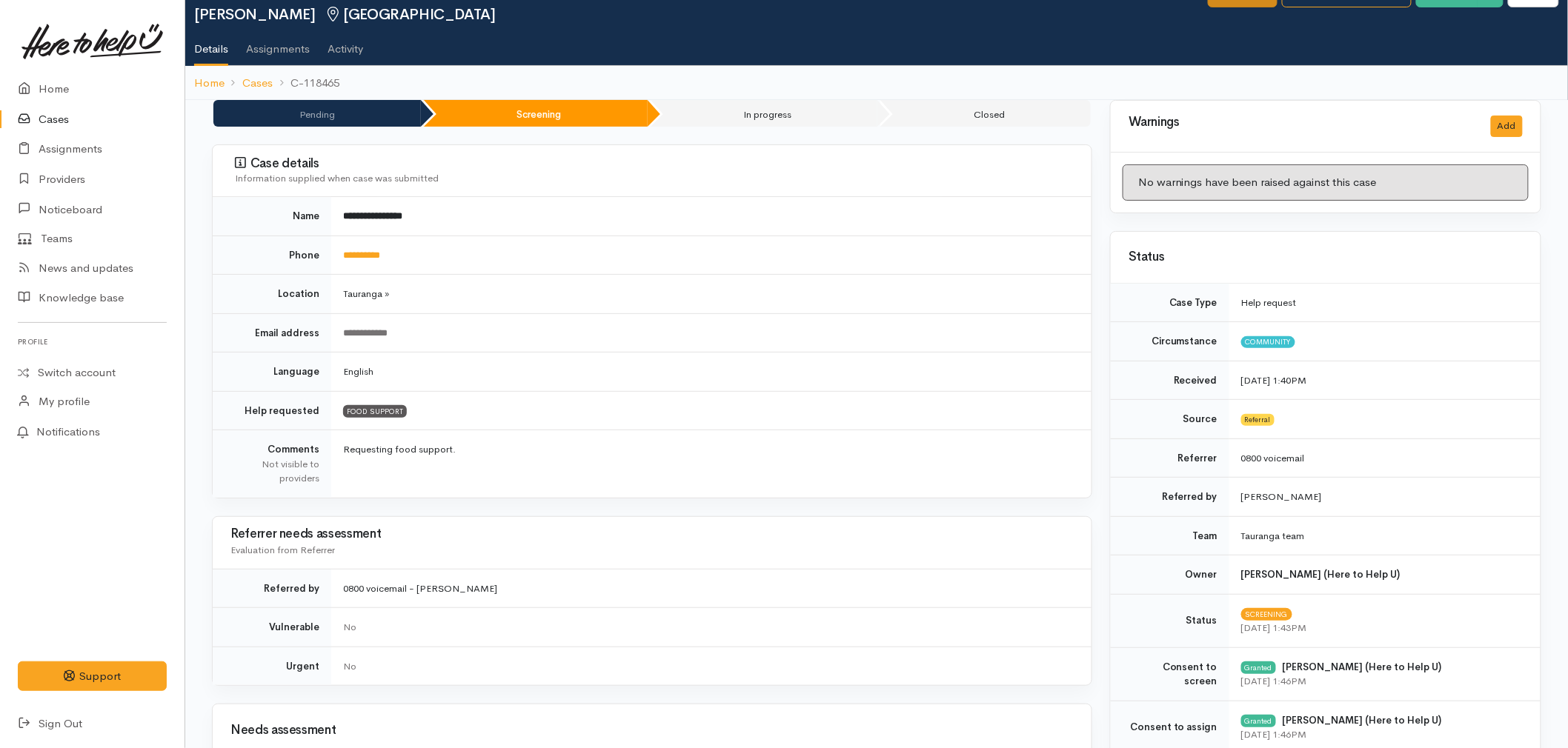
scroll to position [0, 0]
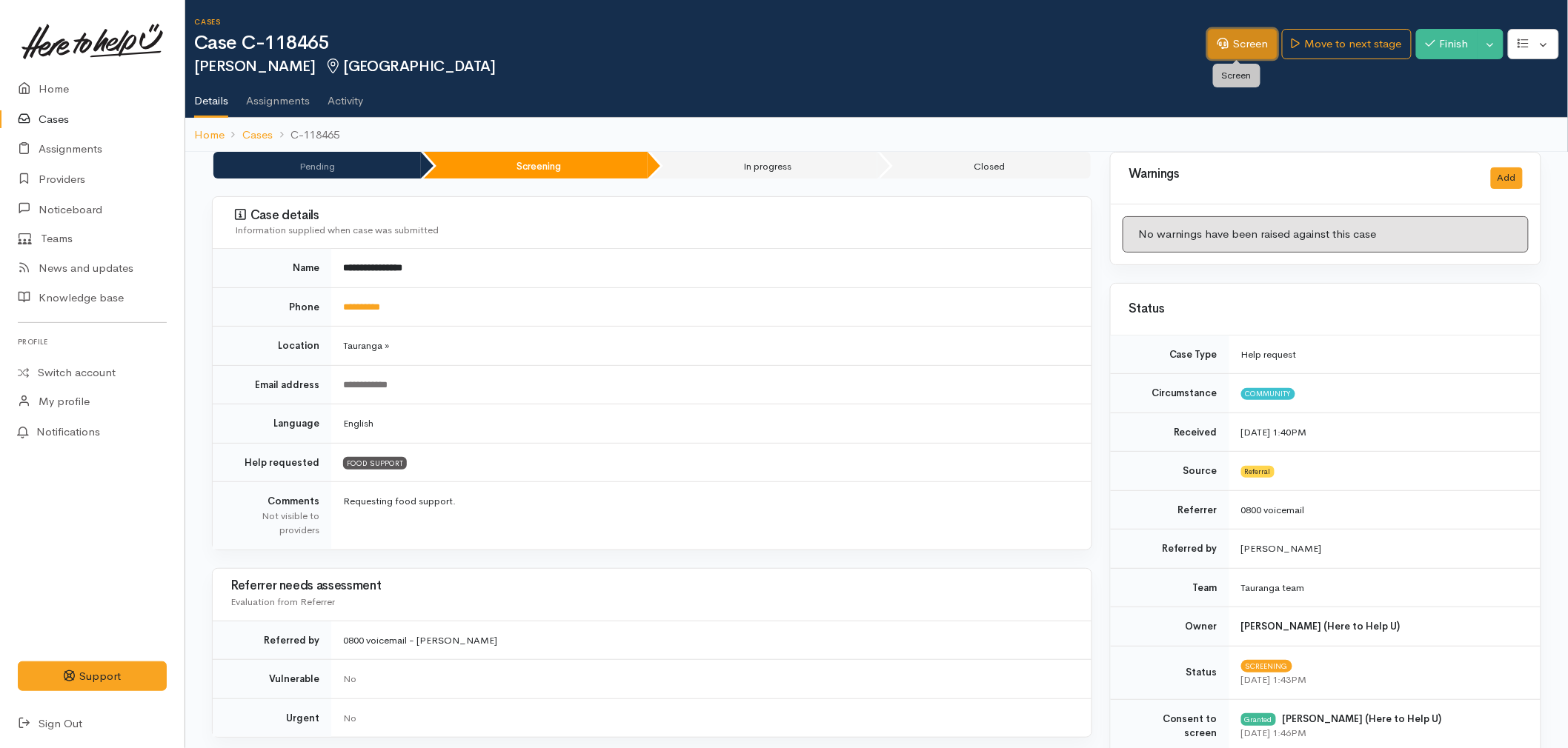
click at [1241, 39] on link "Screen" at bounding box center [1243, 44] width 70 height 30
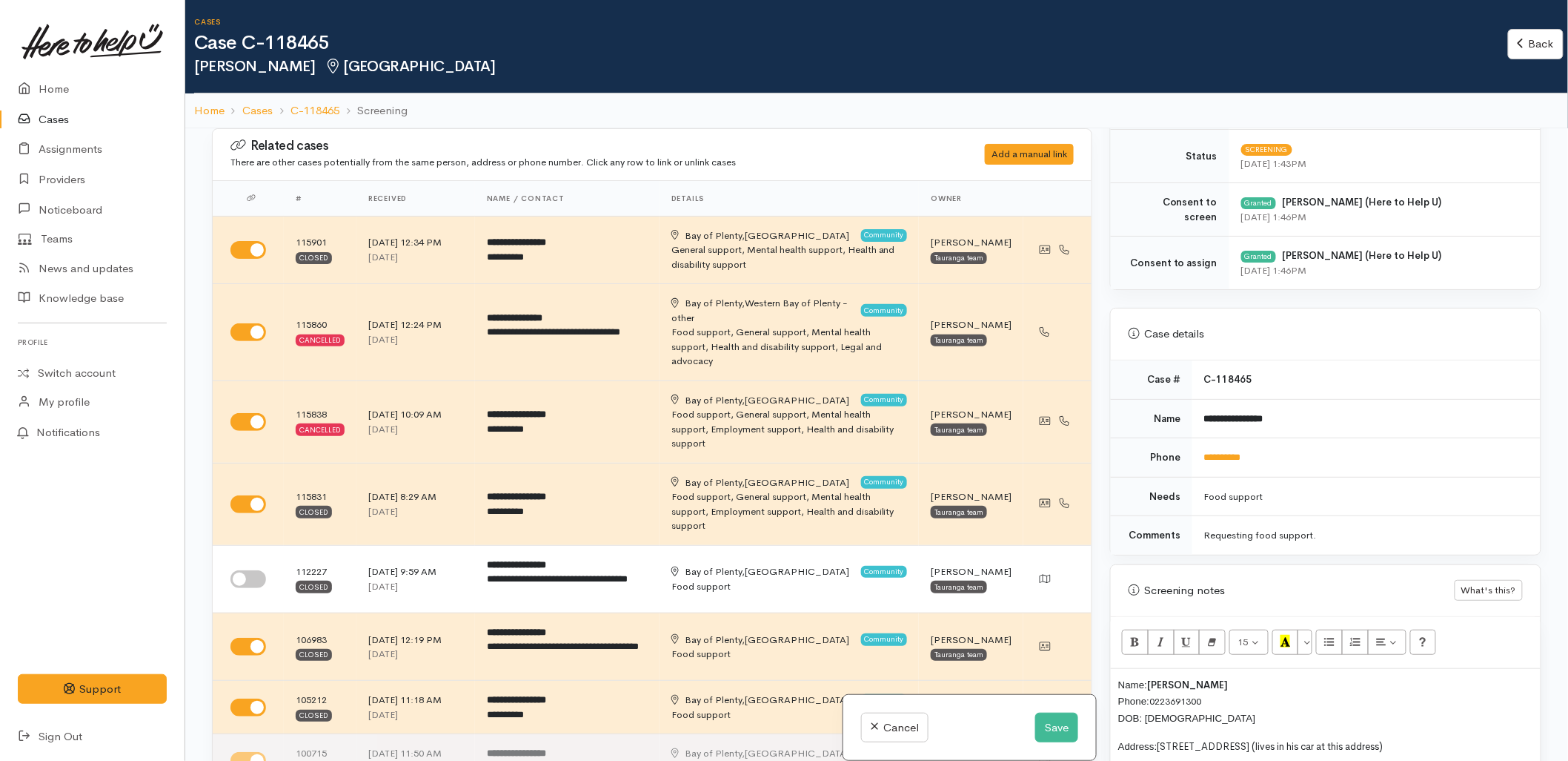
scroll to position [576, 0]
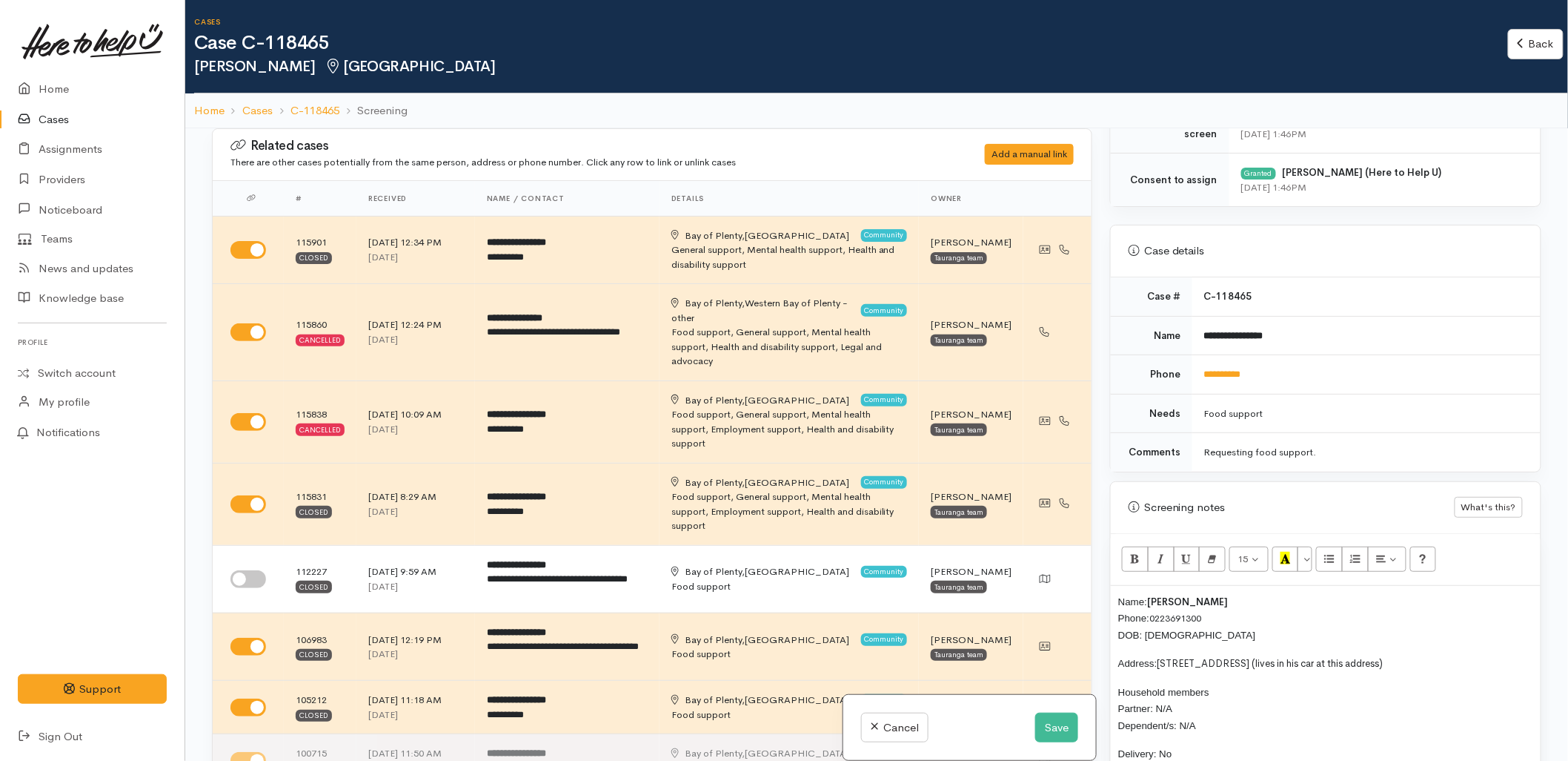
click at [1111, 602] on div "Name: Richard Thompson Phone: 0223691300 DOB: 16/10/1984 Address: 42A Brookfiel…" at bounding box center [1326, 745] width 430 height 319
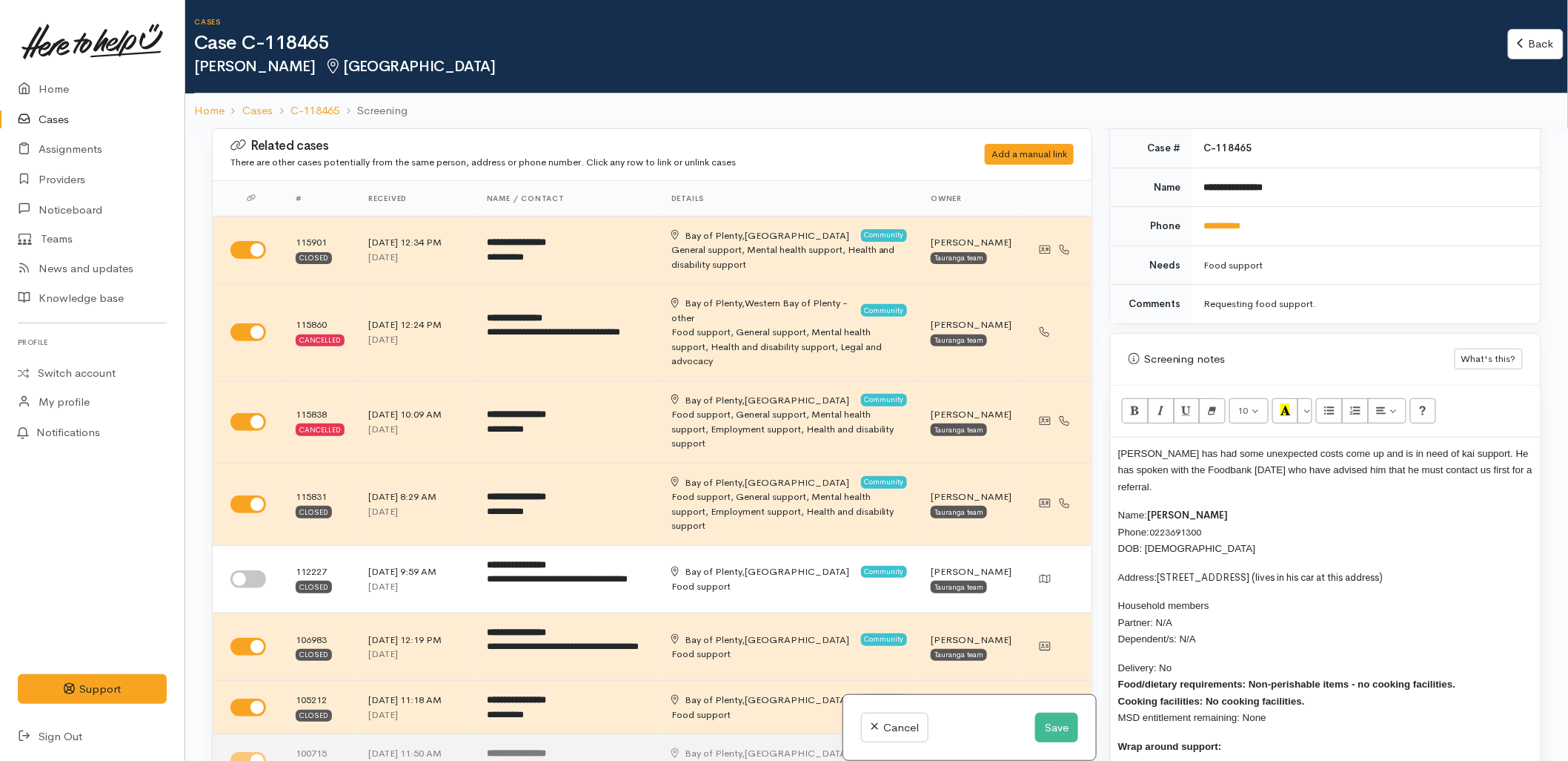
scroll to position [906, 0]
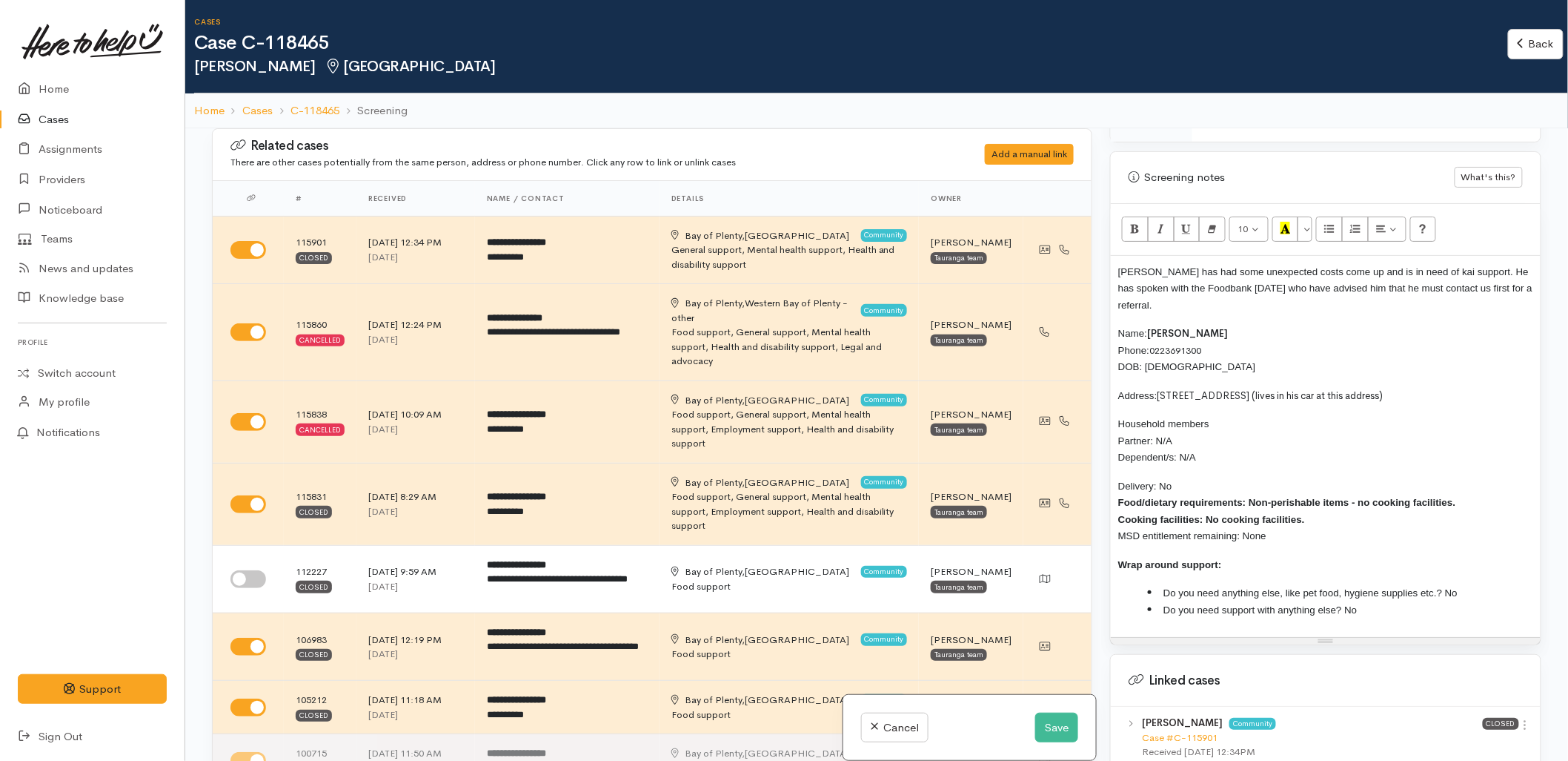
drag, startPoint x: 1327, startPoint y: 524, endPoint x: 1119, endPoint y: 336, distance: 280.4
click at [1119, 336] on div "Richard has had some unexpected costs come up and is in need of kai support. He…" at bounding box center [1326, 446] width 430 height 381
copy div "Name: Richard Thompson Phone: 0223691300 DOB: 16/10/1984 Address: 42A Brookfiel…"
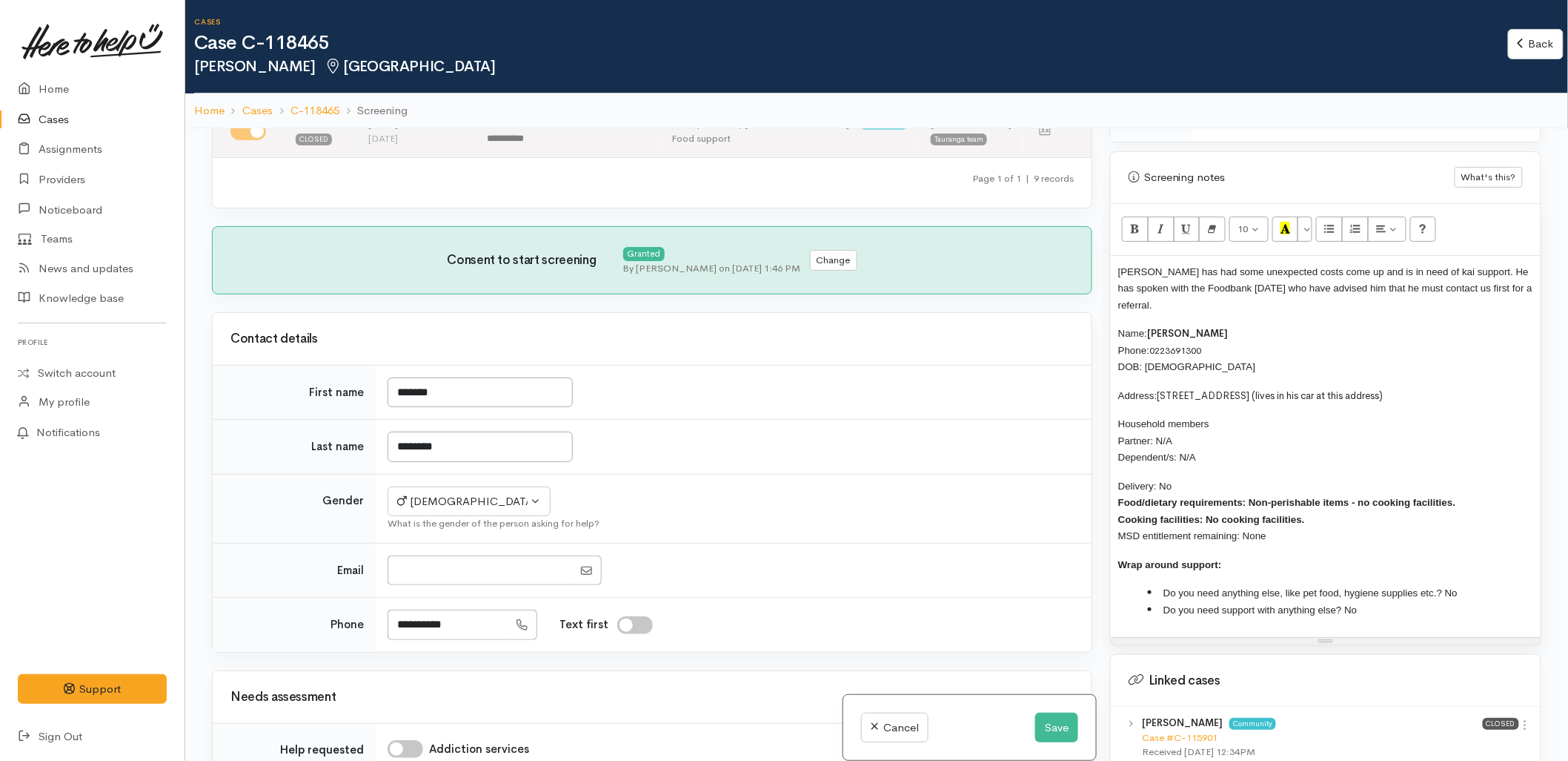
scroll to position [742, 0]
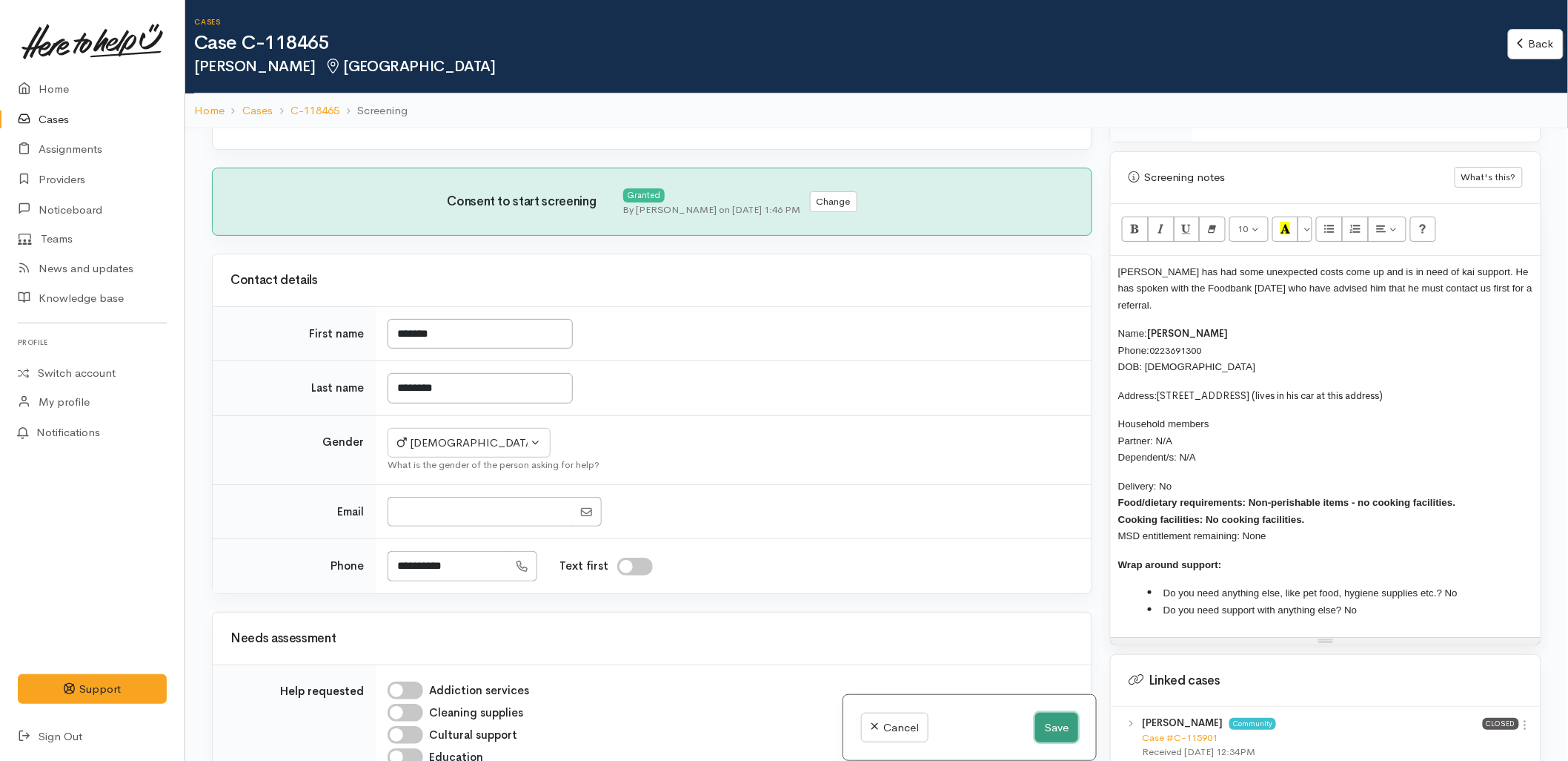
click at [1049, 727] on button "Save" at bounding box center [1056, 728] width 43 height 31
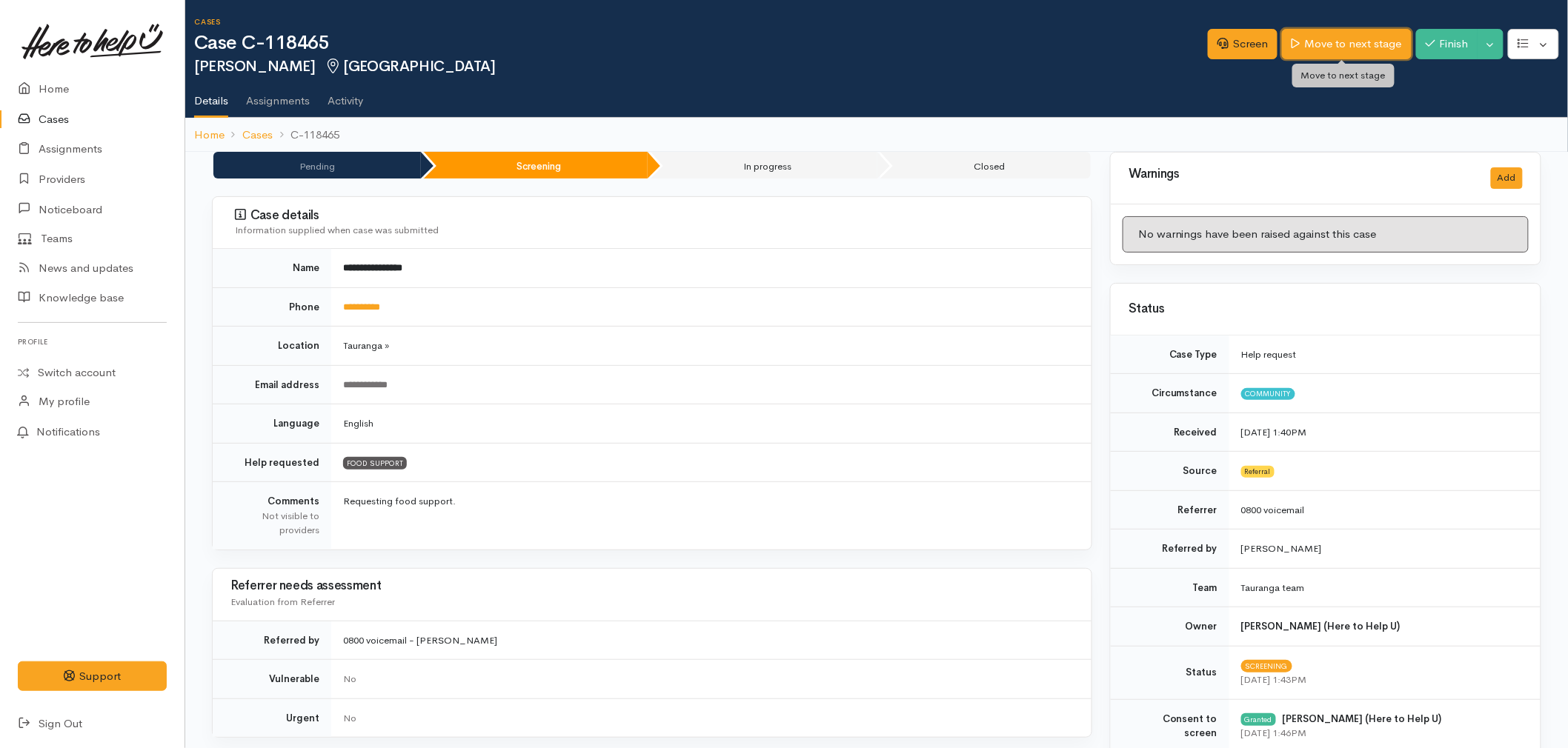
click at [1332, 45] on link "Move to next stage" at bounding box center [1346, 44] width 129 height 30
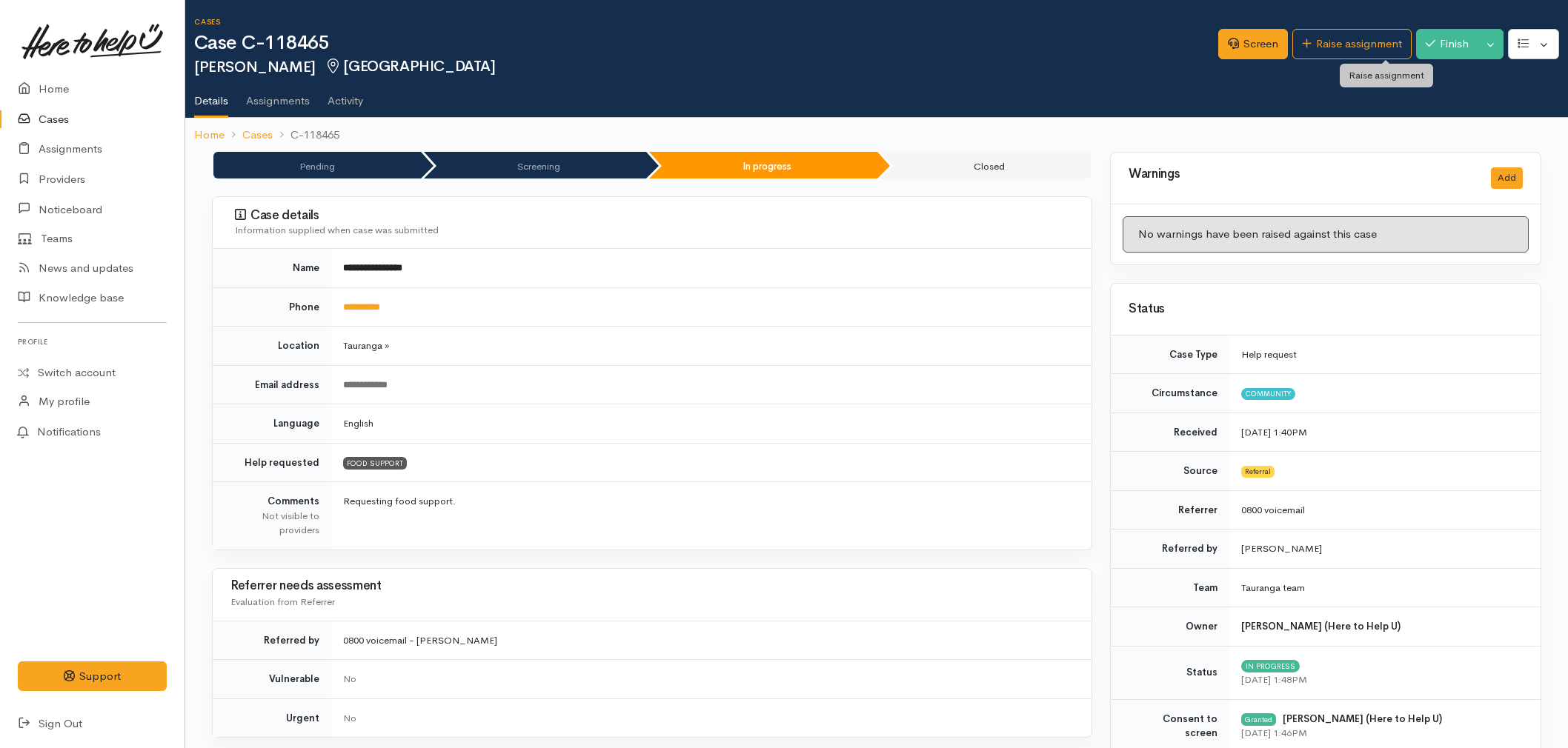
click at [1332, 45] on link "Raise assignment" at bounding box center [1352, 44] width 119 height 30
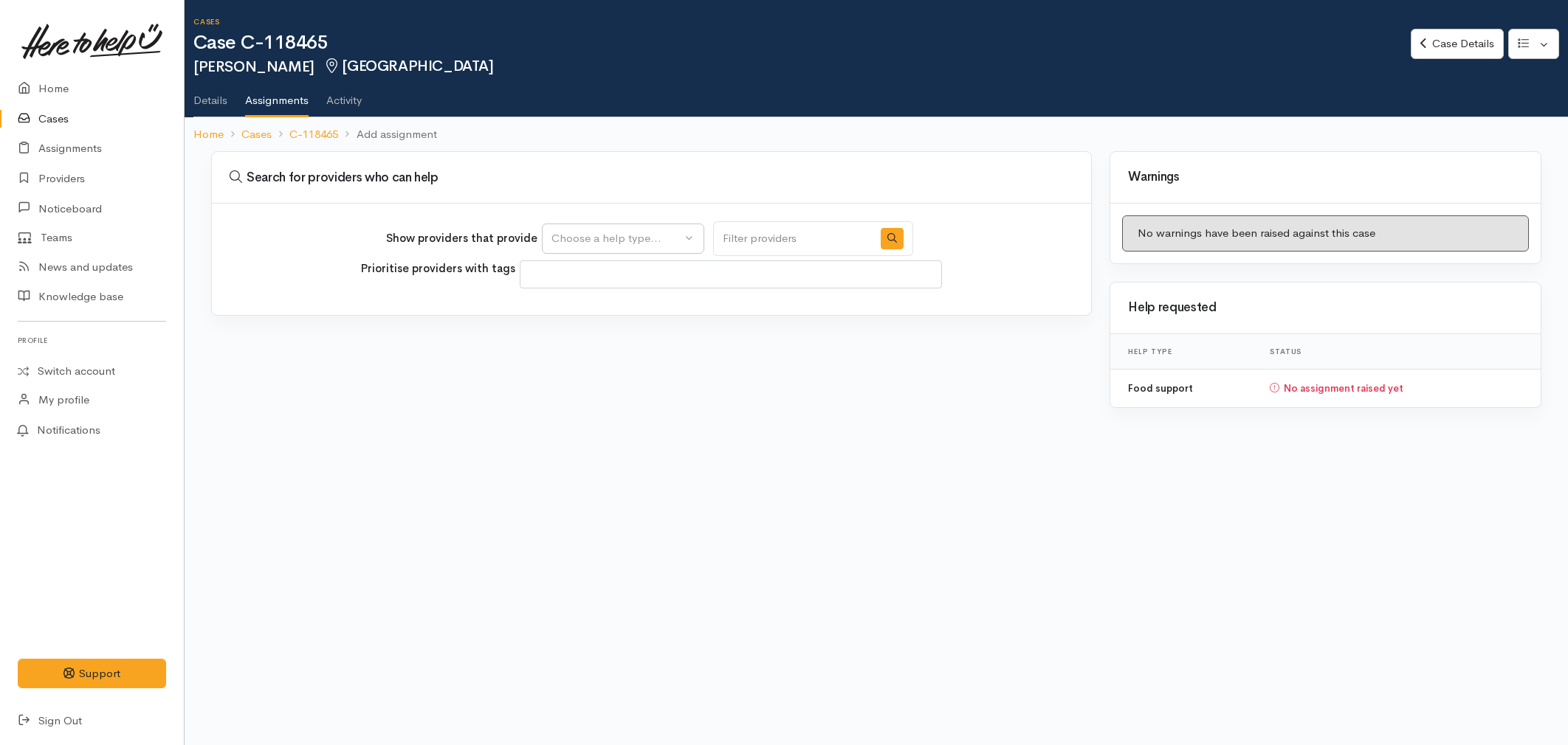
select select
click at [579, 244] on div "Choose a help type..." at bounding box center [616, 239] width 130 height 17
click at [562, 310] on link "Food support" at bounding box center [624, 308] width 161 height 23
select select "3"
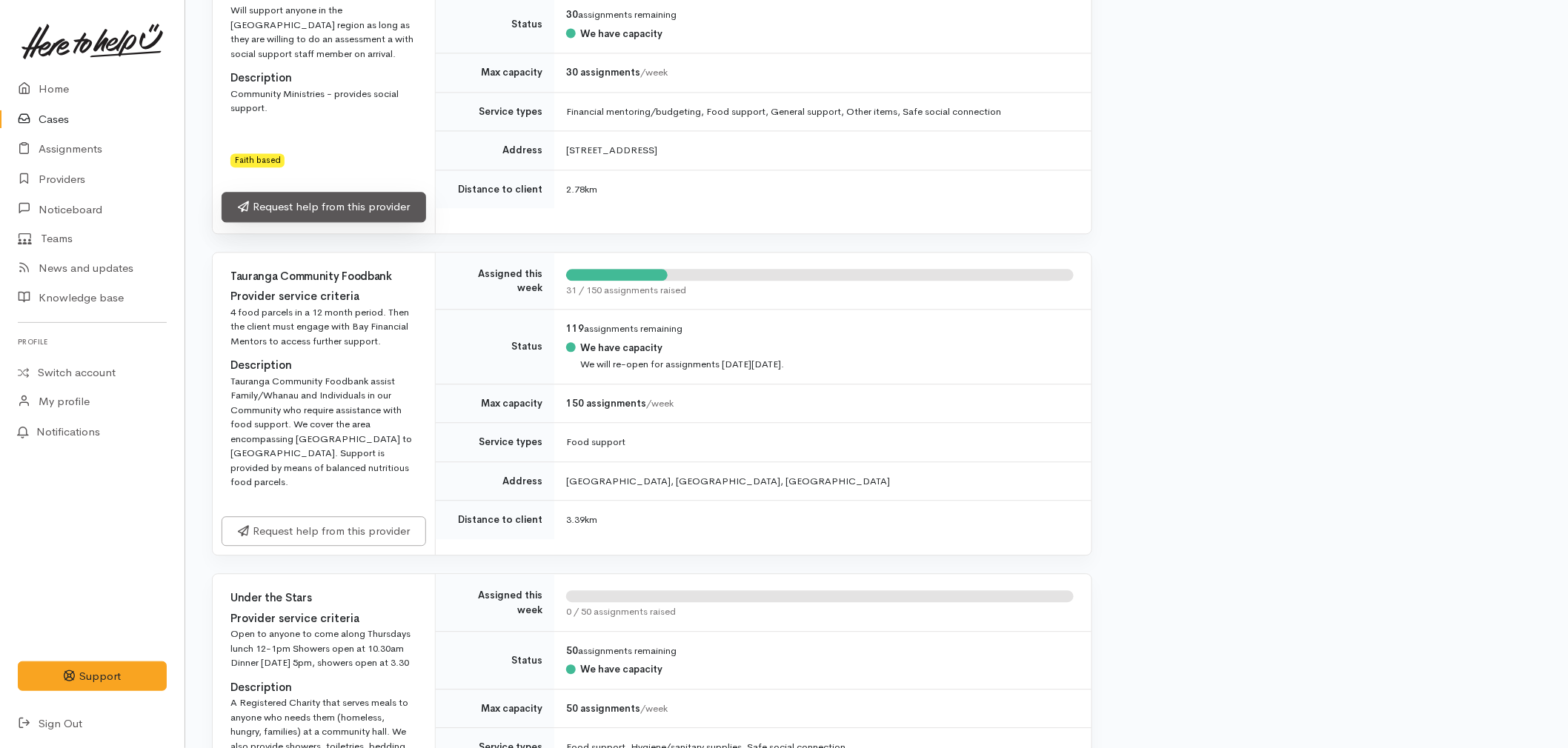
scroll to position [1317, 0]
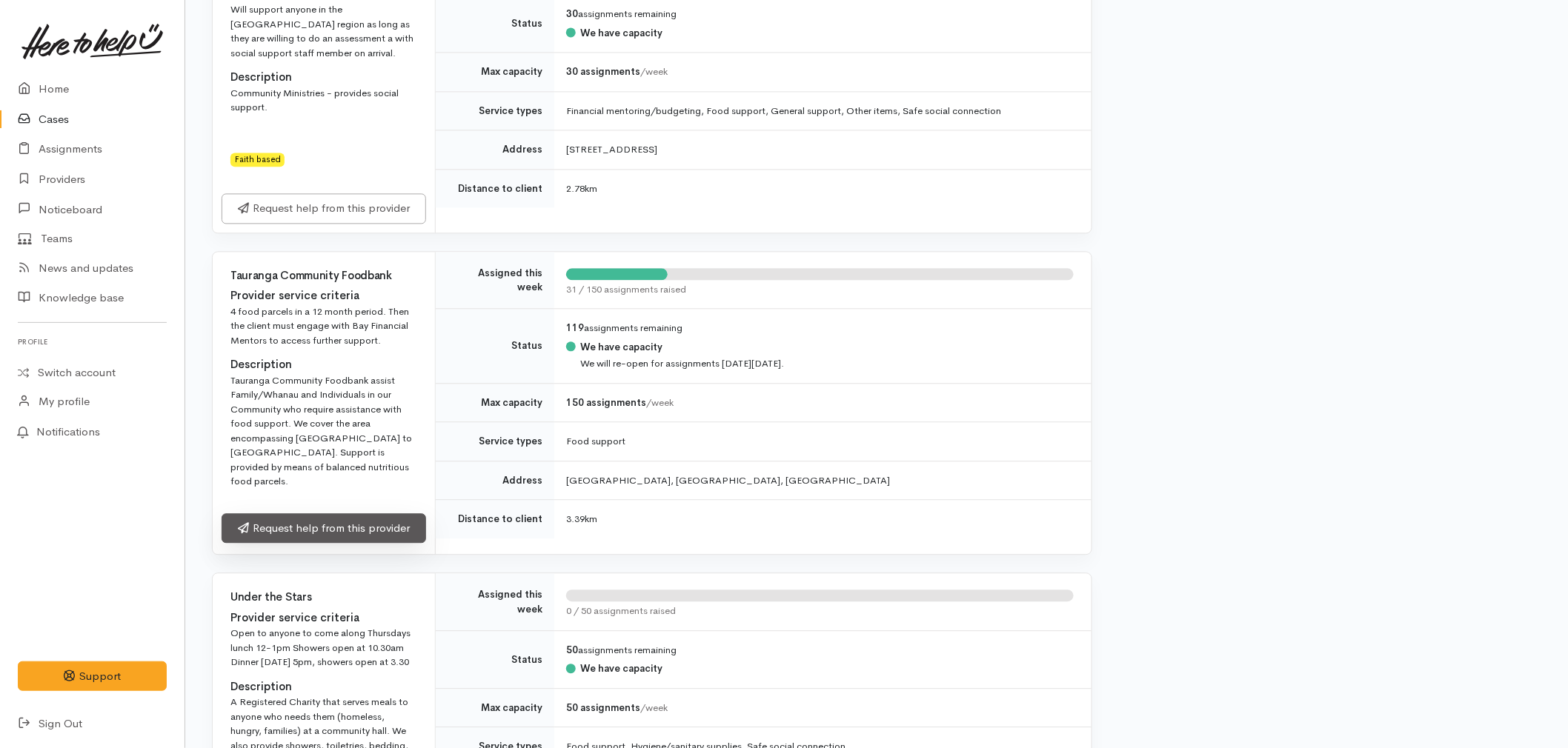
click at [356, 514] on link "Request help from this provider" at bounding box center [324, 529] width 205 height 30
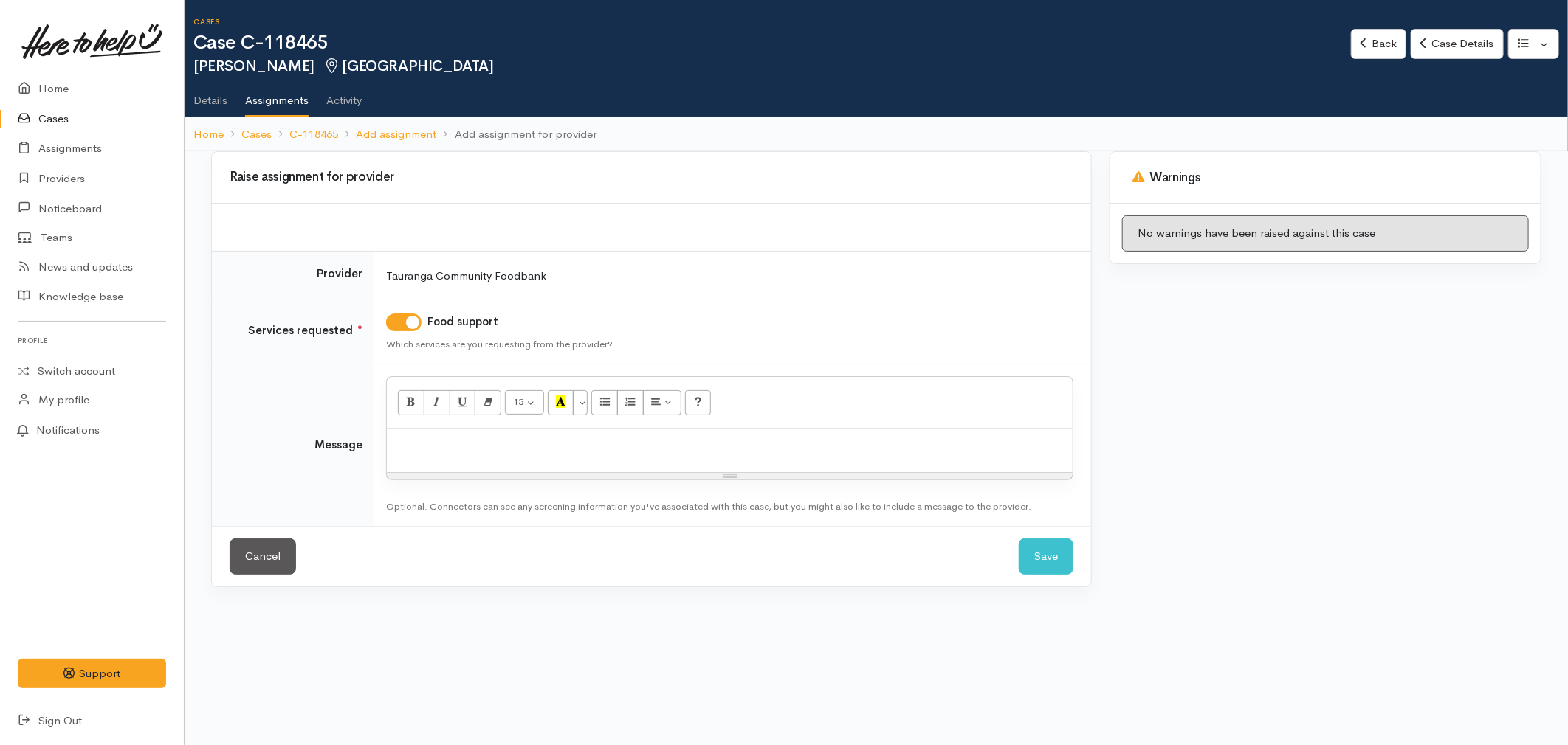
click at [549, 466] on div at bounding box center [729, 451] width 685 height 44
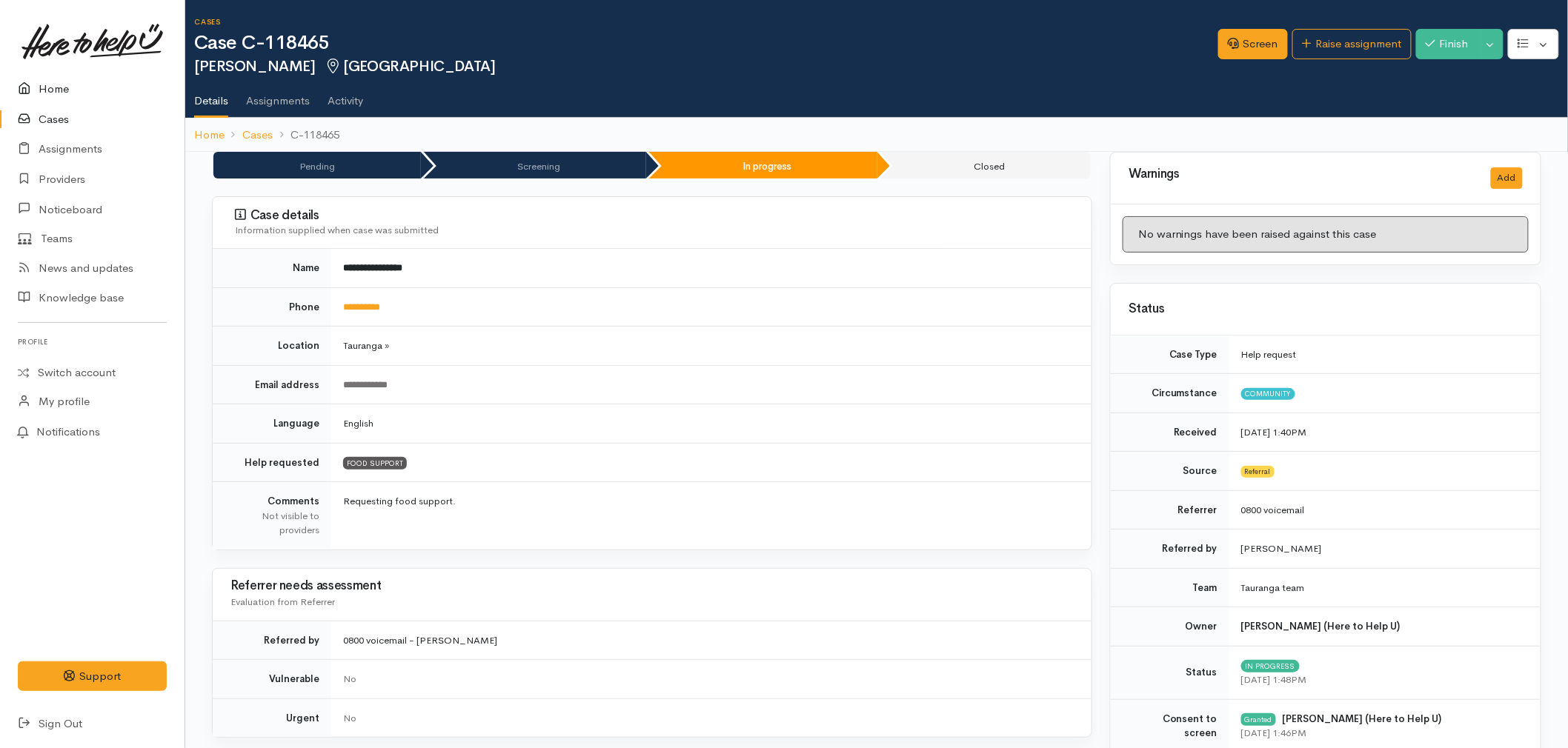
click at [54, 91] on link "Home" at bounding box center [92, 90] width 185 height 30
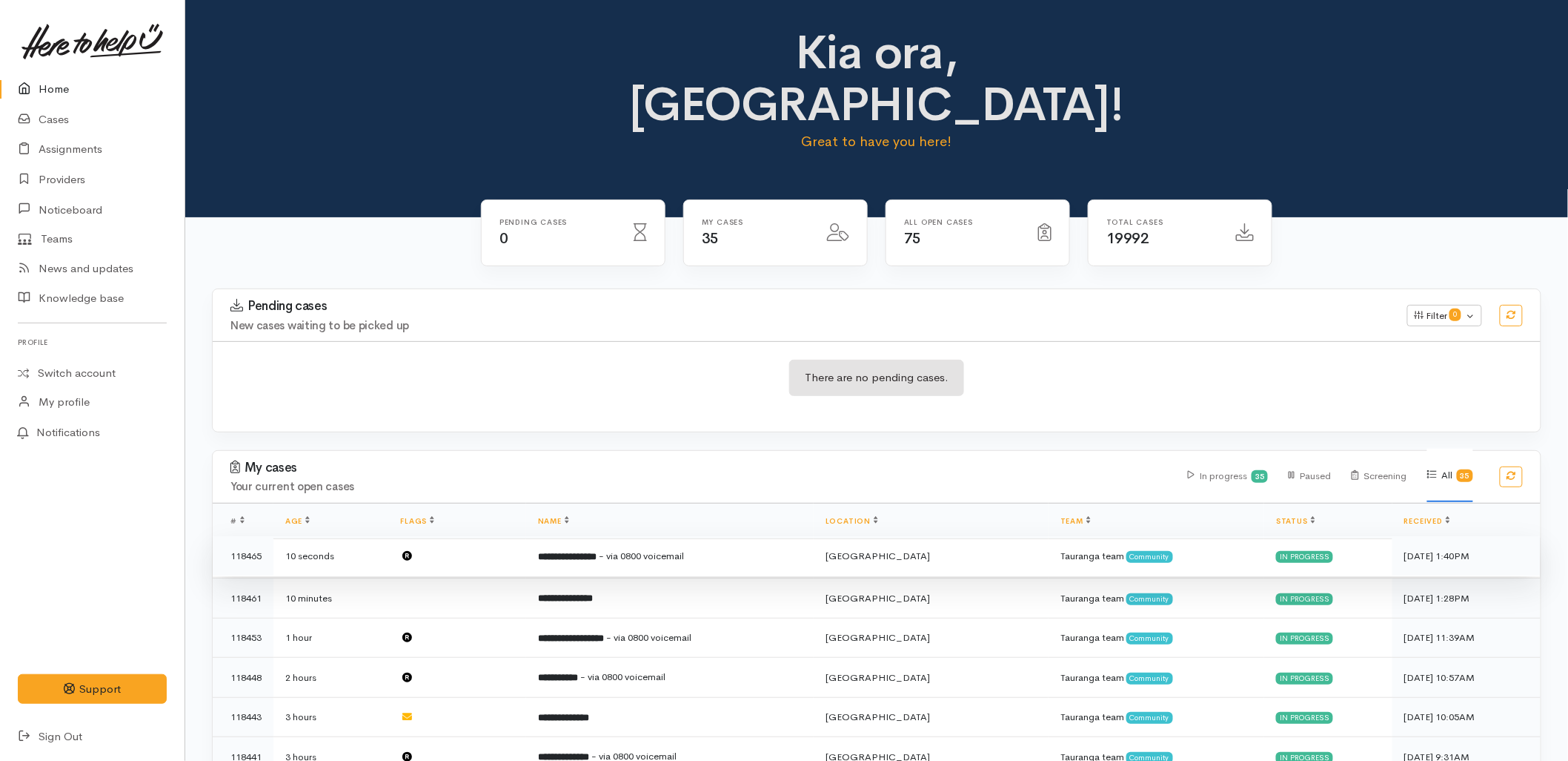
click at [664, 549] on span "- via 0800 voicemail" at bounding box center [641, 555] width 85 height 12
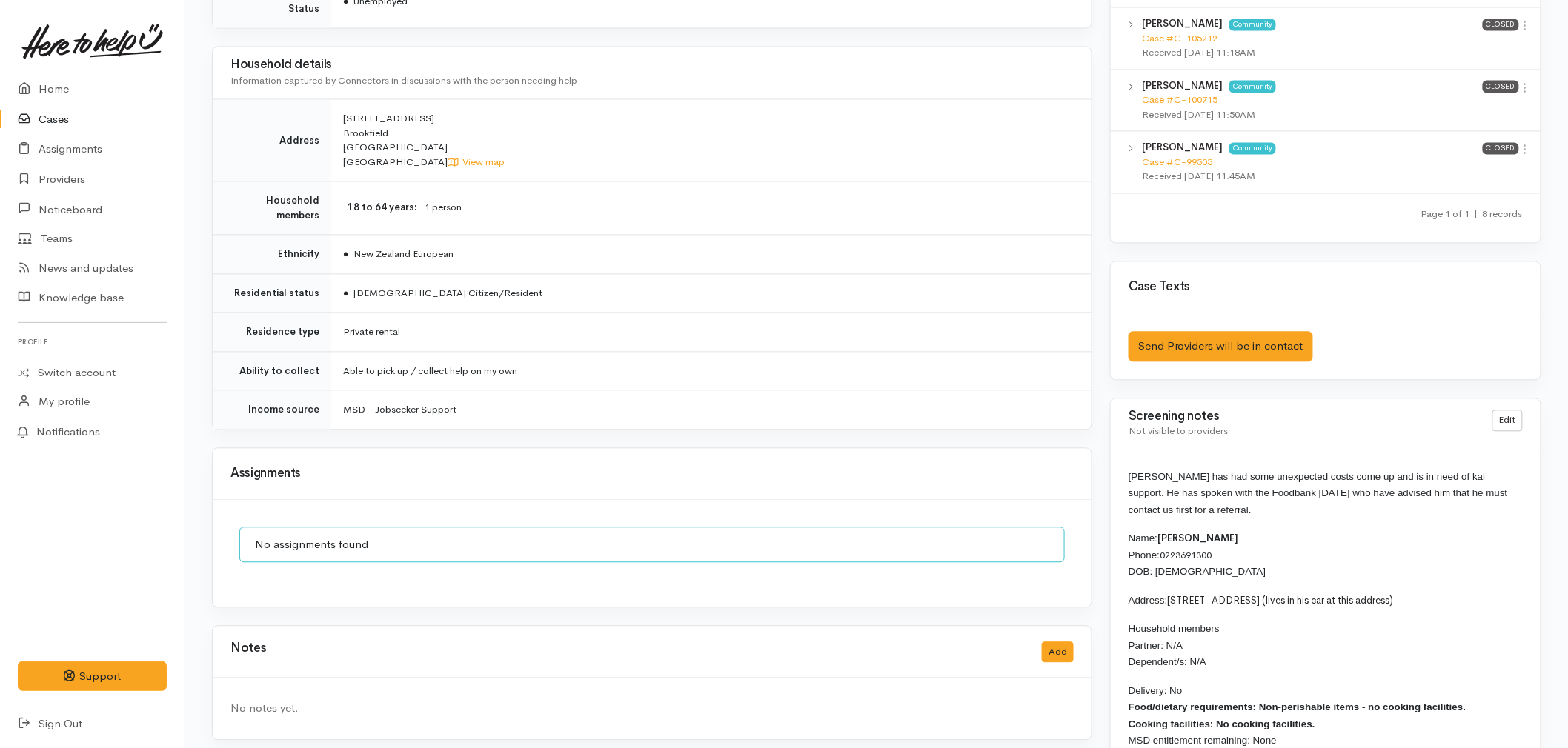
scroll to position [1235, 0]
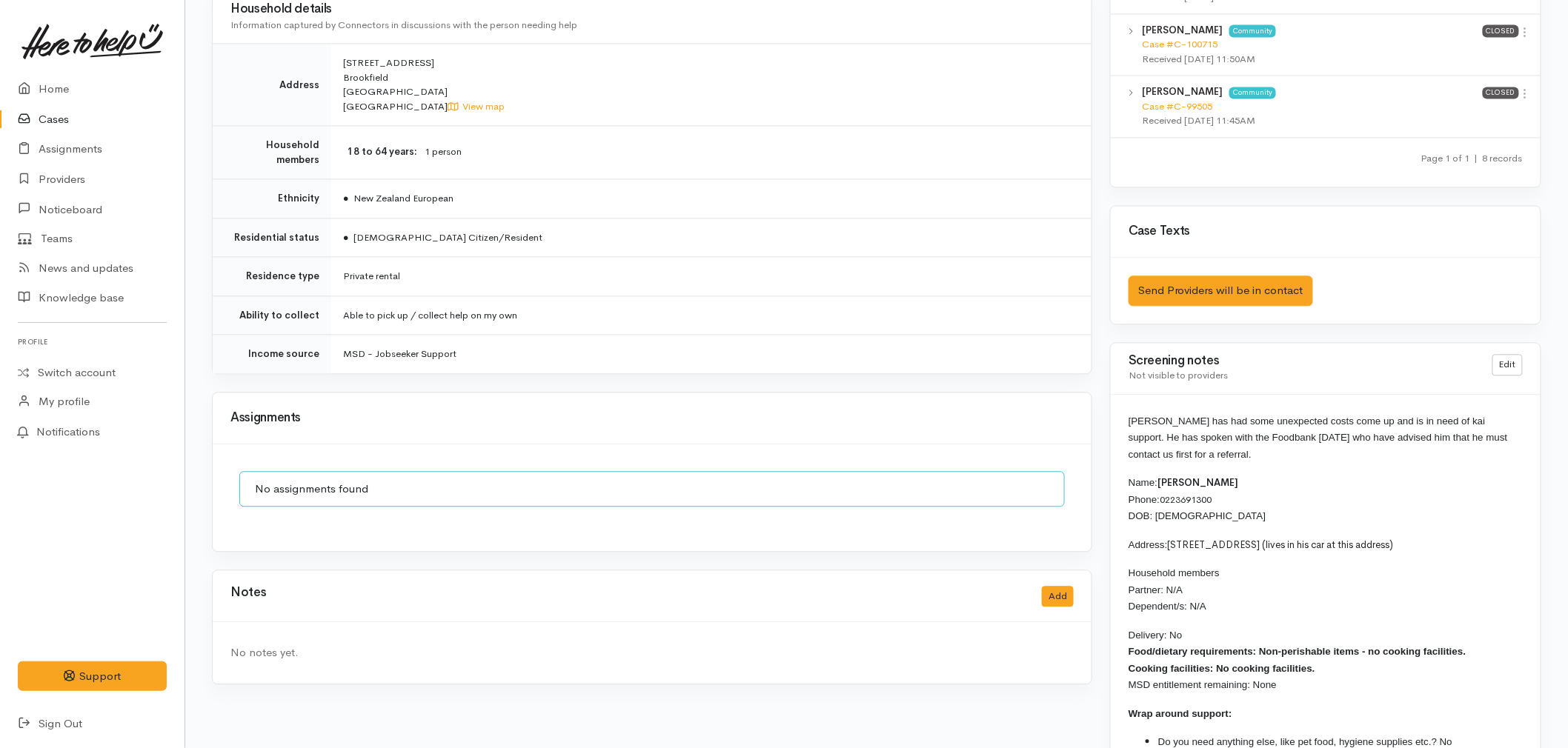
drag, startPoint x: 1325, startPoint y: 672, endPoint x: 1115, endPoint y: 431, distance: 319.7
click at [1124, 425] on div "Richard has had some unexpected costs come up and is in need of kai support. He…" at bounding box center [1326, 596] width 430 height 402
copy div "Richard has had some unexpected costs come up and is in need of kai support. He…"
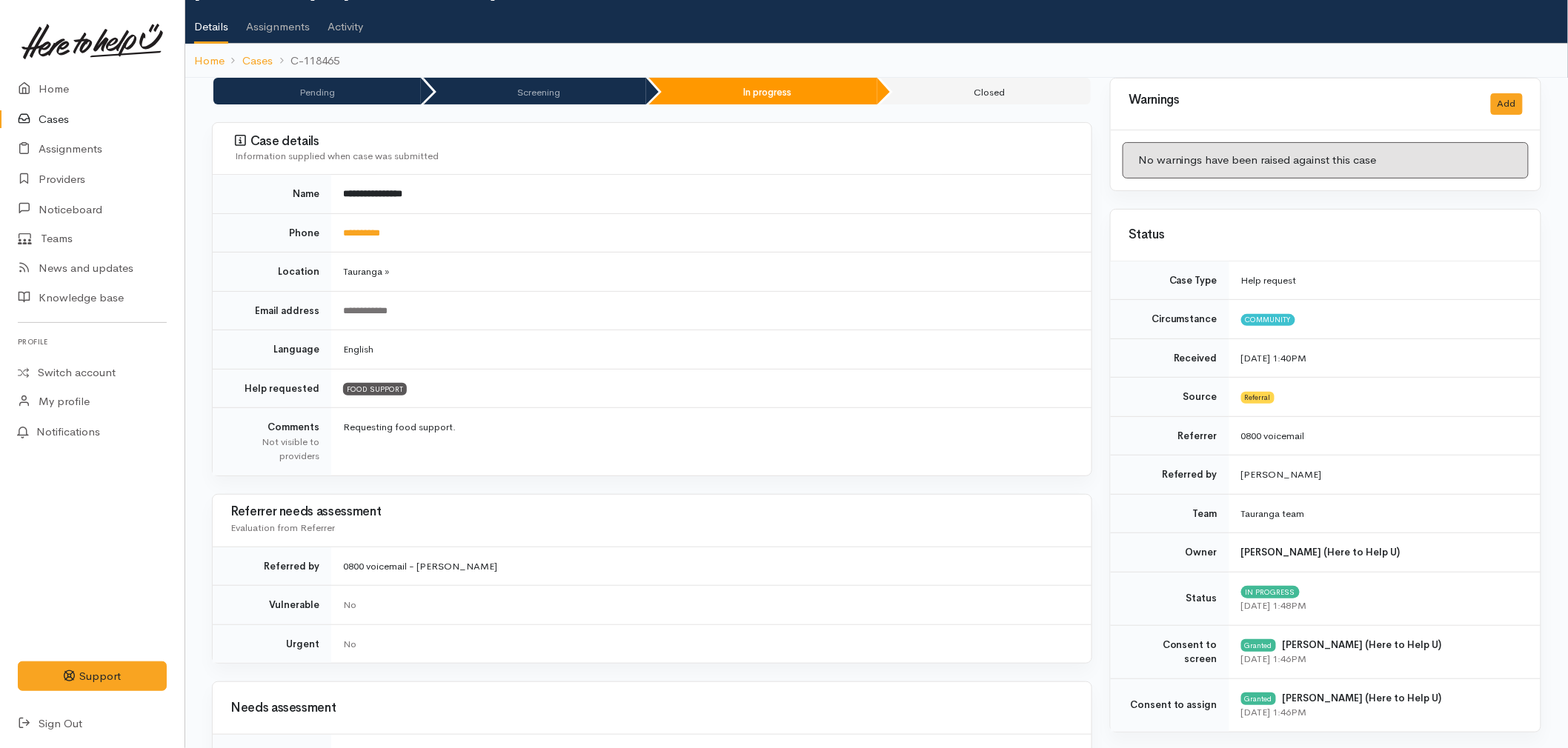
scroll to position [0, 0]
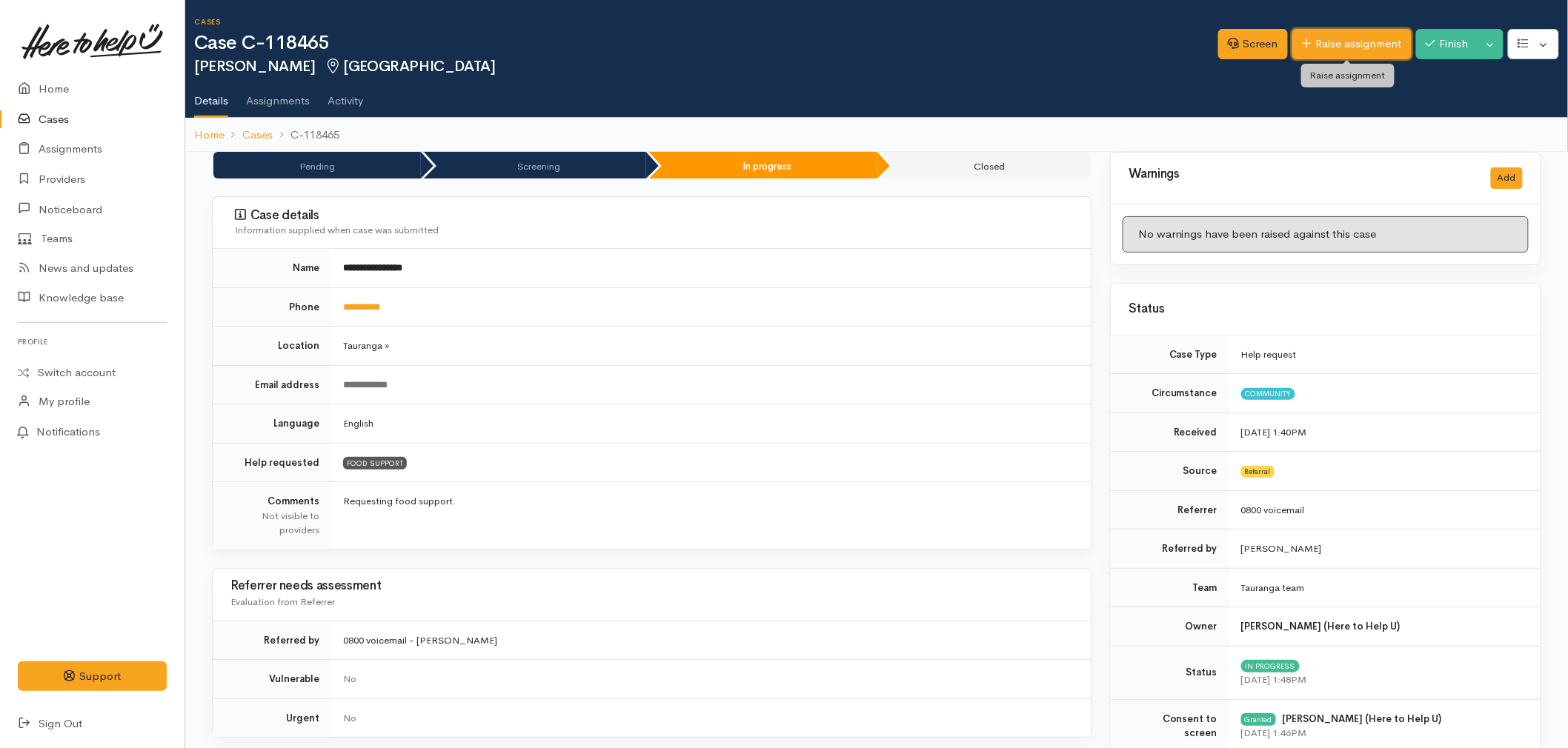
click at [1338, 38] on link "Raise assignment" at bounding box center [1352, 44] width 119 height 30
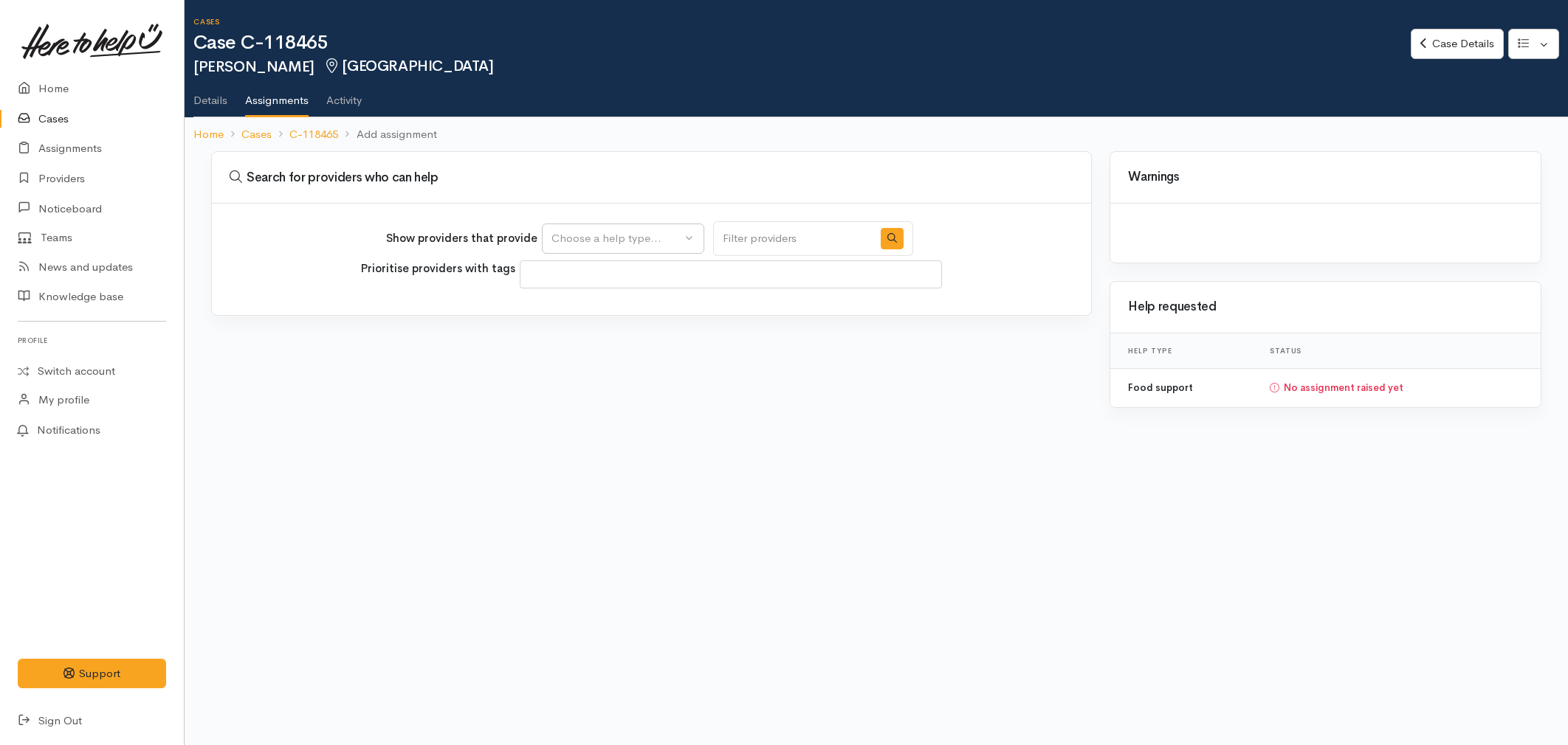
select select
click at [594, 241] on div "Choose a help type..." at bounding box center [616, 239] width 130 height 17
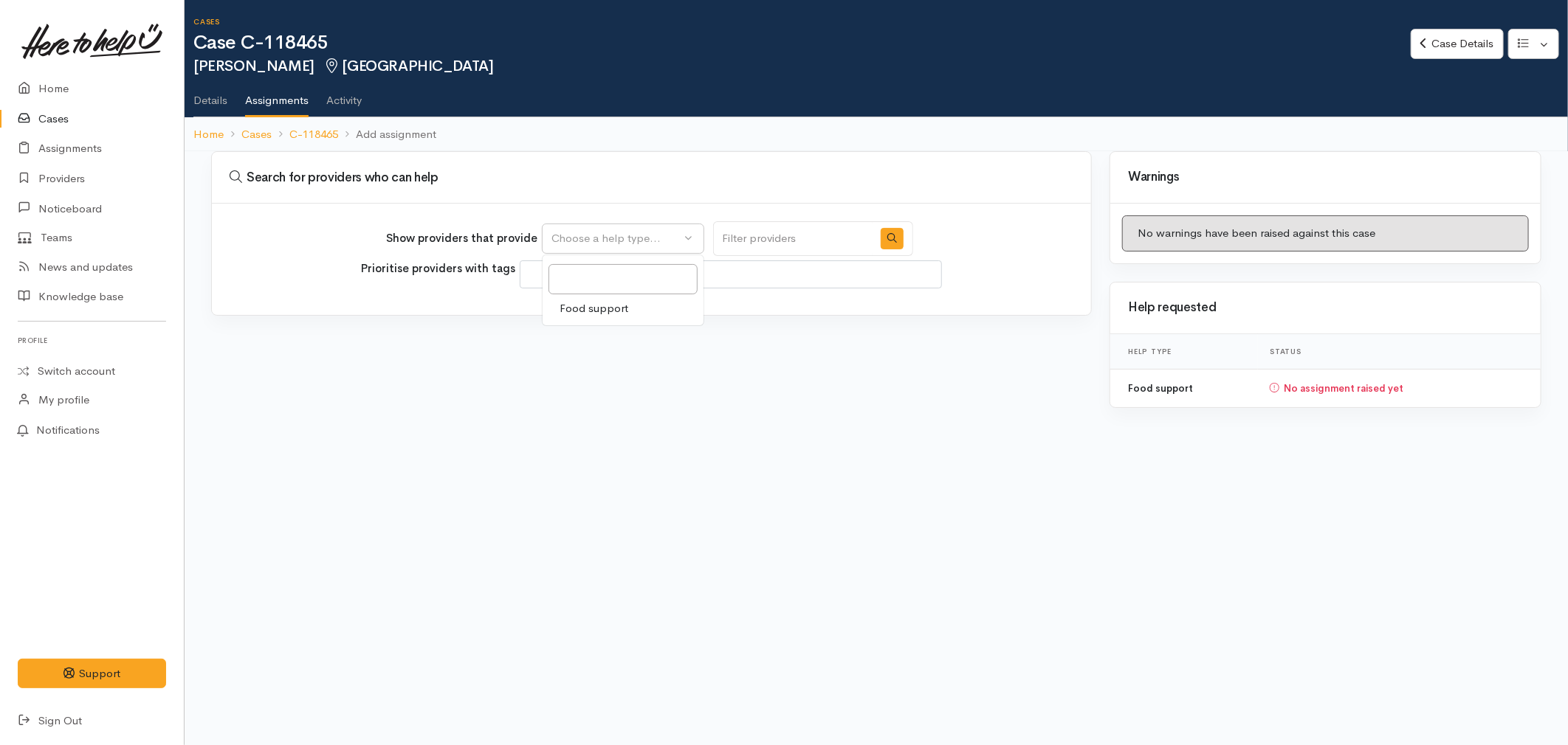
click at [594, 307] on span "Food support" at bounding box center [594, 308] width 68 height 17
select select "3"
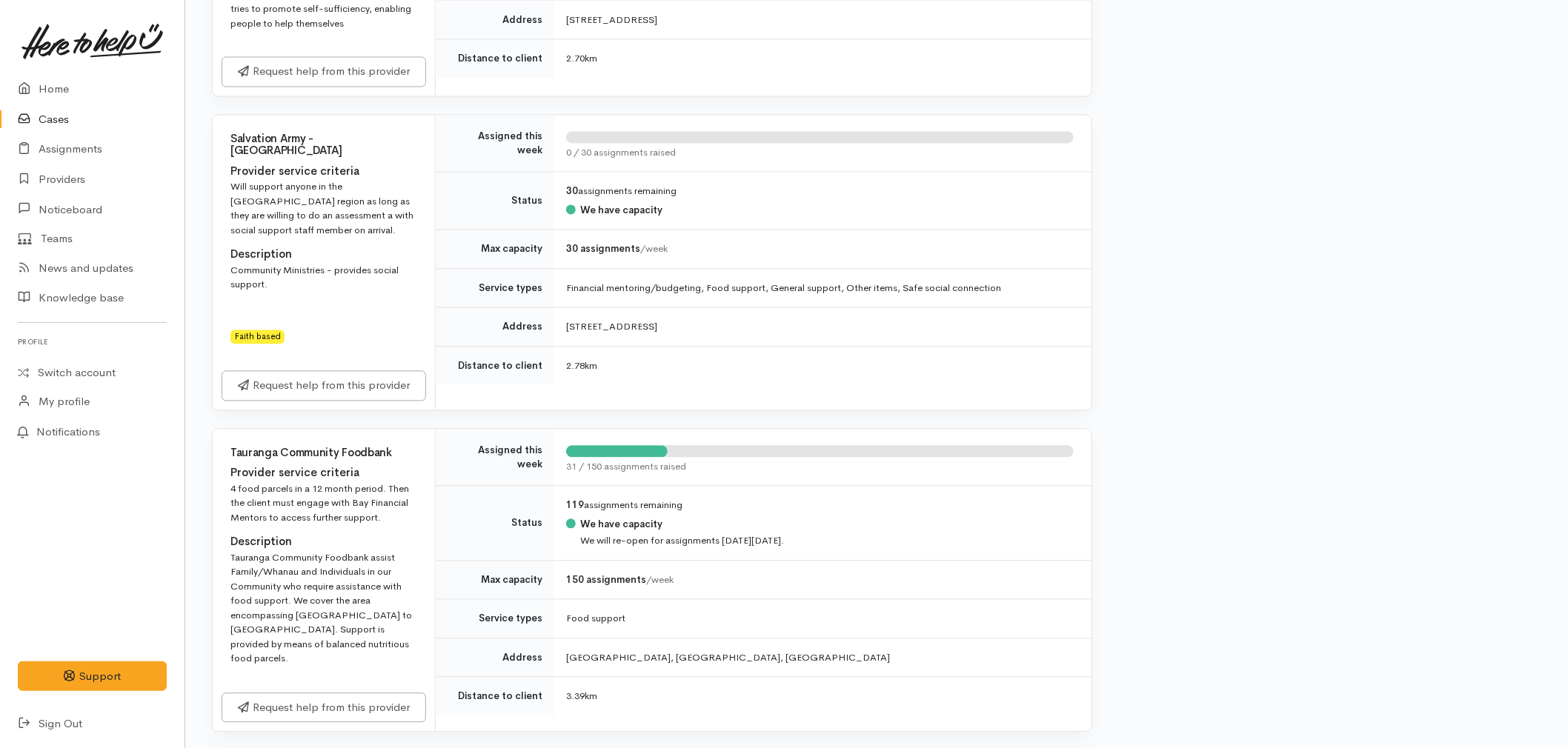
scroll to position [1152, 0]
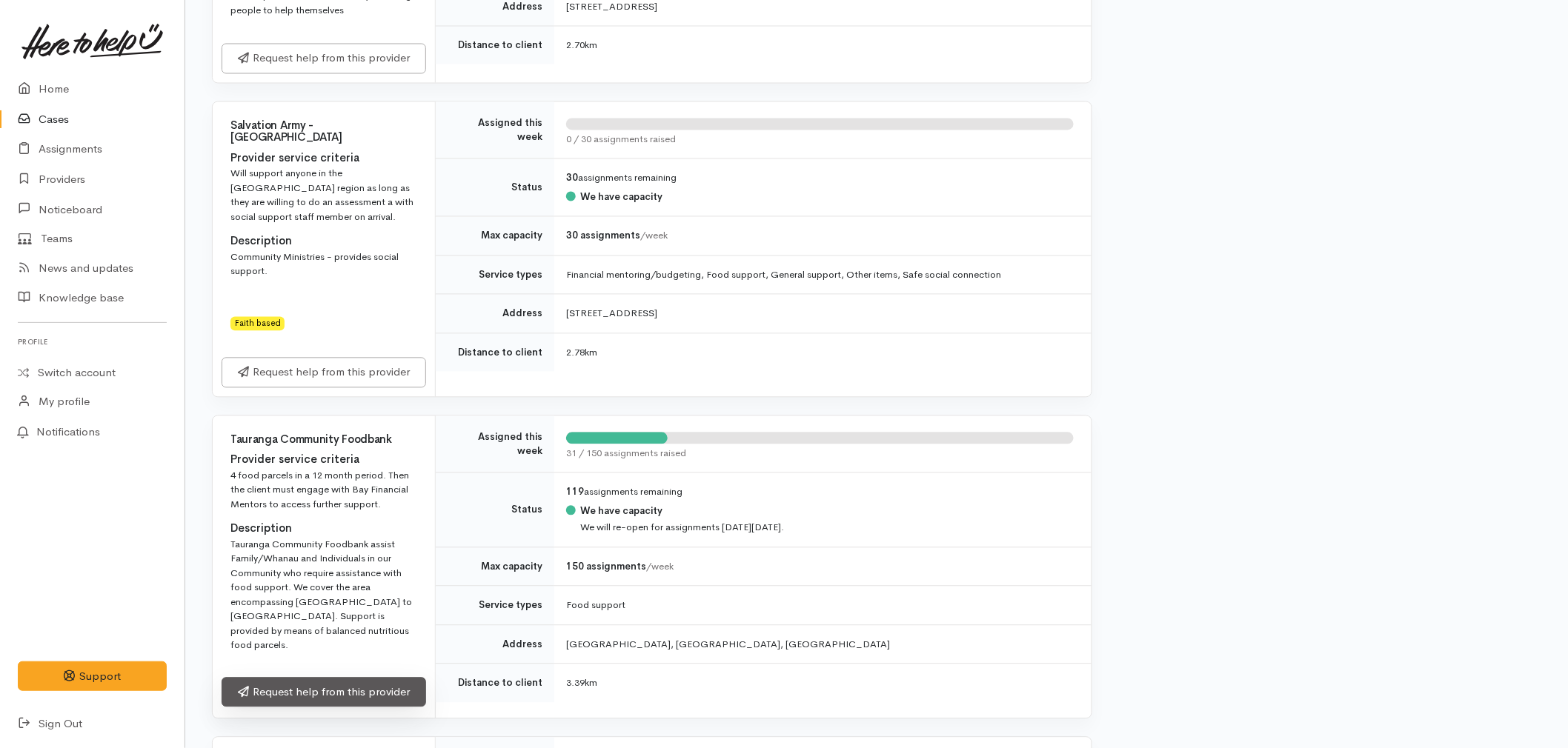
click at [358, 678] on link "Request help from this provider" at bounding box center [324, 694] width 205 height 30
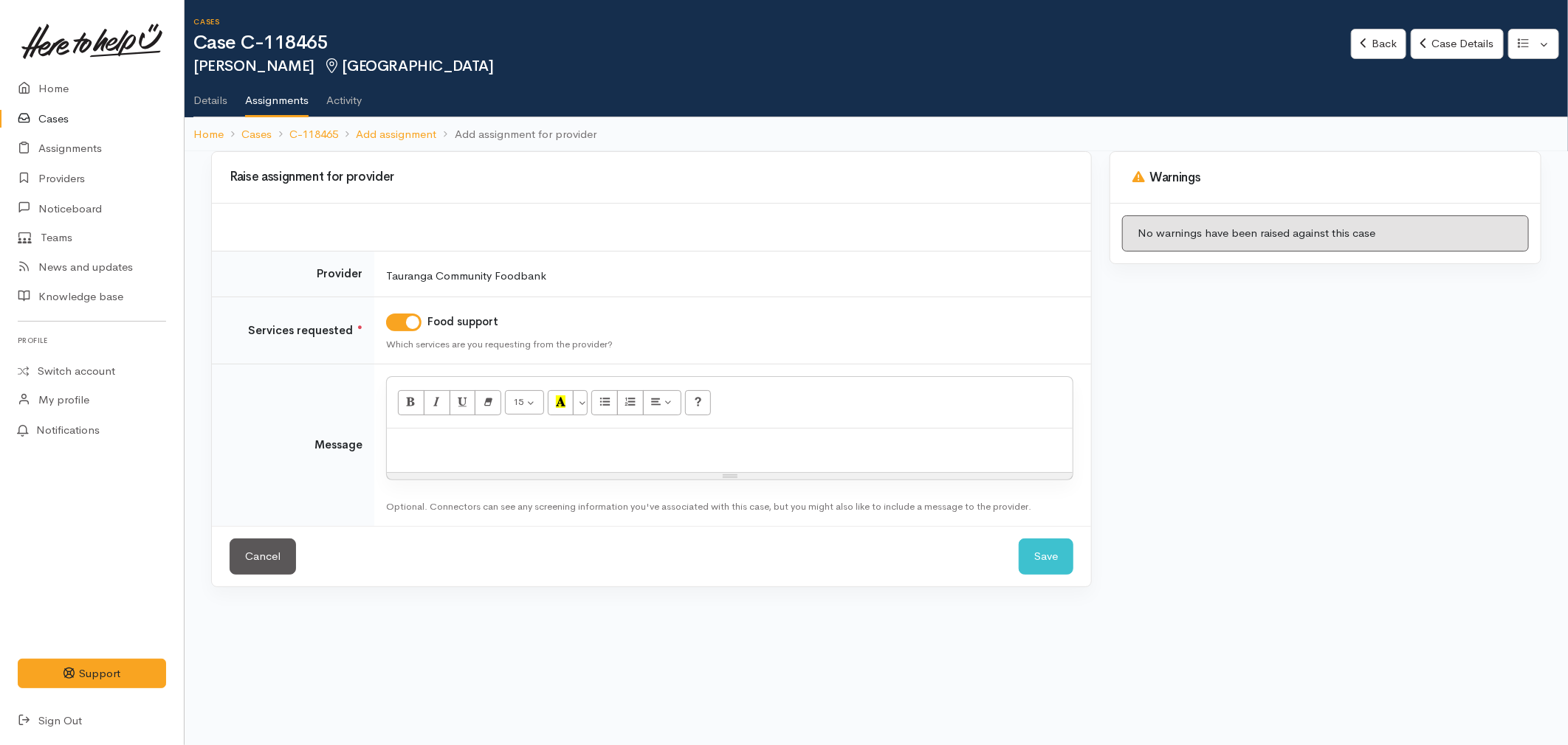
click at [484, 454] on div at bounding box center [729, 451] width 685 height 44
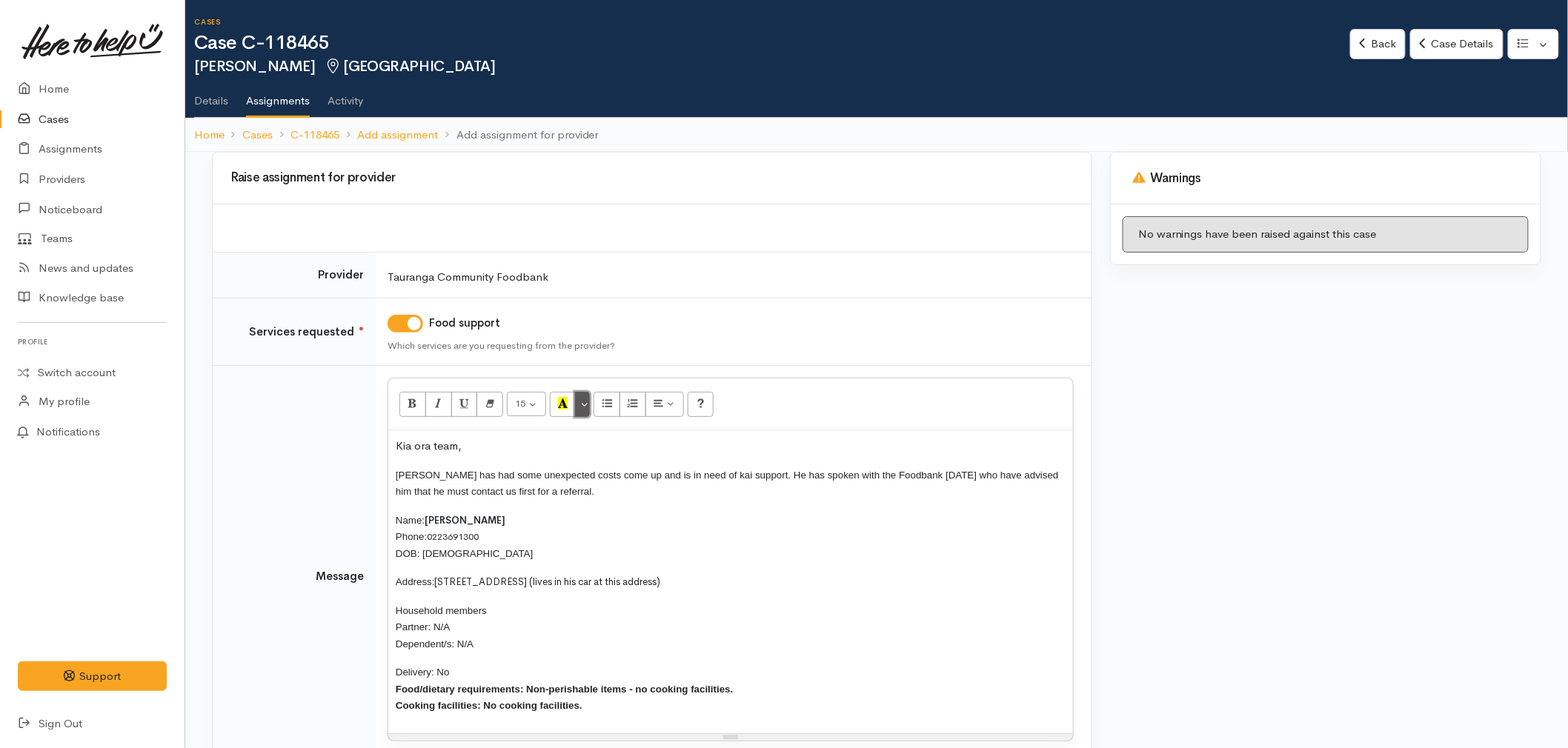
click at [588, 405] on button "More Color" at bounding box center [582, 404] width 15 height 25
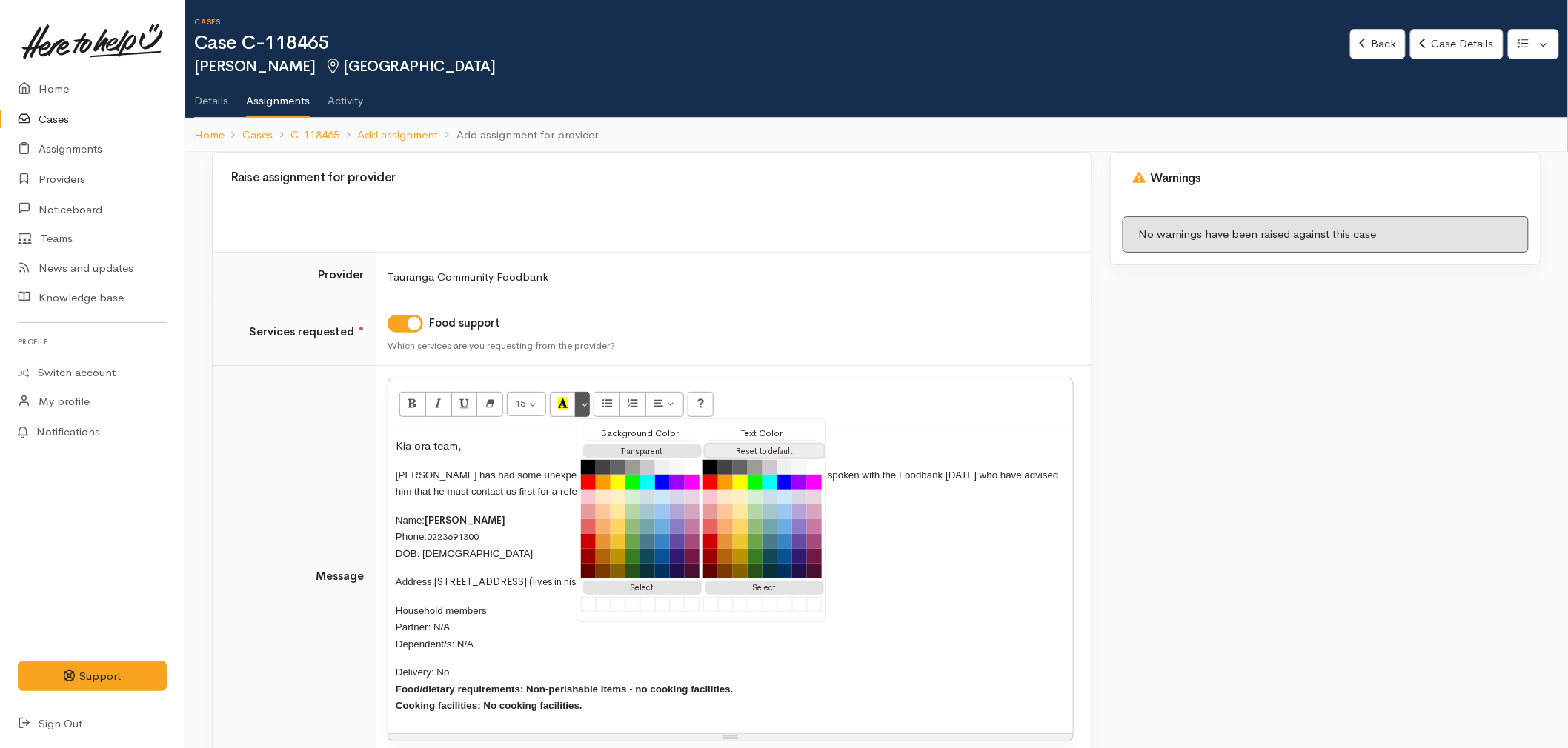
click at [732, 455] on button "Reset to default" at bounding box center [764, 452] width 118 height 14
click at [447, 579] on p "Address: 42A Brookfield Terrace, Brookfield (lives in his car at this address)" at bounding box center [730, 582] width 670 height 17
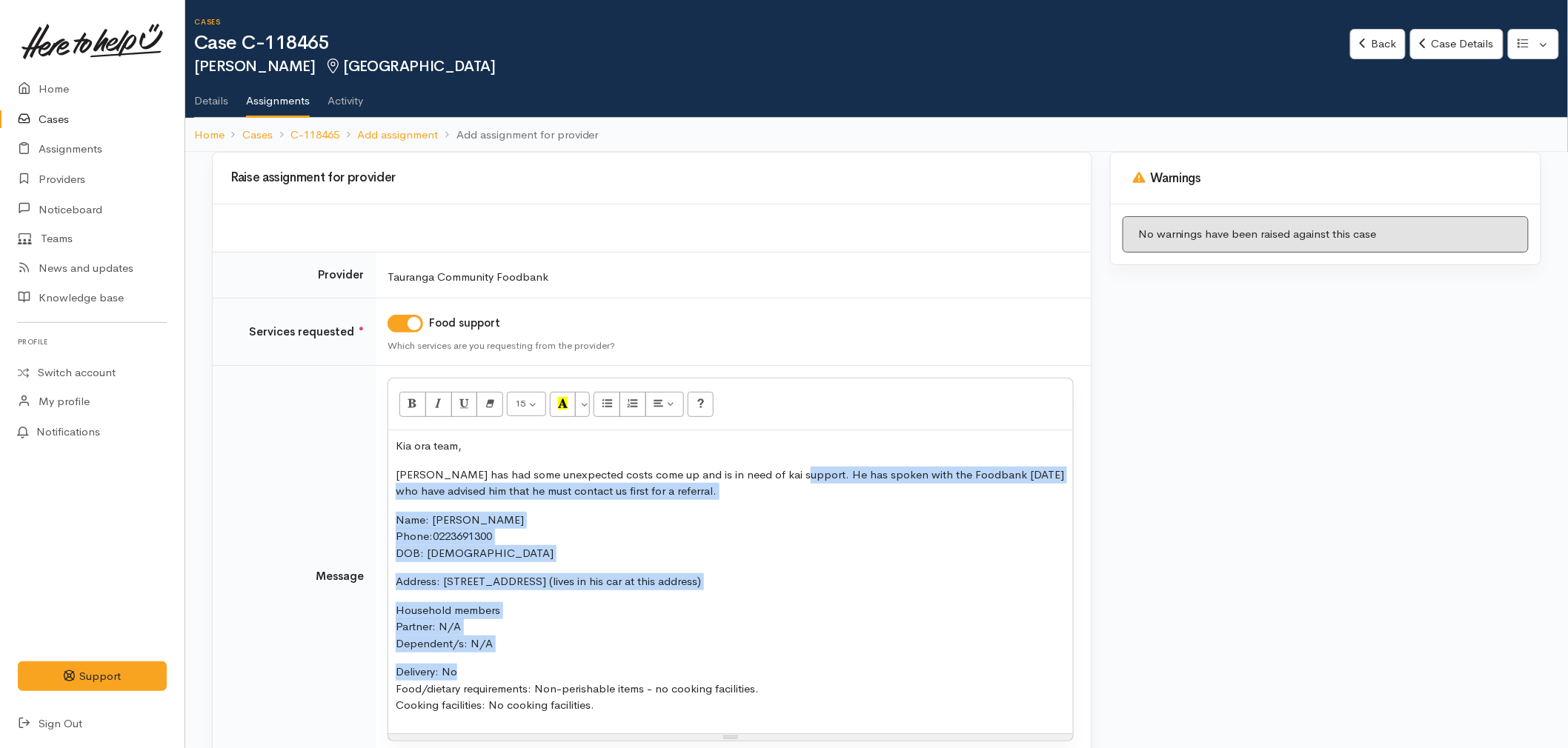
drag, startPoint x: 461, startPoint y: 668, endPoint x: 788, endPoint y: 473, distance: 380.7
click at [788, 473] on div "Kia ora team, Richard has had some unexpected costs come up and is in need of k…" at bounding box center [730, 582] width 685 height 303
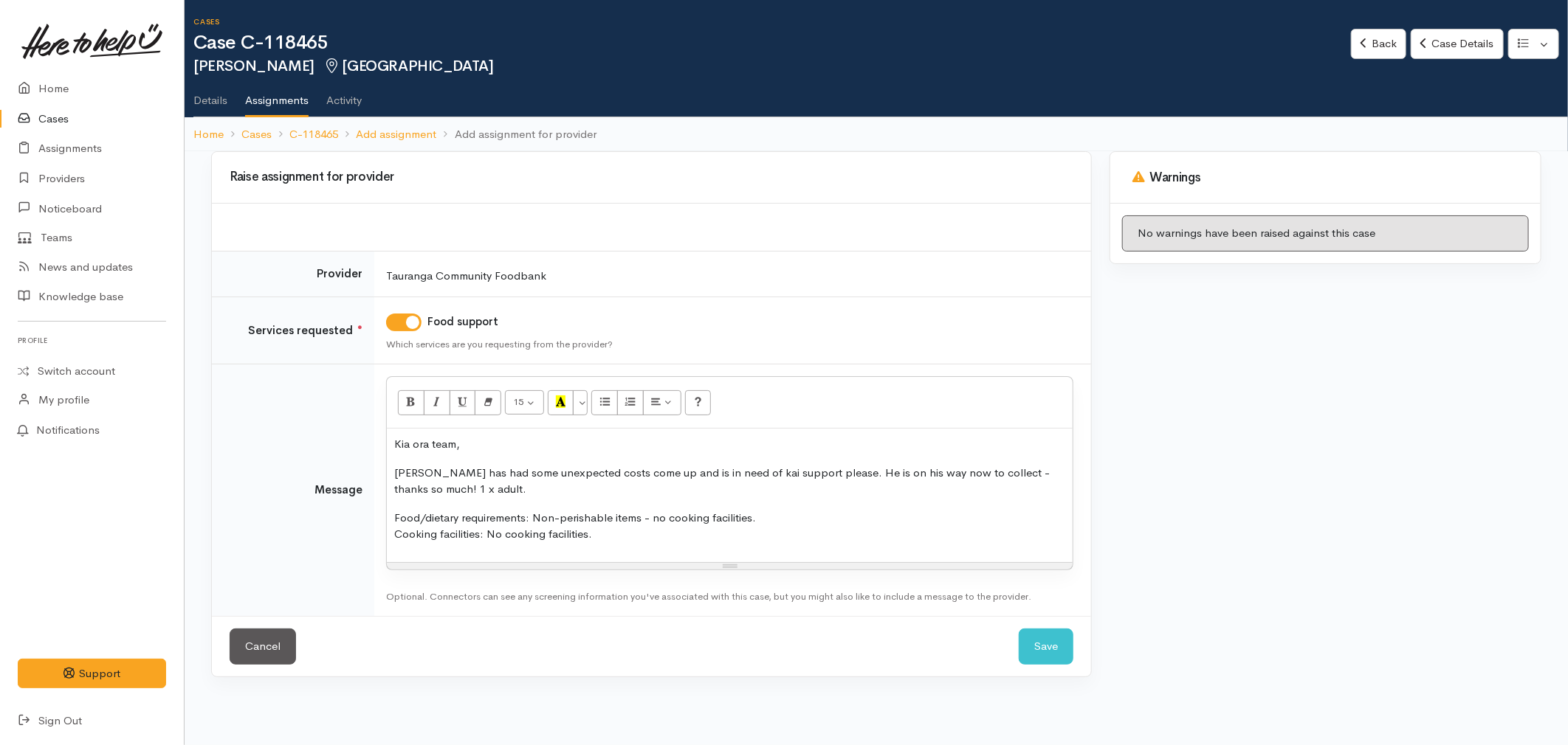
click at [603, 532] on p "Food/dietary requirements: Non-perishable items - no cooking facilities. Cookin…" at bounding box center [729, 526] width 671 height 33
drag, startPoint x: 603, startPoint y: 532, endPoint x: 375, endPoint y: 502, distance: 230.0
click at [375, 502] on td "<p>Kia ora team,</p><p>Richard has had some unexpected costs come up and is in …" at bounding box center [732, 491] width 717 height 252
click at [566, 400] on icon "Recent Color" at bounding box center [561, 401] width 9 height 12
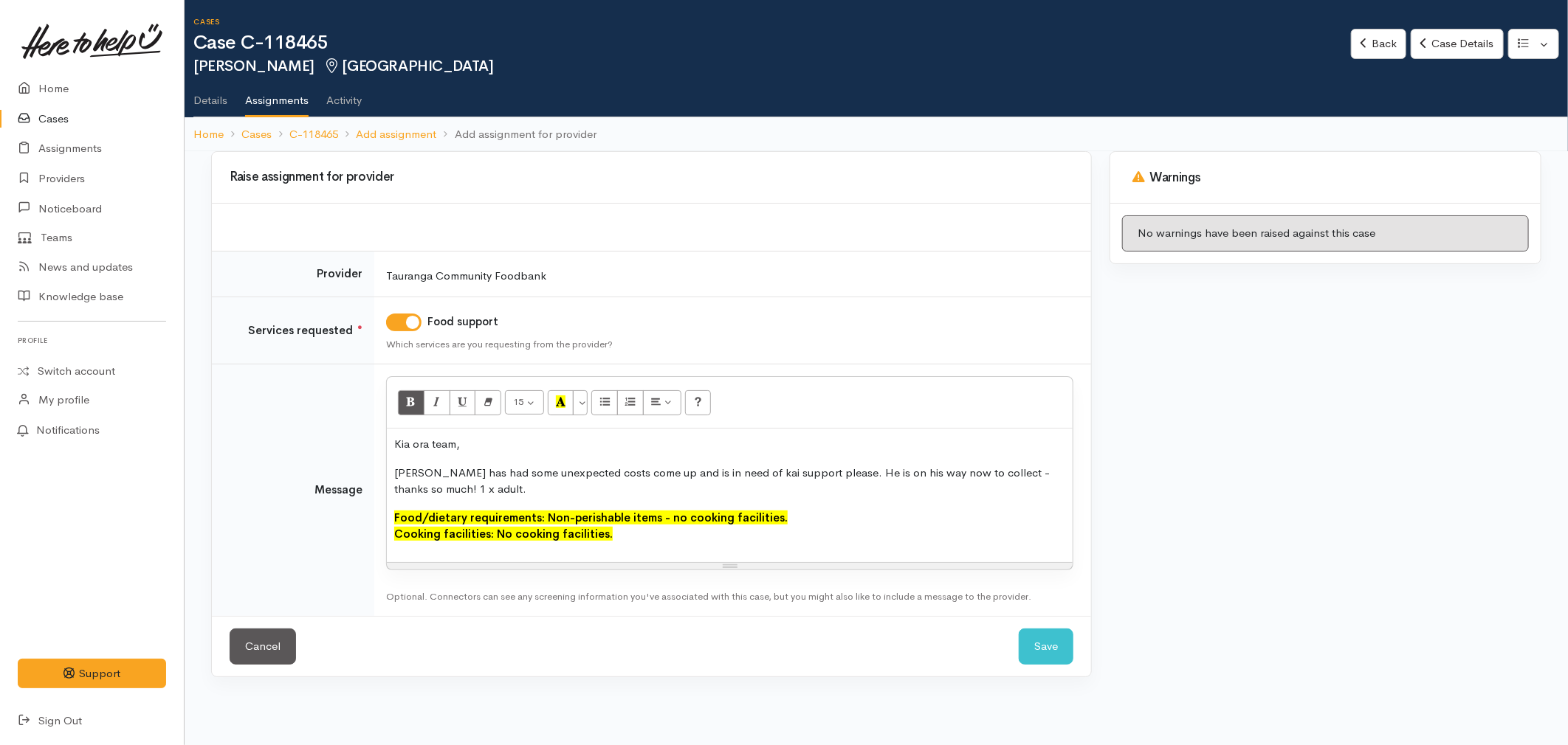
click at [635, 548] on div "Kia ora team, Richard has had some unexpected costs come up and is in need of k…" at bounding box center [729, 495] width 685 height 134
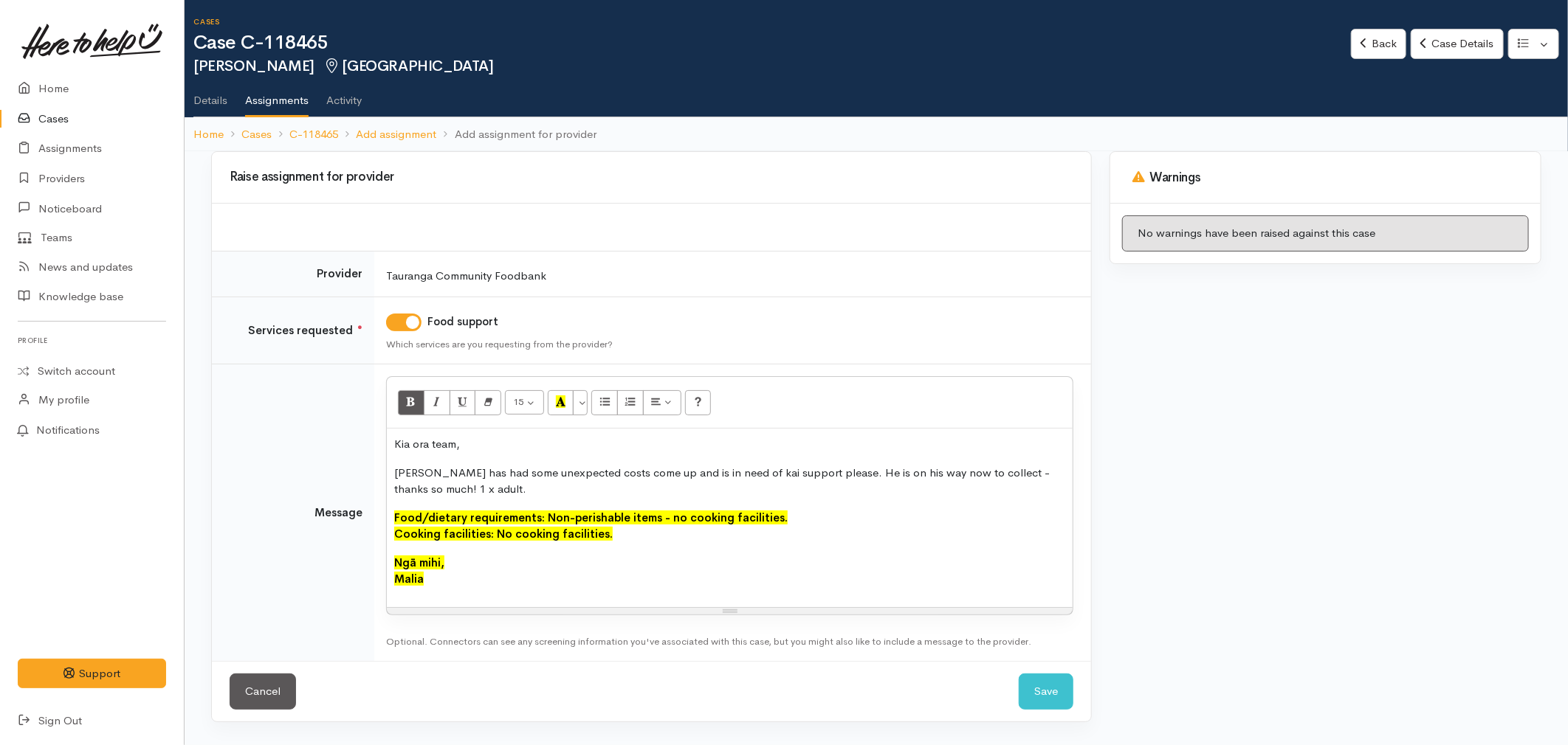
drag, startPoint x: 437, startPoint y: 579, endPoint x: 373, endPoint y: 556, distance: 68.0
click at [374, 556] on td "<p>Kia ora team,</p><p>Richard has had some unexpected costs come up and is in …" at bounding box center [732, 512] width 717 height 297
click at [584, 408] on button "More Color" at bounding box center [580, 402] width 15 height 25
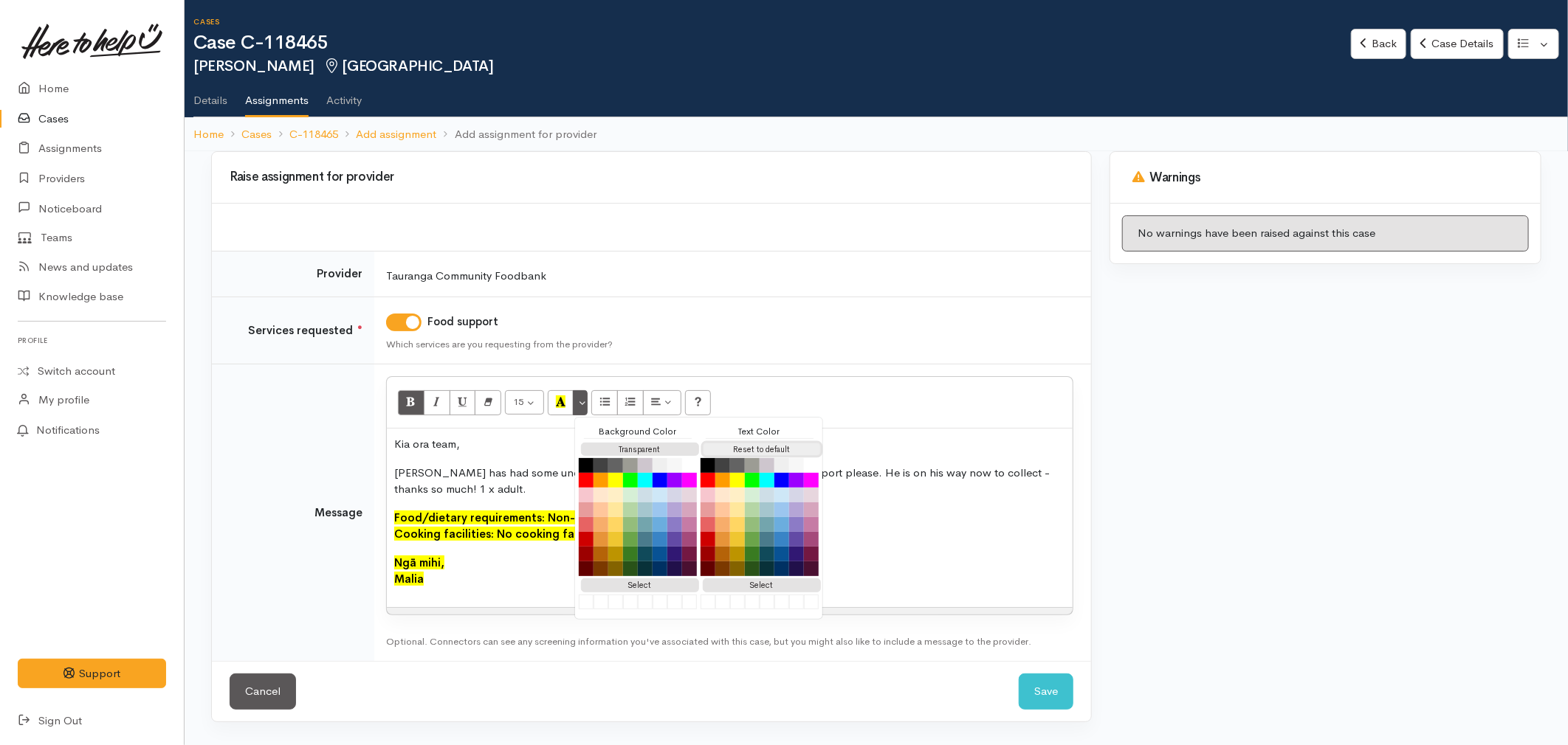
click at [761, 454] on button "Reset to default" at bounding box center [761, 450] width 118 height 14
click at [510, 564] on p "Ngā mihi, Malia" at bounding box center [729, 571] width 671 height 33
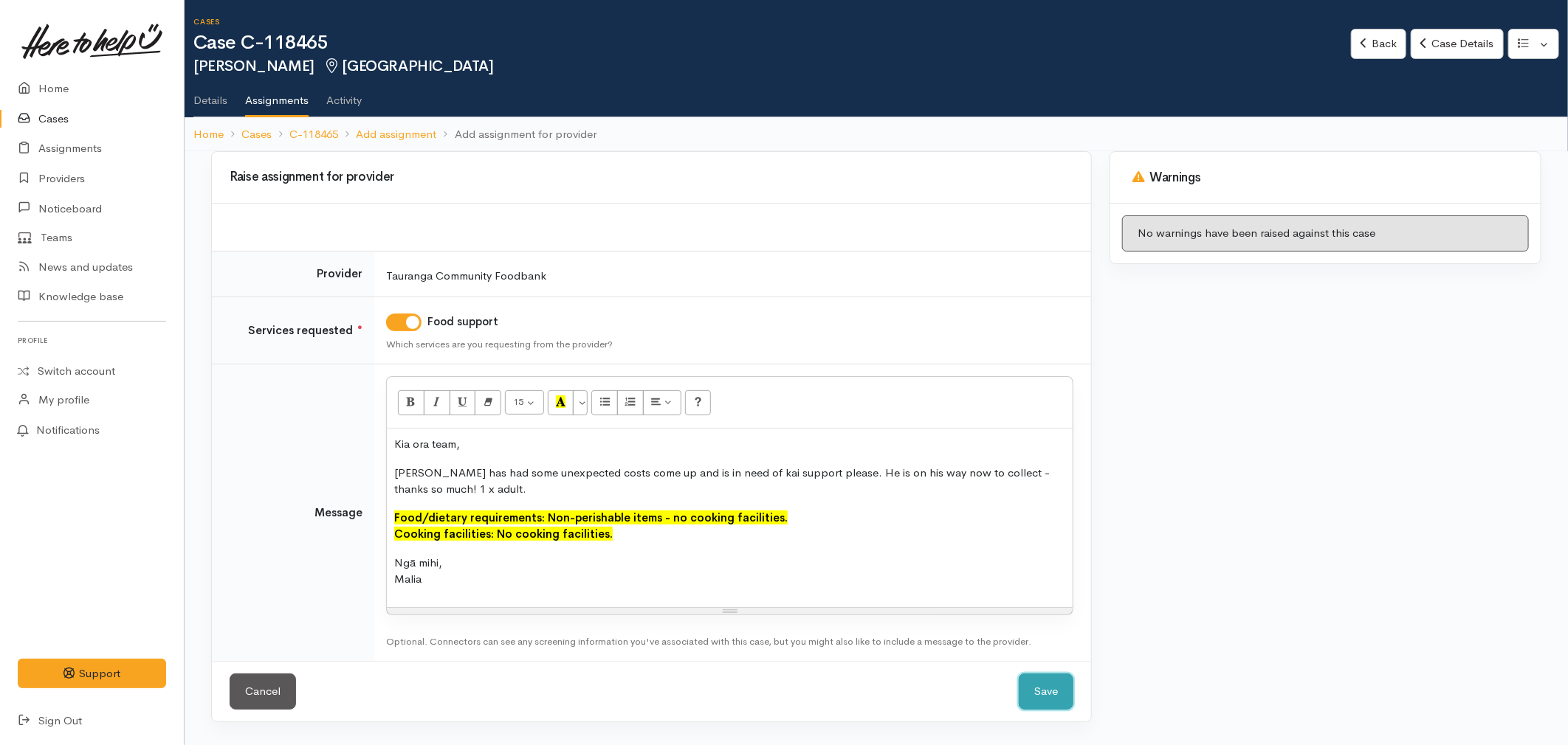
click at [1065, 696] on button "Save" at bounding box center [1046, 692] width 55 height 36
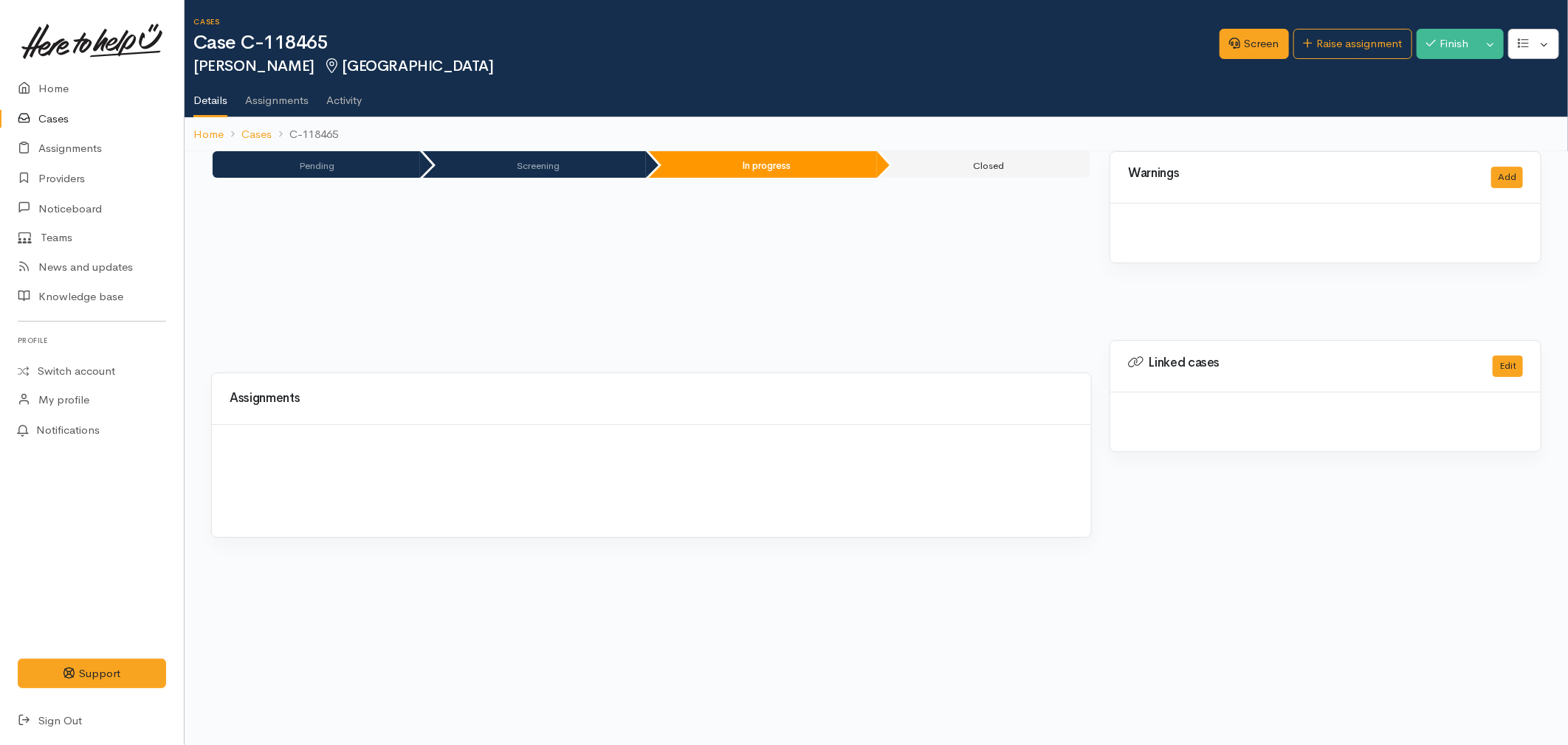
click at [55, 87] on link "Home" at bounding box center [92, 89] width 184 height 30
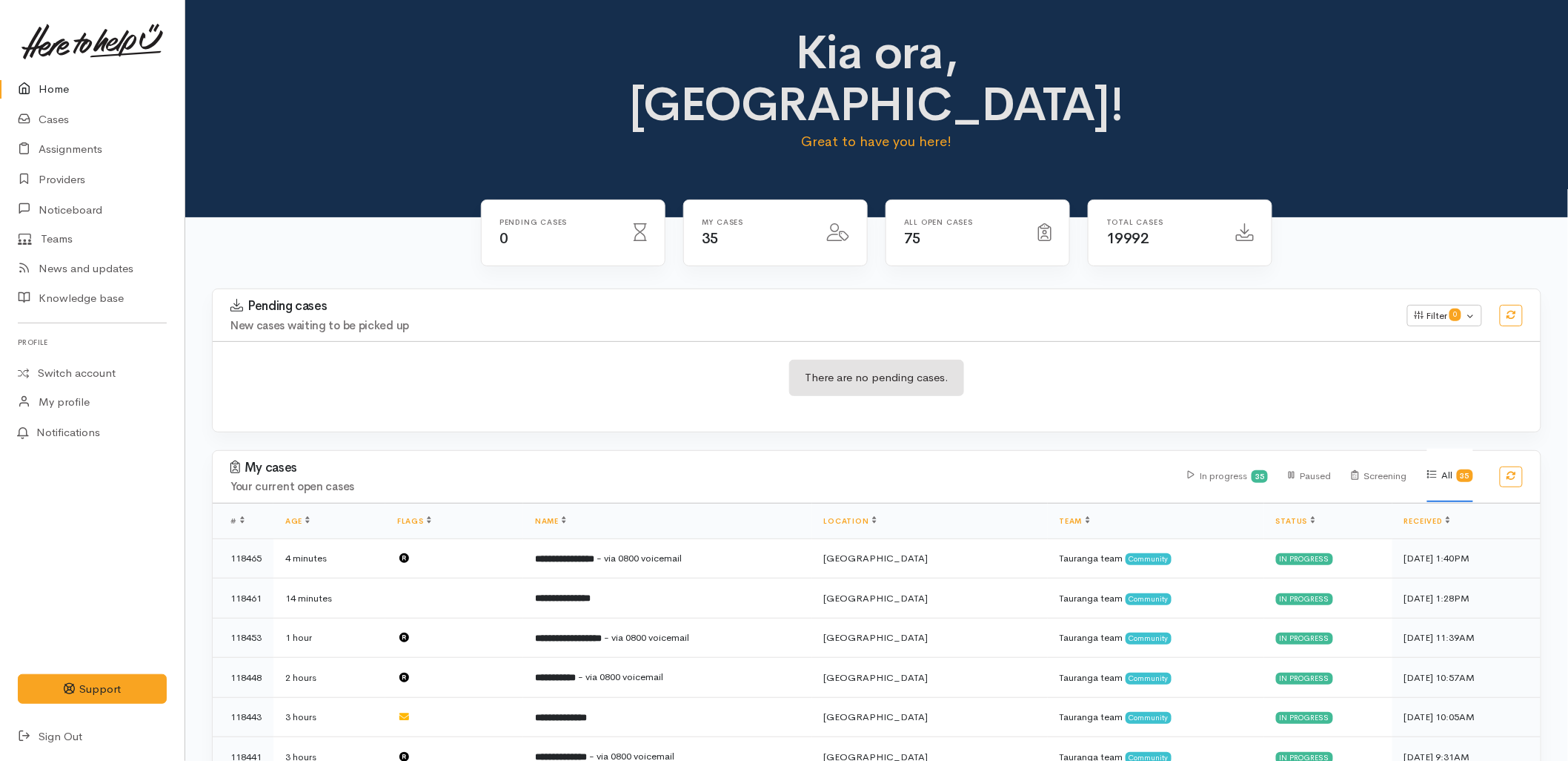
click at [621, 289] on div "Pending cases New cases waiting to be picked up Filter 0 Filters Clear filters …" at bounding box center [877, 315] width 1346 height 51
click at [34, 119] on icon at bounding box center [29, 119] width 21 height 18
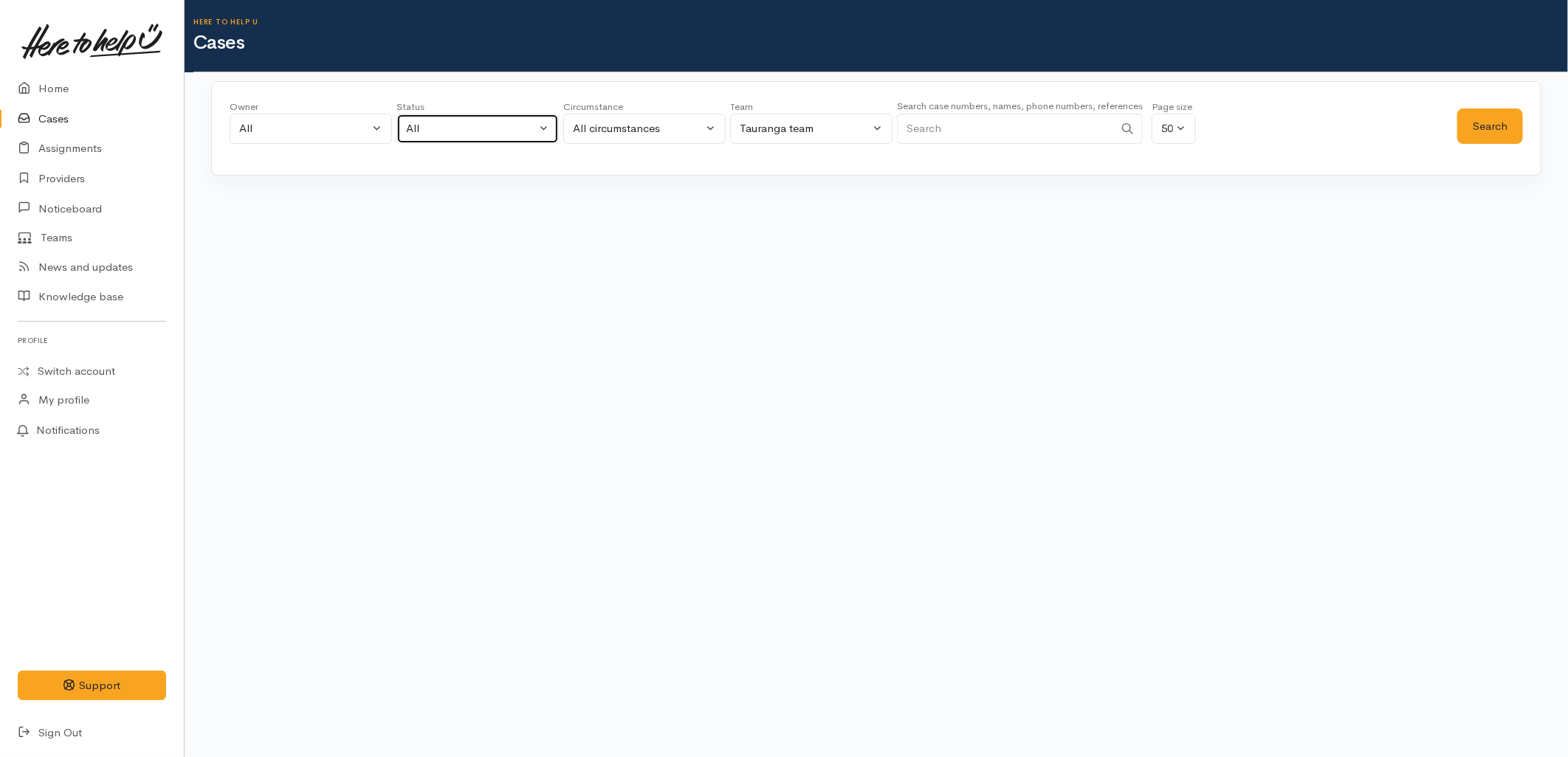
click at [446, 128] on div "All" at bounding box center [471, 129] width 130 height 17
click at [462, 219] on span "All current cases" at bounding box center [463, 225] width 83 height 17
select select "Unresolved"
click at [1479, 122] on button "Search" at bounding box center [1489, 126] width 65 height 36
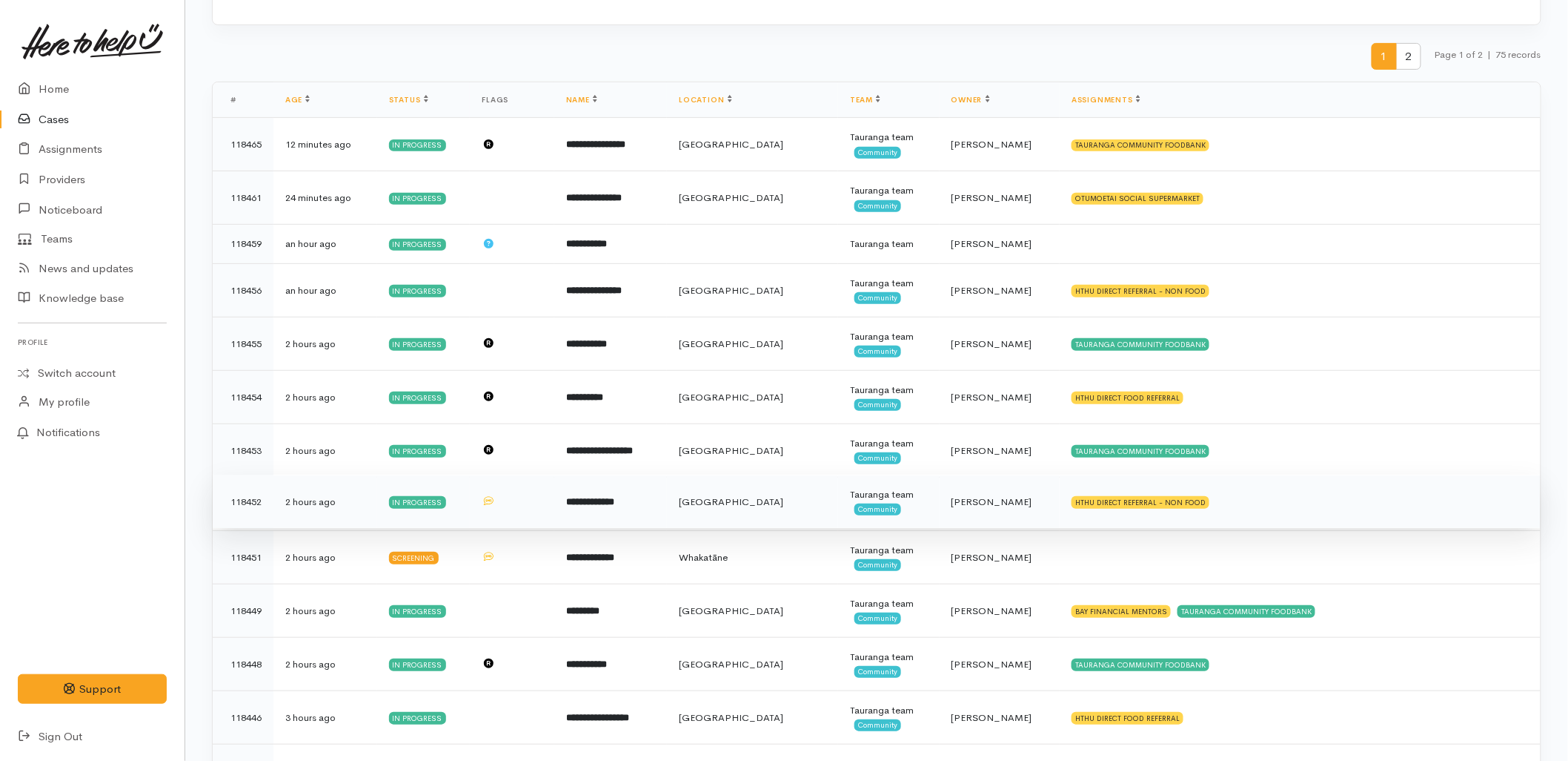
scroll to position [165, 0]
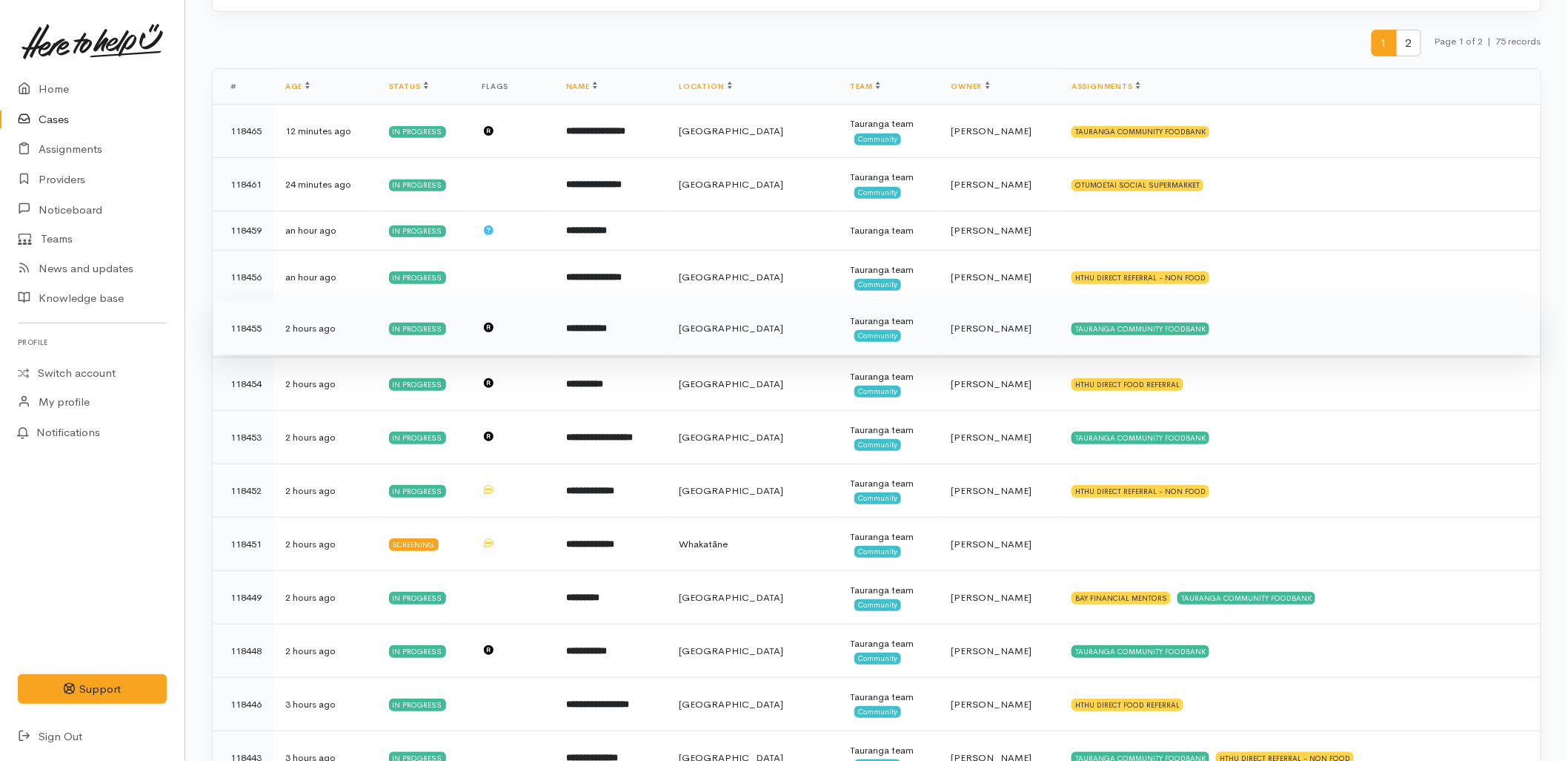
click at [1023, 334] on span "[PERSON_NAME]" at bounding box center [991, 327] width 81 height 12
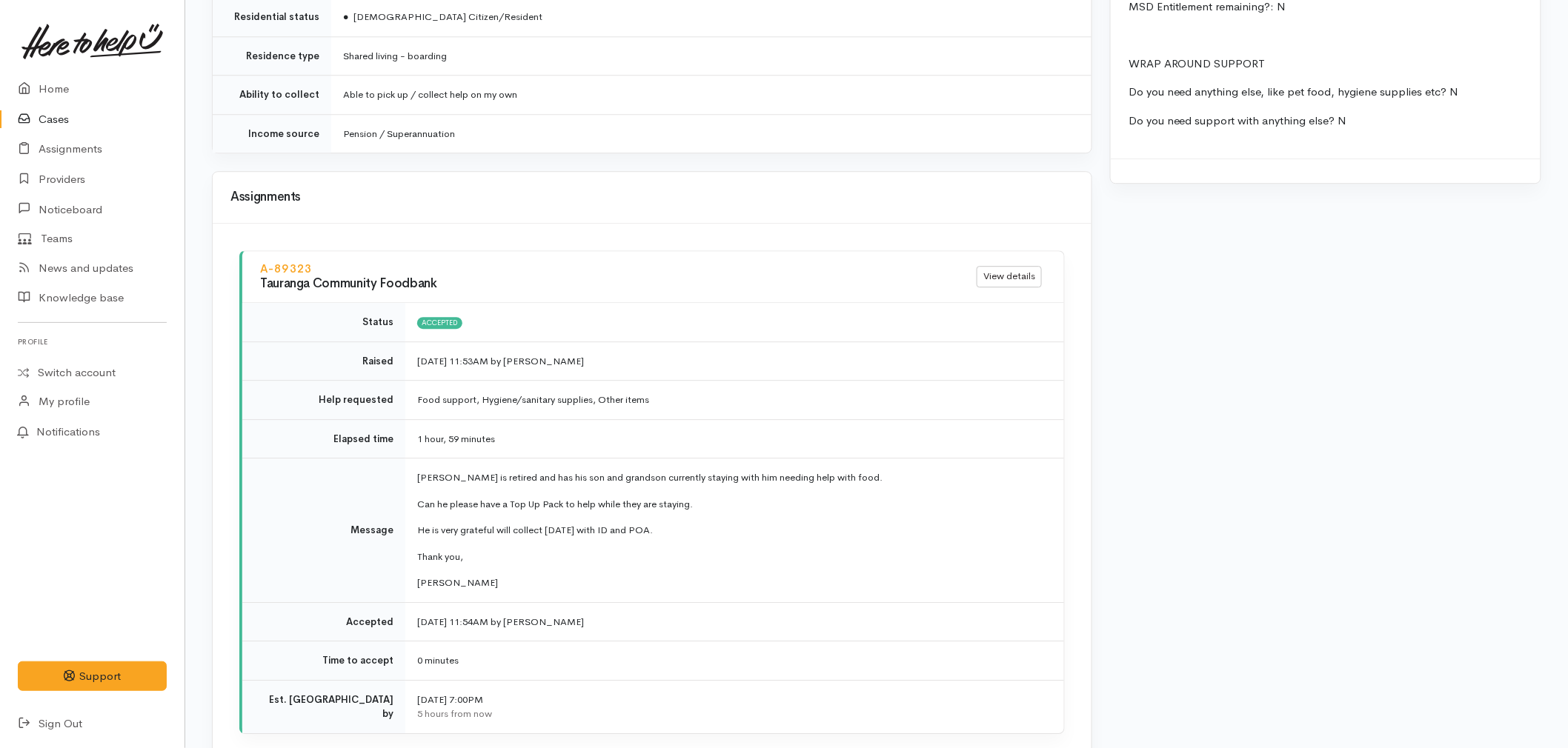
scroll to position [1647, 0]
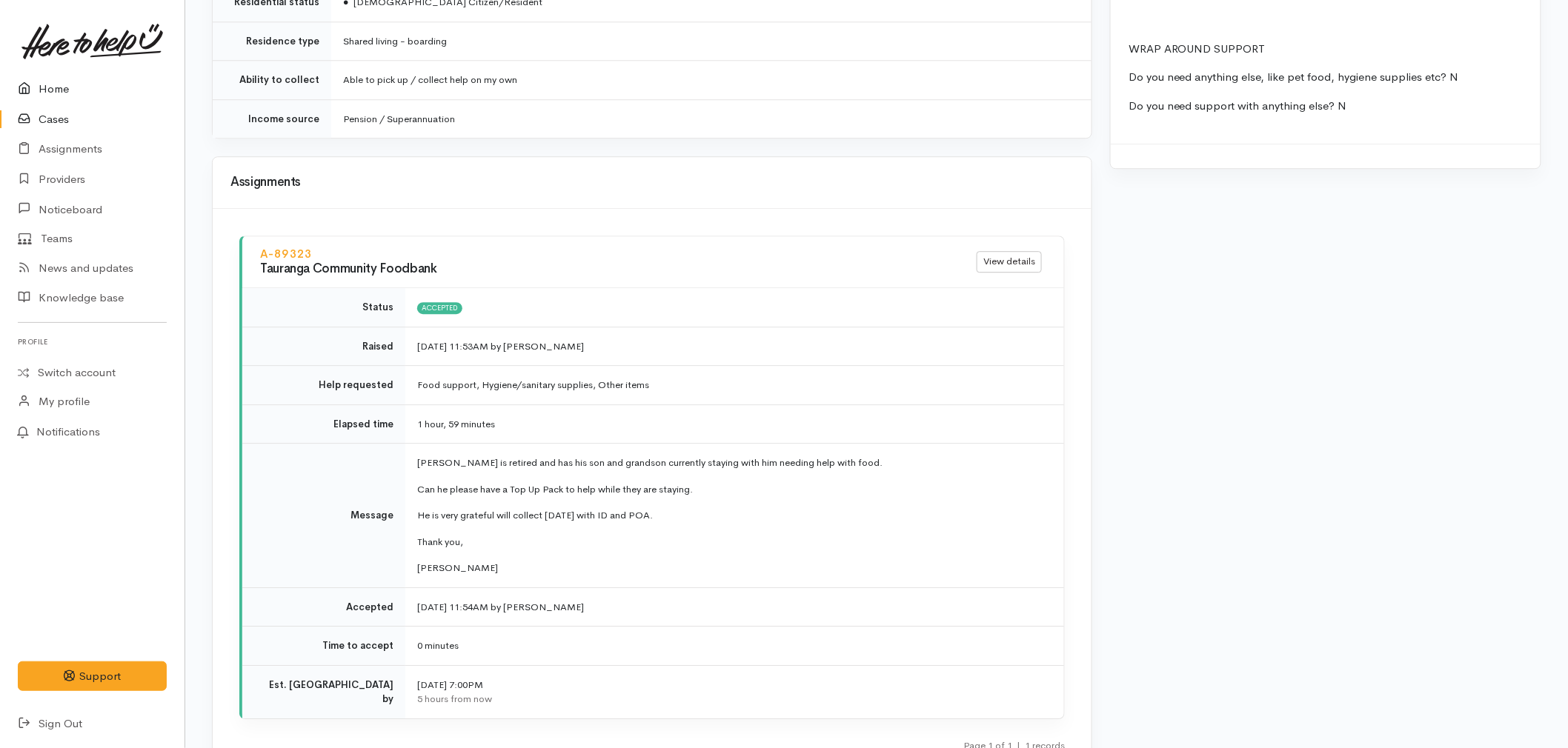
click at [43, 90] on link "Home" at bounding box center [92, 90] width 185 height 30
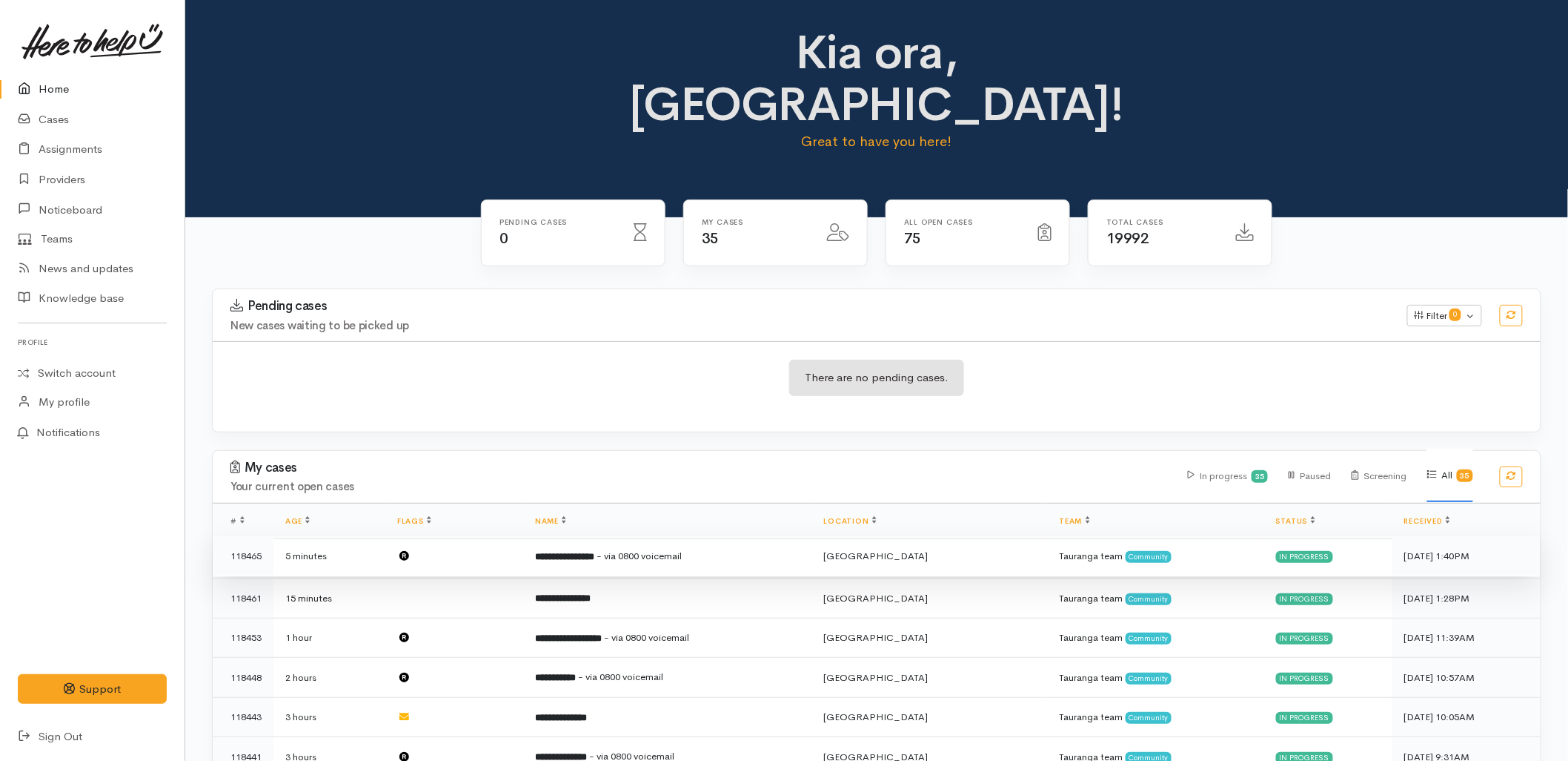
click at [682, 549] on span "- via 0800 voicemail" at bounding box center [639, 555] width 85 height 12
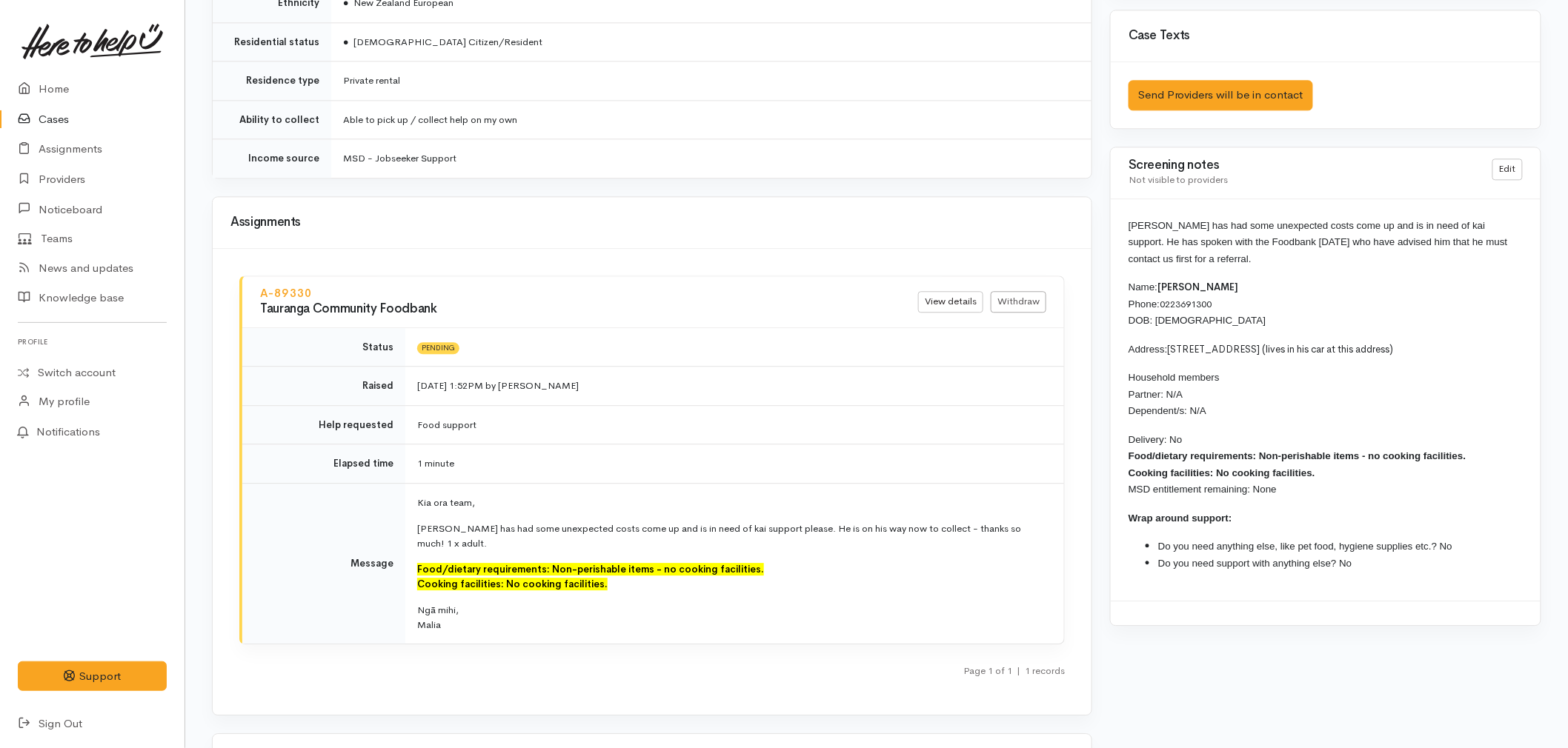
scroll to position [1482, 0]
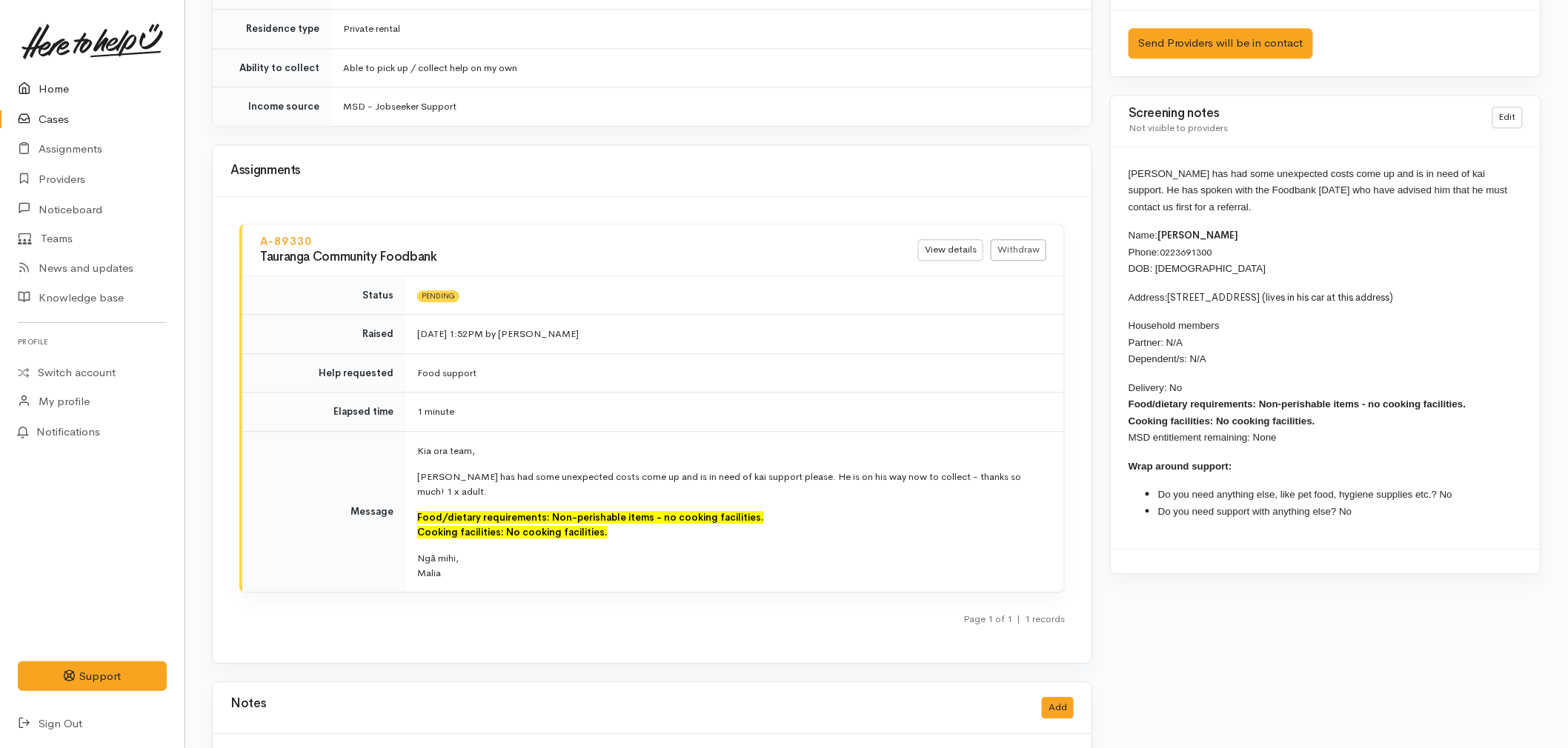
click at [77, 96] on link "Home" at bounding box center [92, 90] width 185 height 30
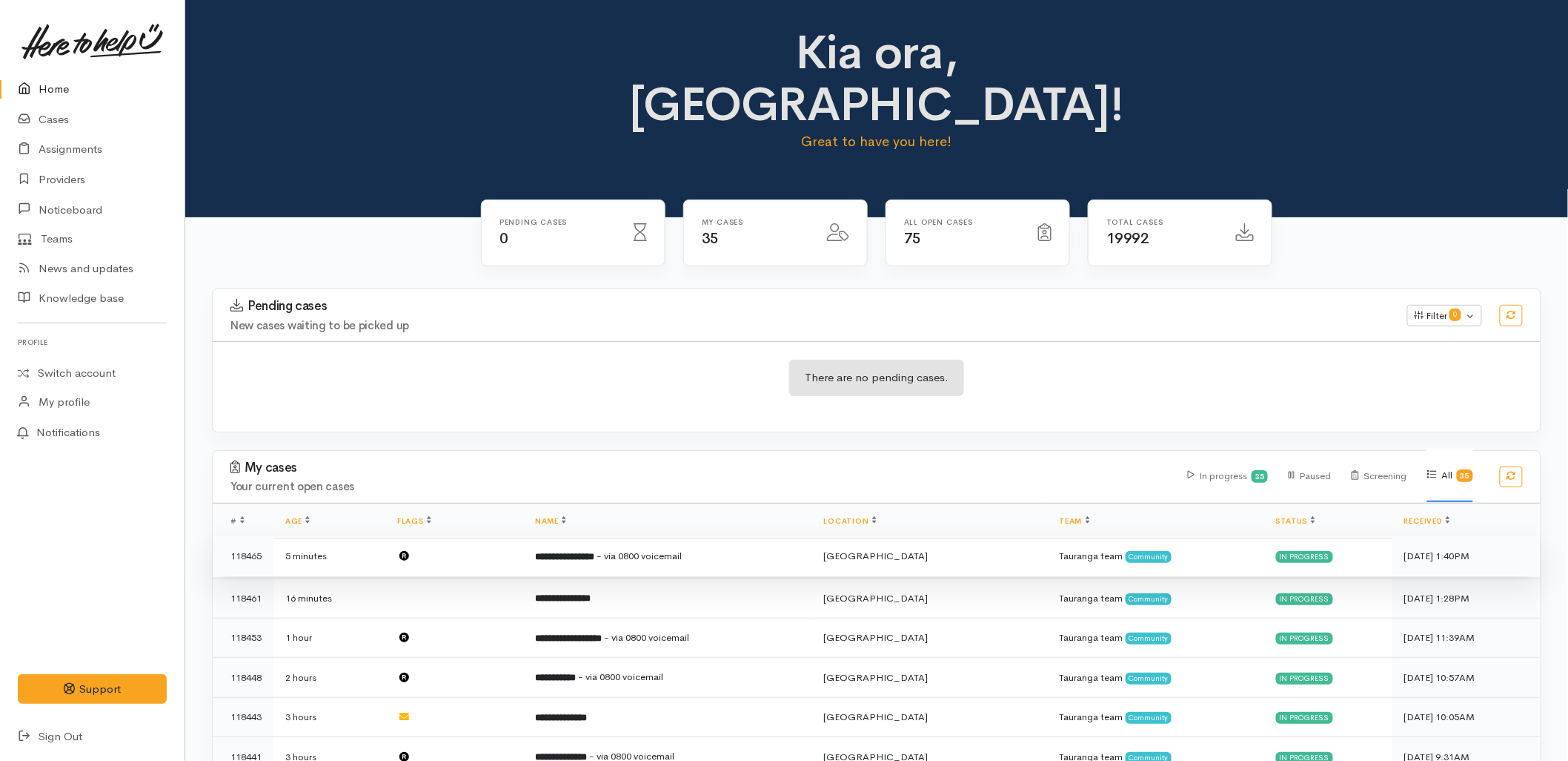
click at [560, 552] on b "**********" at bounding box center [564, 557] width 59 height 10
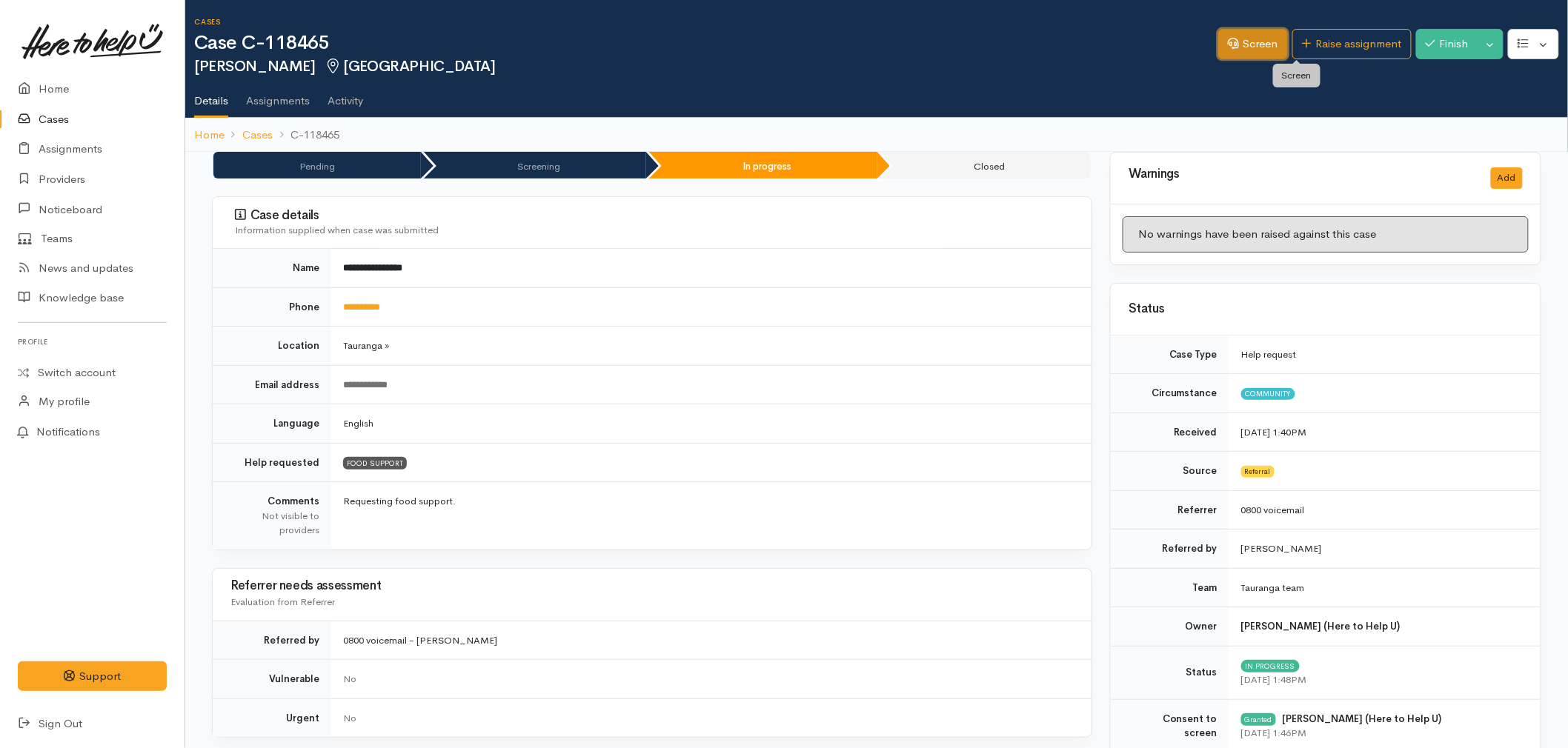
click at [1278, 48] on link "Screen" at bounding box center [1252, 44] width 70 height 30
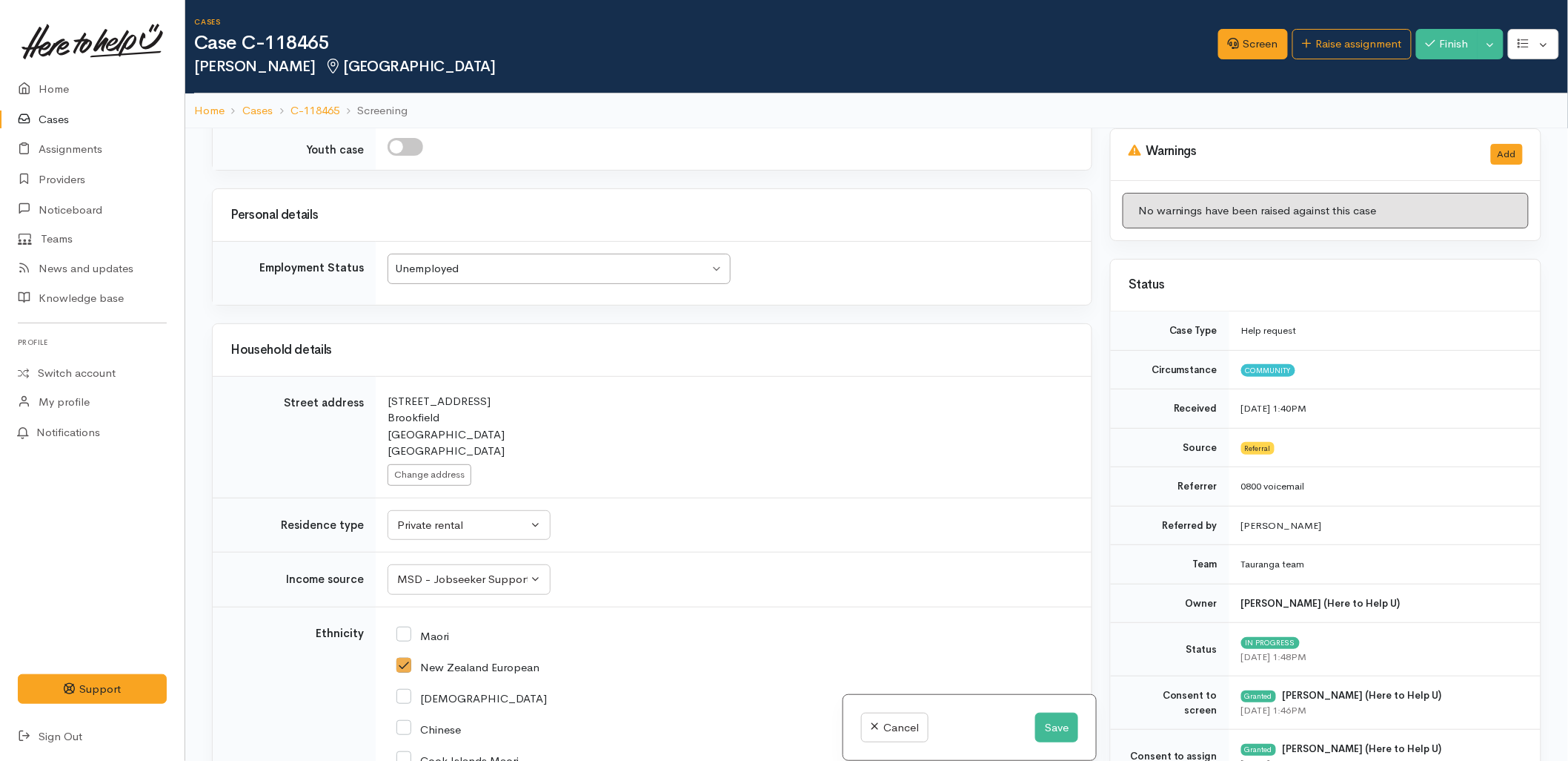
scroll to position [2307, 0]
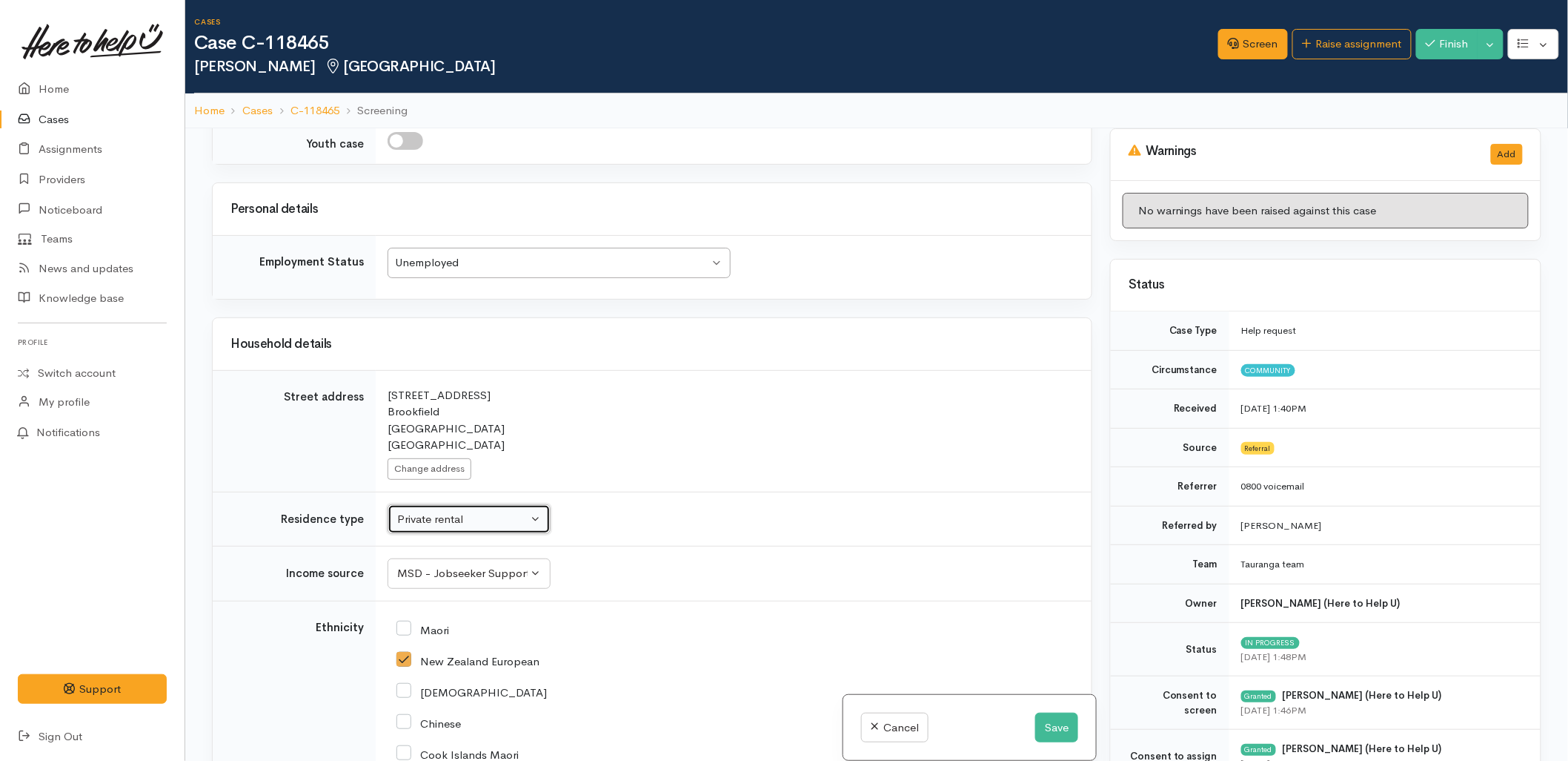
click at [480, 511] on div "Private rental" at bounding box center [462, 520] width 131 height 17
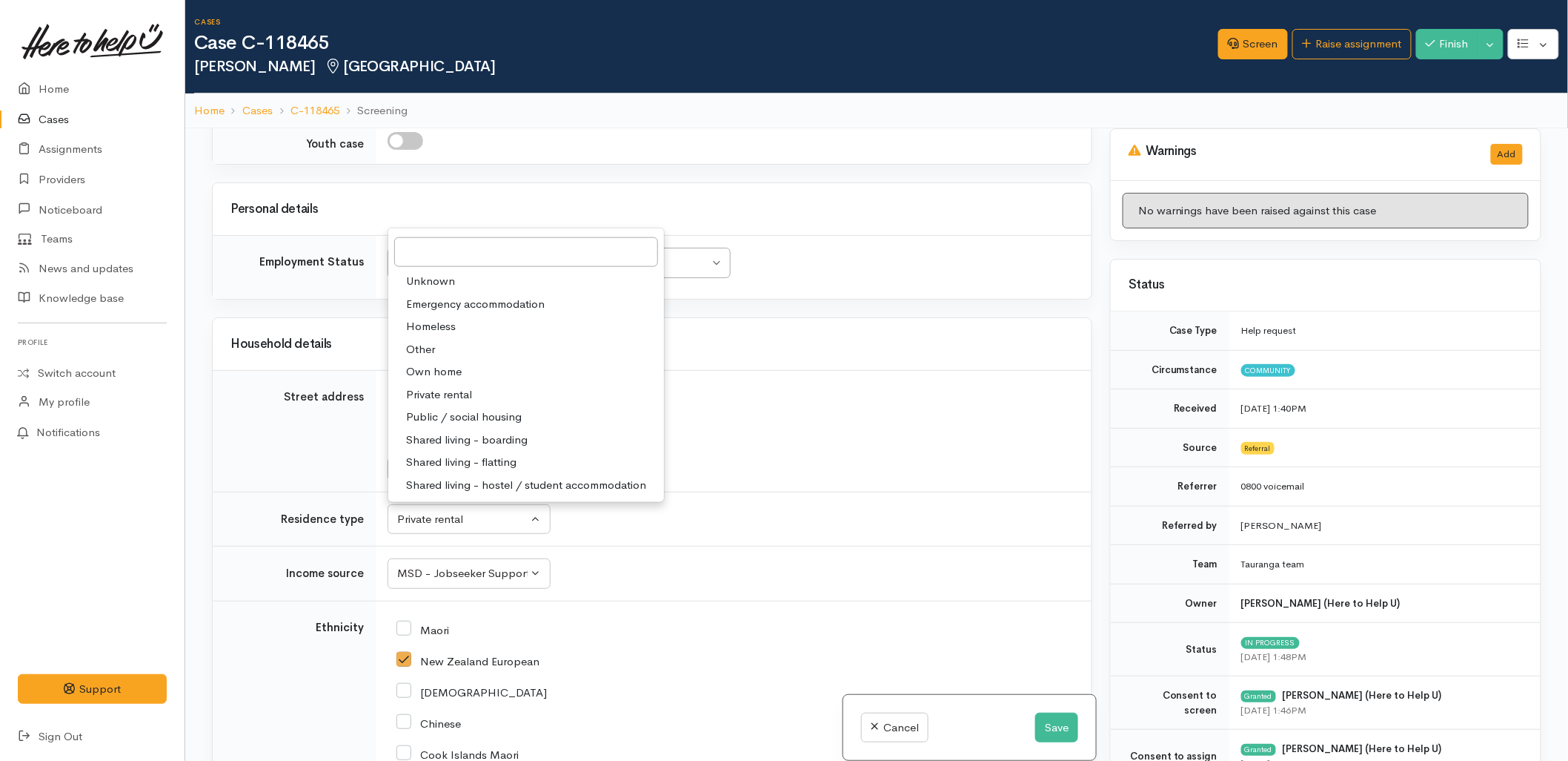
click at [438, 338] on link "Other" at bounding box center [525, 349] width 275 height 23
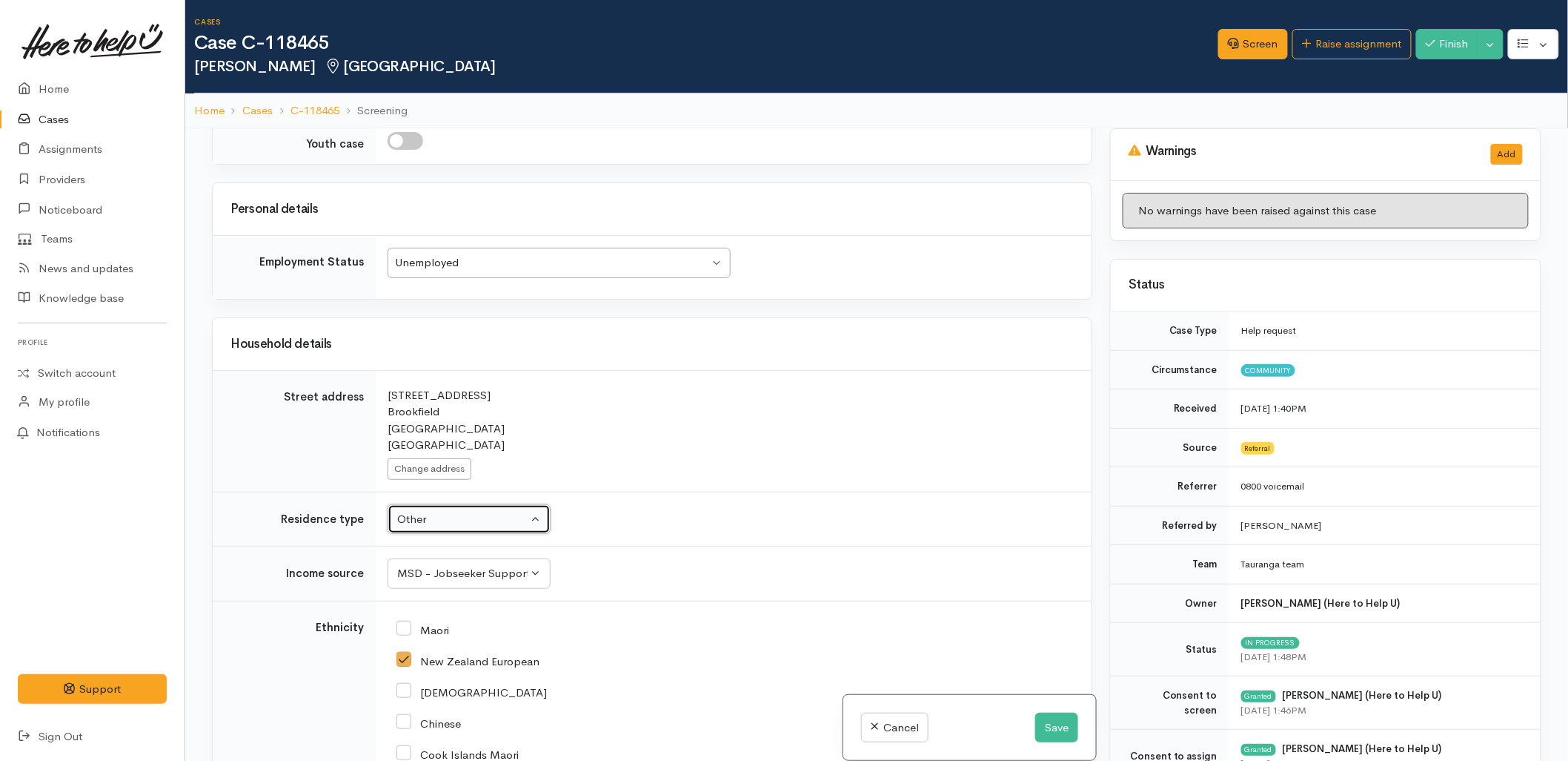
click at [468, 512] on div "Other" at bounding box center [462, 520] width 131 height 17
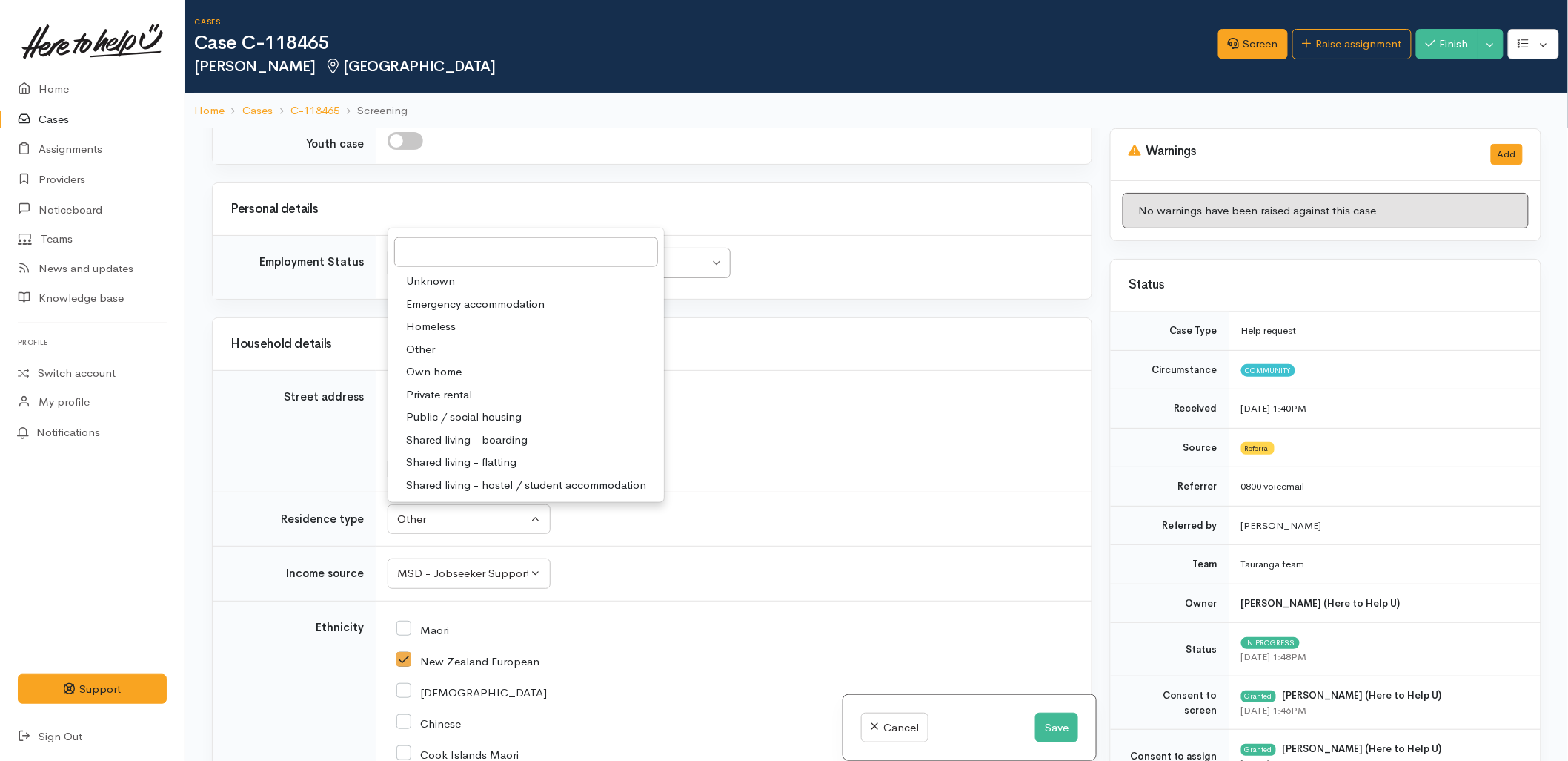
click at [450, 321] on span "Homeless" at bounding box center [431, 327] width 50 height 17
select select "9"
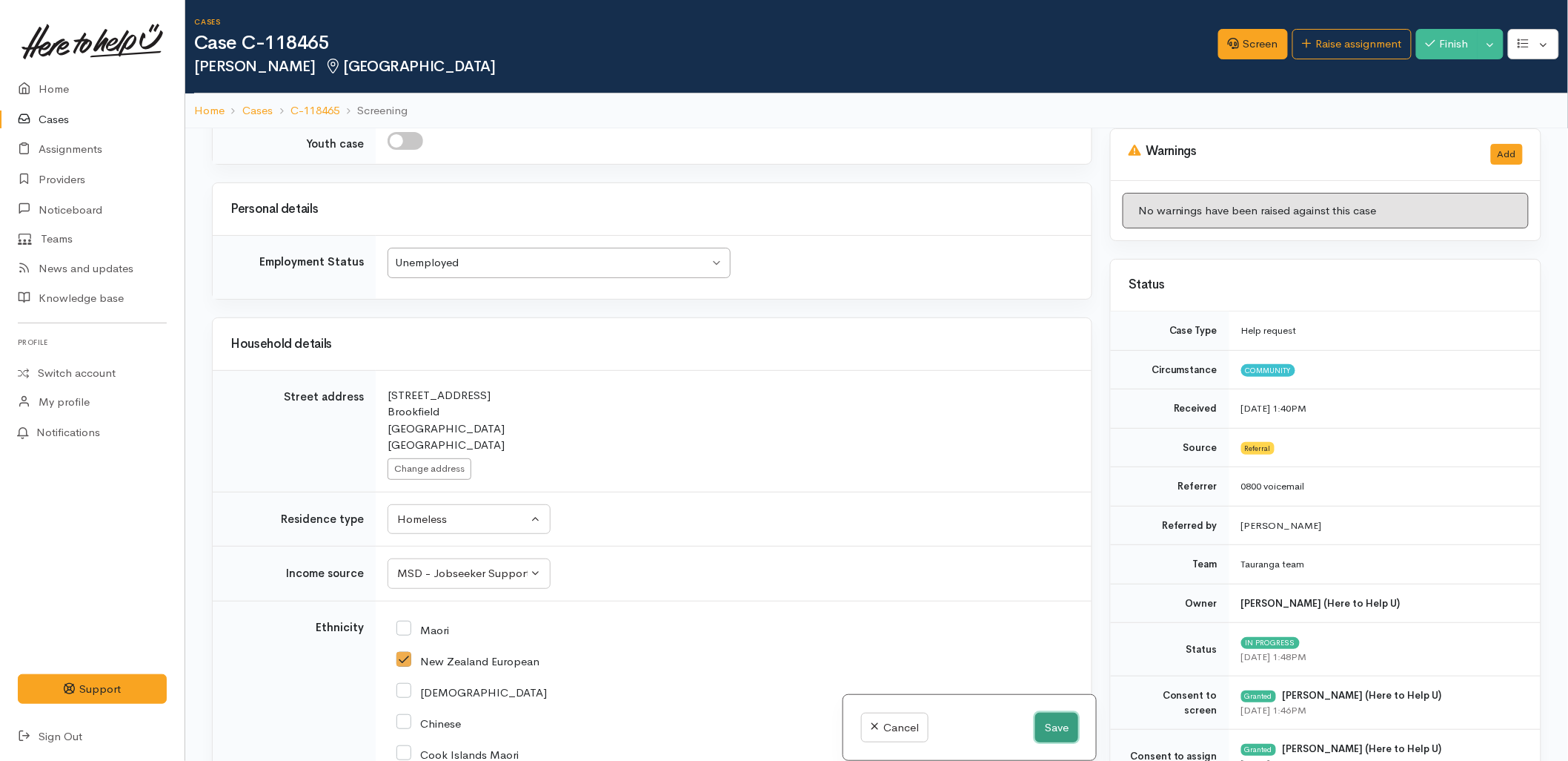
click at [1053, 734] on button "Save" at bounding box center [1056, 728] width 43 height 31
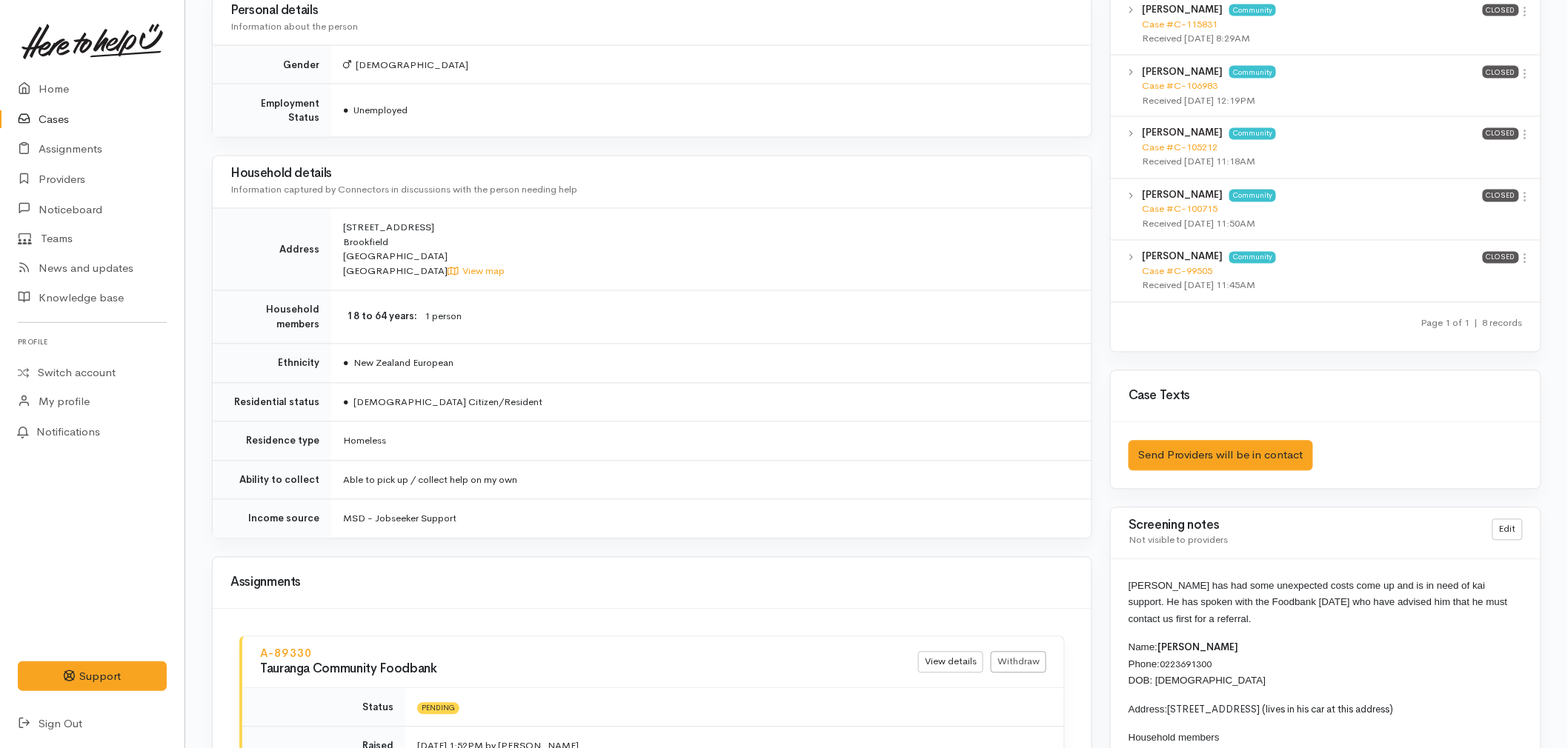
scroll to position [1070, 0]
click at [42, 86] on link "Home" at bounding box center [92, 90] width 185 height 30
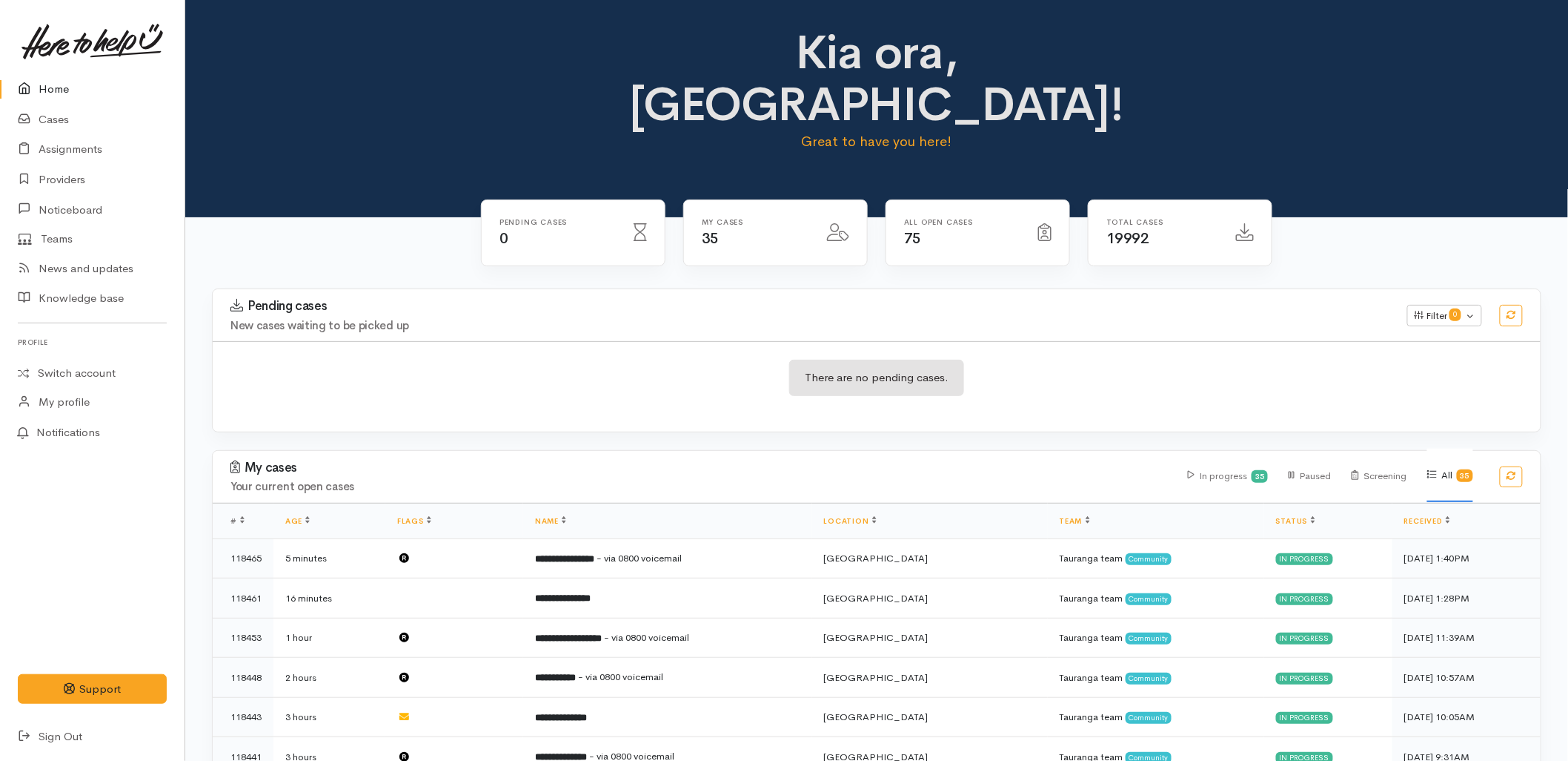
click at [651, 360] on div "There are no pending cases." at bounding box center [876, 386] width 1328 height 54
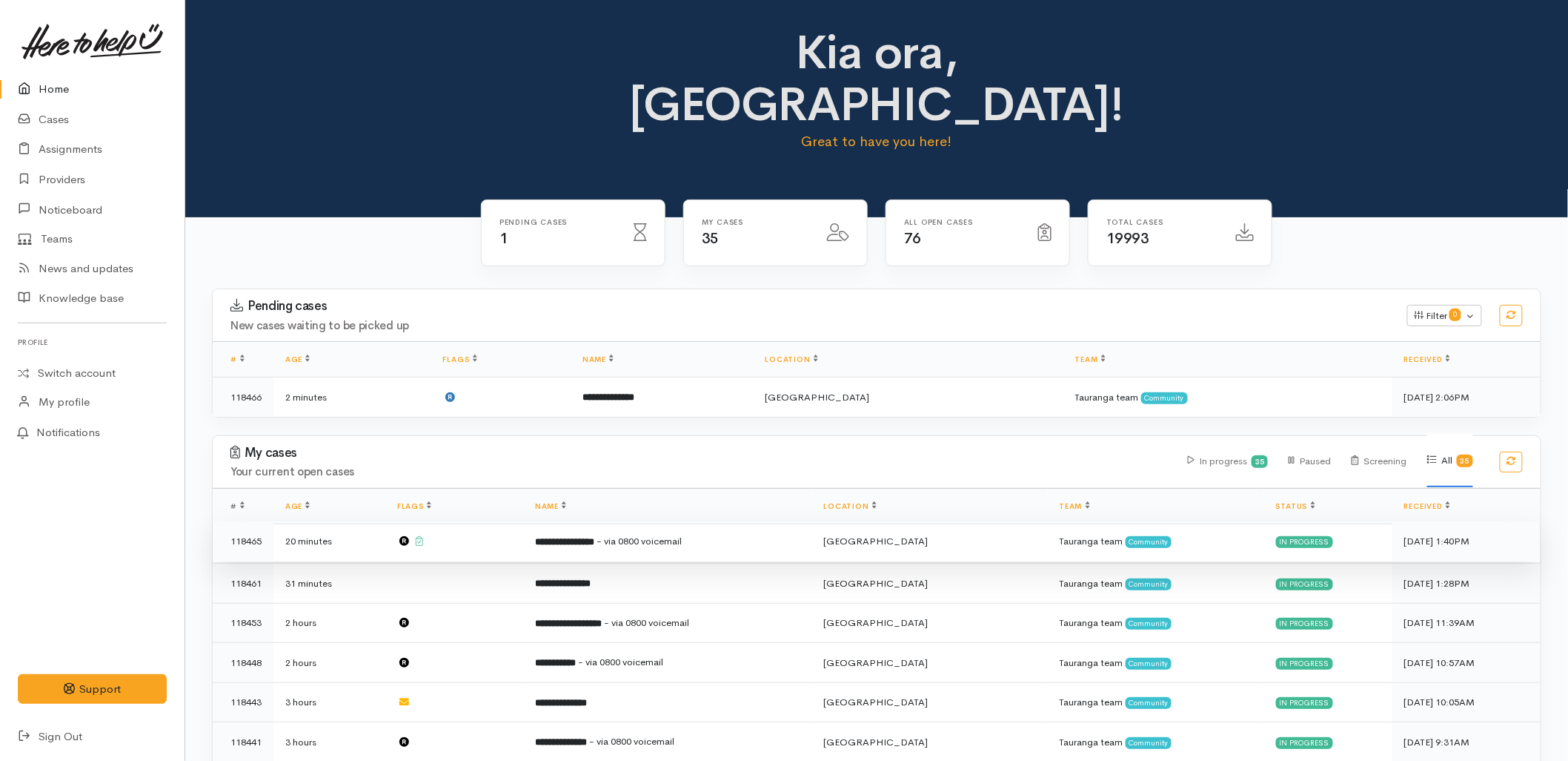
click at [595, 537] on b "**********" at bounding box center [564, 542] width 59 height 10
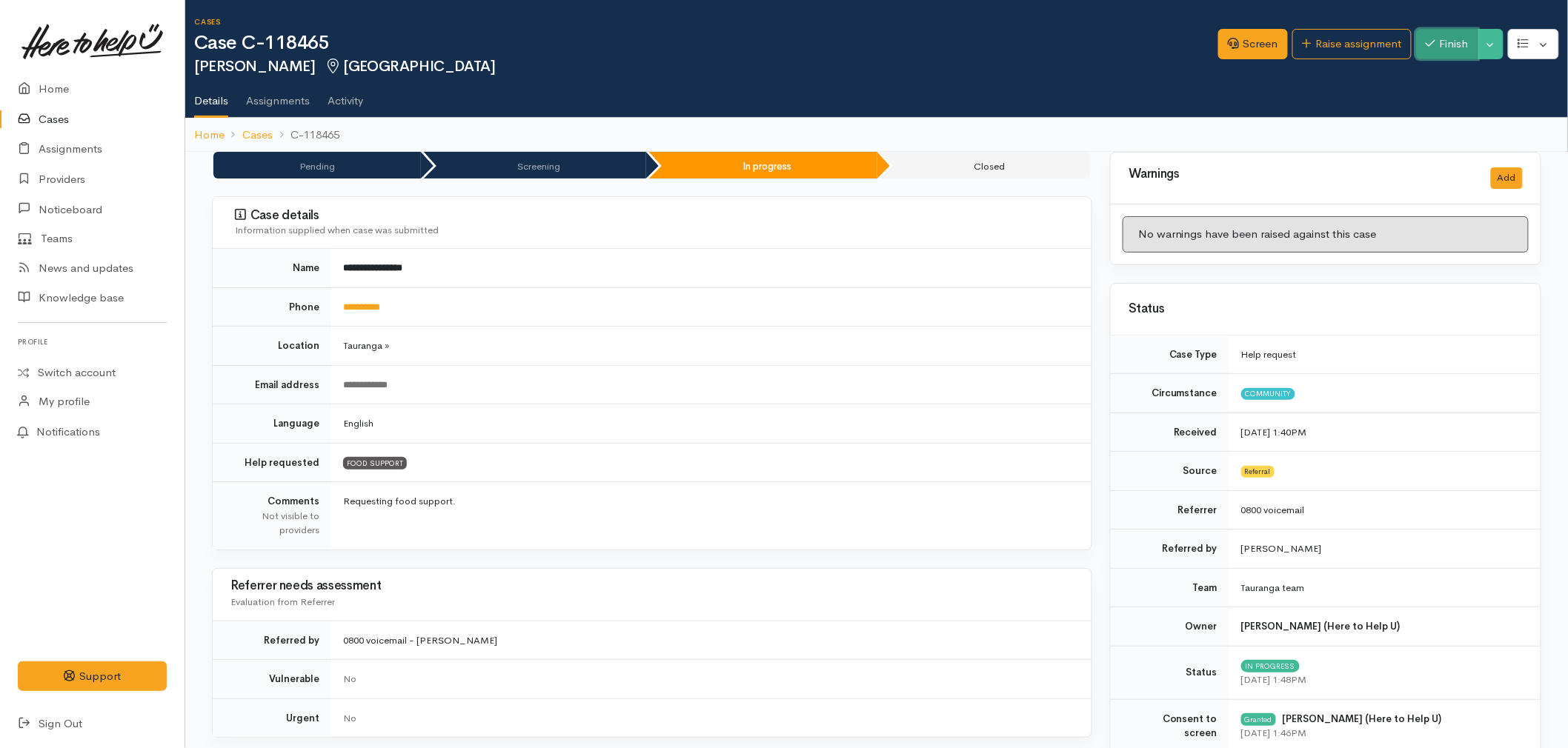
click at [1447, 50] on button "Finish" at bounding box center [1447, 44] width 62 height 30
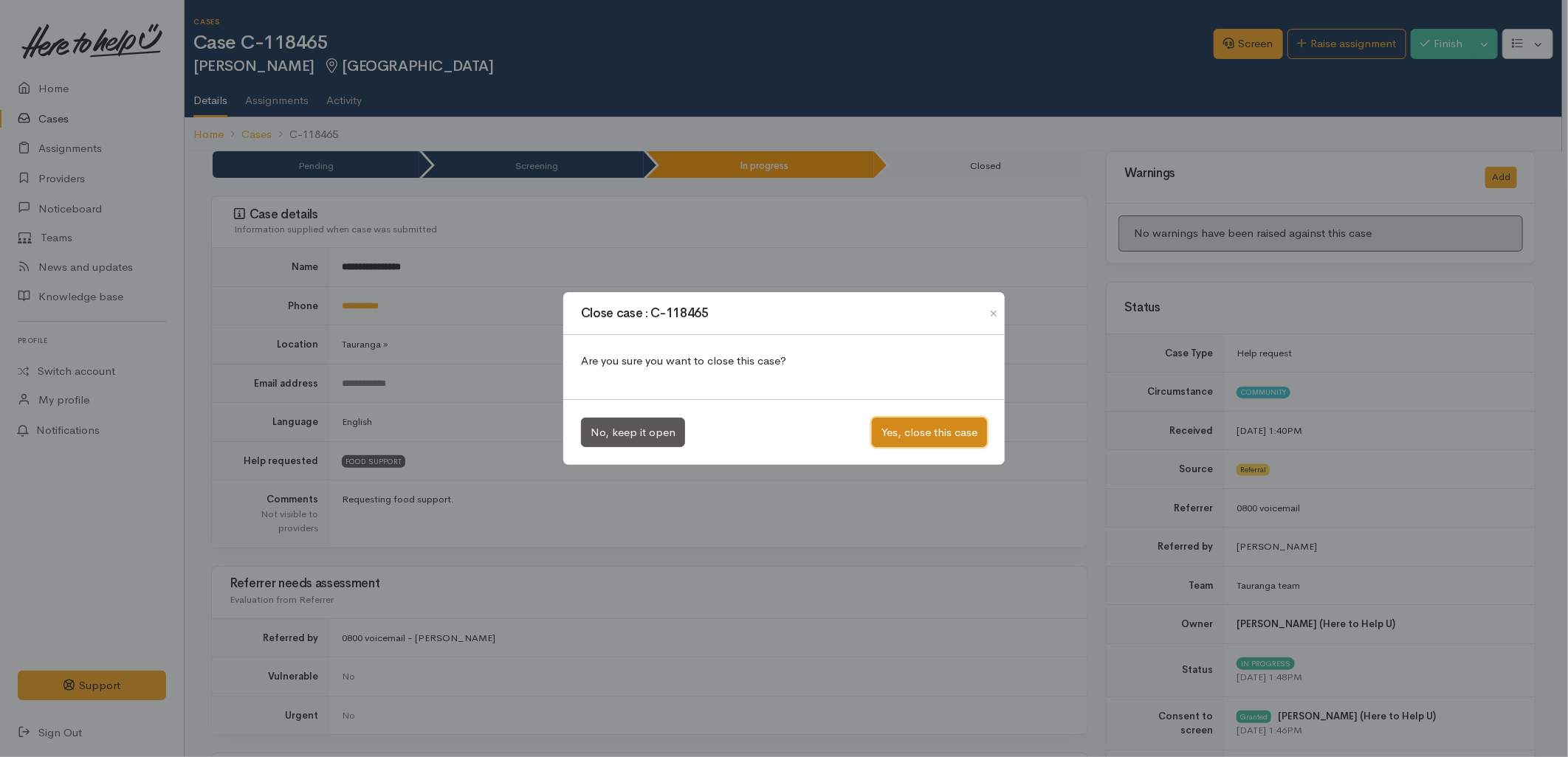
click at [915, 428] on button "Yes, close this case" at bounding box center [928, 433] width 115 height 30
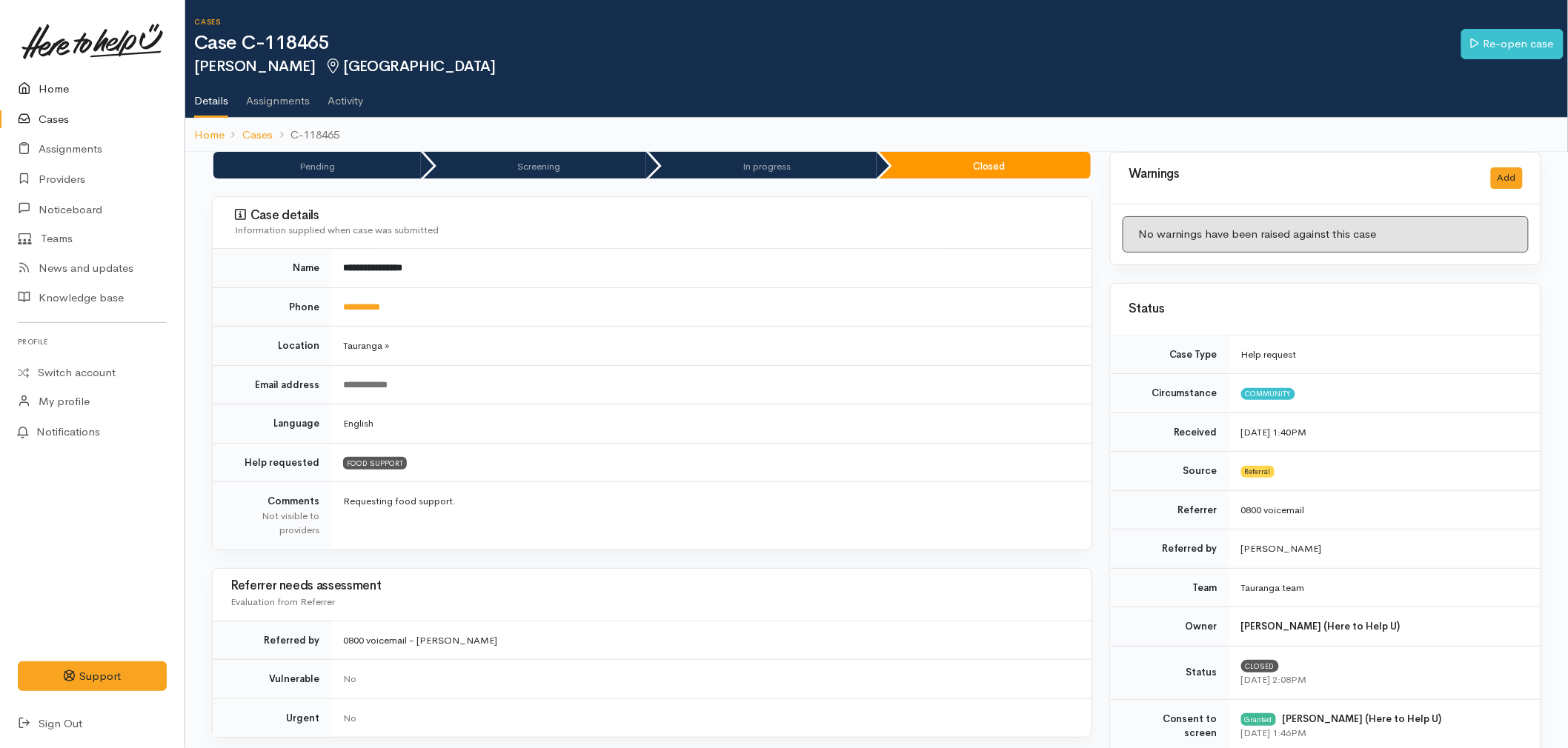
click at [38, 82] on link "Home" at bounding box center [92, 90] width 185 height 30
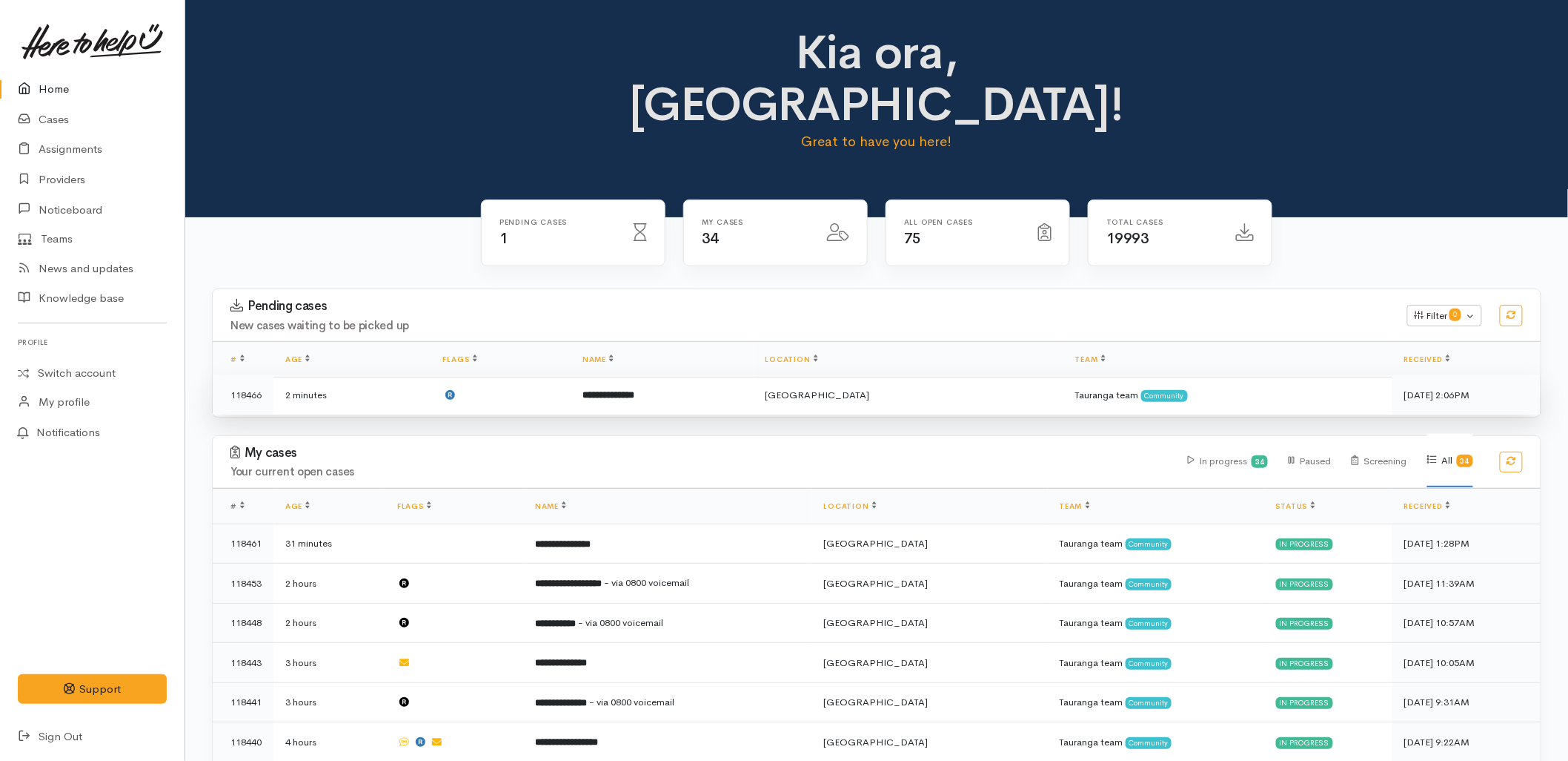
click at [628, 390] on b "**********" at bounding box center [608, 395] width 51 height 10
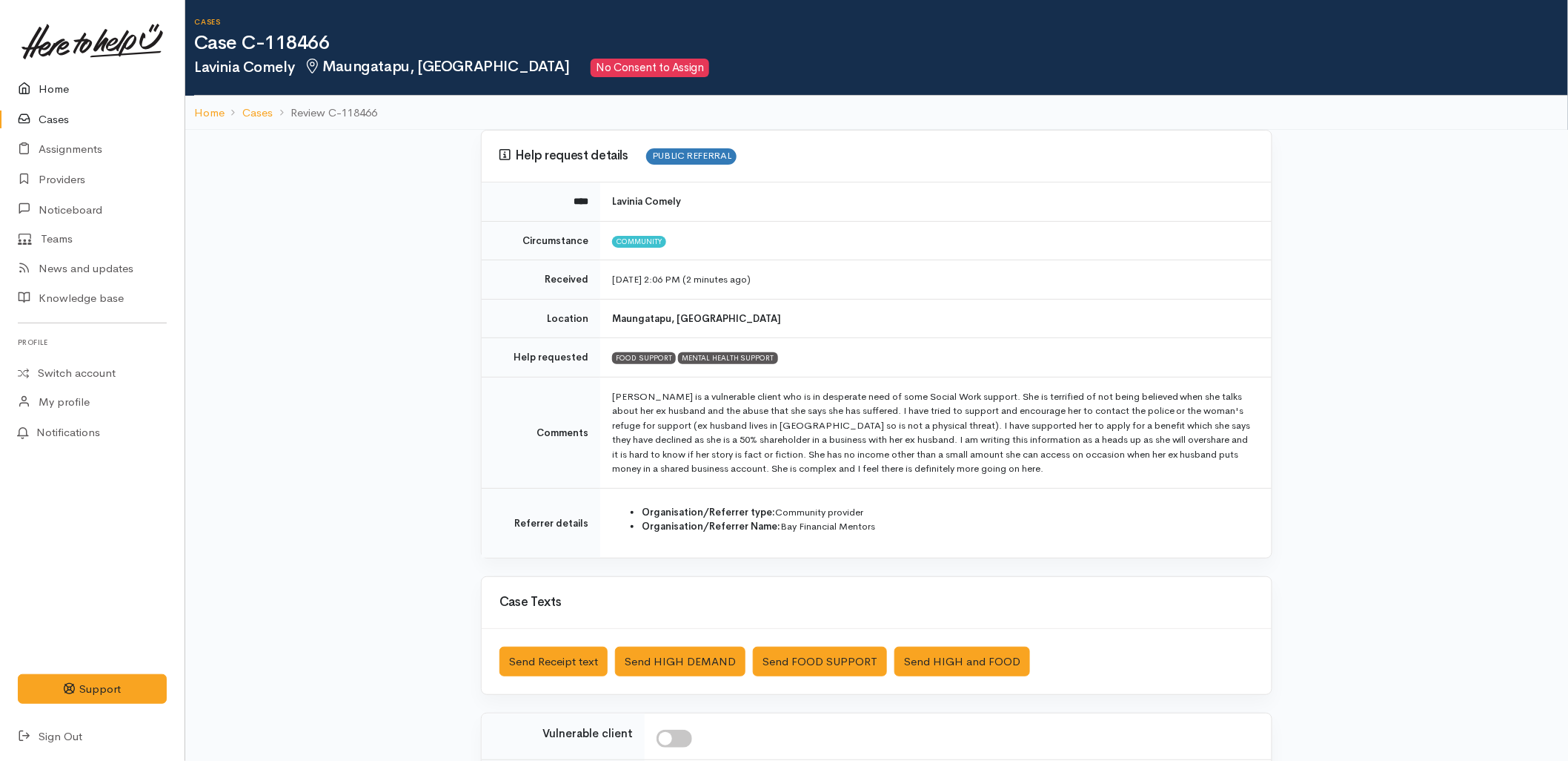
click link "Home"
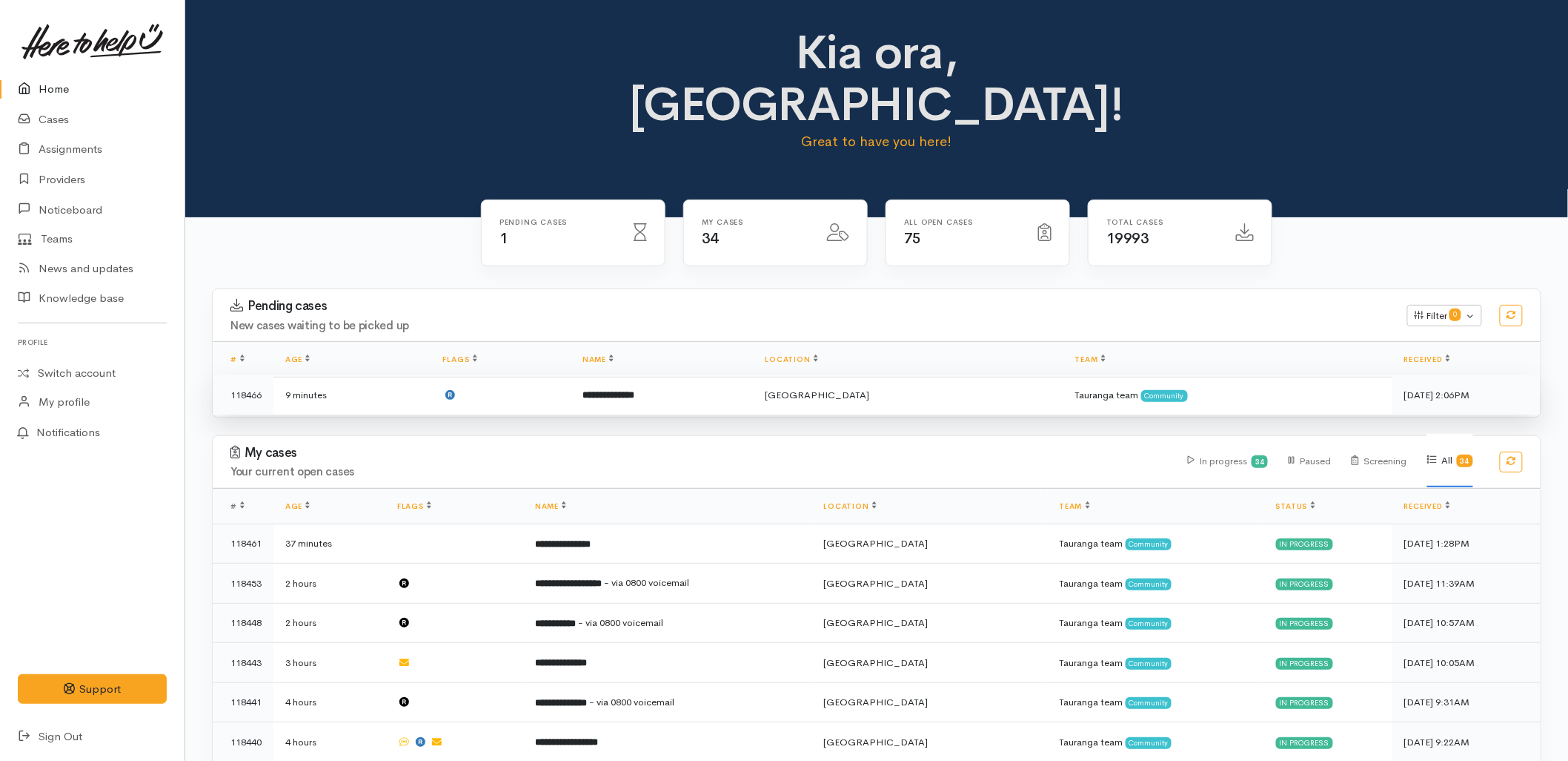
click at [745, 375] on td "**********" at bounding box center [662, 394] width 182 height 39
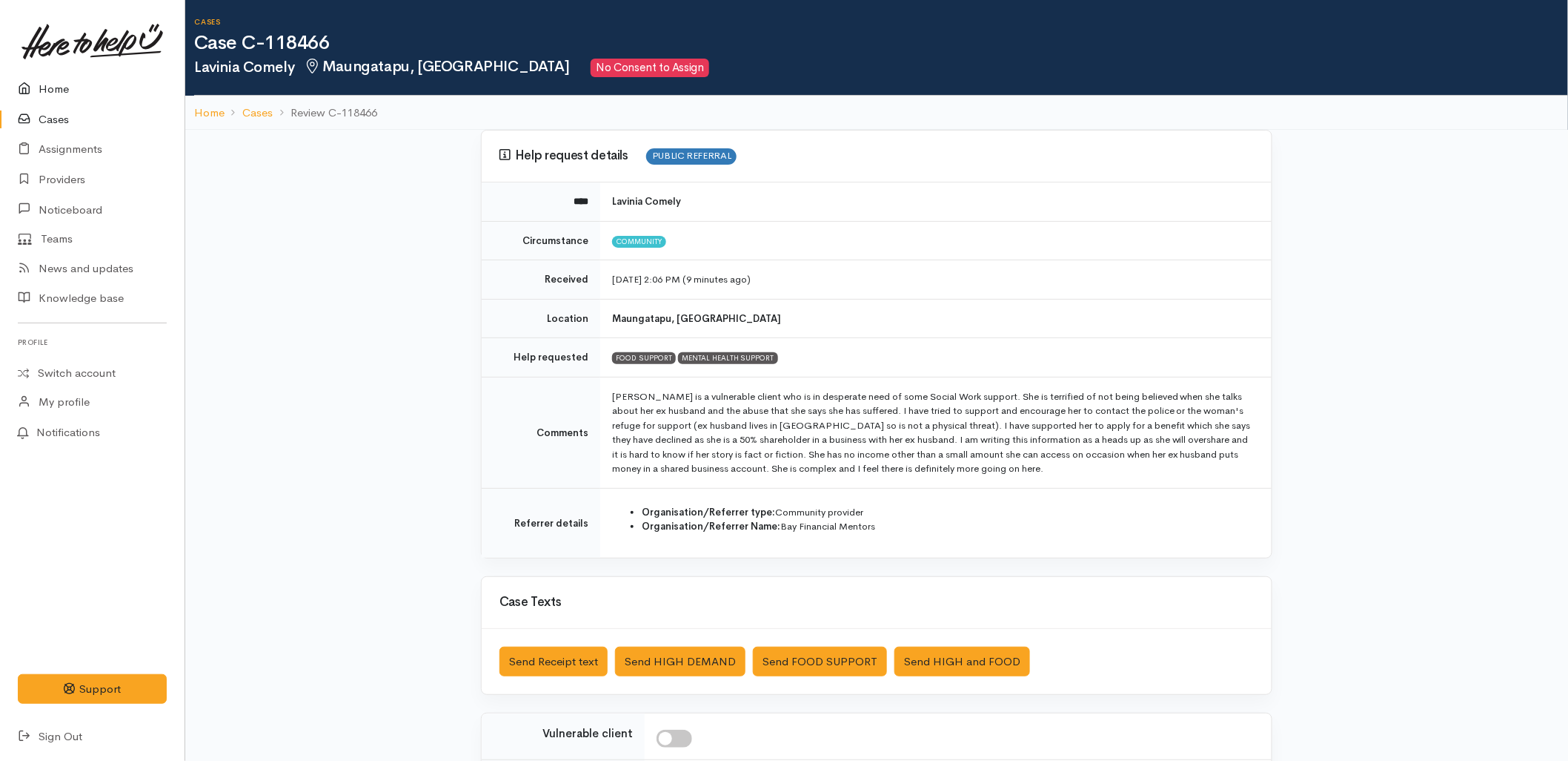
click at [32, 86] on icon at bounding box center [29, 89] width 21 height 18
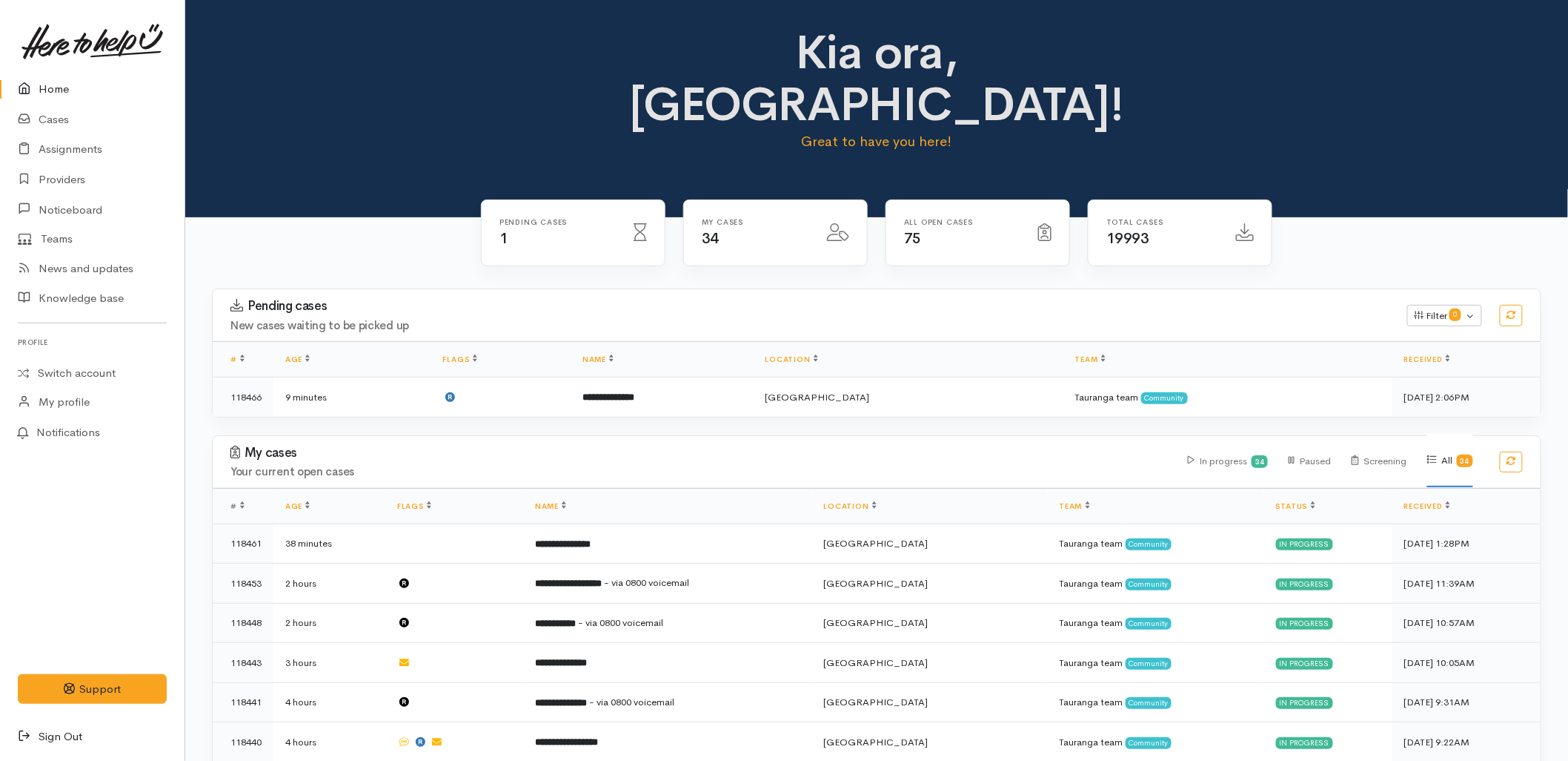
click at [78, 736] on link "Sign Out" at bounding box center [92, 737] width 185 height 31
